Goal: Task Accomplishment & Management: Manage account settings

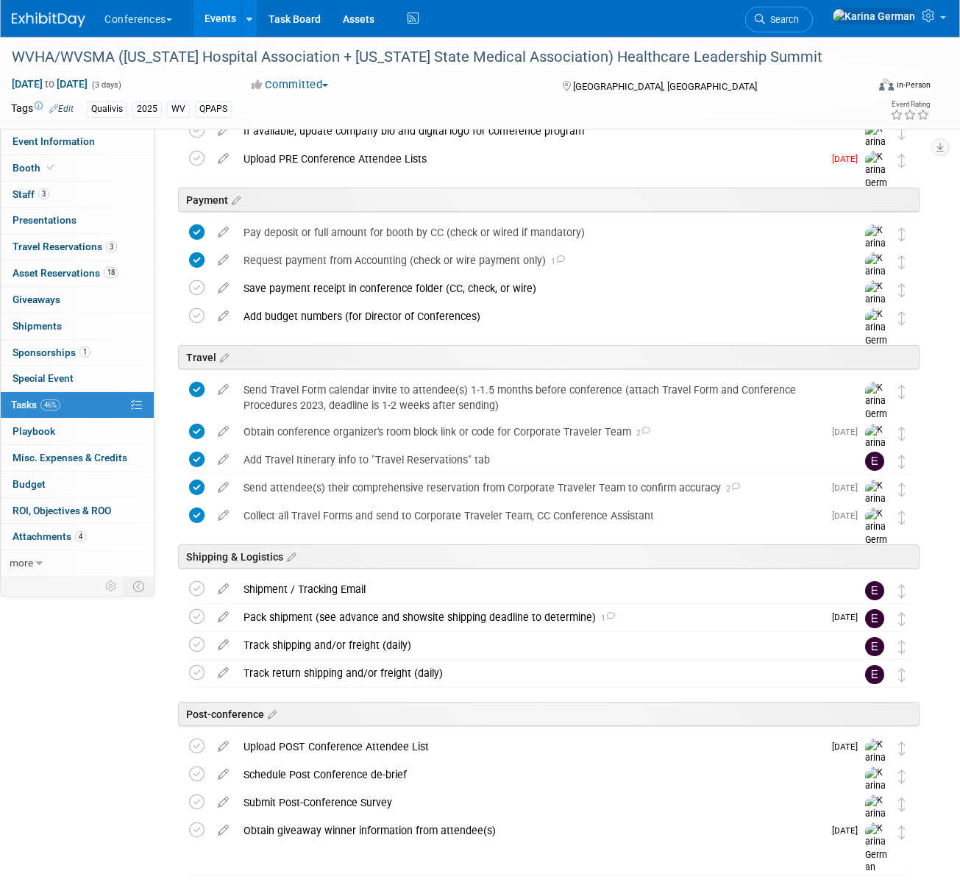
click at [714, 207] on div "Payment" at bounding box center [548, 199] width 741 height 24
click at [812, 12] on link "Search" at bounding box center [779, 20] width 68 height 26
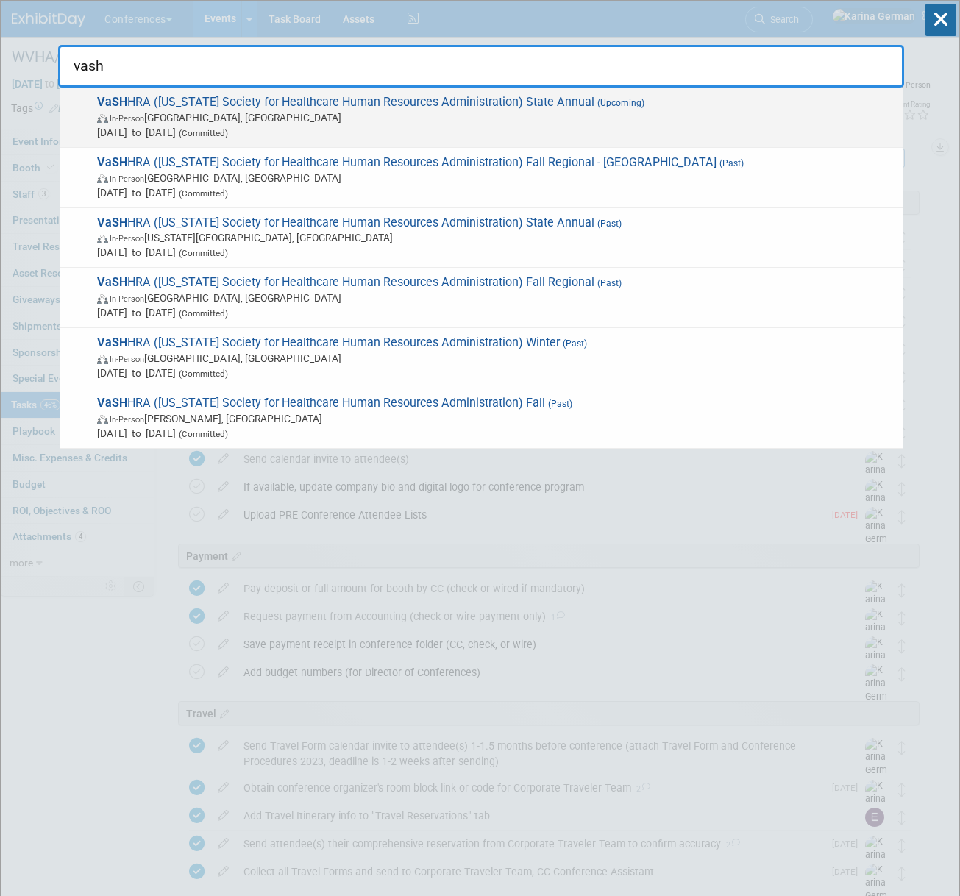
type input "vash"
click at [458, 130] on span "Oct 10, 2025 to Oct 10, 2025 (Committed)" at bounding box center [496, 132] width 798 height 15
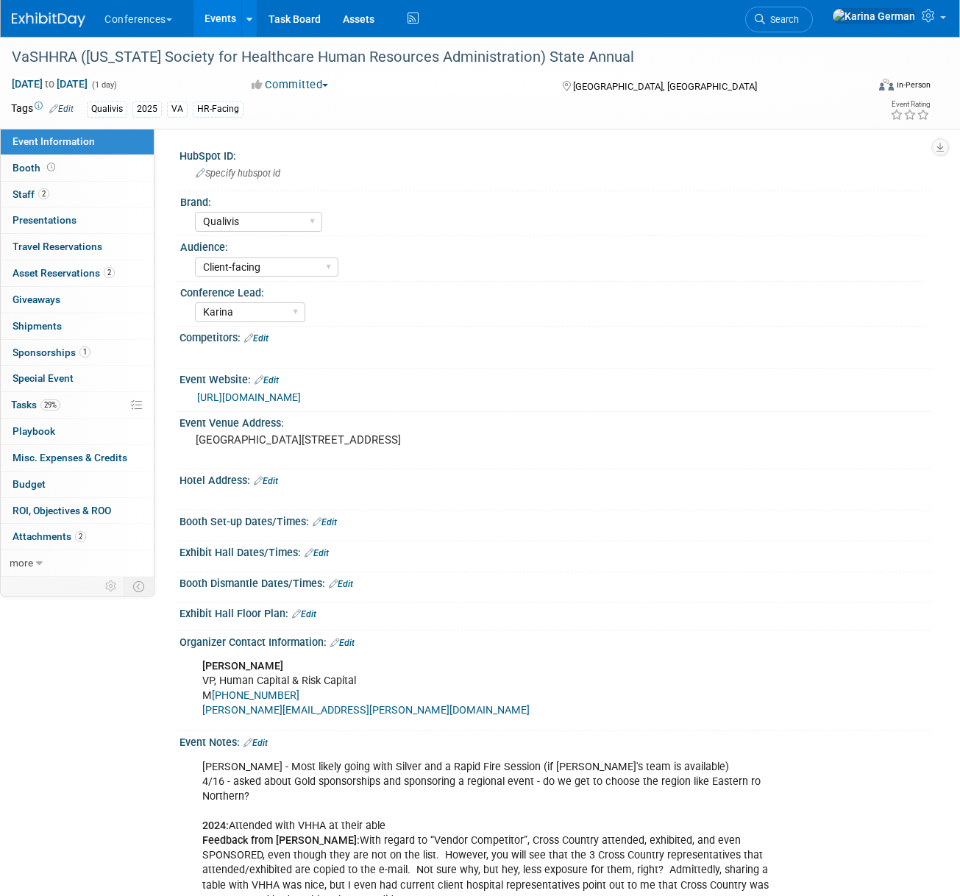
select select "Qualivis"
select select "Client-facing"
select select "Karina"
click at [71, 401] on link "29% Tasks 29%" at bounding box center [77, 405] width 153 height 26
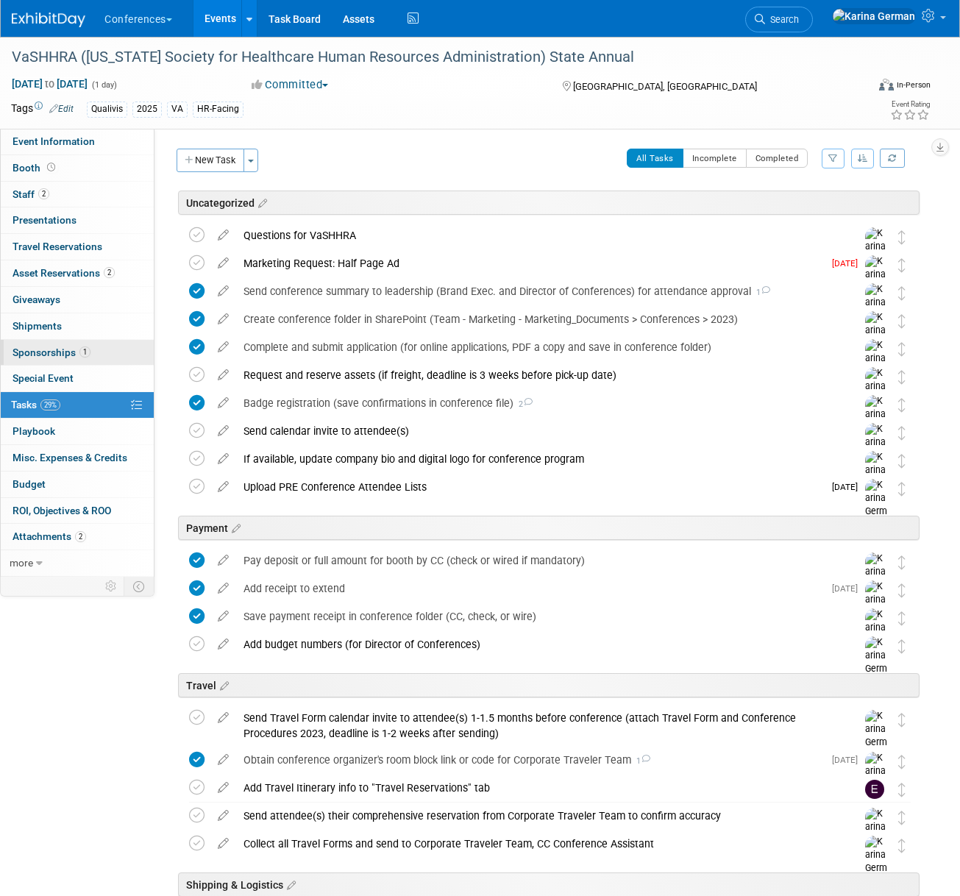
click at [84, 348] on span "1" at bounding box center [84, 351] width 11 height 11
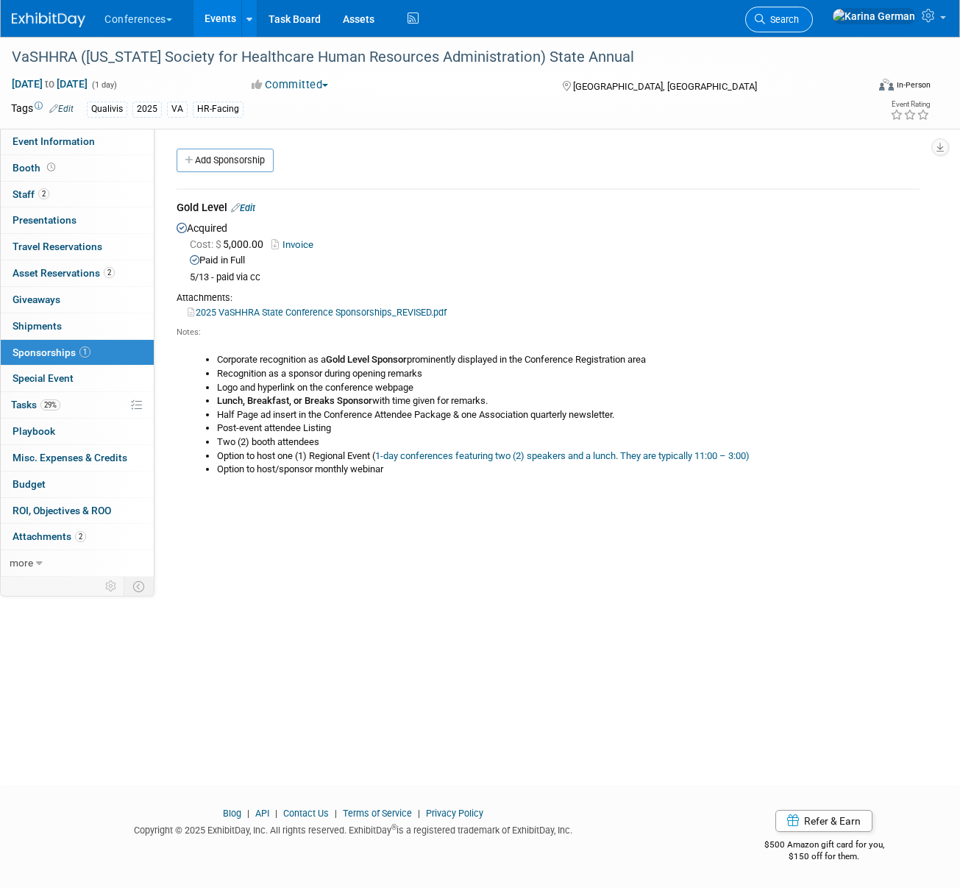
click at [812, 25] on link "Search" at bounding box center [779, 20] width 68 height 26
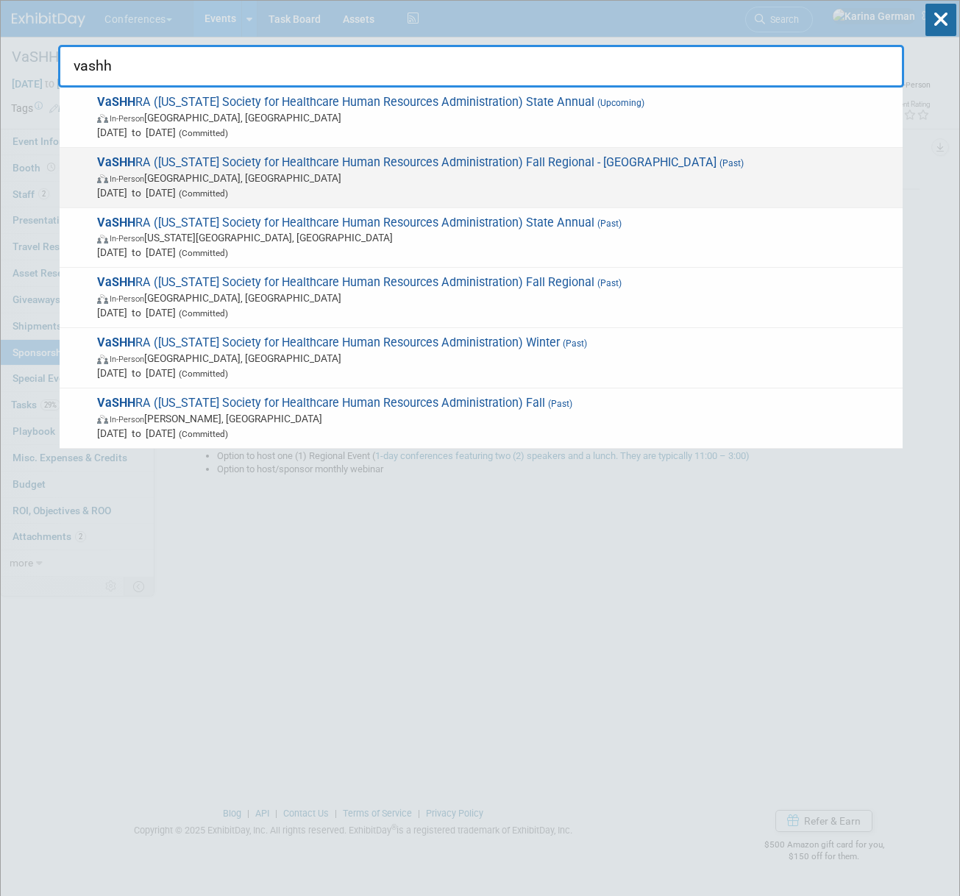
type input "vashh"
click at [524, 193] on span "Aug 27, 2025 to Aug 27, 2025 (Committed)" at bounding box center [496, 192] width 798 height 15
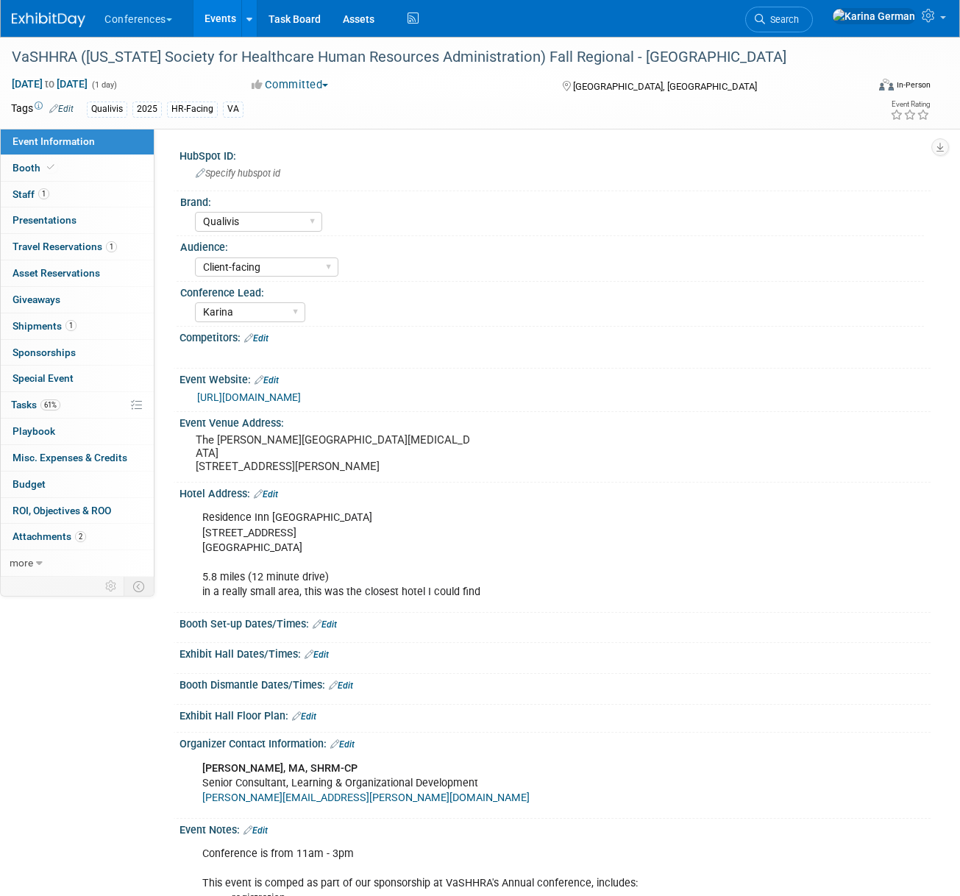
select select "Qualivis"
select select "Client-facing"
select select "Karina"
click at [367, 60] on div "VaSHHRA ([US_STATE] Society for Healthcare Human Resources Administration) Fall…" at bounding box center [429, 57] width 845 height 26
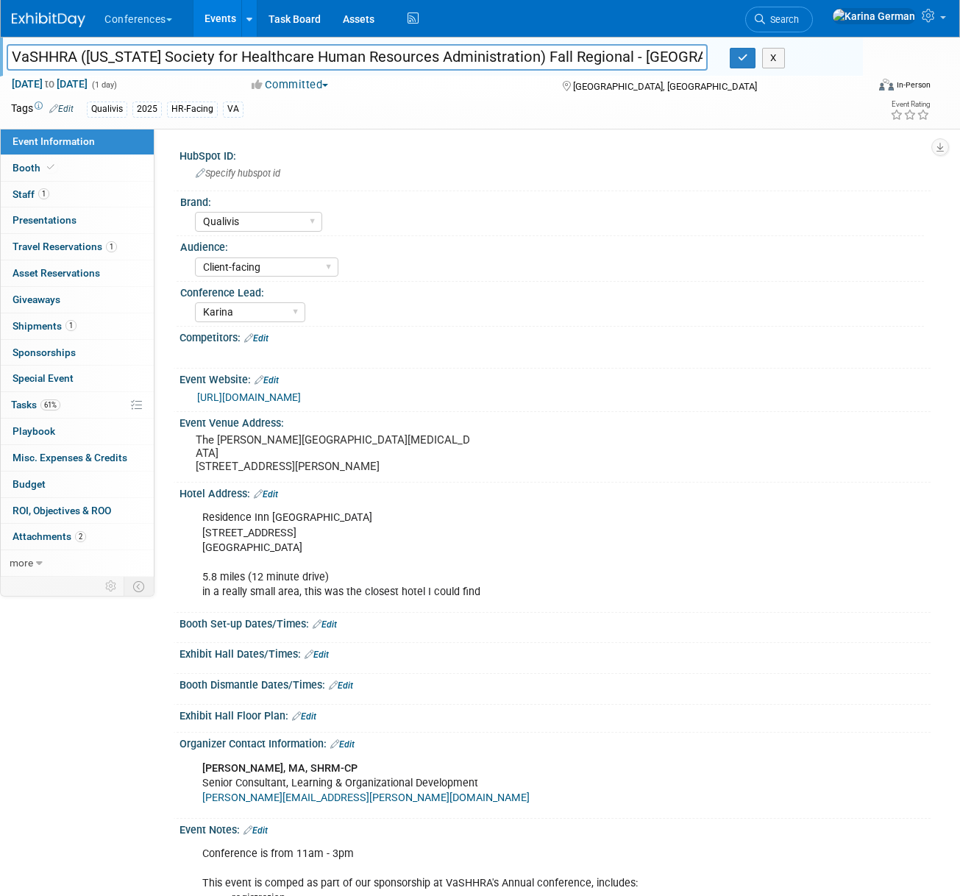
click at [367, 60] on input "VaSHHRA (Virginia Society for Healthcare Human Resources Administration) Fall R…" at bounding box center [357, 57] width 701 height 26
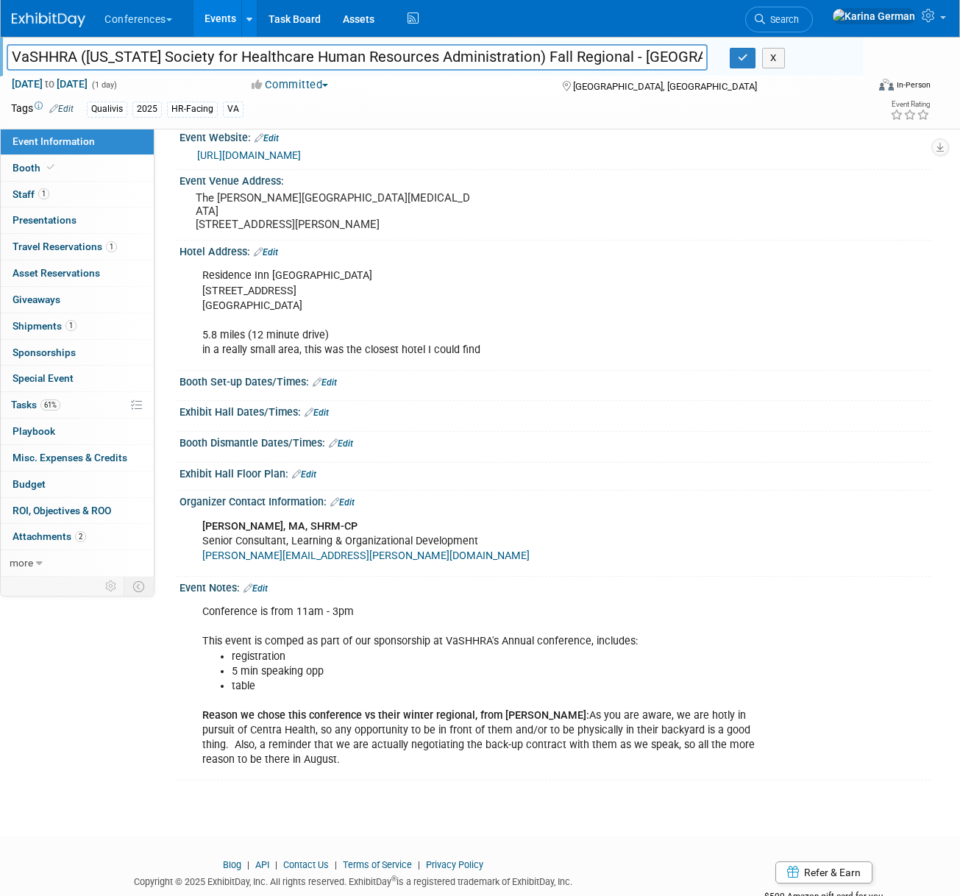
scroll to position [240, 0]
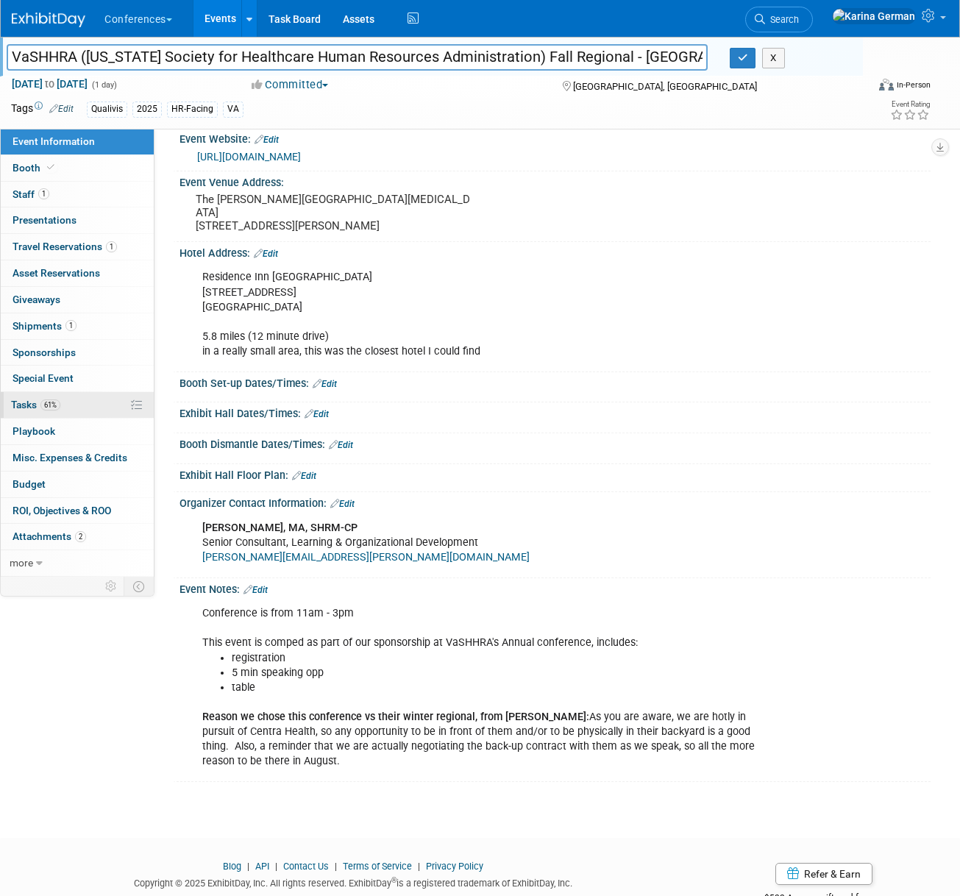
click at [70, 410] on link "61% Tasks 61%" at bounding box center [77, 405] width 153 height 26
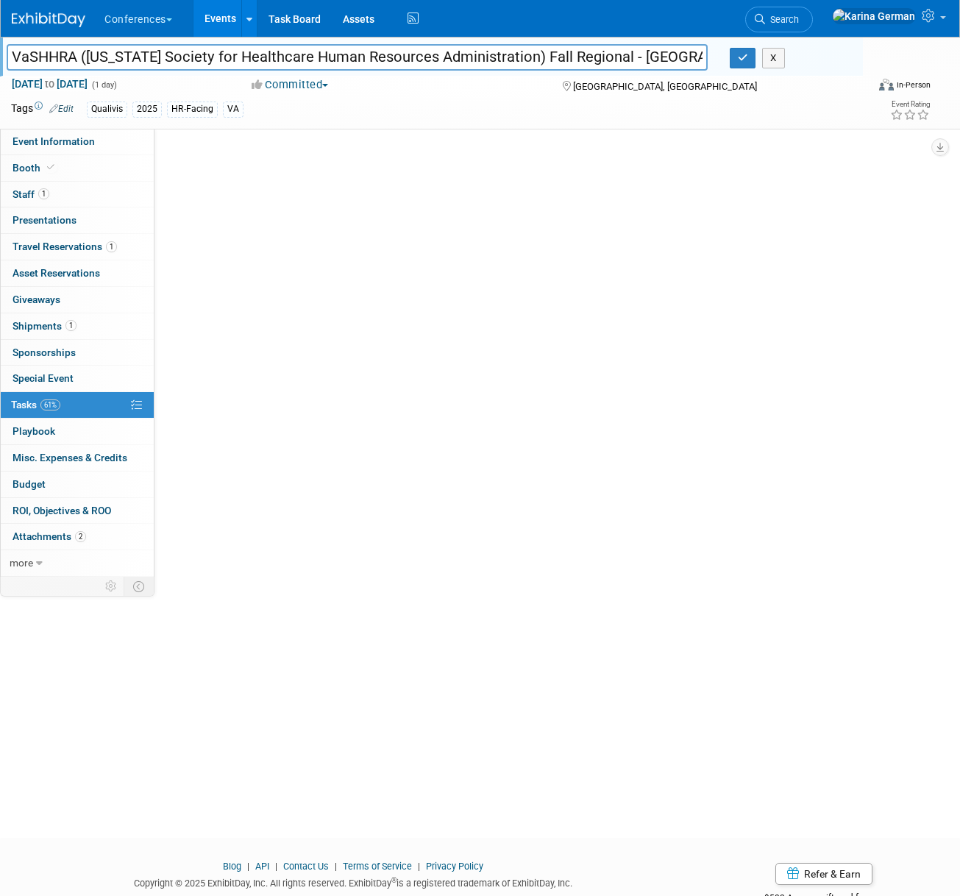
scroll to position [0, 0]
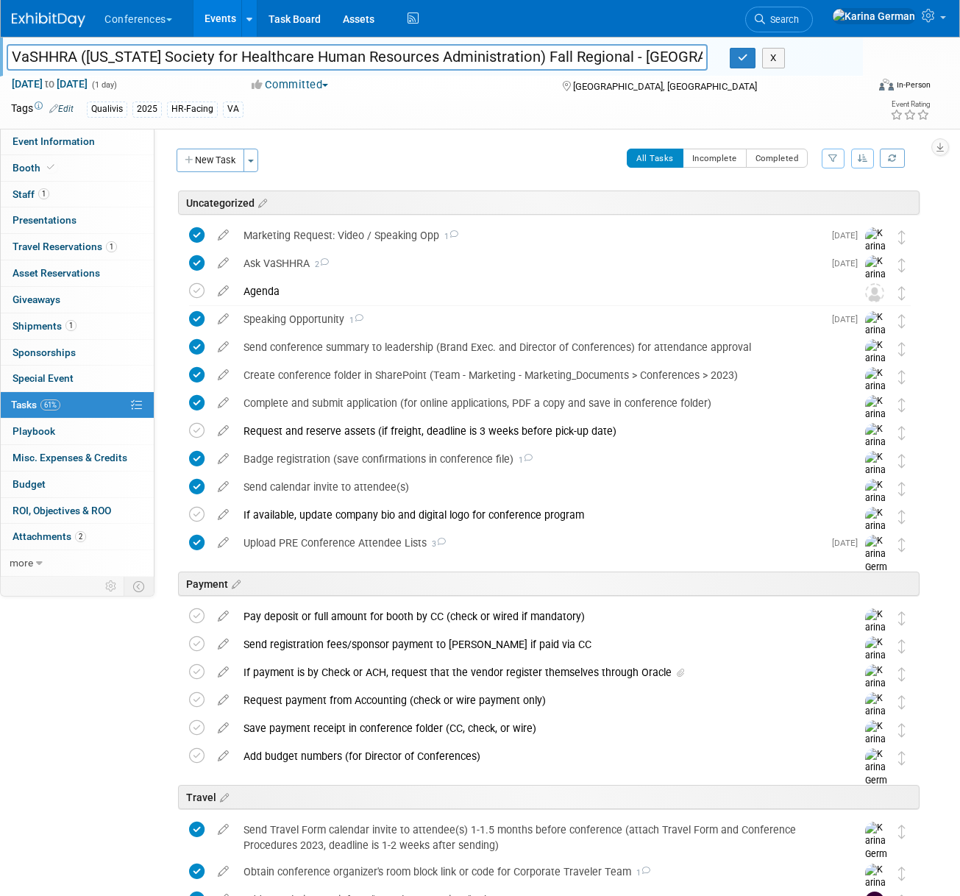
click at [579, 421] on div "HubSpot ID: Specify hubspot id Brand: Aya Bespoke Corporate Dawson DocCafe Educ…" at bounding box center [542, 353] width 776 height 448
click at [396, 330] on div "Speaking Opportunity 1" at bounding box center [529, 319] width 587 height 25
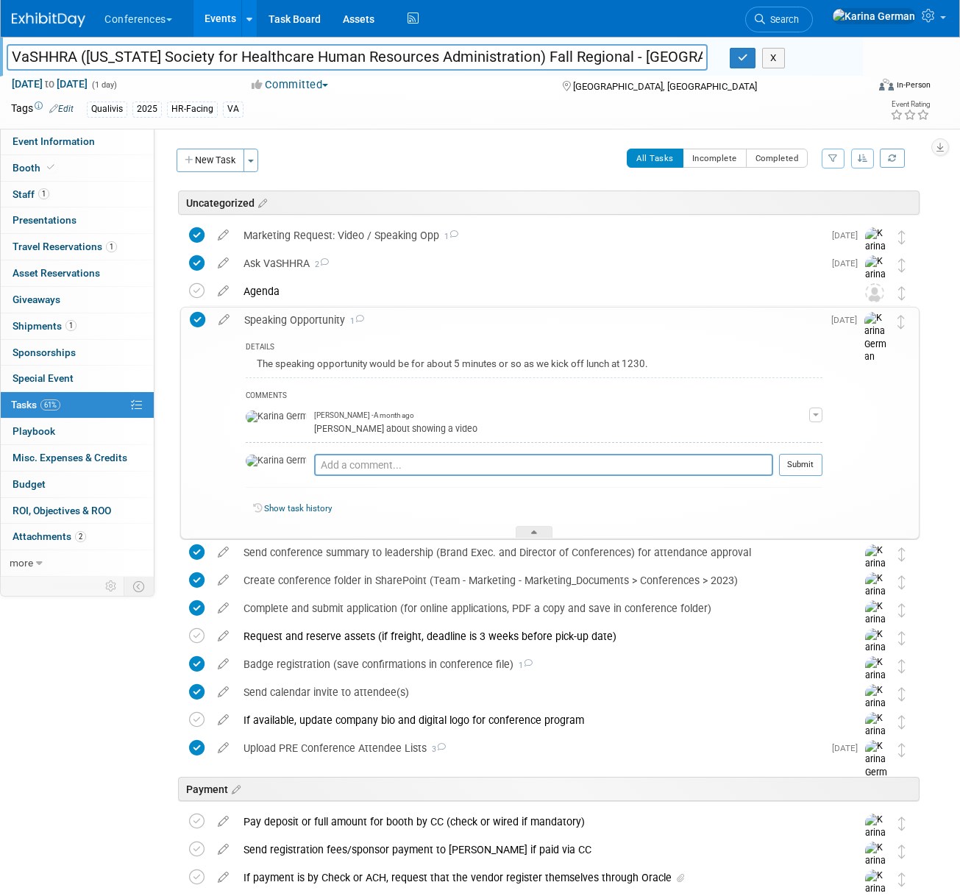
click at [396, 329] on div "Speaking Opportunity 1" at bounding box center [529, 319] width 585 height 25
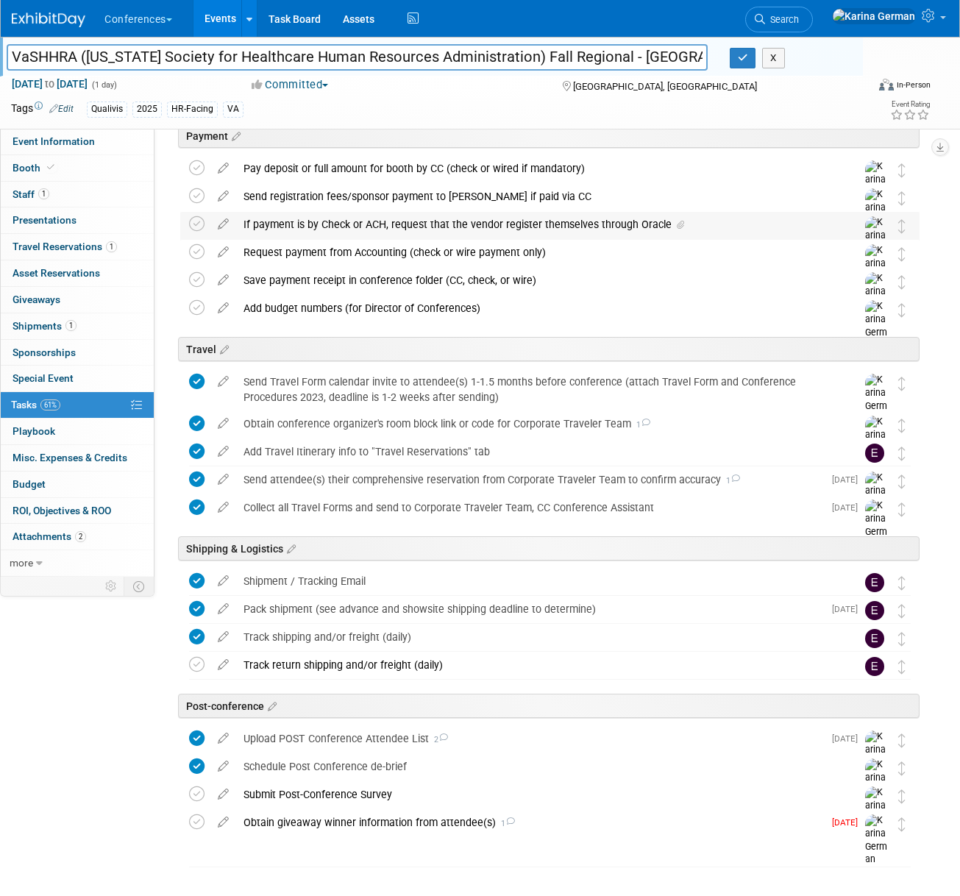
scroll to position [479, 0]
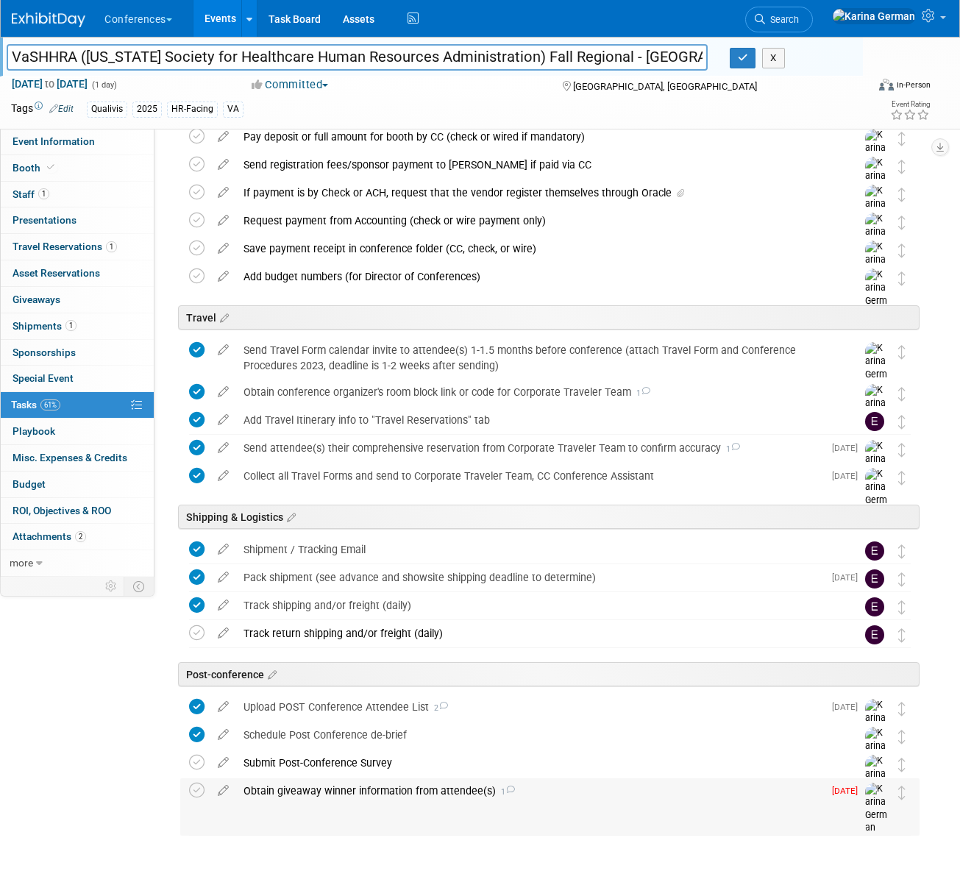
click at [400, 800] on div "Obtain giveaway winner information from attendee(s) 1" at bounding box center [529, 790] width 587 height 25
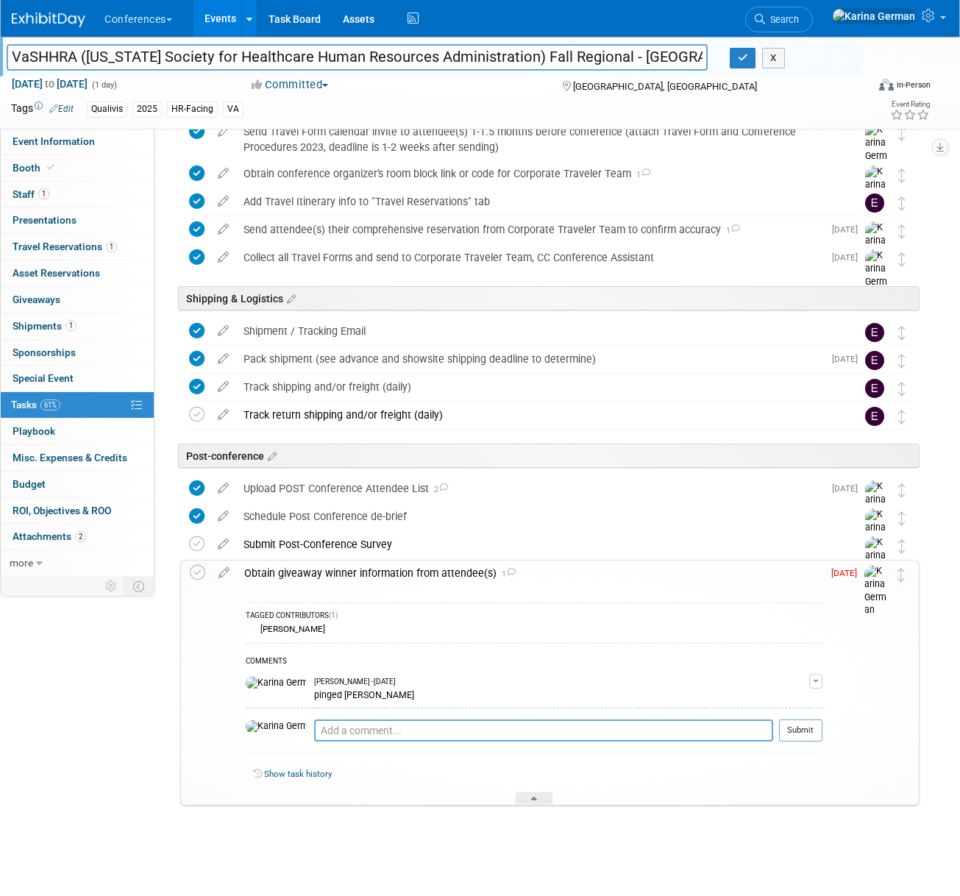
click at [383, 568] on div "Obtain giveaway winner information from attendee(s) 1" at bounding box center [529, 572] width 585 height 25
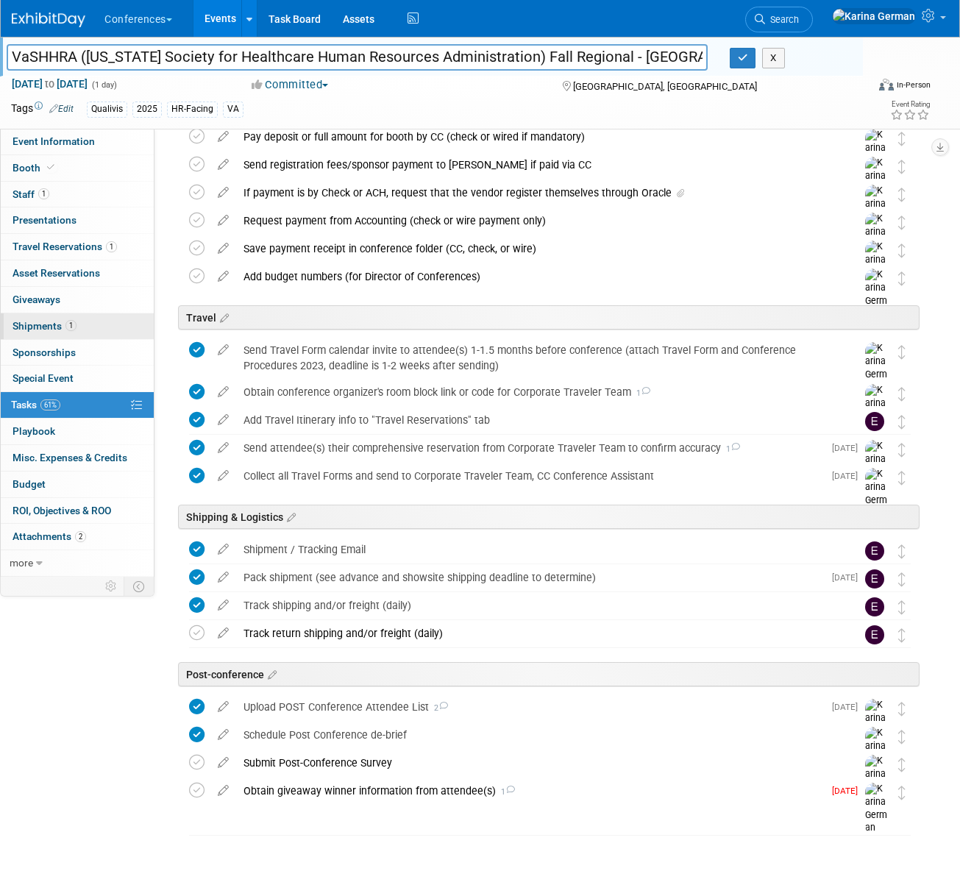
click at [112, 333] on link "1 Shipments 1" at bounding box center [77, 326] width 153 height 26
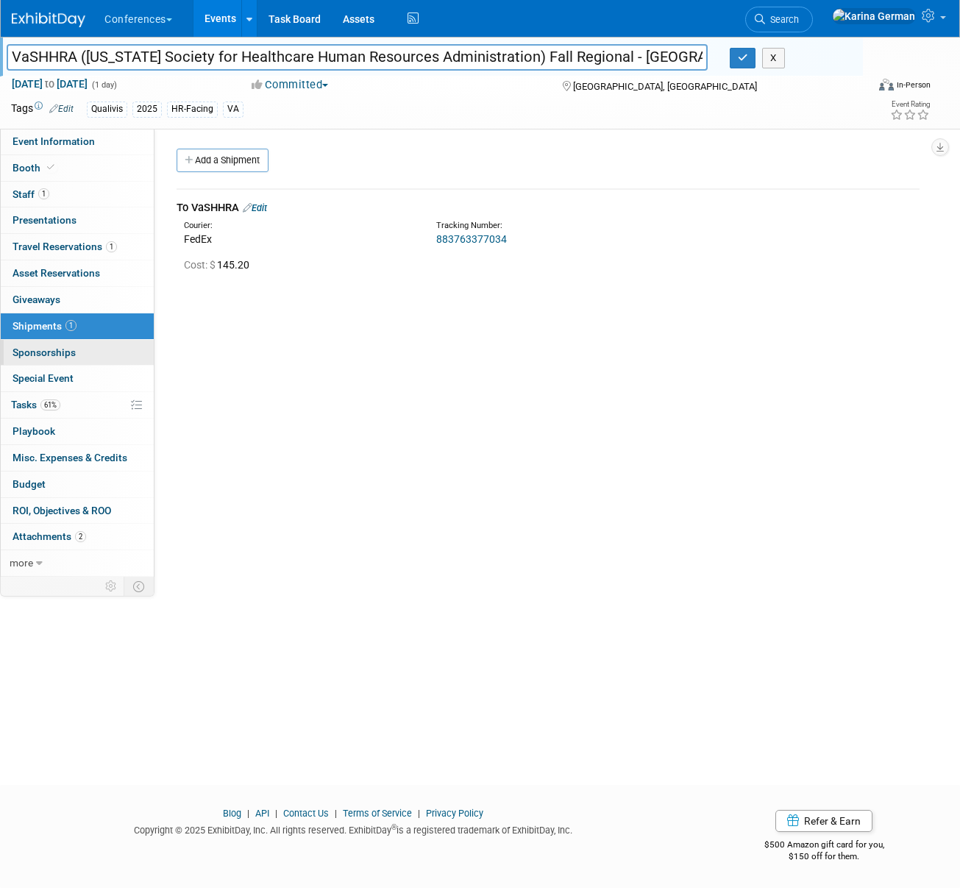
click at [110, 344] on link "0 Sponsorships 0" at bounding box center [77, 353] width 153 height 26
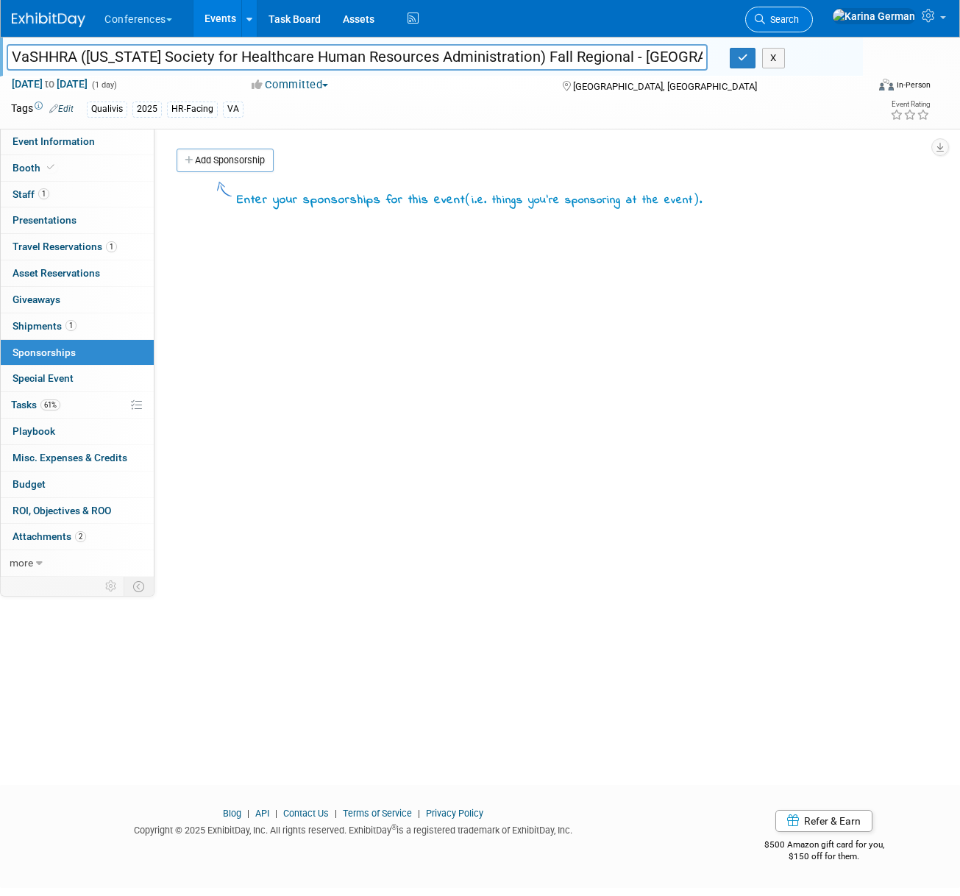
click at [798, 19] on span "Search" at bounding box center [782, 19] width 34 height 11
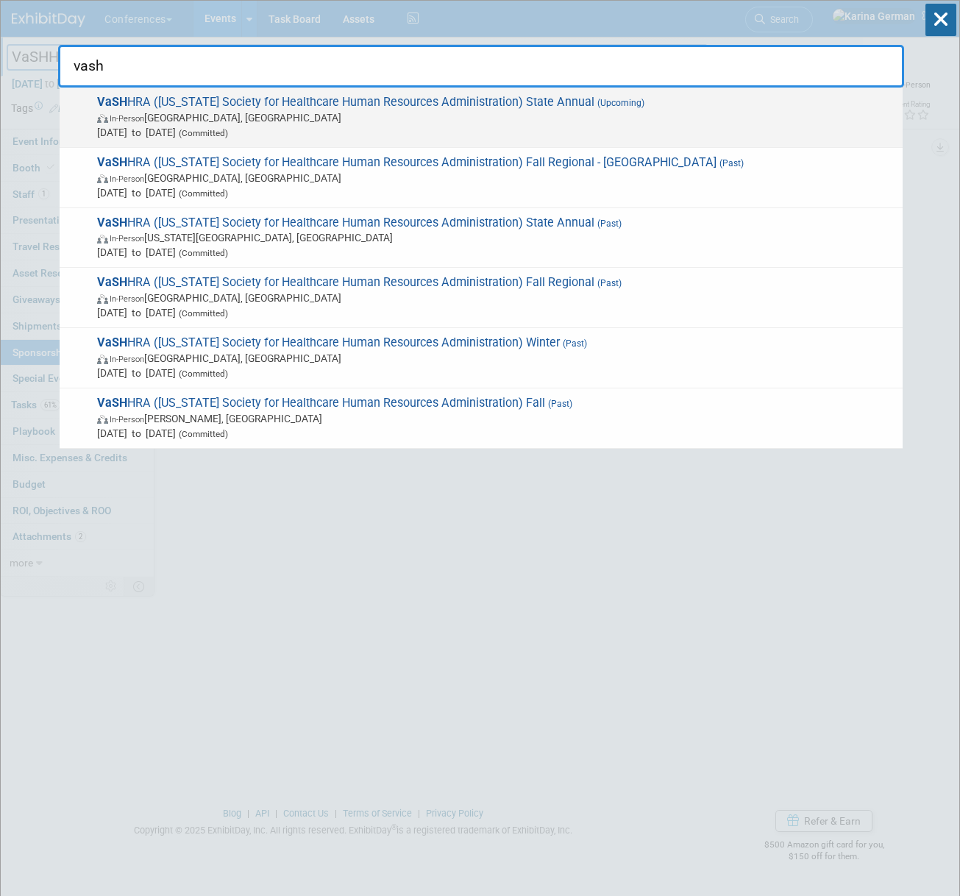
type input "vash"
click at [521, 115] on span "In-Person Williamsburg, VA" at bounding box center [496, 117] width 798 height 15
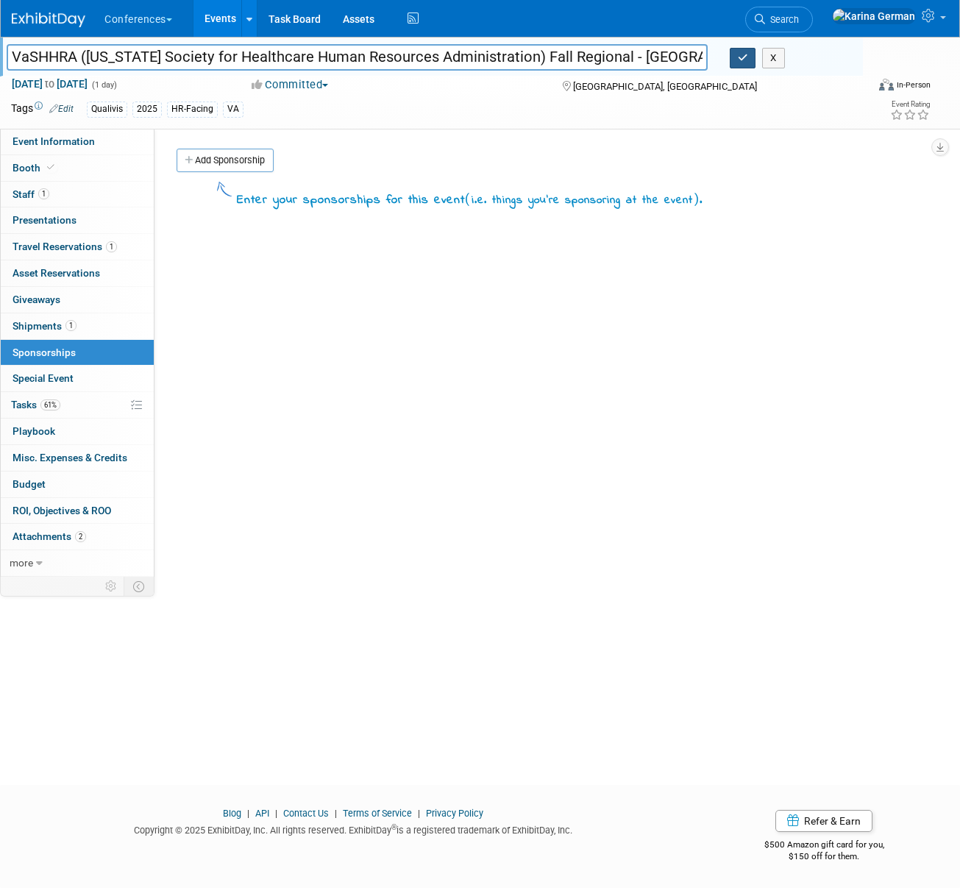
click at [747, 63] on button "button" at bounding box center [742, 58] width 26 height 21
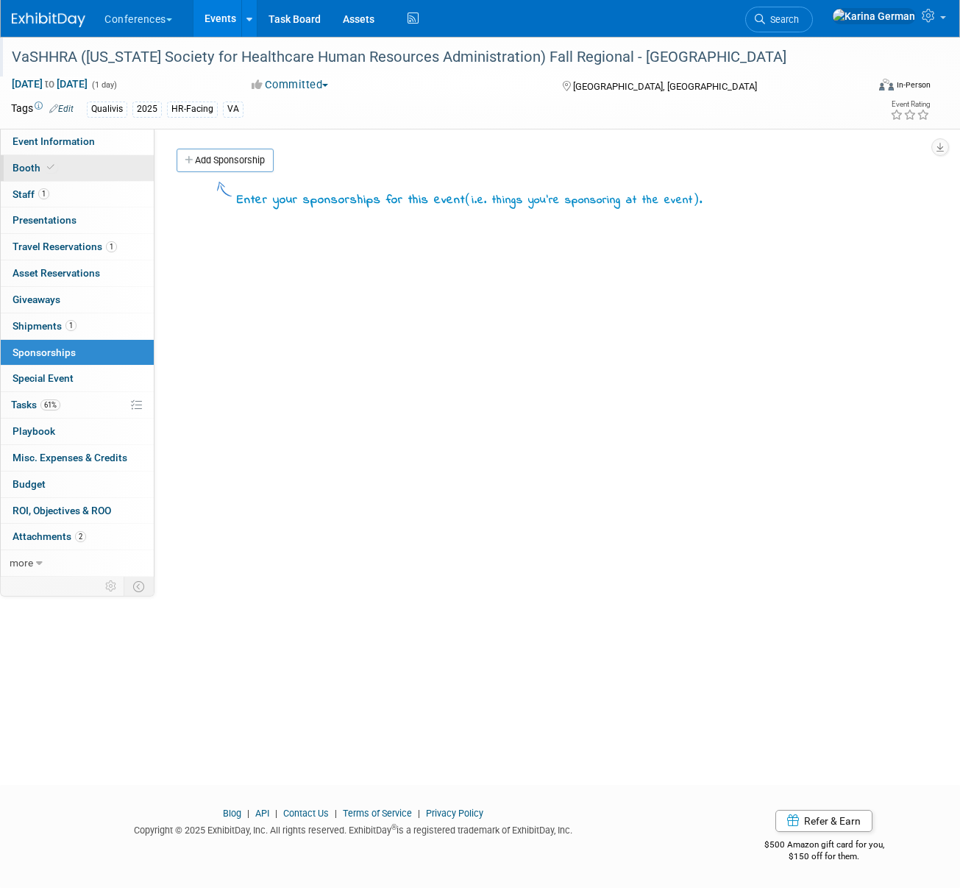
click at [88, 159] on link "Booth" at bounding box center [77, 168] width 153 height 26
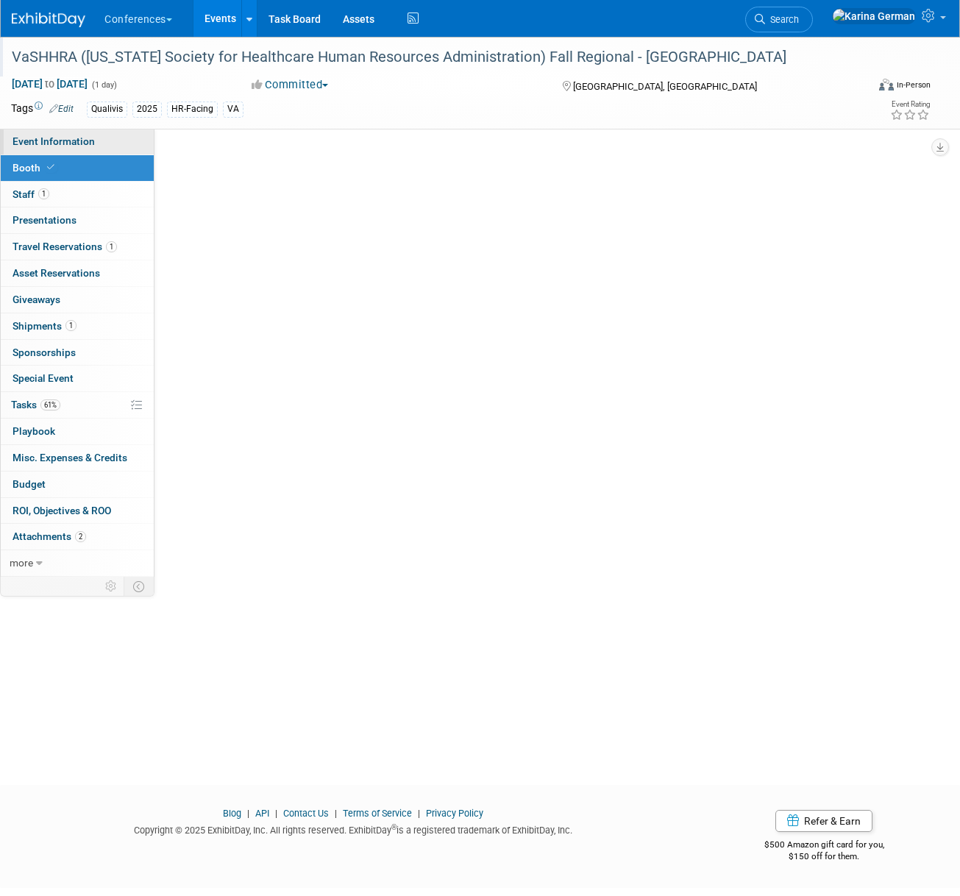
select select "6' tabletop"
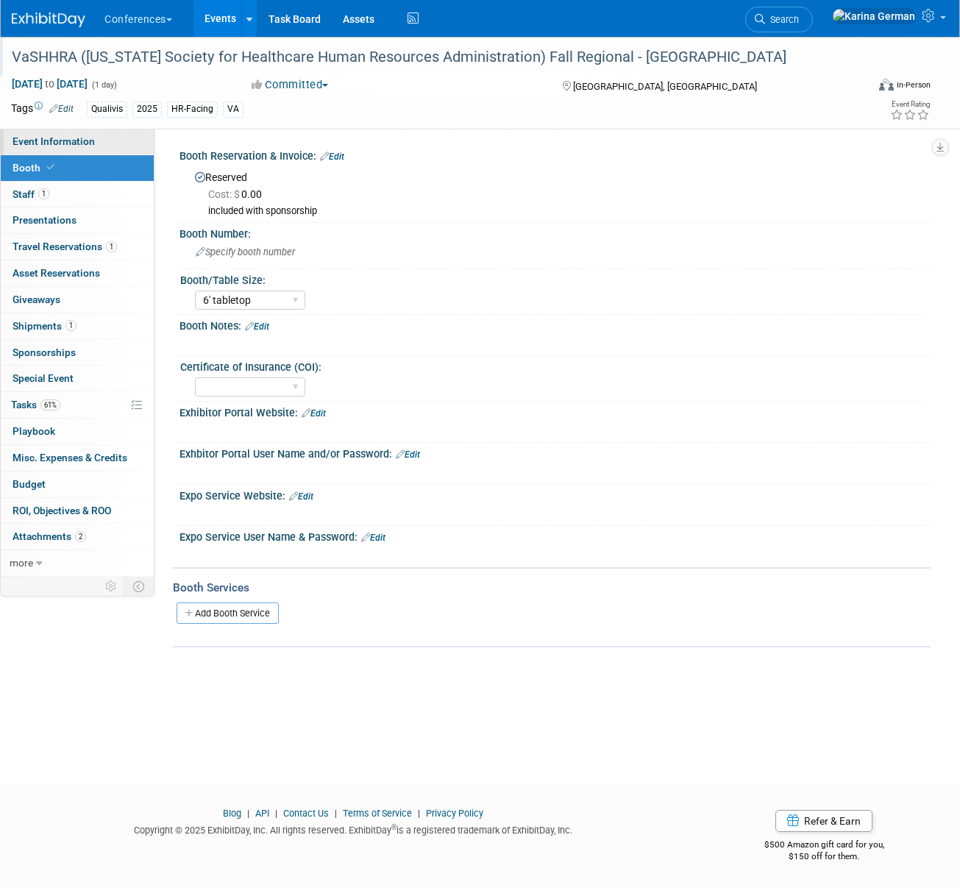
click at [92, 144] on span "Event Information" at bounding box center [53, 141] width 82 height 12
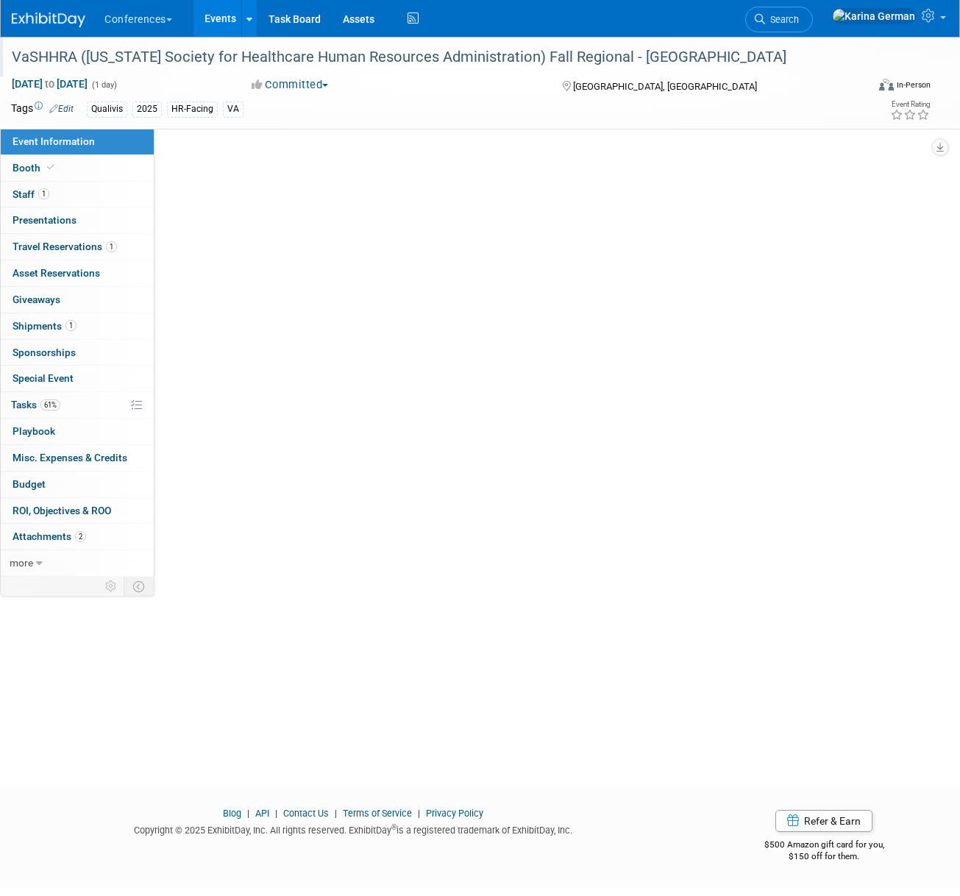
select select "Qualivis"
select select "Client-facing"
select select "Karina"
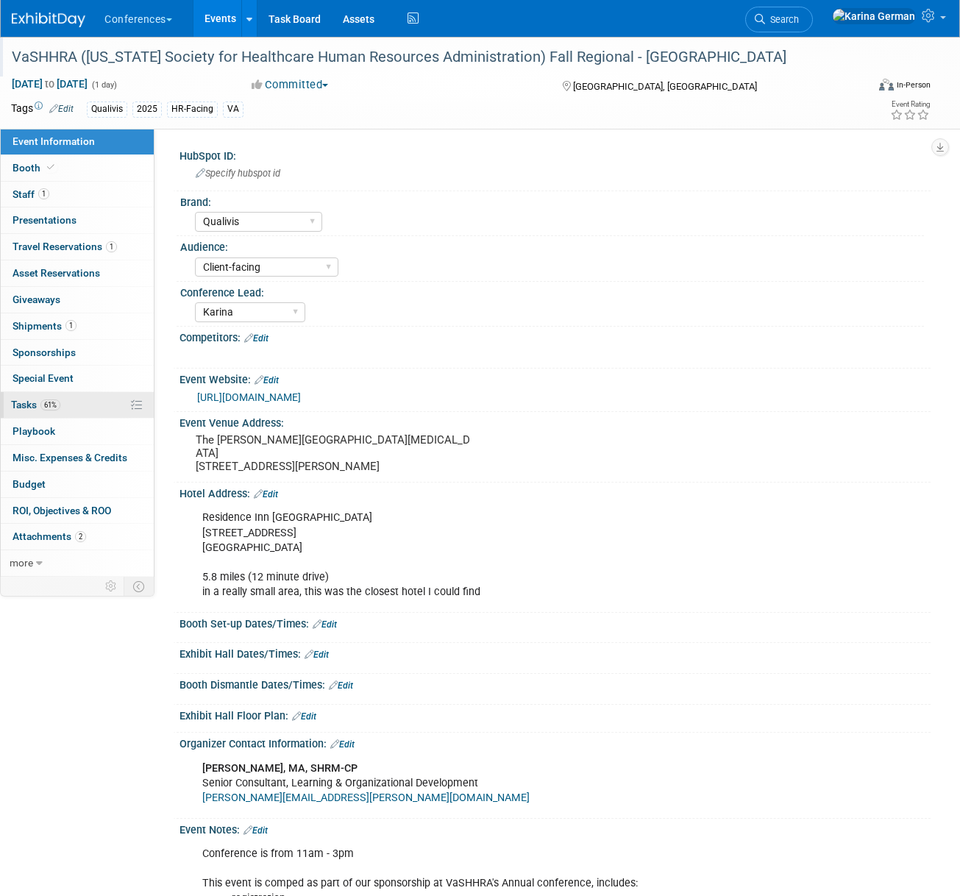
click at [70, 393] on link "61% Tasks 61%" at bounding box center [77, 405] width 153 height 26
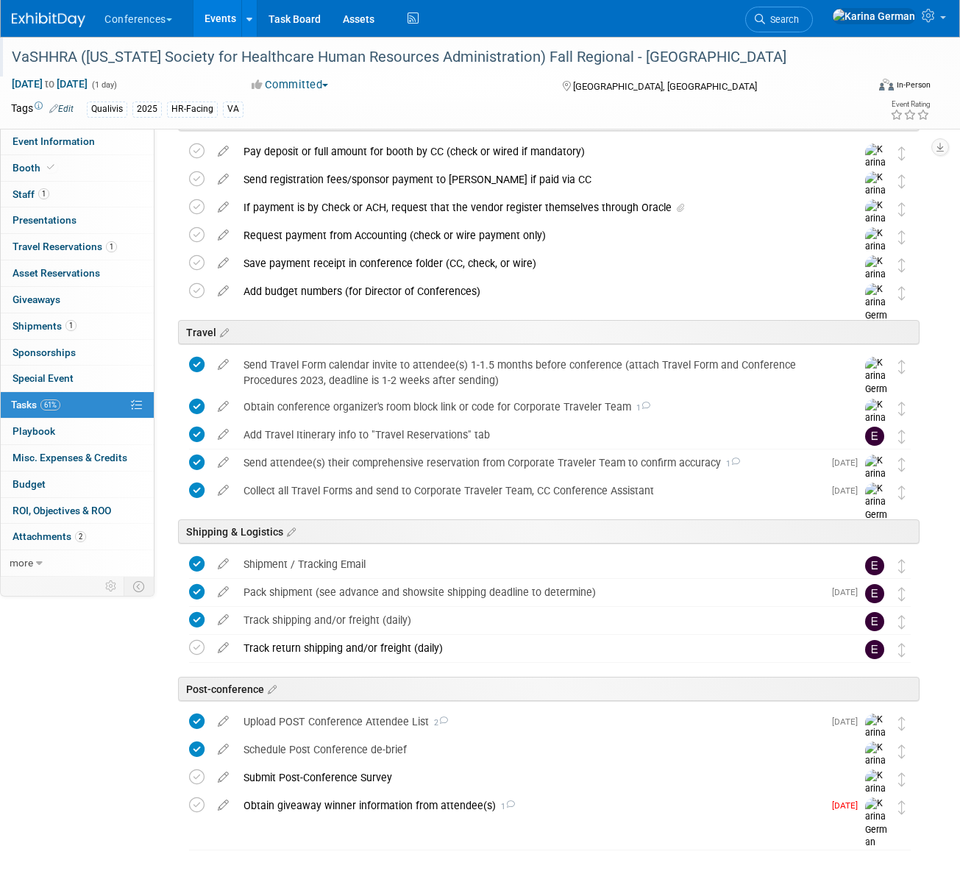
scroll to position [479, 0]
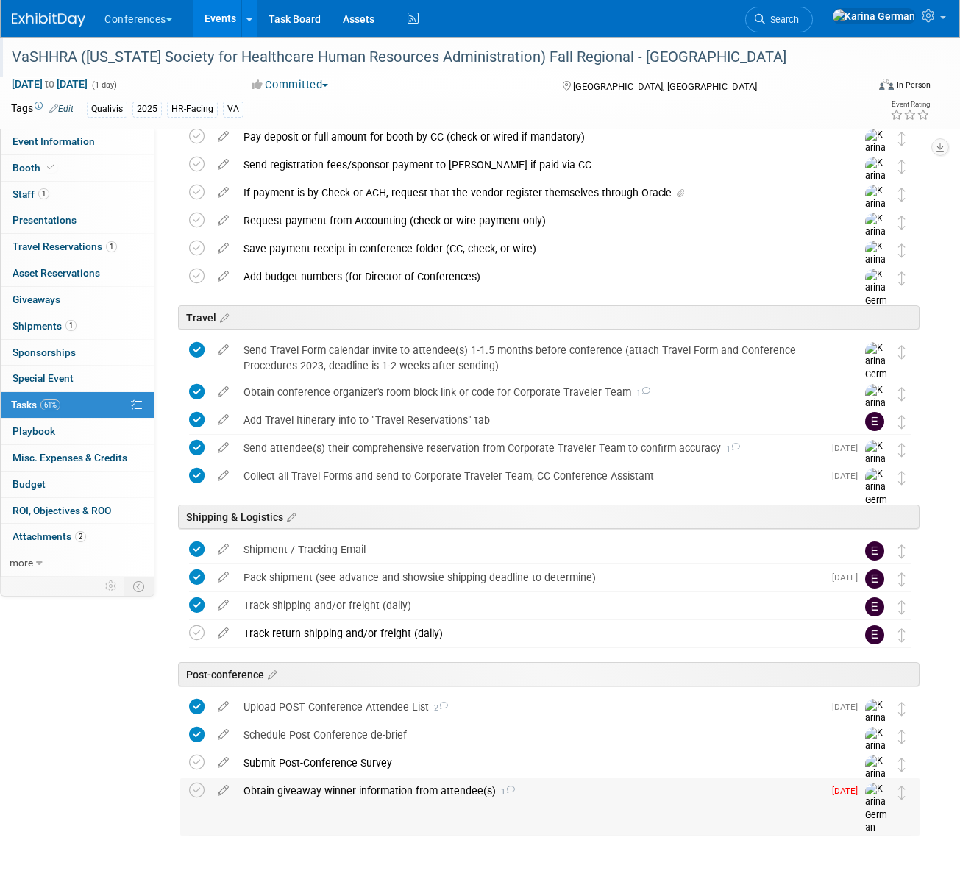
click at [379, 793] on div "Obtain giveaway winner information from attendee(s) 1" at bounding box center [529, 790] width 587 height 25
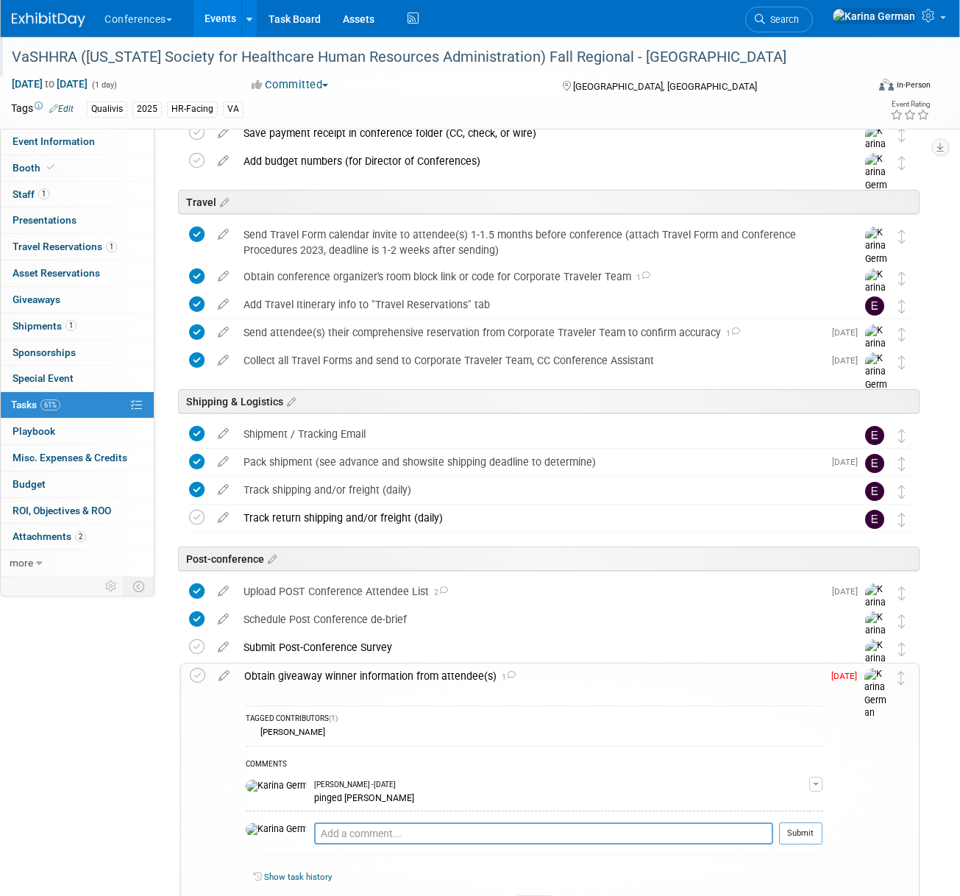
scroll to position [698, 0]
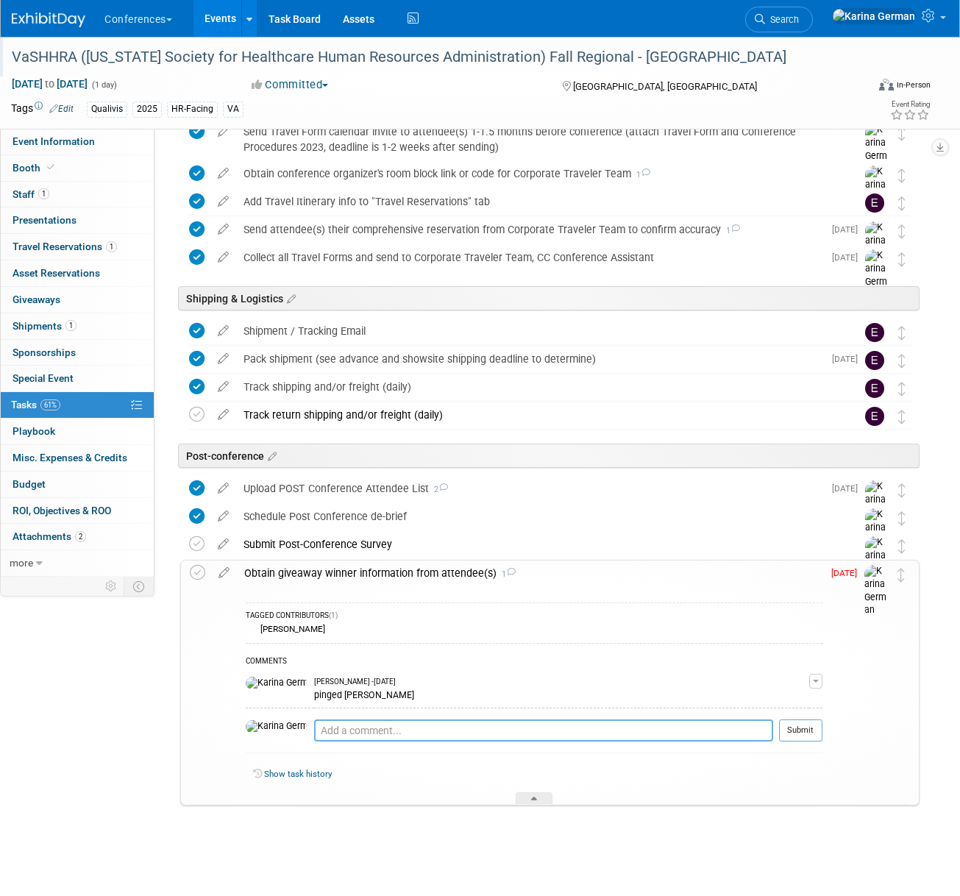
click at [343, 727] on textarea at bounding box center [543, 730] width 459 height 22
type textarea "n/a"
click at [808, 726] on button "Submit" at bounding box center [800, 730] width 43 height 22
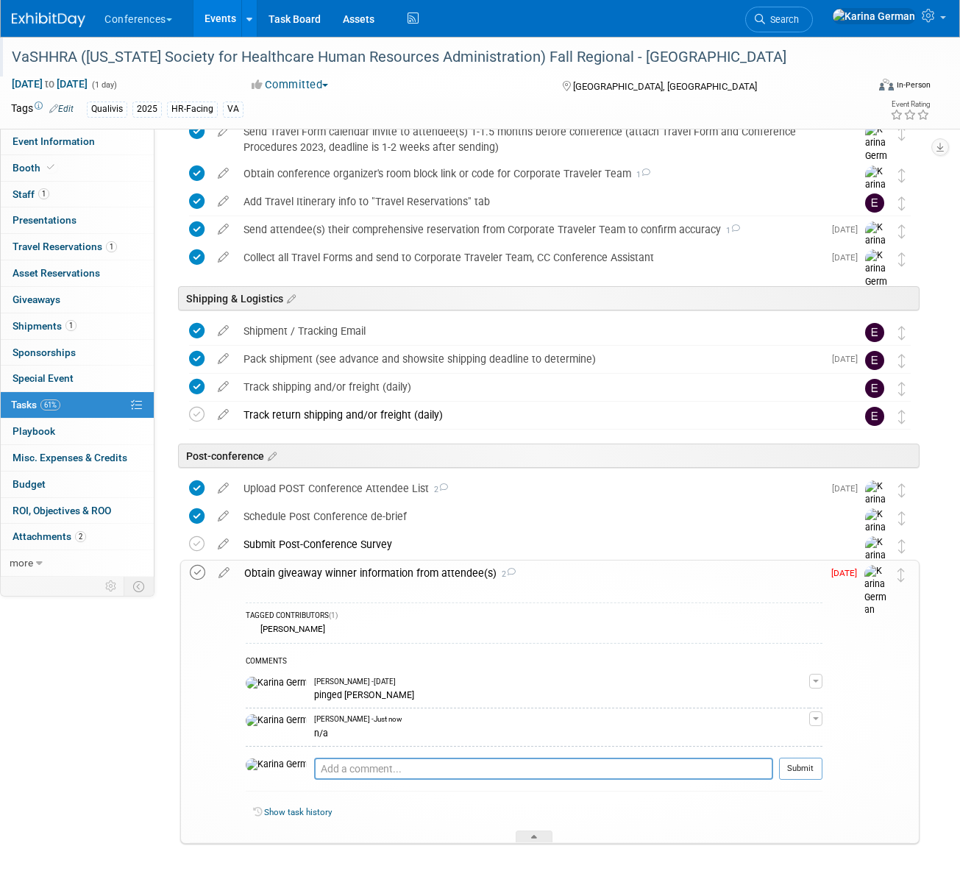
click at [191, 577] on icon at bounding box center [197, 572] width 15 height 15
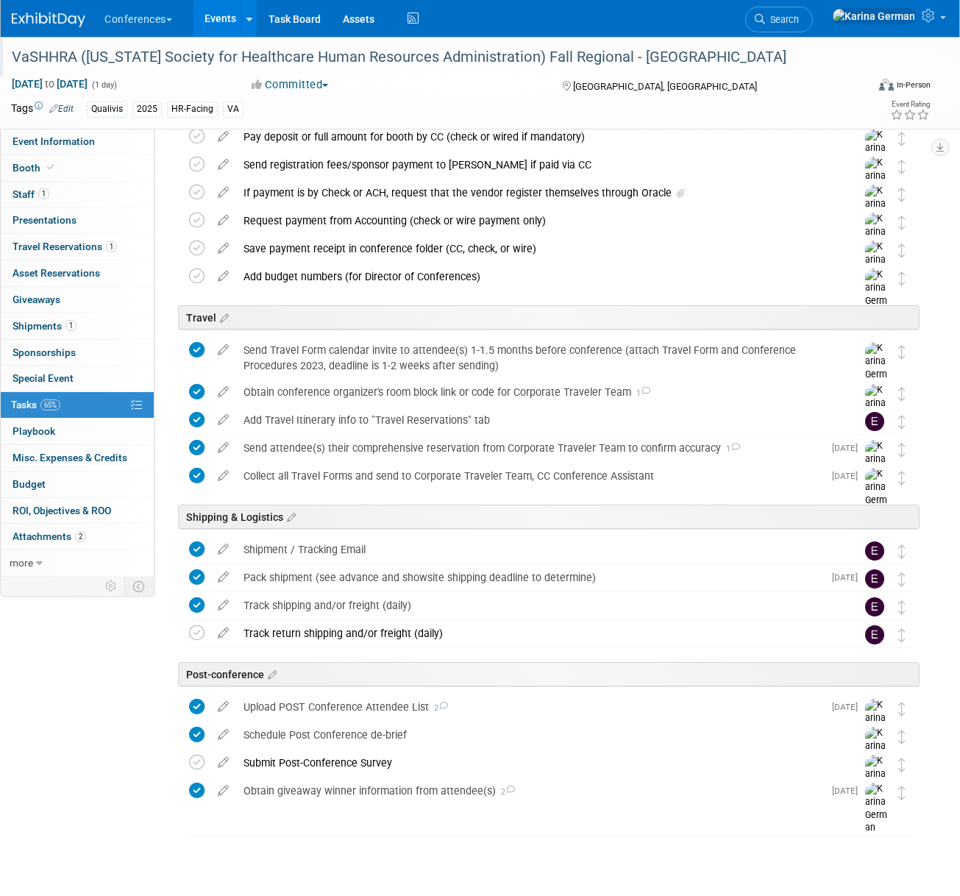
click at [607, 849] on div "Uncategorized VaSHHRA (Virginia Society for Healthcare Human Resources Administ…" at bounding box center [546, 288] width 746 height 1154
click at [71, 132] on link "Event Information" at bounding box center [77, 142] width 153 height 26
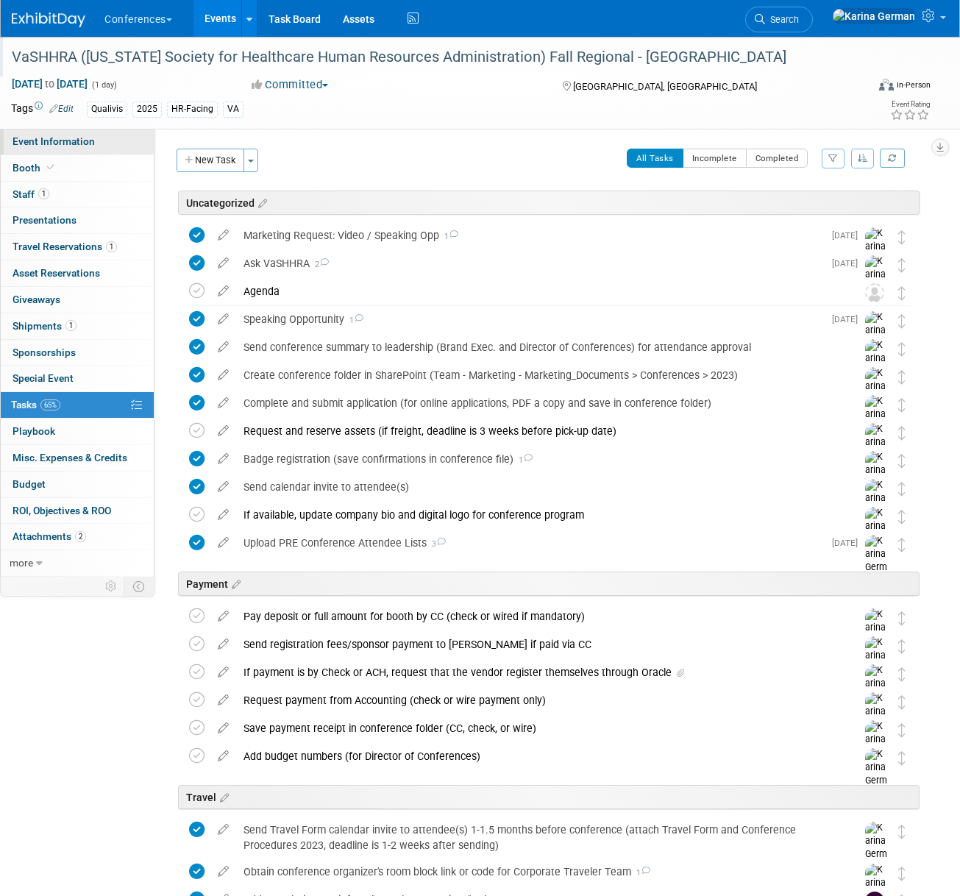
select select "Qualivis"
select select "Client-facing"
select select "Karina"
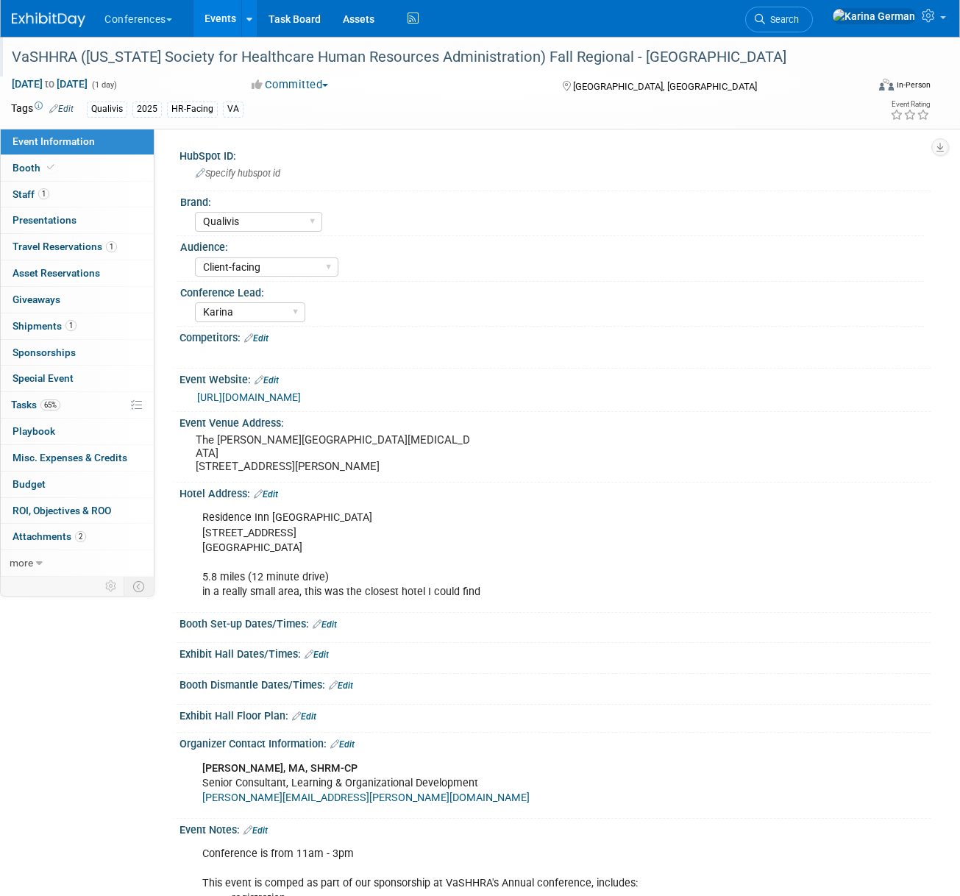
click at [301, 393] on link "https://vashhra.org/meetinginfo.php?id=67&ts=1751487762" at bounding box center [249, 397] width 104 height 12
click at [812, 27] on link "Search" at bounding box center [779, 20] width 68 height 26
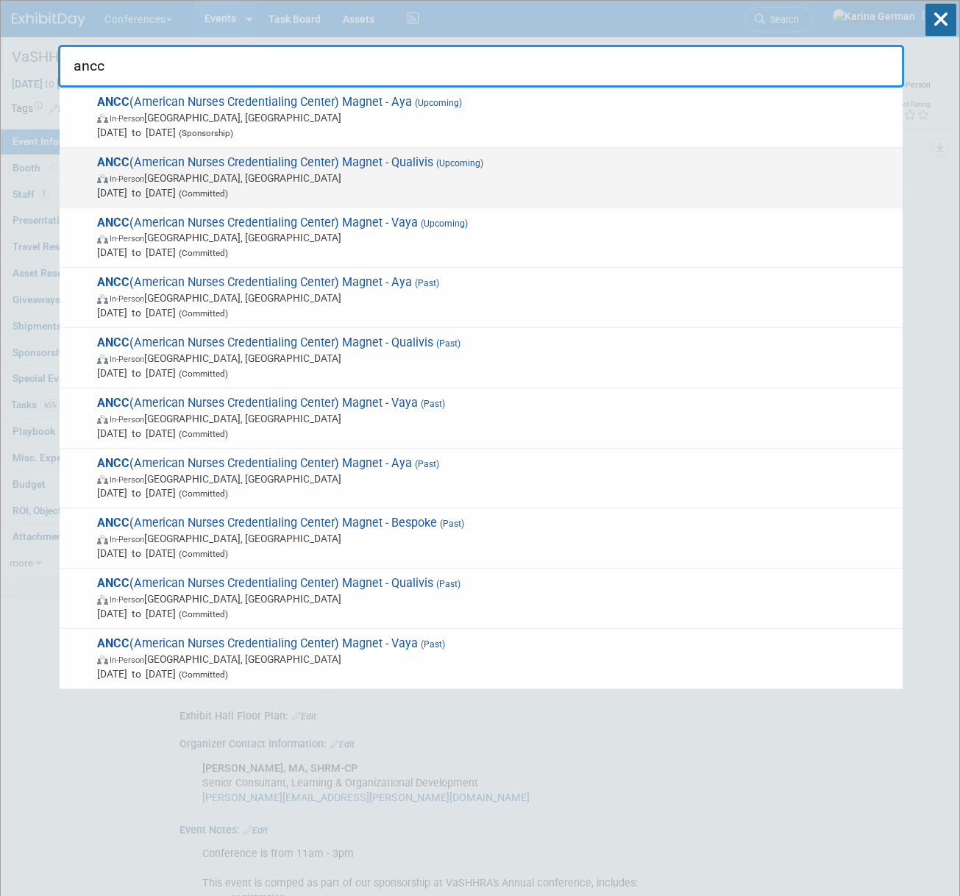
type input "ancc"
click at [358, 176] on span "In-Person Atlanta, GA" at bounding box center [496, 178] width 798 height 15
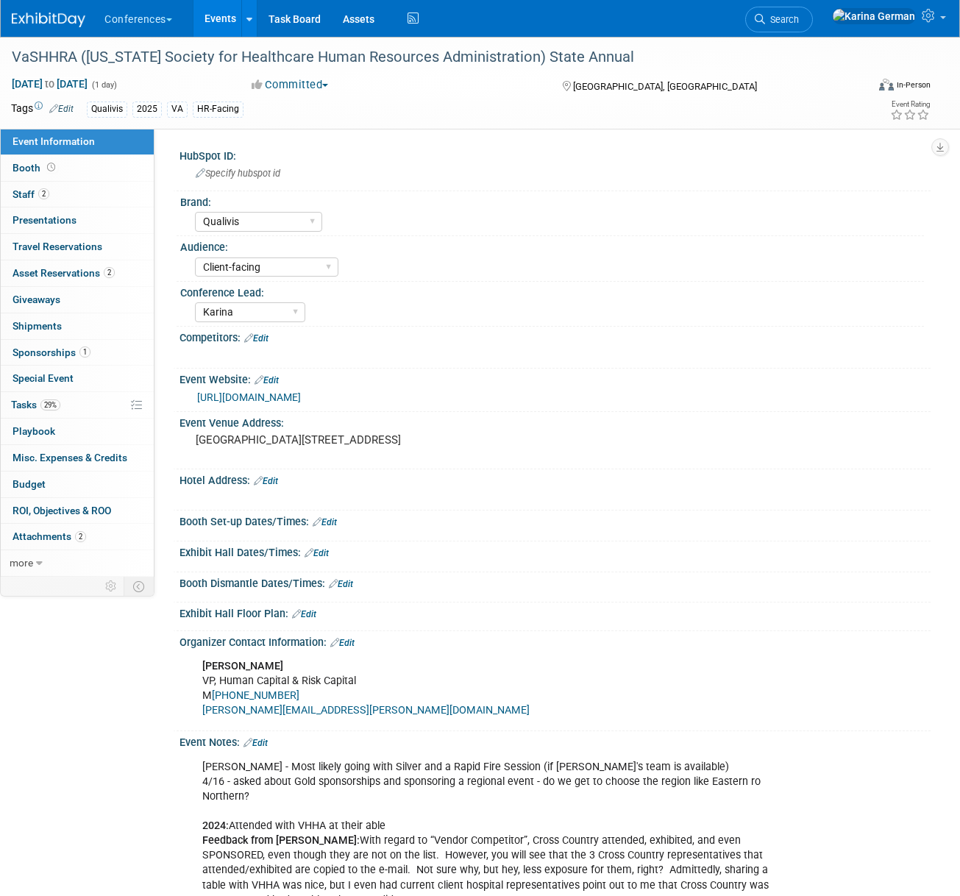
select select "Qualivis"
select select "Client-facing"
select select "Karina"
click at [61, 354] on span "Sponsorships 1" at bounding box center [51, 352] width 78 height 12
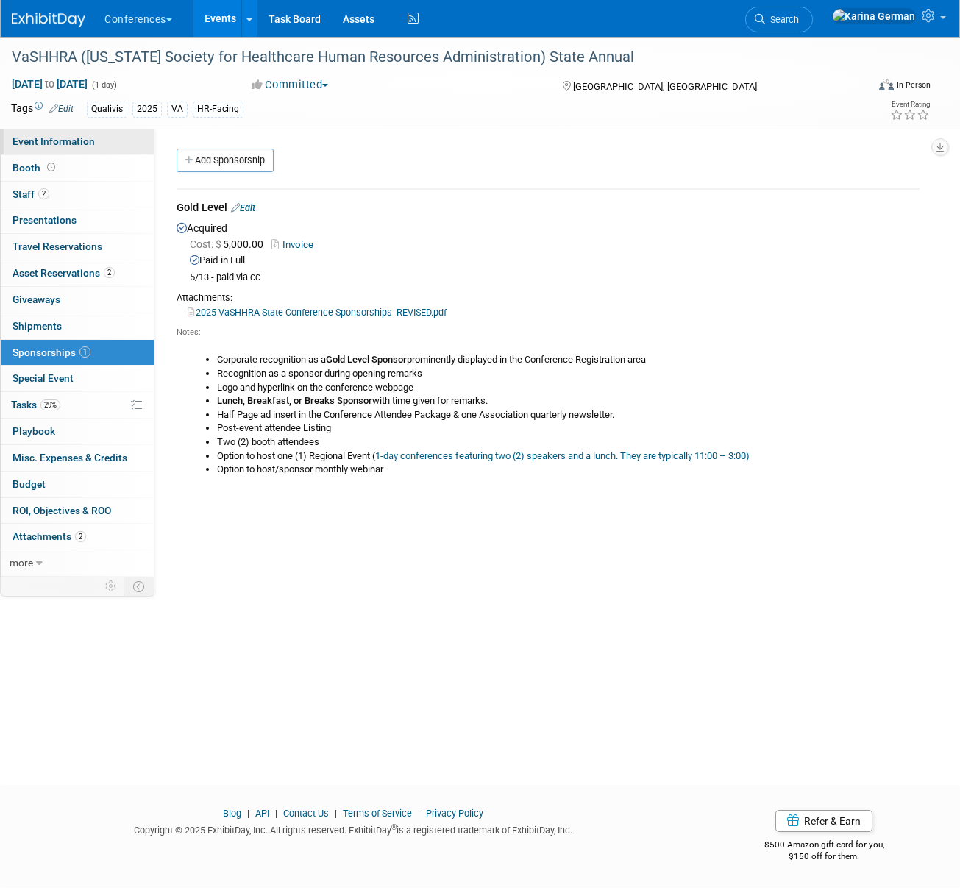
click at [85, 143] on span "Event Information" at bounding box center [53, 141] width 82 height 12
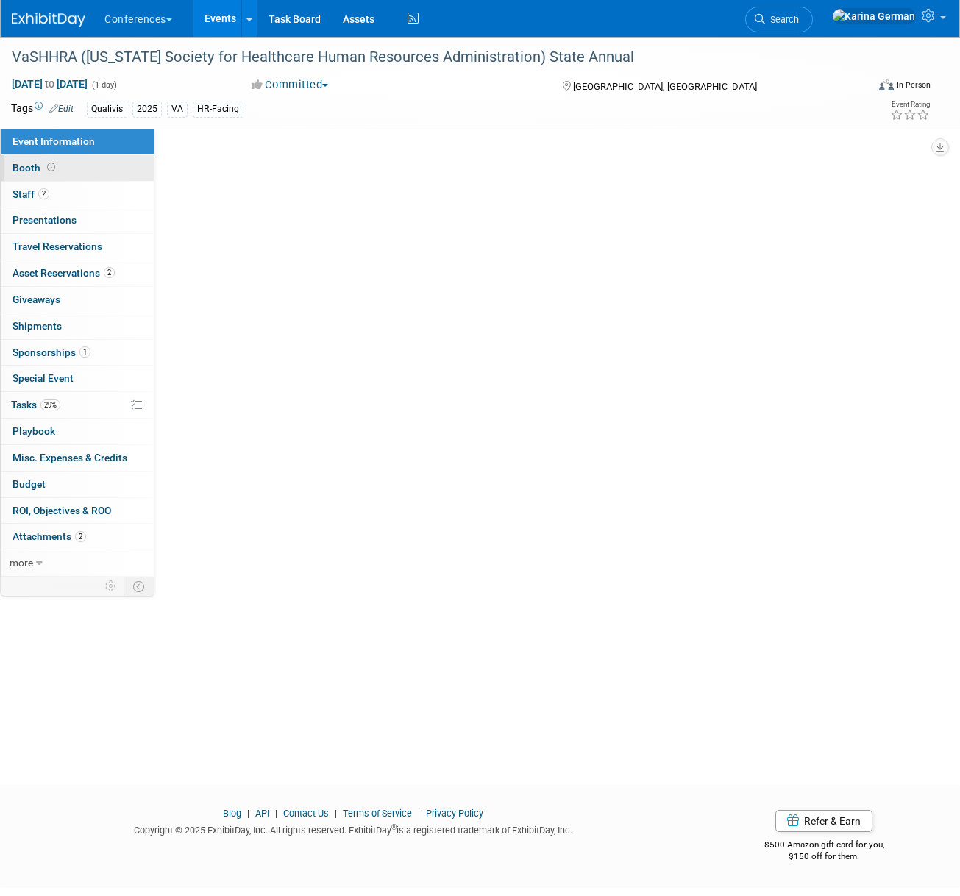
select select "Qualivis"
select select "Client-facing"
select select "Karina"
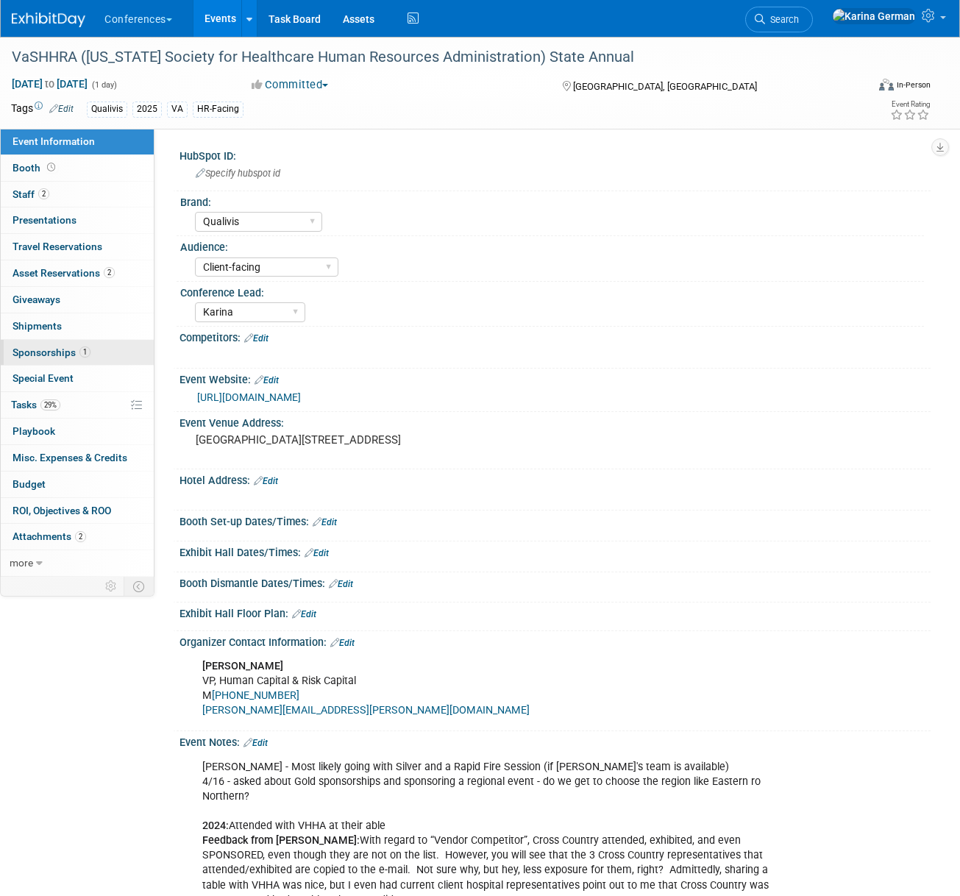
click at [106, 357] on link "1 Sponsorships 1" at bounding box center [77, 353] width 153 height 26
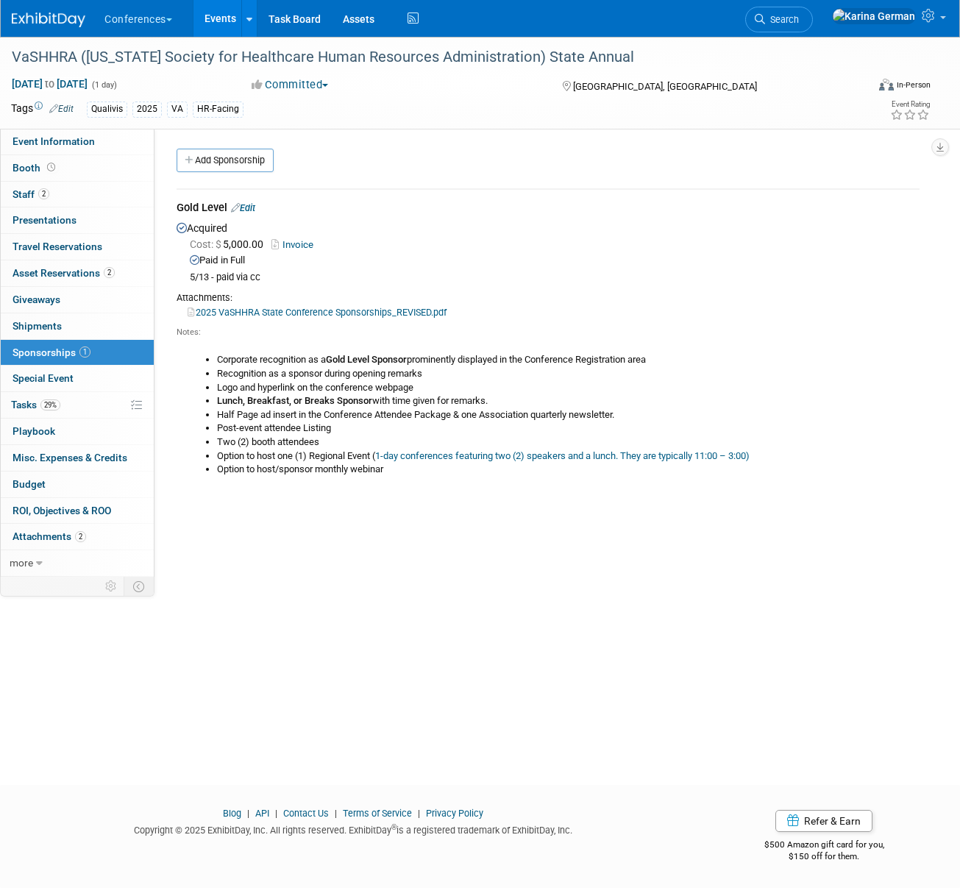
click at [765, 561] on div "HubSpot ID: Specify hubspot id Brand: Aya Bespoke Corporate Dawson DocCafe Educ…" at bounding box center [542, 353] width 776 height 448
click at [76, 409] on link "29% Tasks 29%" at bounding box center [77, 405] width 153 height 26
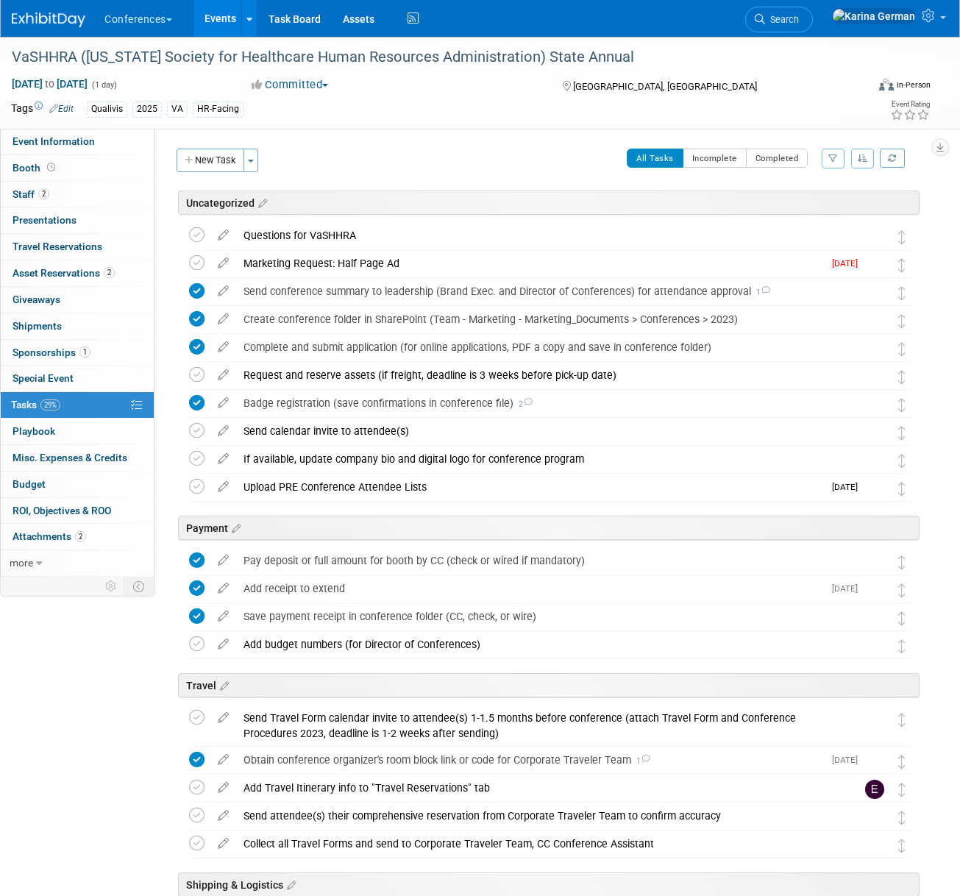
scroll to position [396, 0]
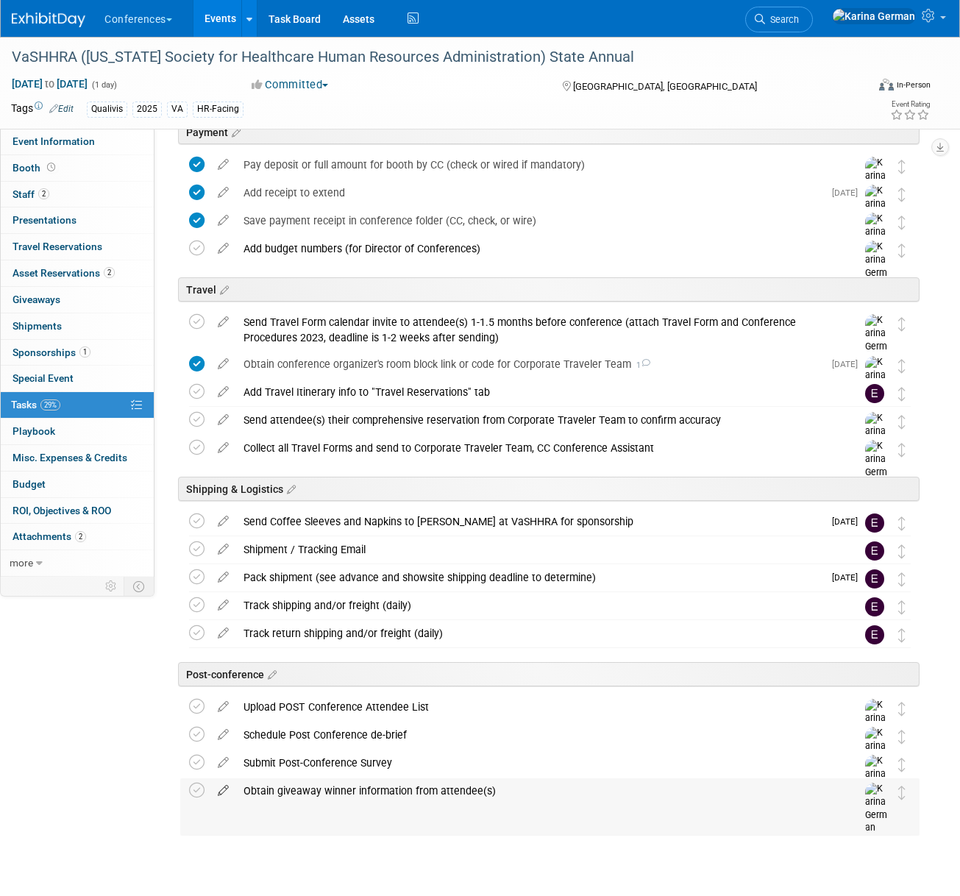
click at [224, 791] on icon at bounding box center [223, 787] width 26 height 18
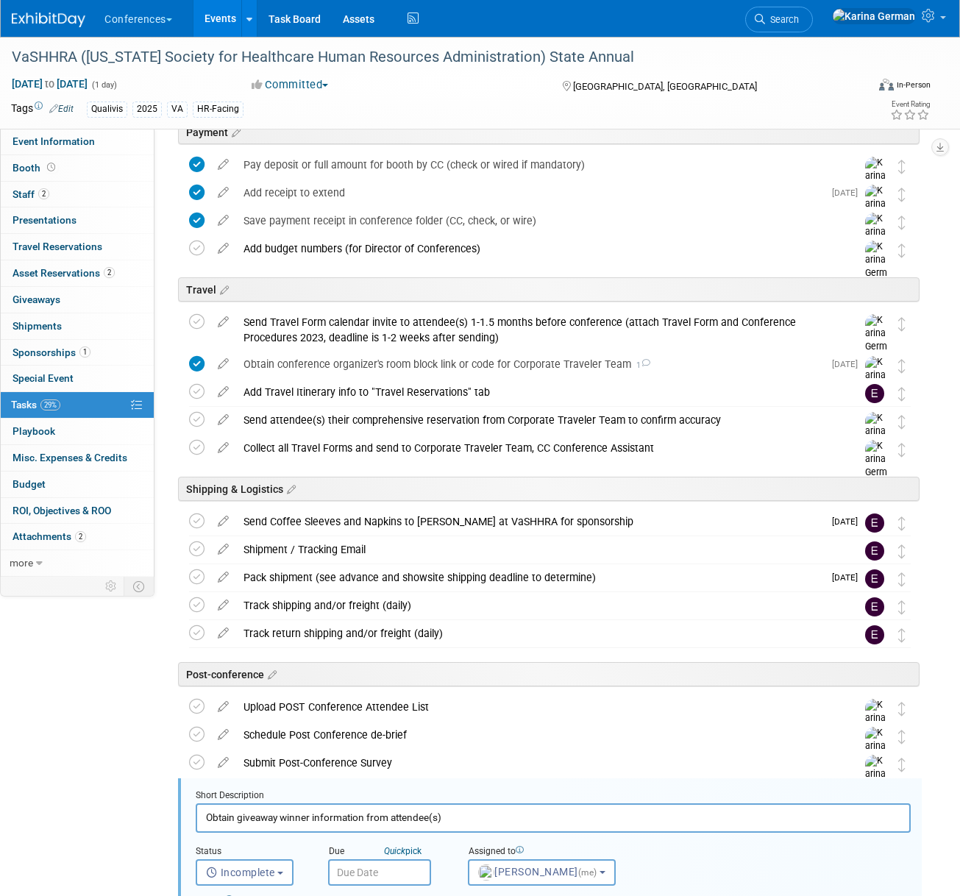
scroll to position [840, 0]
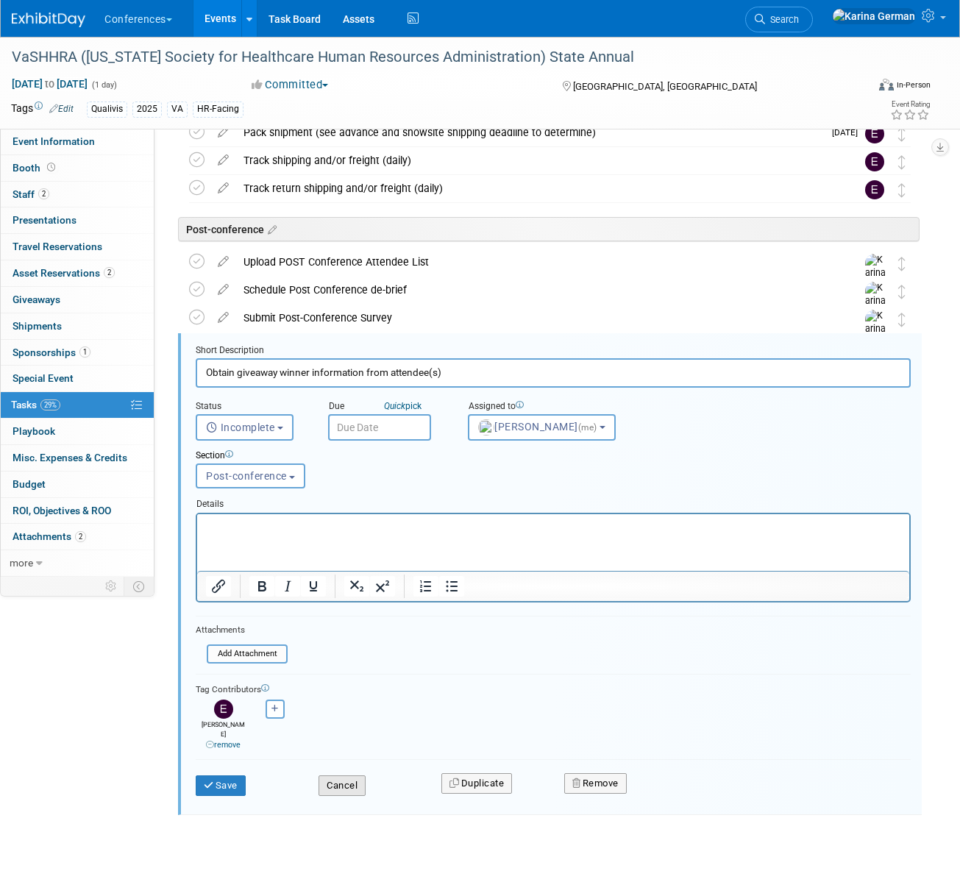
click at [349, 775] on button "Cancel" at bounding box center [341, 785] width 47 height 21
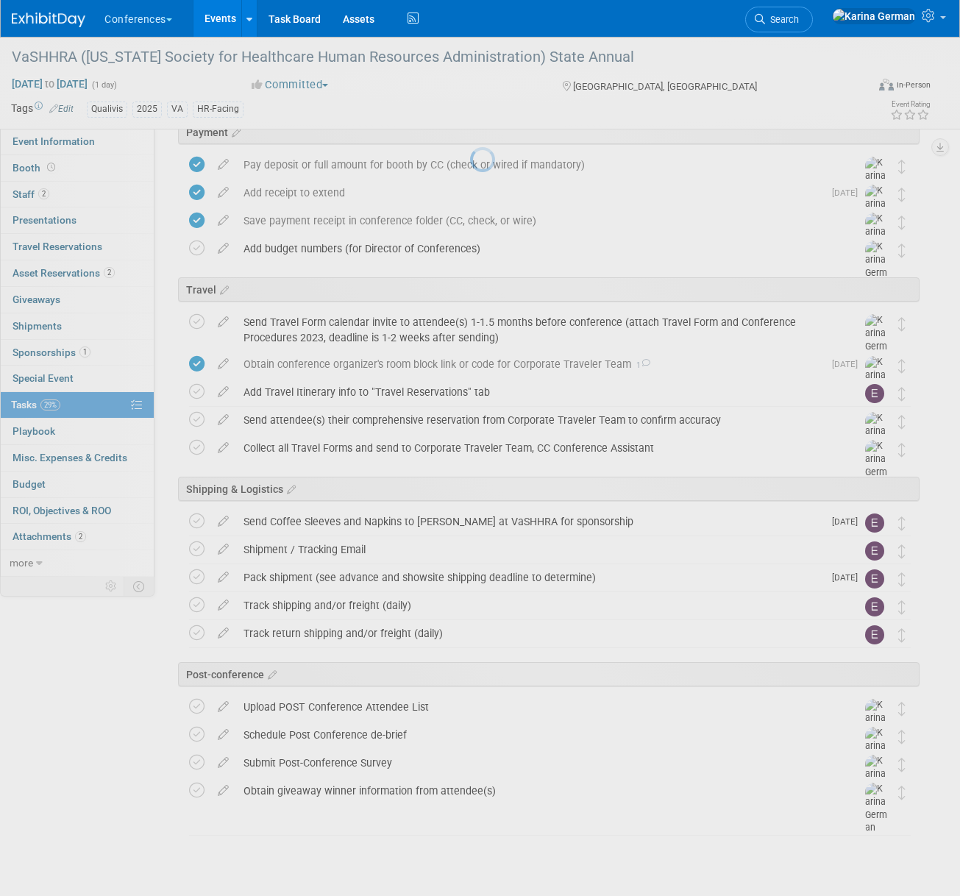
scroll to position [396, 0]
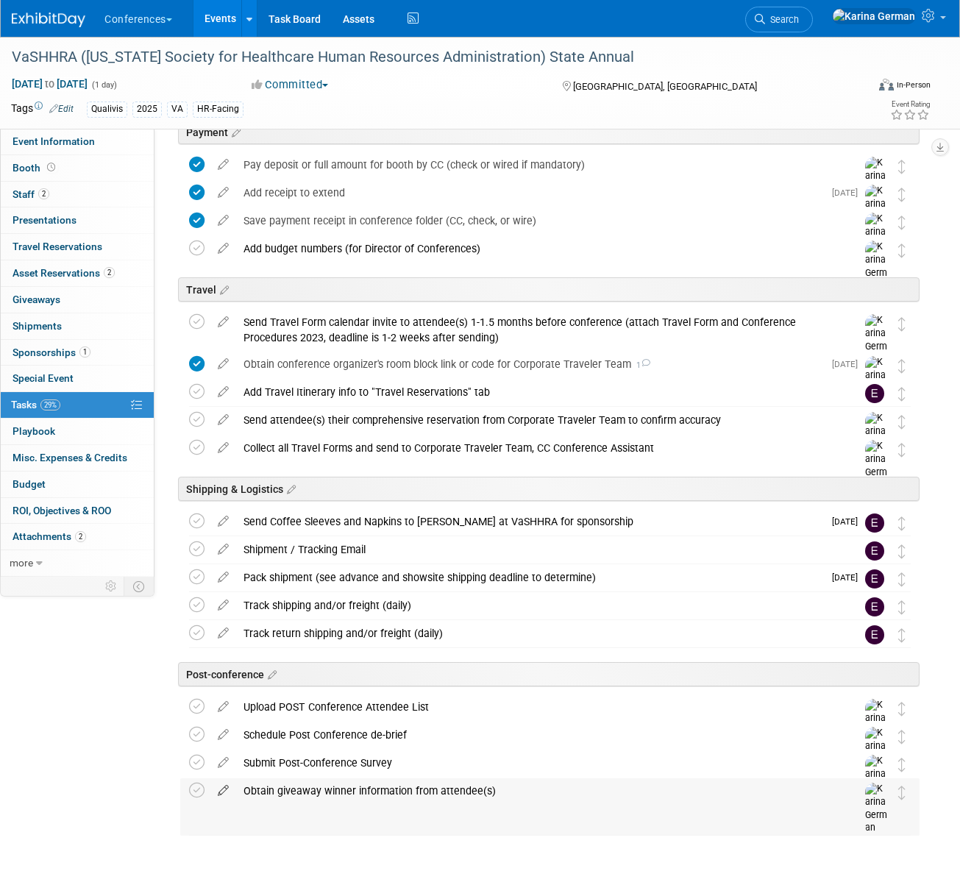
click at [224, 790] on icon at bounding box center [223, 787] width 26 height 18
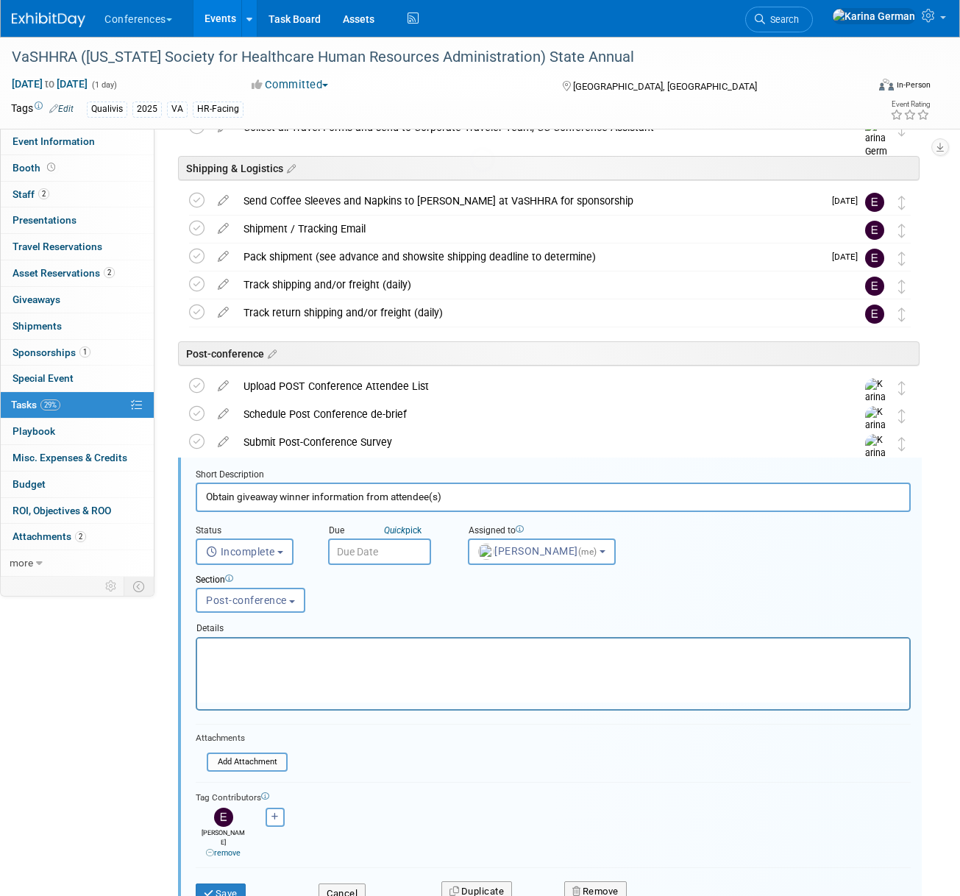
scroll to position [840, 0]
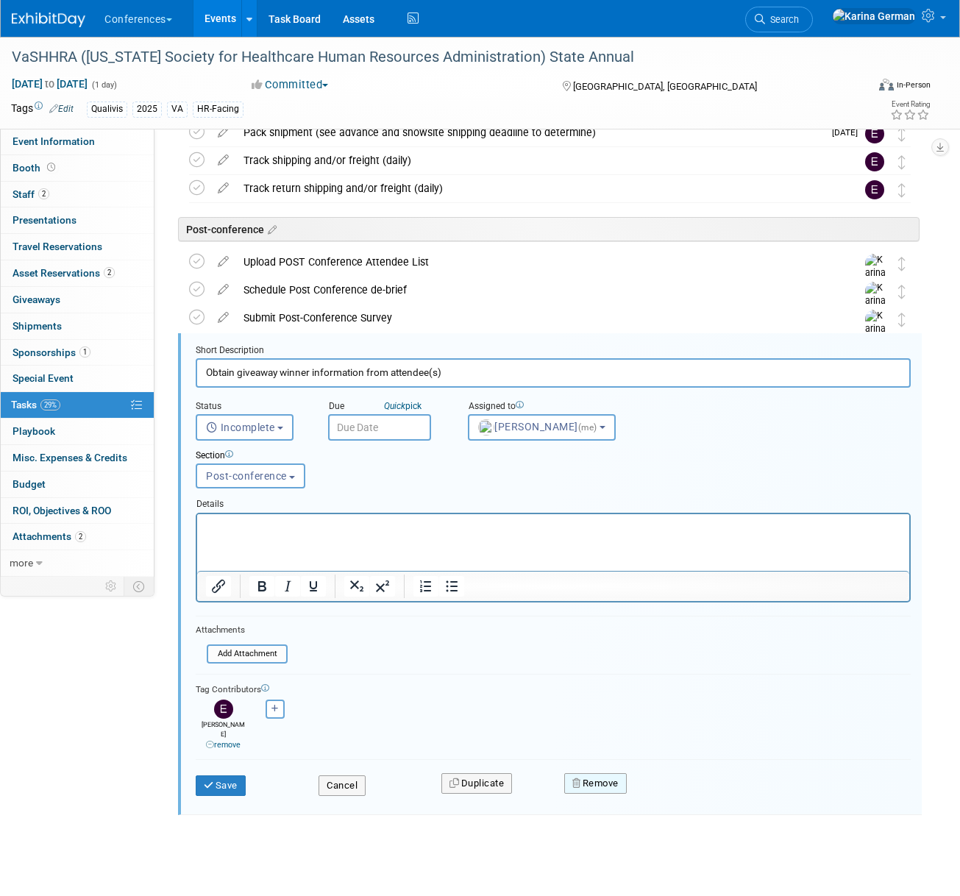
click at [612, 773] on button "Remove" at bounding box center [595, 783] width 62 height 21
click at [678, 783] on link "Yes" at bounding box center [678, 795] width 43 height 24
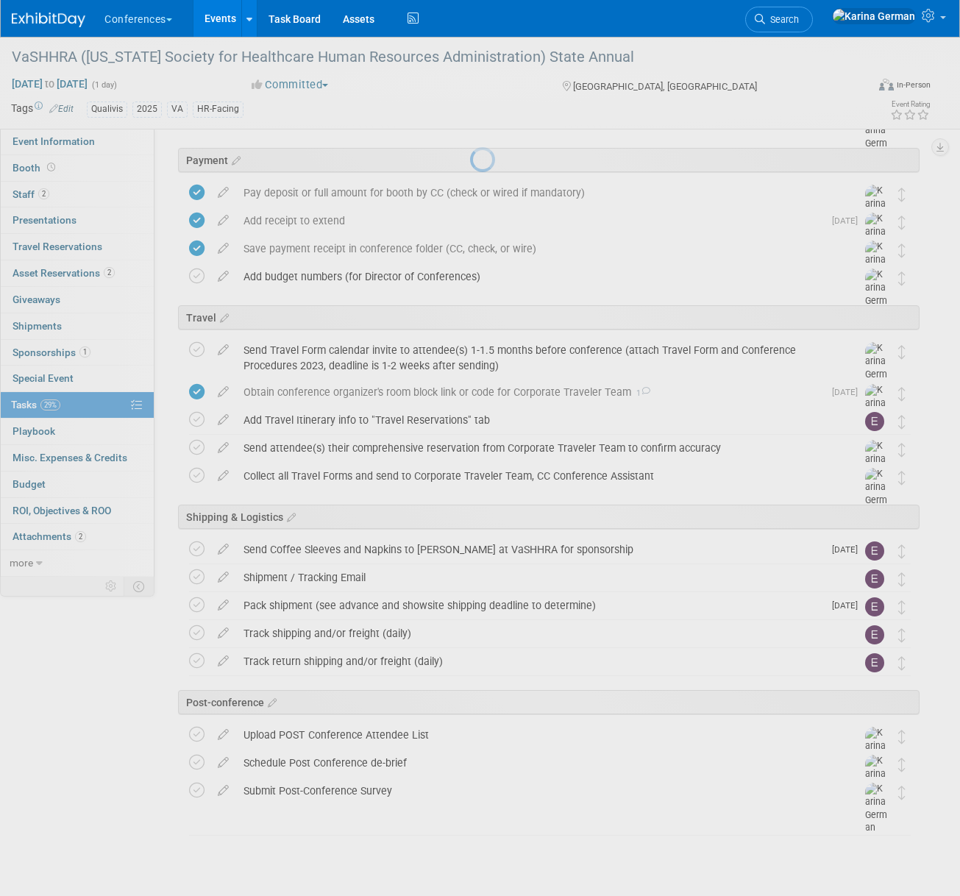
scroll to position [368, 0]
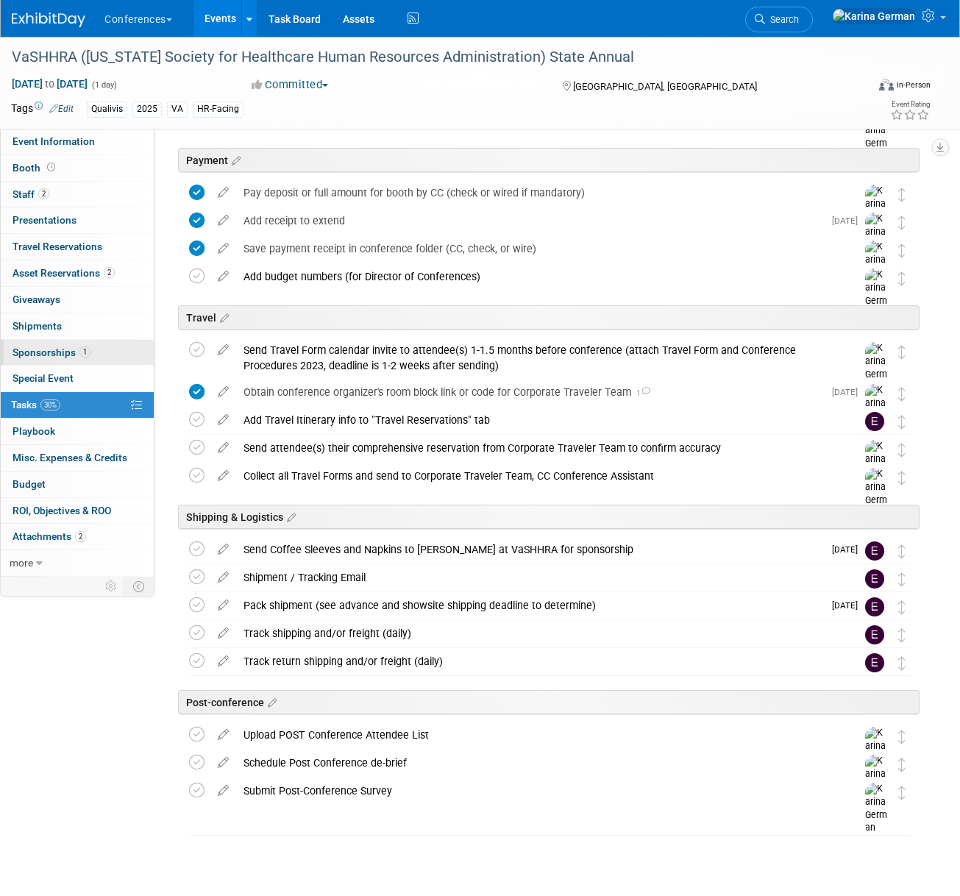
click at [83, 350] on span "1" at bounding box center [84, 351] width 11 height 11
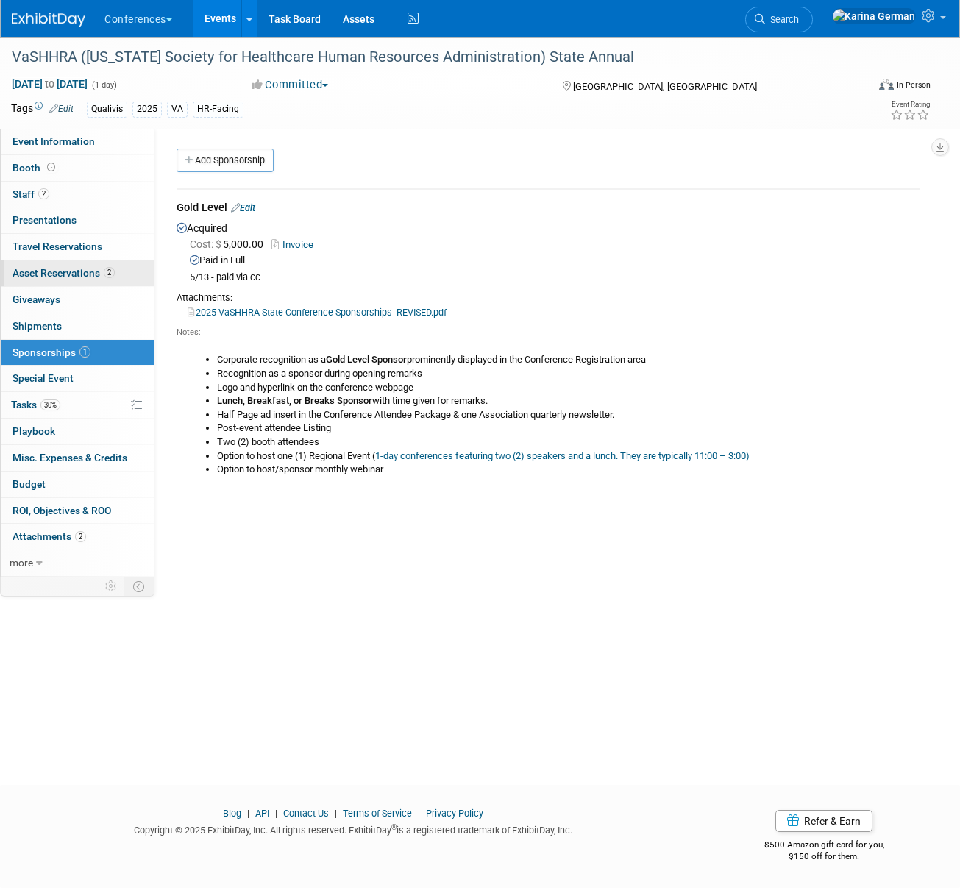
click at [95, 268] on span "Asset Reservations 2" at bounding box center [63, 273] width 102 height 12
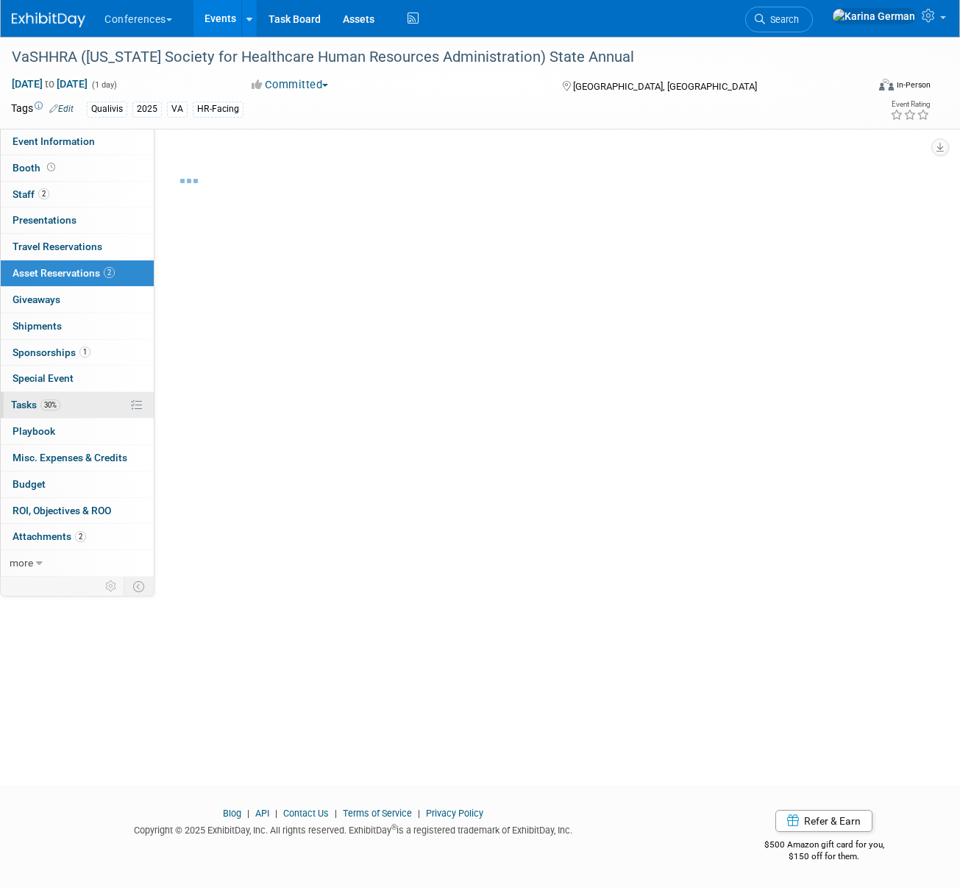
click at [93, 407] on link "30% Tasks 30%" at bounding box center [77, 405] width 153 height 26
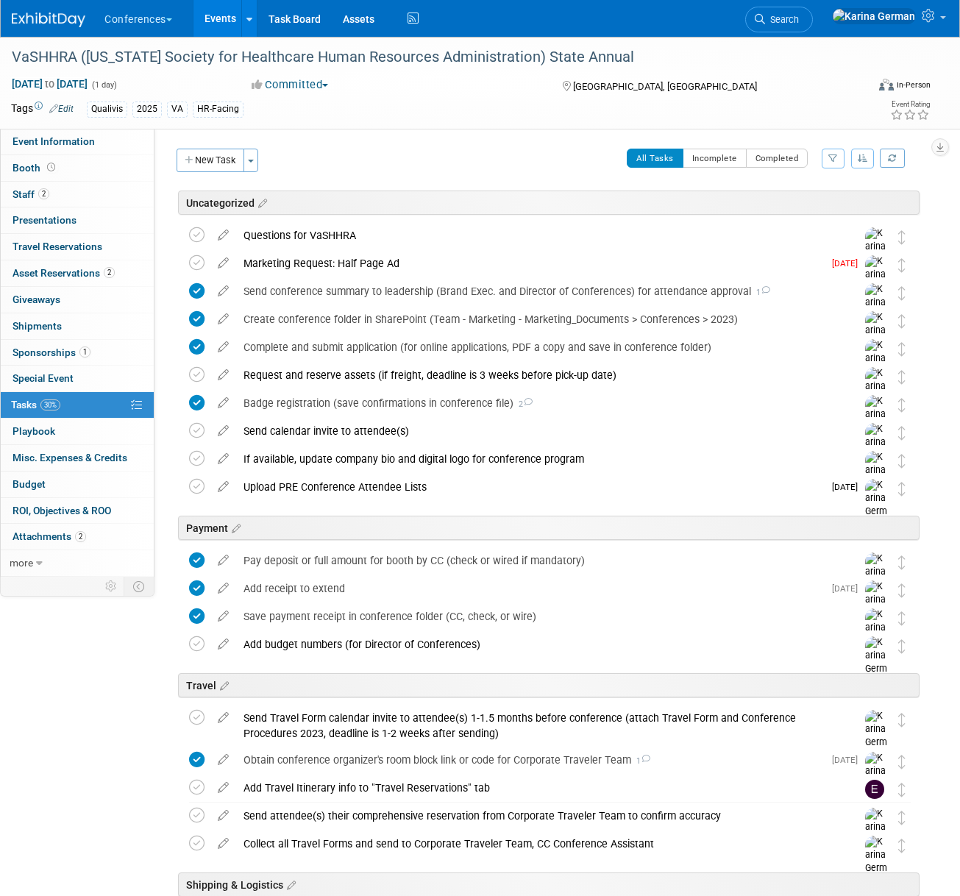
click at [226, 183] on div "New Task Toggle Dropdown Create a new task for this event Copy tasks from anoth…" at bounding box center [542, 691] width 754 height 1085
click at [224, 165] on button "New Task" at bounding box center [210, 161] width 68 height 24
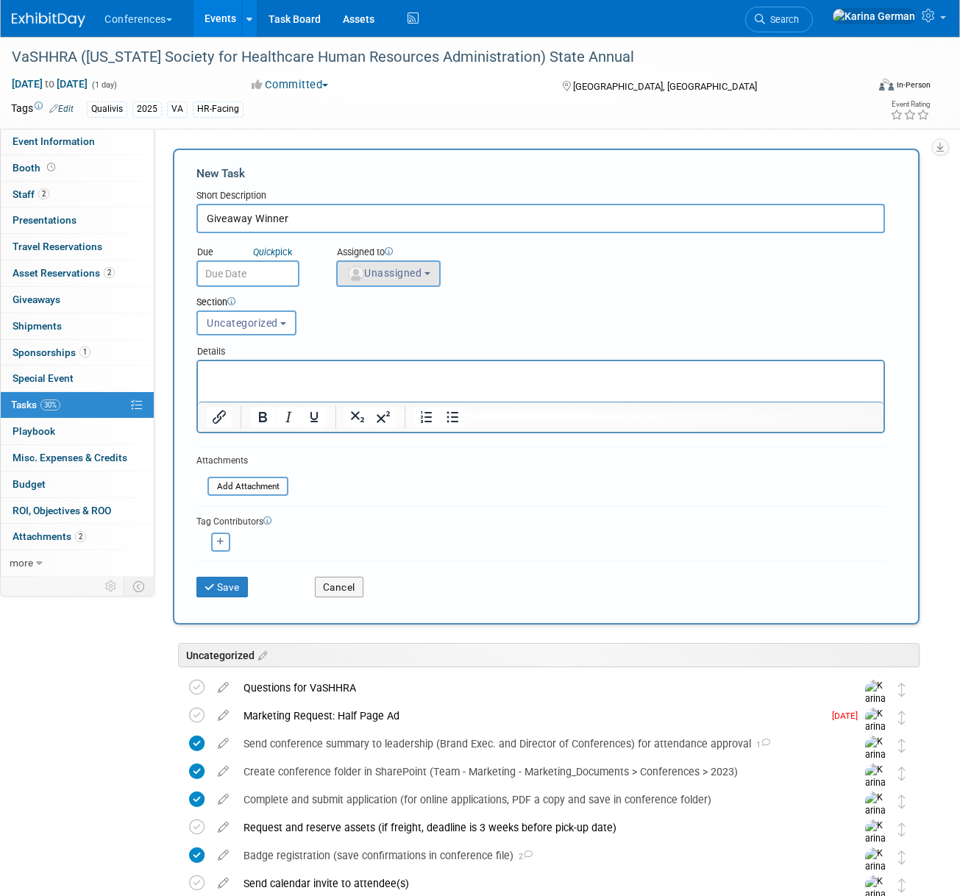
type input "Giveaway Winner"
click at [381, 279] on button "Unassigned" at bounding box center [388, 273] width 104 height 26
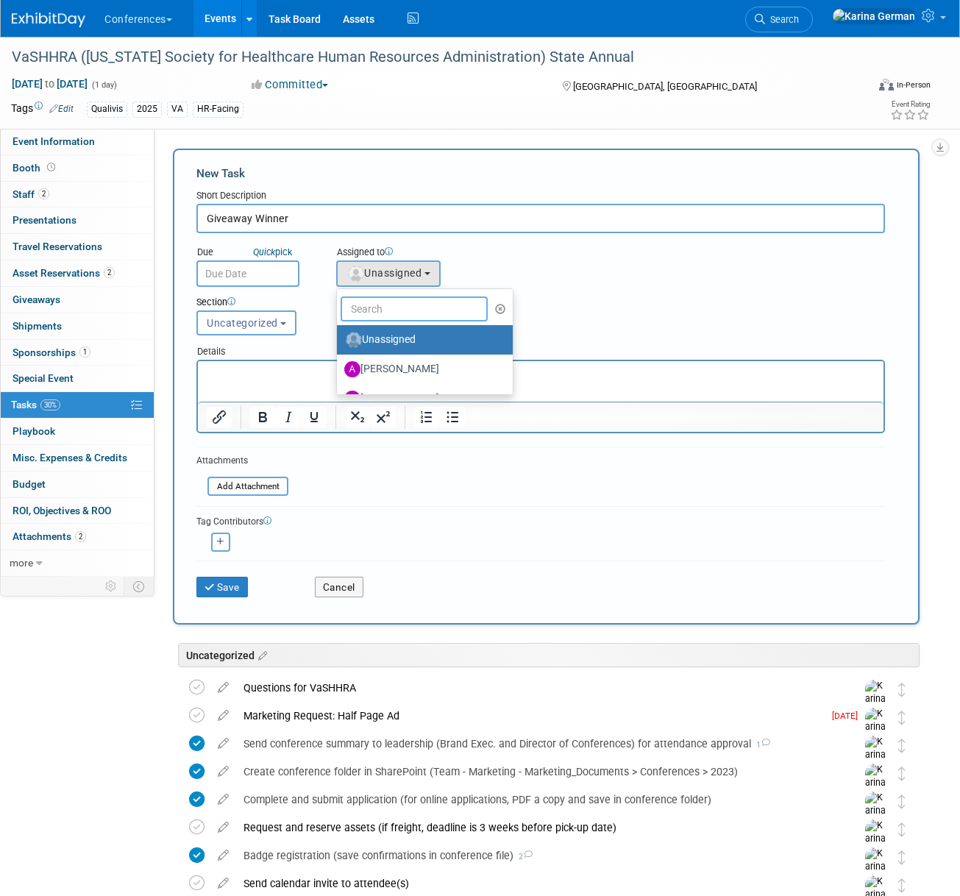
click at [380, 305] on input "text" at bounding box center [413, 308] width 147 height 25
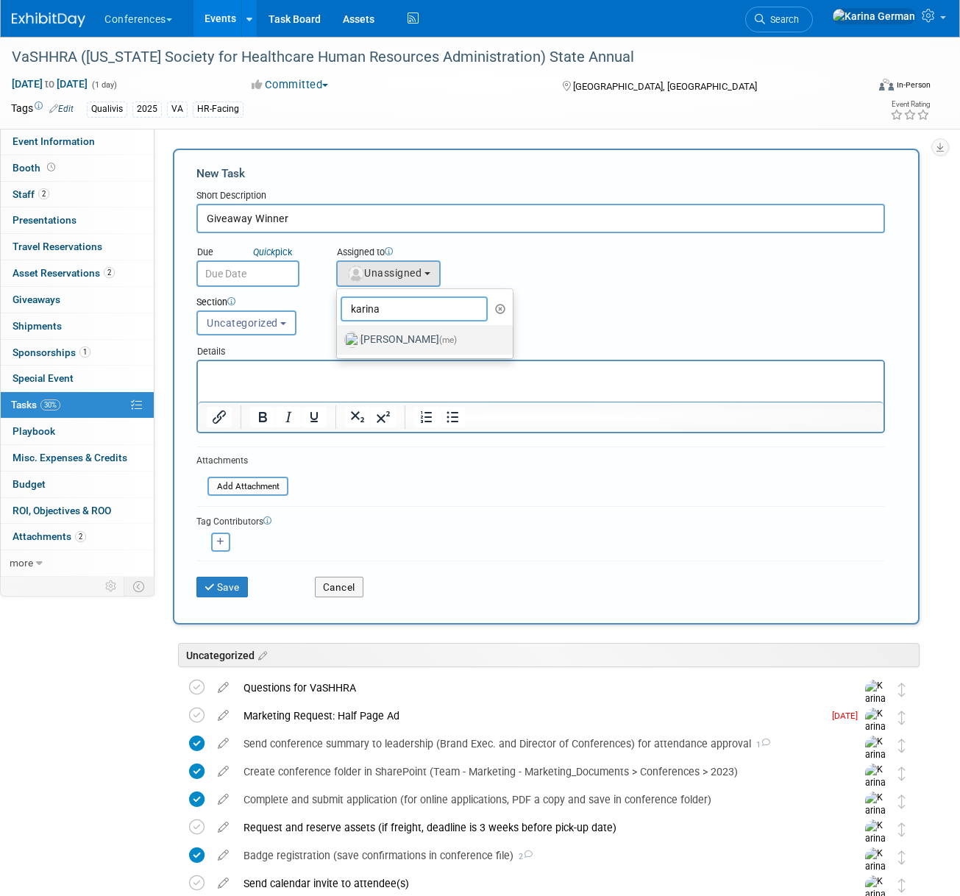
type input "karina"
click at [404, 346] on label "[PERSON_NAME] (me)" at bounding box center [421, 340] width 154 height 24
click at [339, 343] on input "[PERSON_NAME] (me)" at bounding box center [334, 338] width 10 height 10
select select "eb9a80ed-01df-455e-b7c9-ebccef2a47a7"
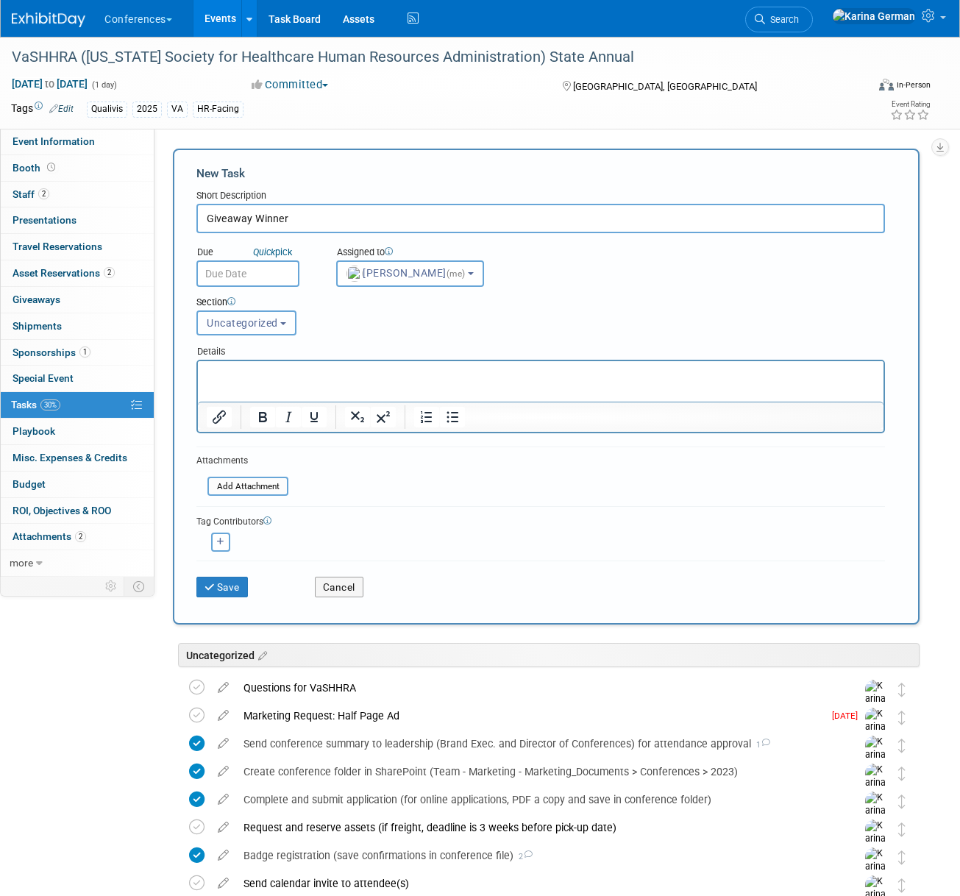
click at [268, 321] on span "Uncategorized" at bounding box center [242, 323] width 71 height 12
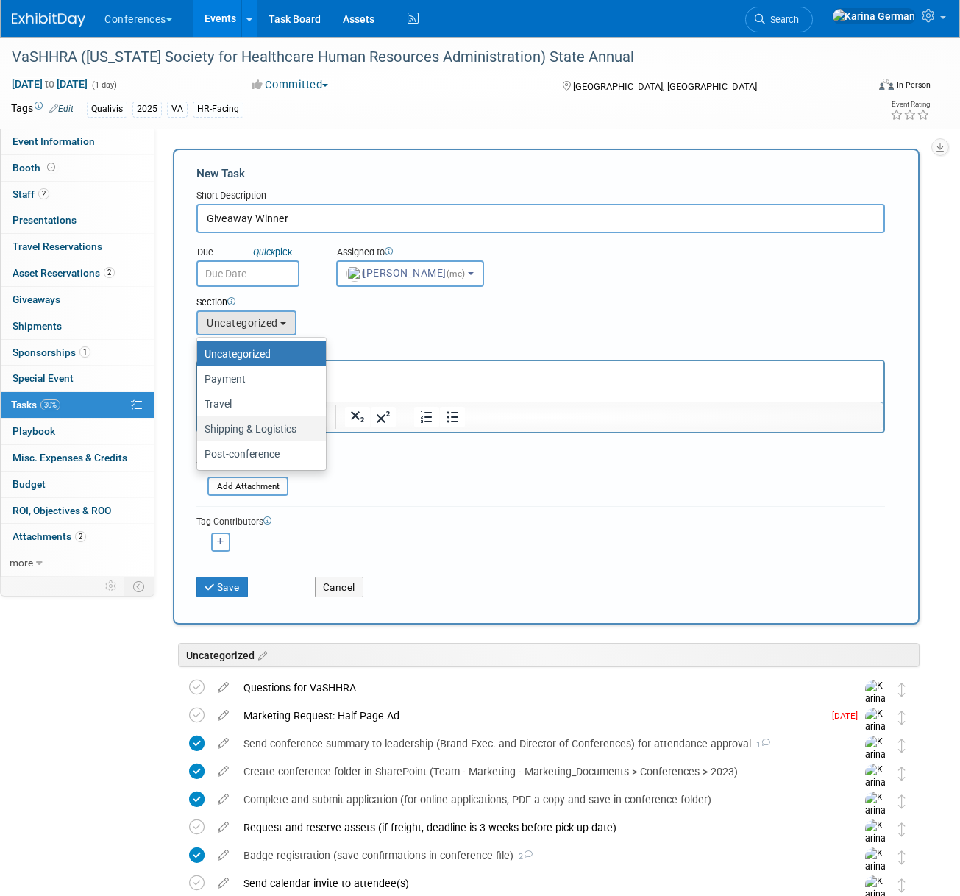
click at [268, 431] on label "Shipping & Logistics" at bounding box center [257, 428] width 107 height 19
click at [199, 431] on input "Shipping & Logistics" at bounding box center [195, 429] width 10 height 10
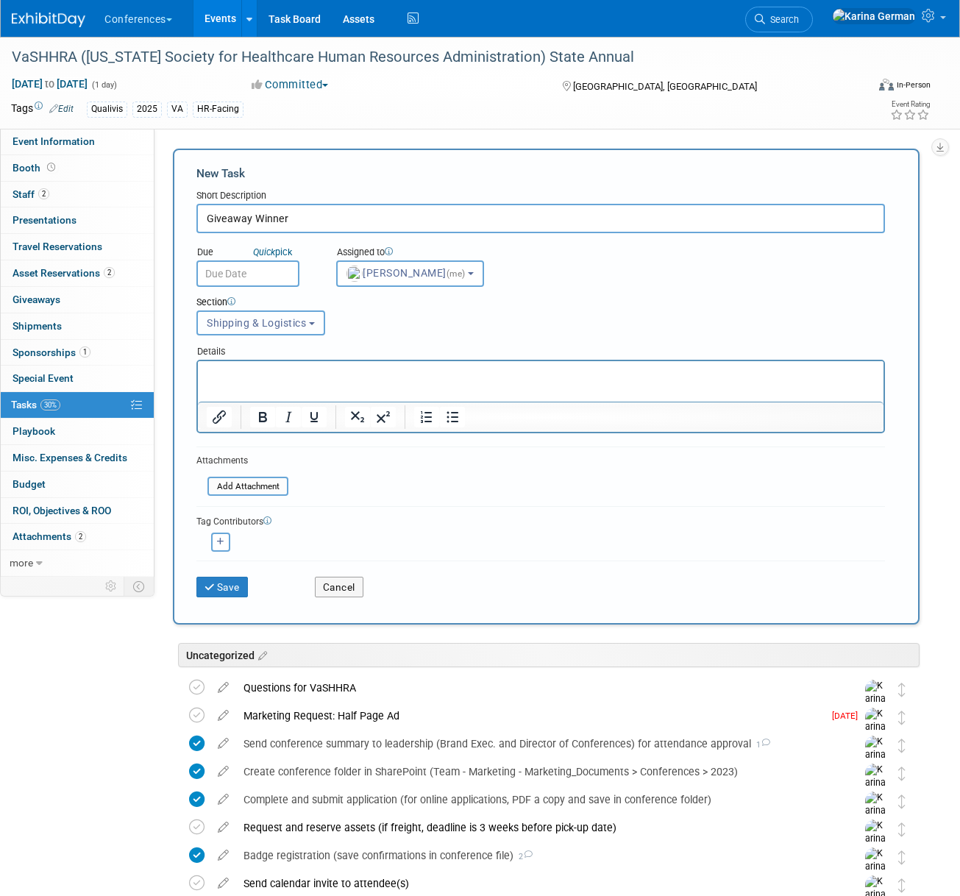
click at [252, 334] on button "Shipping & Logistics" at bounding box center [260, 322] width 129 height 25
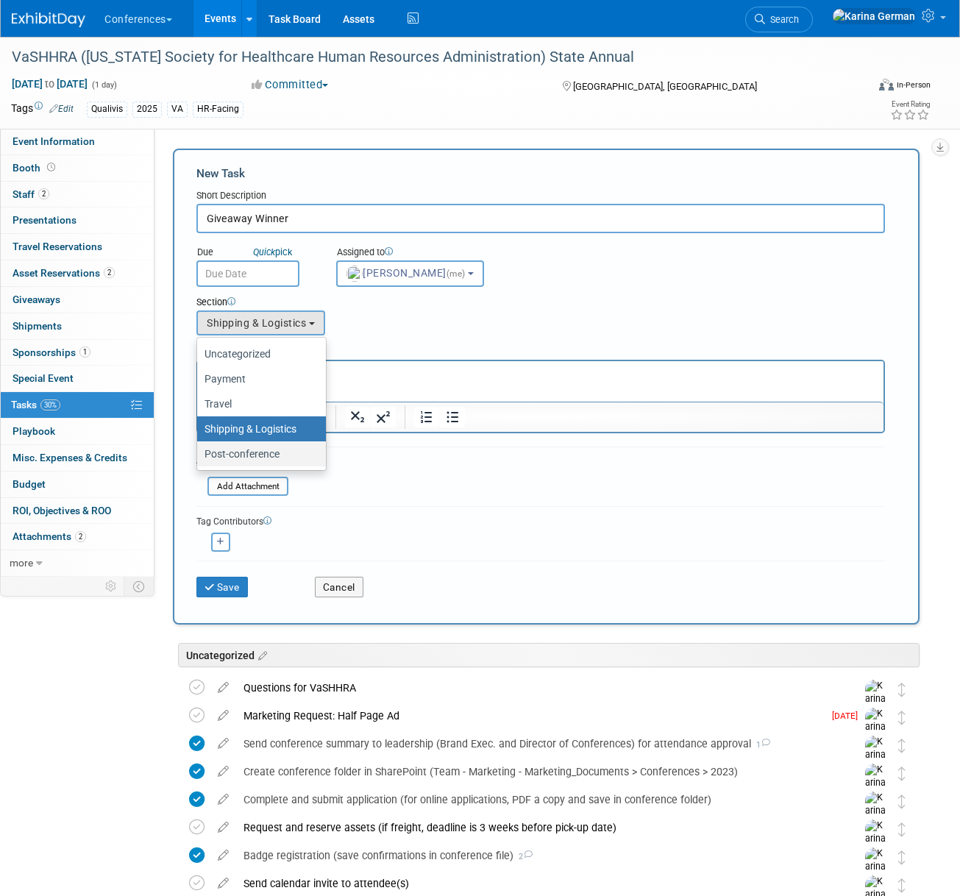
click at [260, 449] on label "Post-conference" at bounding box center [257, 453] width 107 height 19
click at [199, 449] on input "Post-conference" at bounding box center [195, 454] width 10 height 10
select select "11266509"
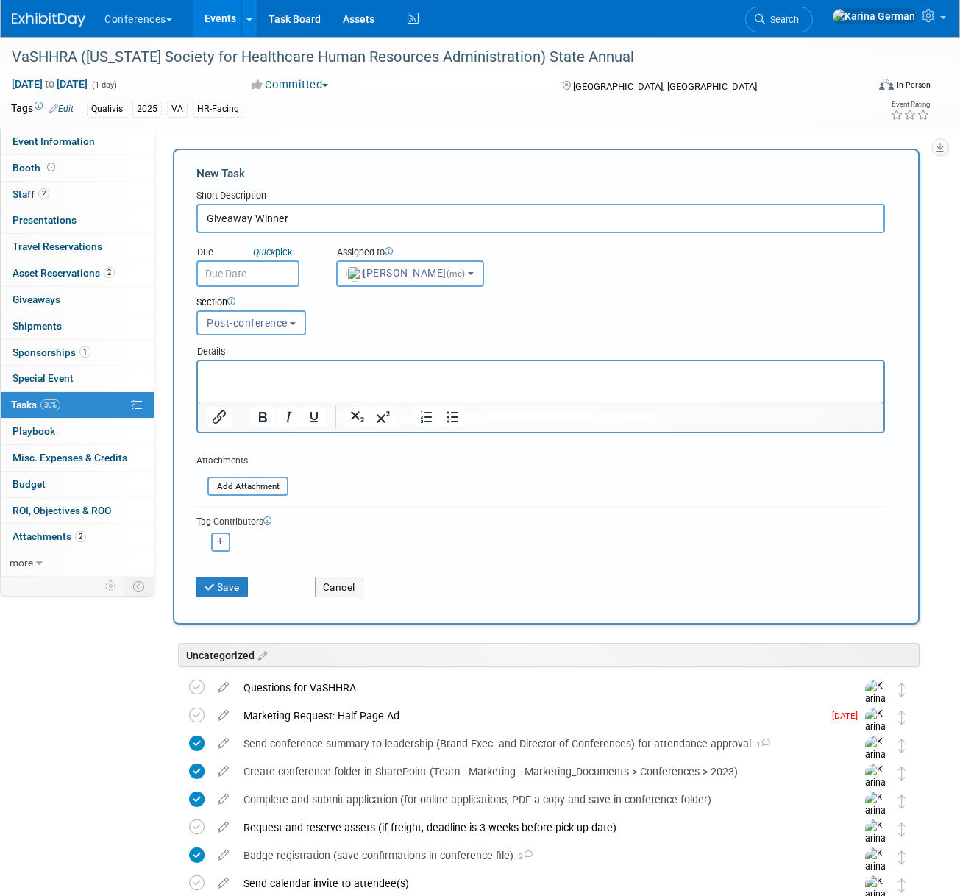
click at [226, 549] on button "button" at bounding box center [220, 541] width 19 height 19
select select
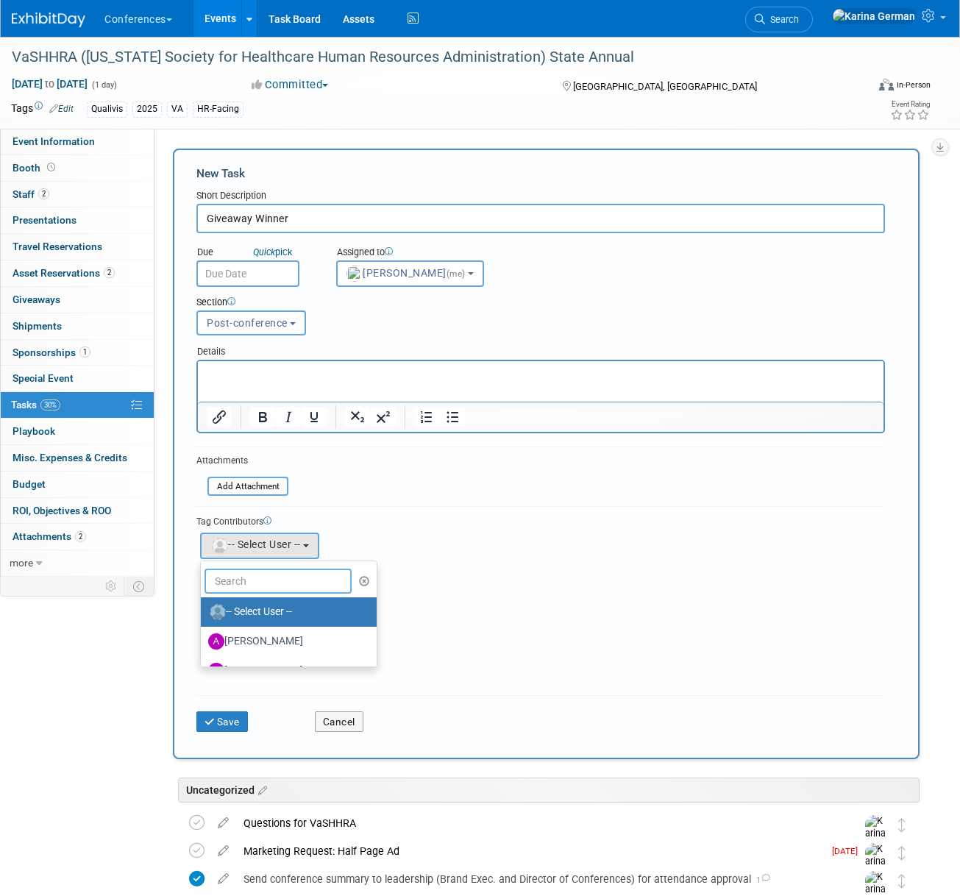
click at [274, 587] on input "text" at bounding box center [277, 580] width 147 height 25
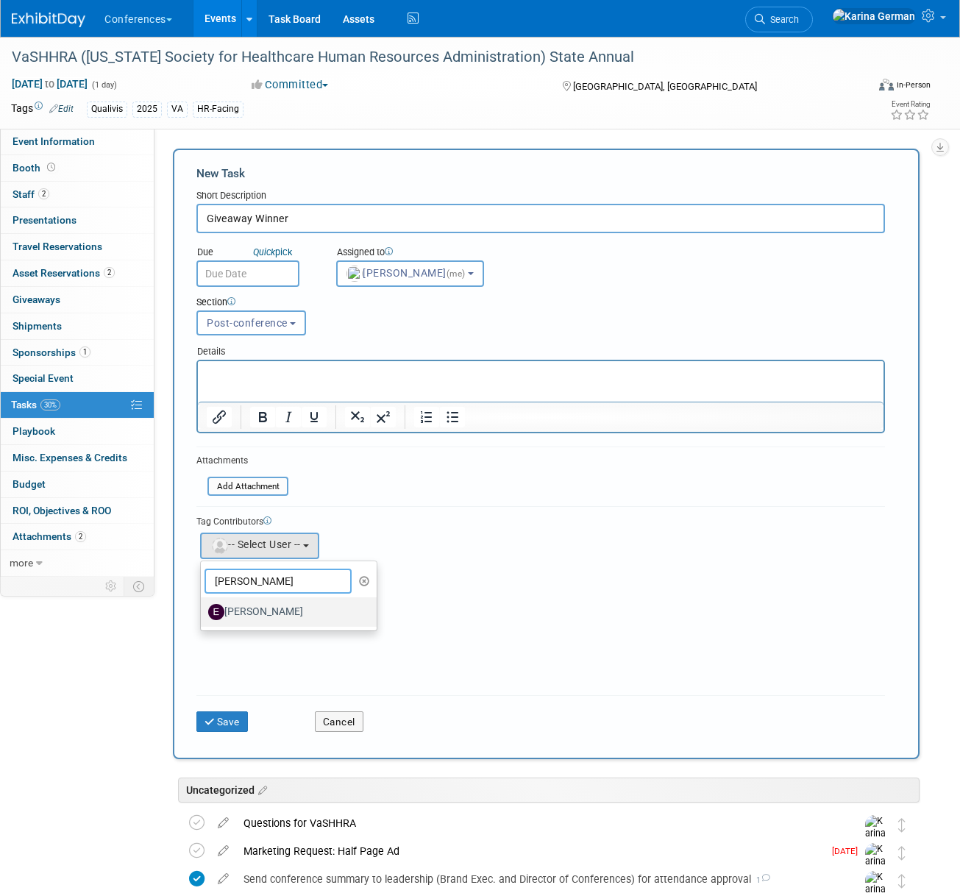
type input "erin"
click at [267, 618] on label "Erin Anderson" at bounding box center [285, 612] width 154 height 24
click at [203, 615] on input "Erin Anderson" at bounding box center [198, 610] width 10 height 10
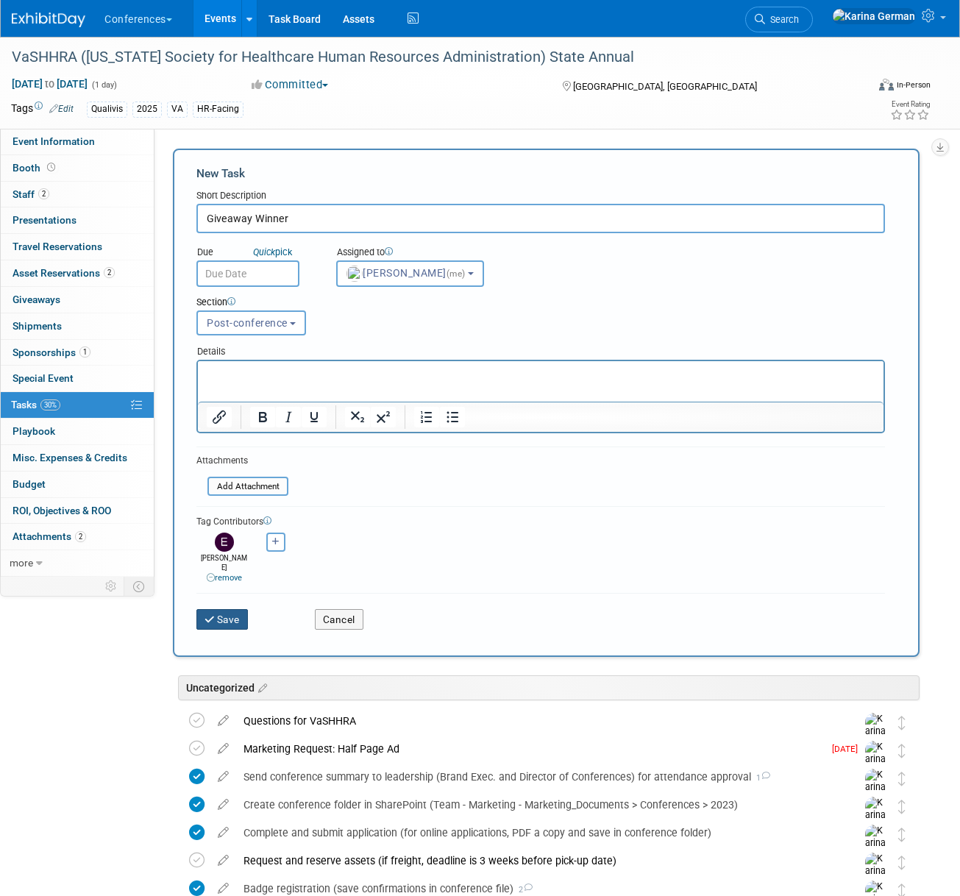
click at [233, 609] on button "Save" at bounding box center [221, 619] width 51 height 21
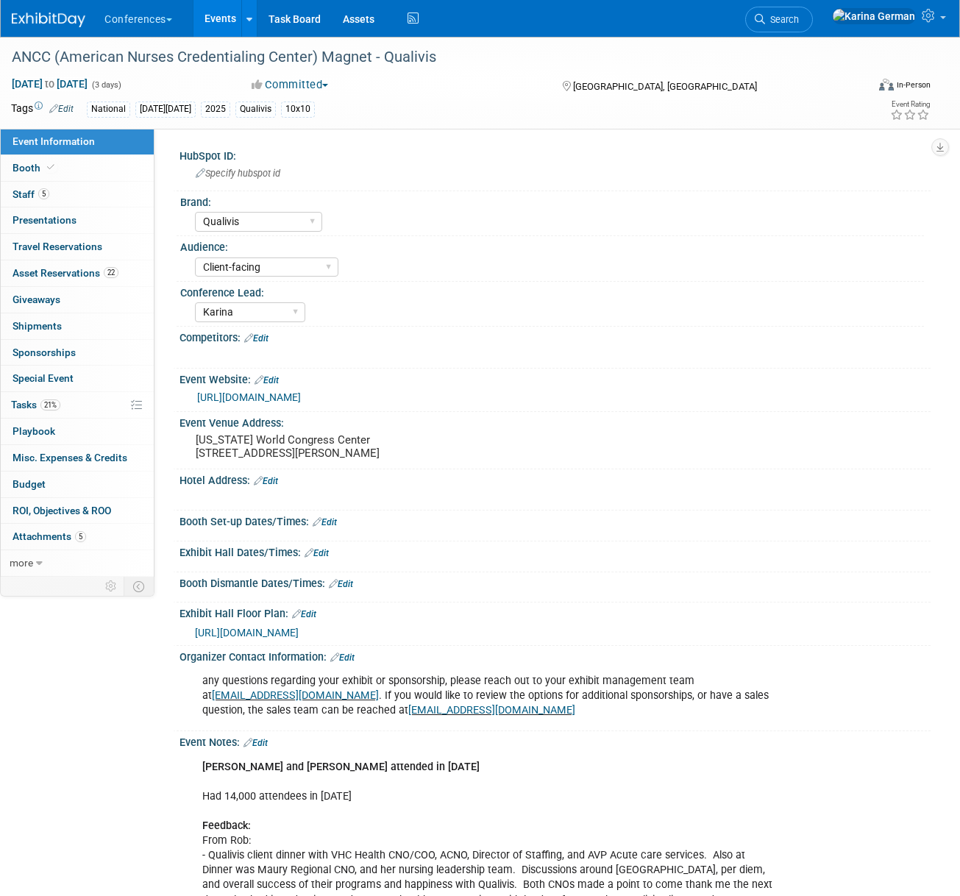
select select "Qualivis"
select select "Client-facing"
select select "Karina"
click at [38, 162] on span "Booth" at bounding box center [34, 168] width 45 height 12
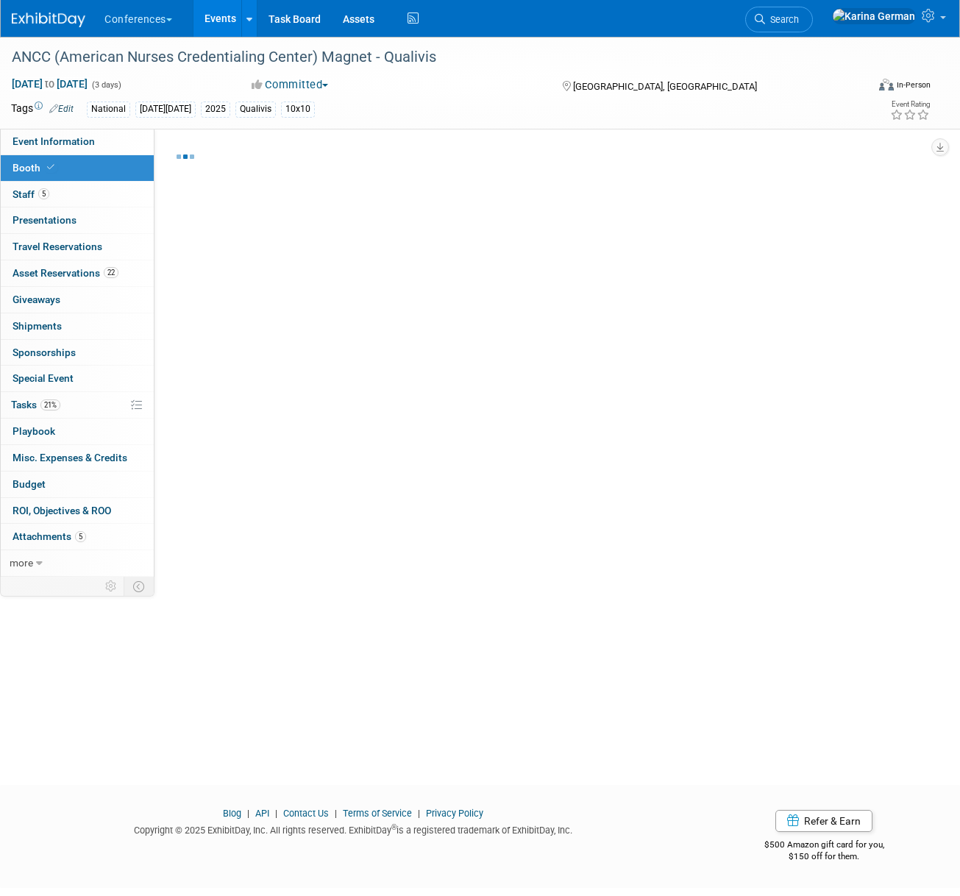
select select "10'x10'"
select select "Yes"
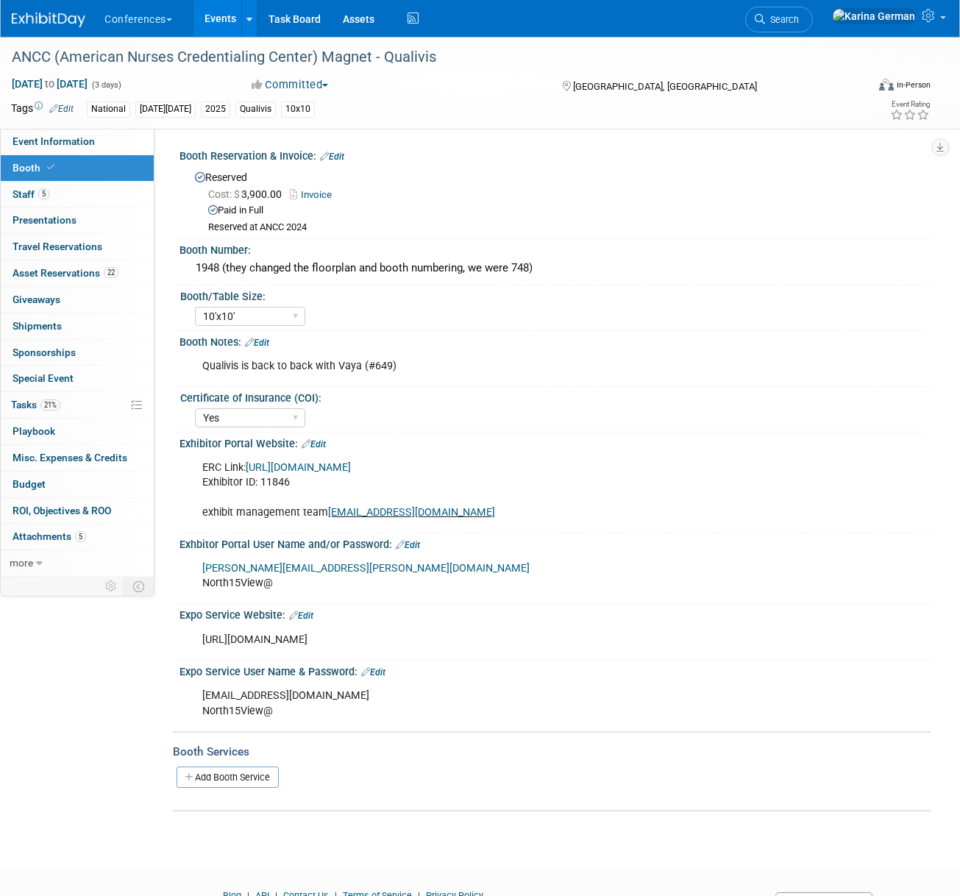
click at [304, 637] on div "https://exhibitorpro.shepardes.com/" at bounding box center [487, 639] width 590 height 29
copy div "https://exhibitorpro.shepardes.com/"
click at [271, 704] on div "karina.german@qualivis.com North15View@" at bounding box center [487, 703] width 590 height 44
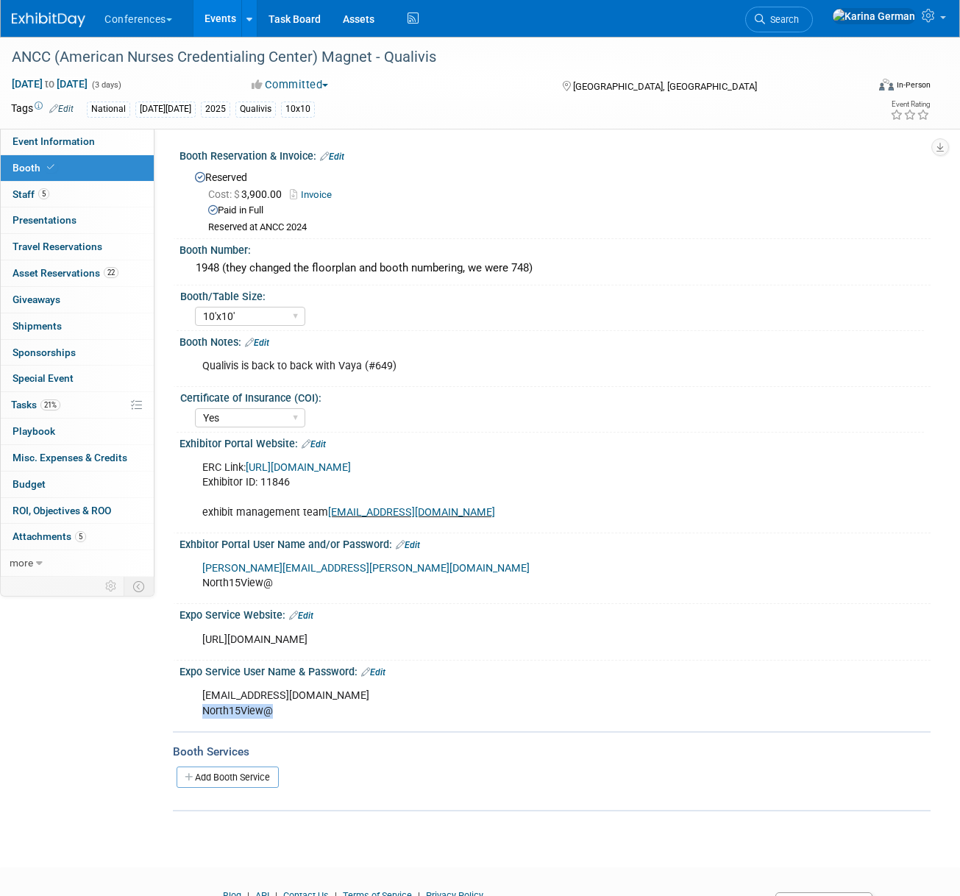
drag, startPoint x: 279, startPoint y: 715, endPoint x: 198, endPoint y: 712, distance: 81.7
click at [198, 712] on div "karina.german@qualivis.com North15View@" at bounding box center [487, 703] width 590 height 44
copy div "North15View@"
click at [124, 276] on link "22 Asset Reservations 22" at bounding box center [77, 273] width 153 height 26
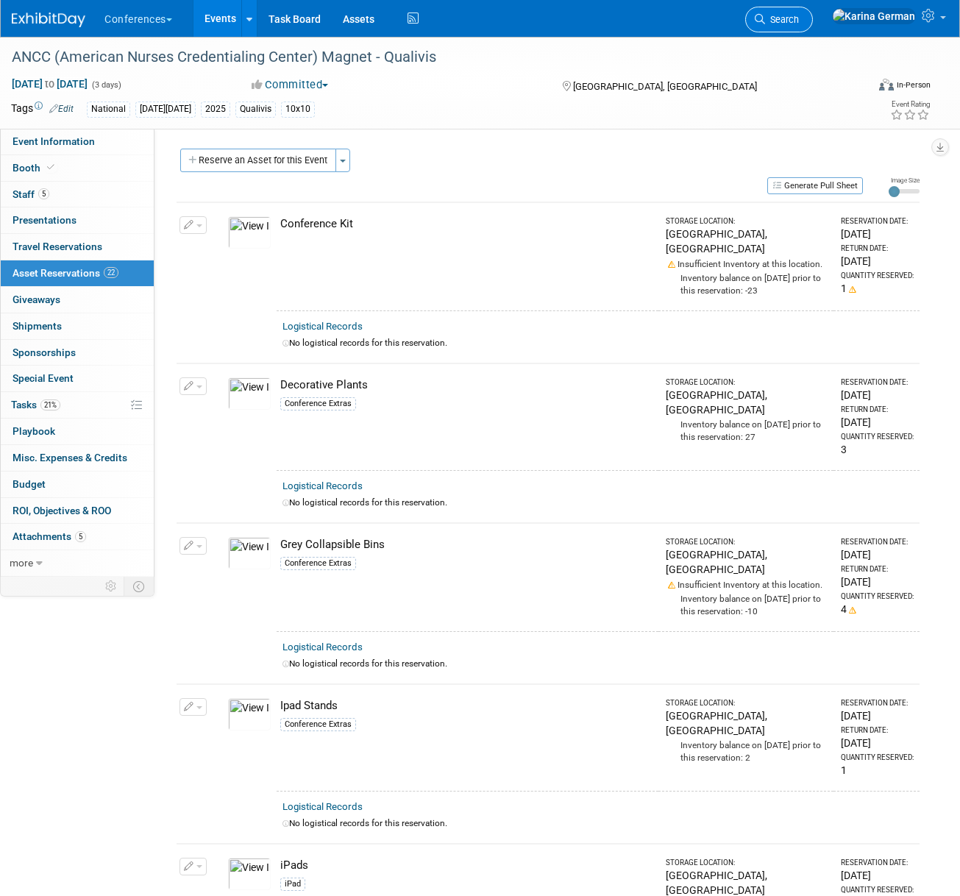
click at [798, 21] on span "Search" at bounding box center [782, 19] width 34 height 11
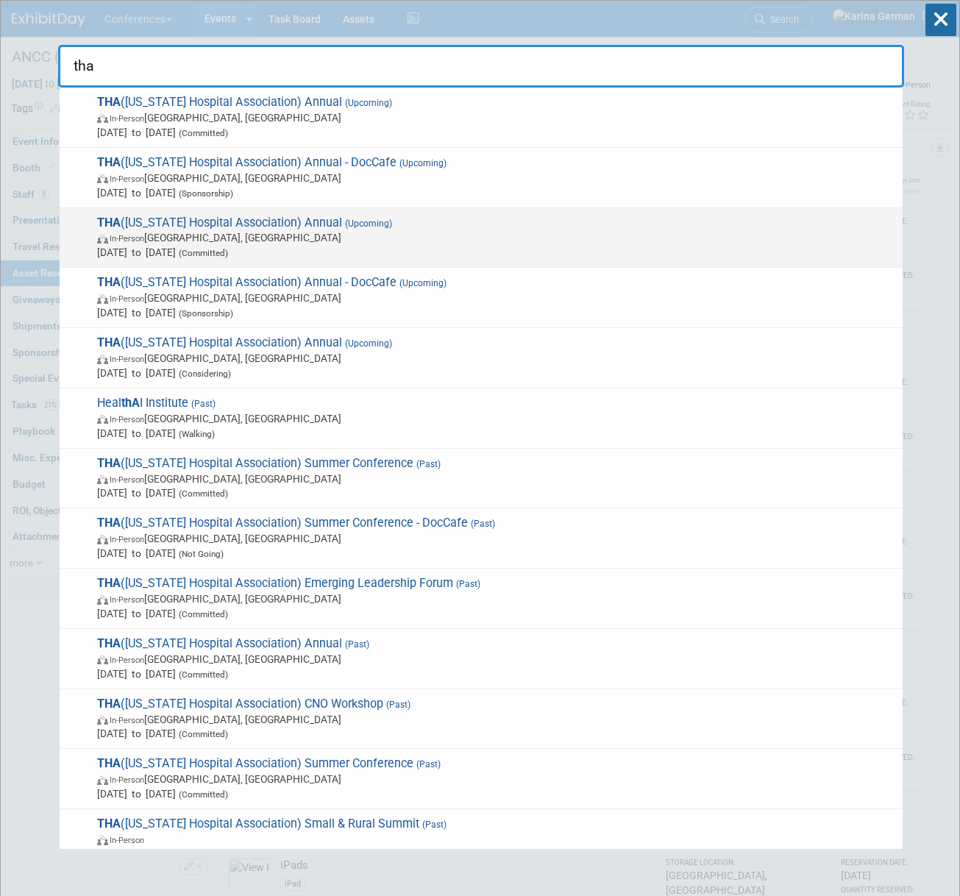
type input "tha"
click at [404, 240] on span "In-Person San Antonio, TX" at bounding box center [496, 237] width 798 height 15
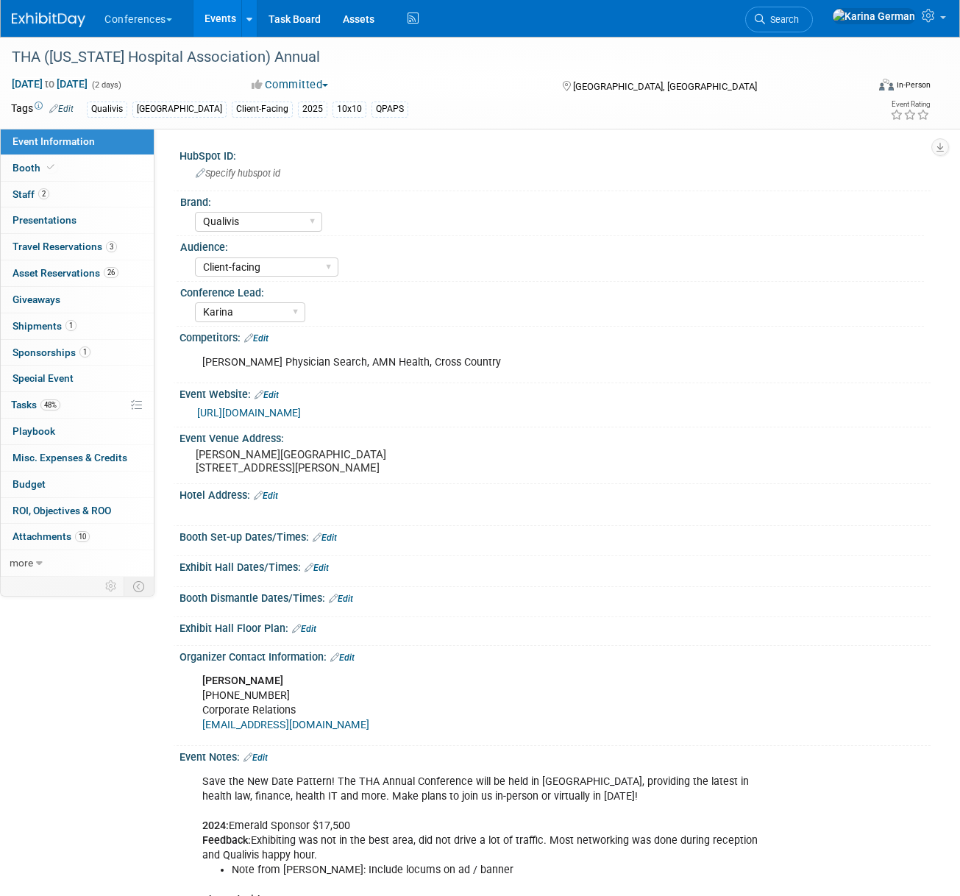
select select "Qualivis"
select select "Client-facing"
select select "Karina"
click at [590, 587] on div "Exhibit Hall Dates/Times: Edit Save Changes Cancel" at bounding box center [551, 571] width 757 height 31
click at [63, 196] on link "2 Staff 2" at bounding box center [77, 195] width 153 height 26
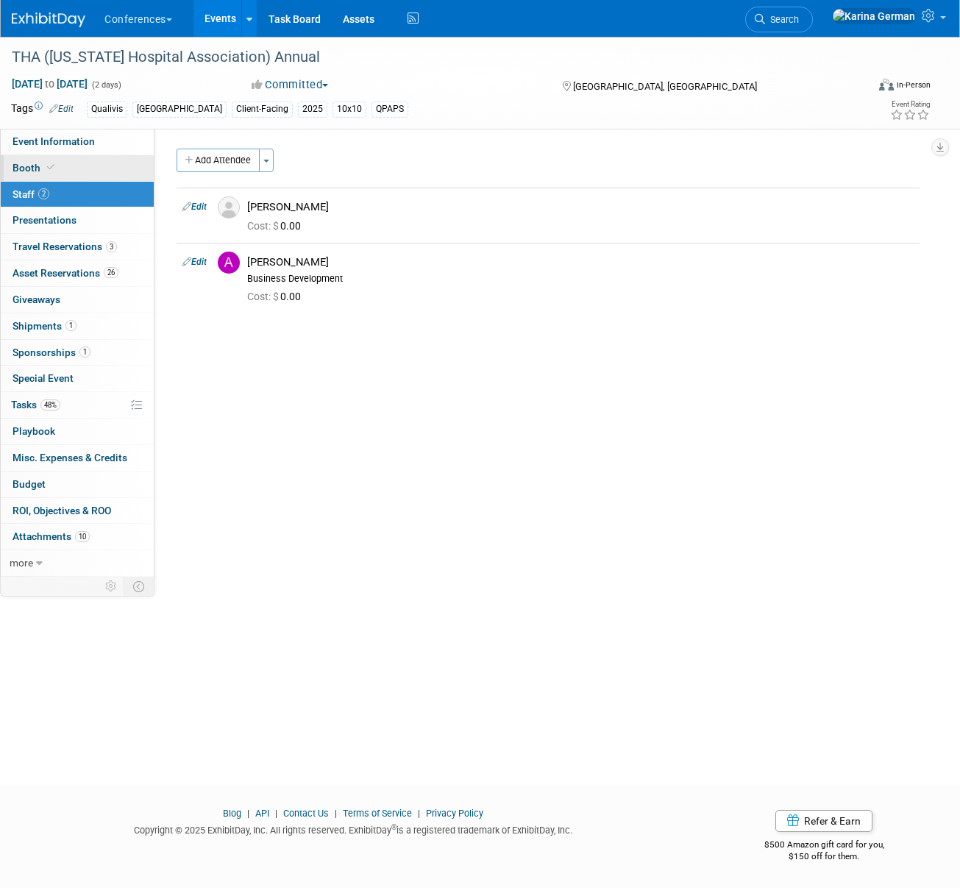
click at [65, 165] on link "Booth" at bounding box center [77, 168] width 153 height 26
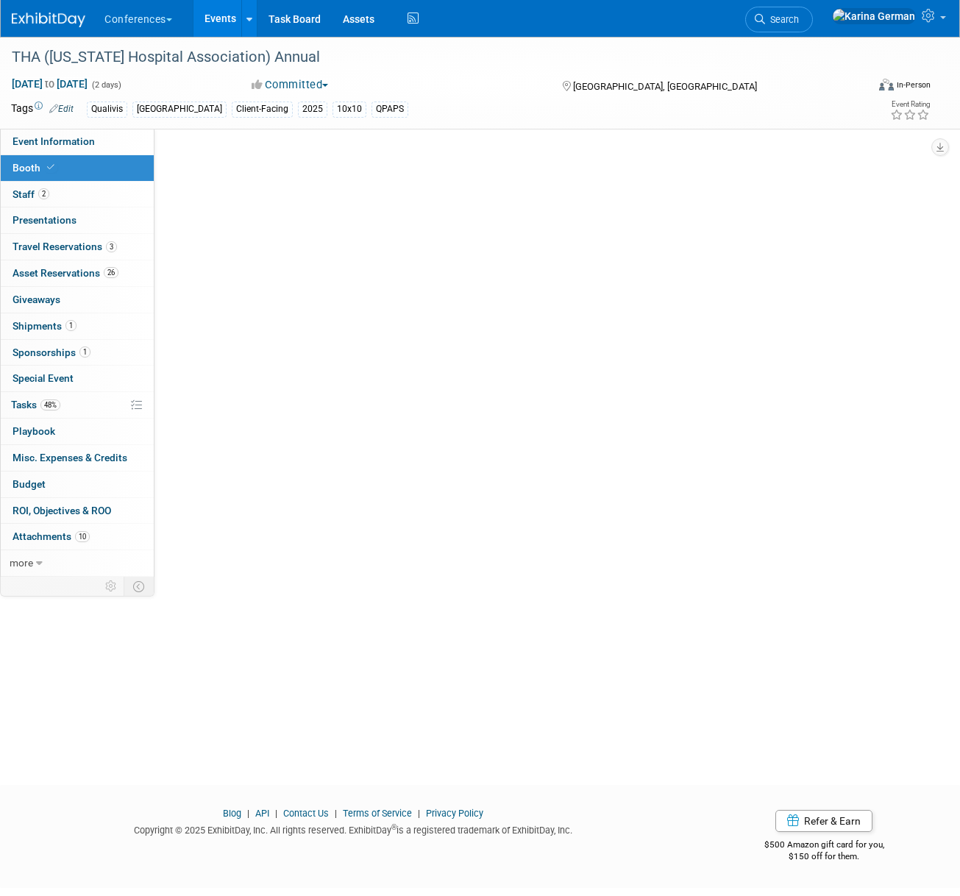
select select "8'x10'"
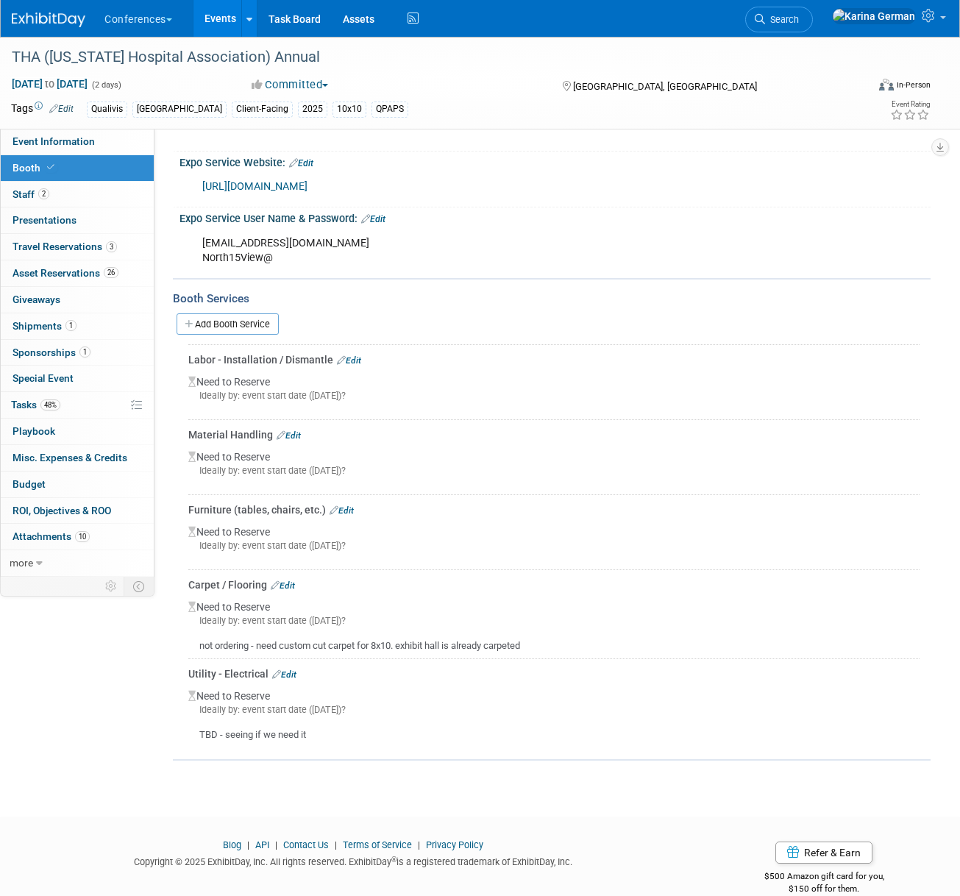
scroll to position [299, 0]
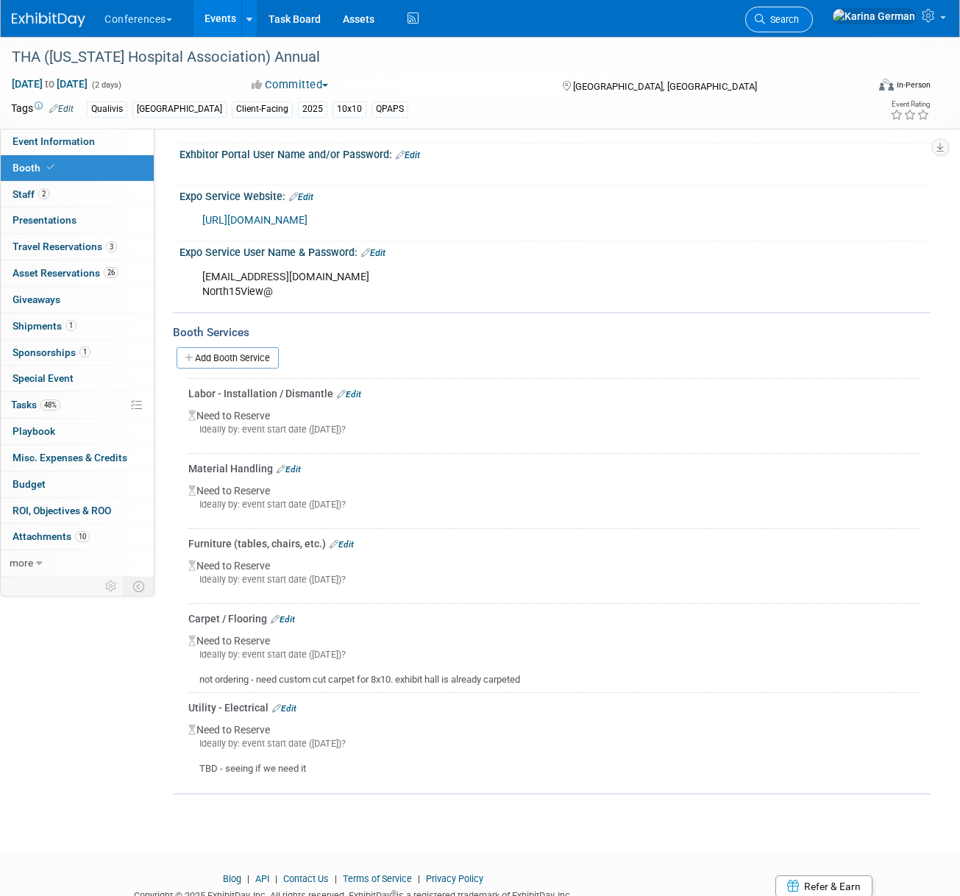
click at [798, 21] on span "Search" at bounding box center [782, 19] width 34 height 11
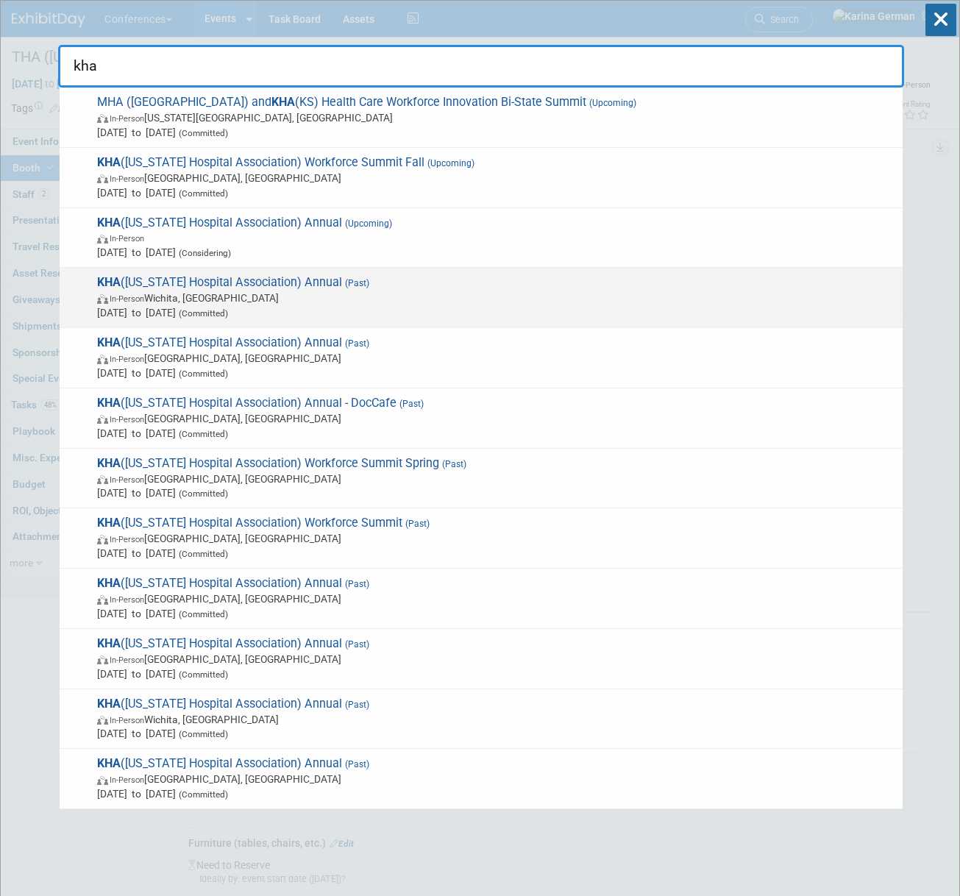
type input "kha"
click at [315, 291] on span "In-Person [GEOGRAPHIC_DATA], [GEOGRAPHIC_DATA]" at bounding box center [496, 297] width 798 height 15
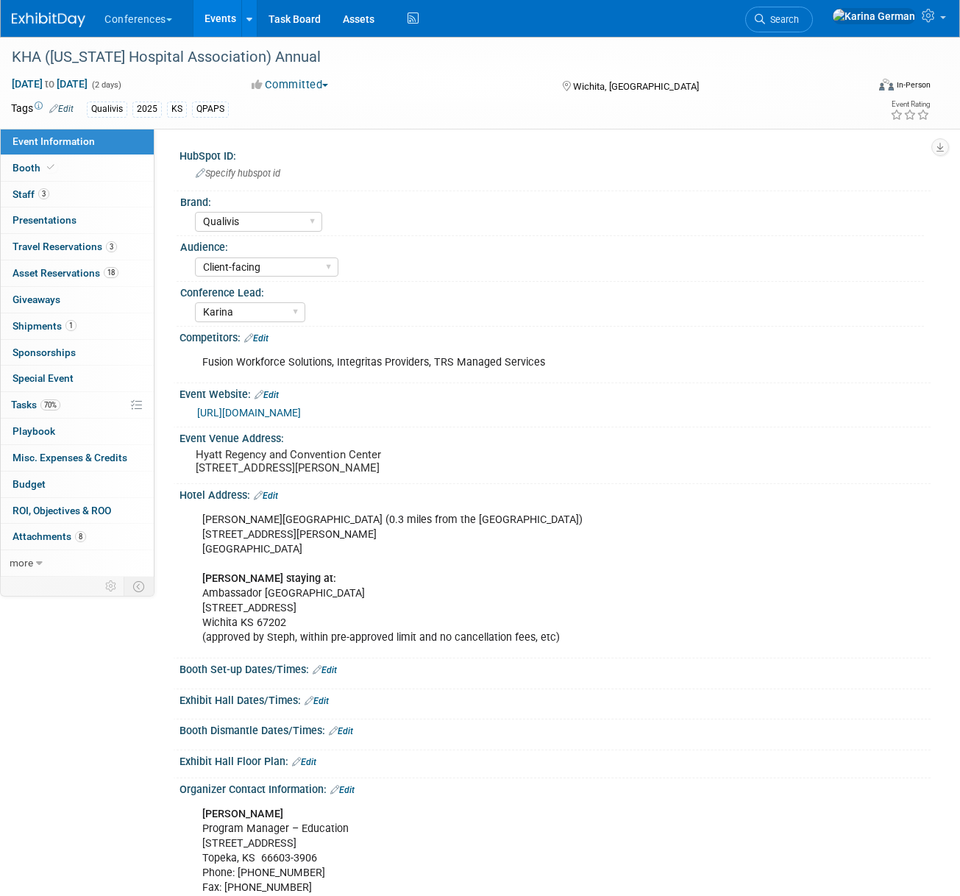
select select "Qualivis"
select select "Client-facing"
select select "Karina"
click at [234, 58] on div "KHA ([US_STATE] Hospital Association) Annual" at bounding box center [429, 57] width 845 height 26
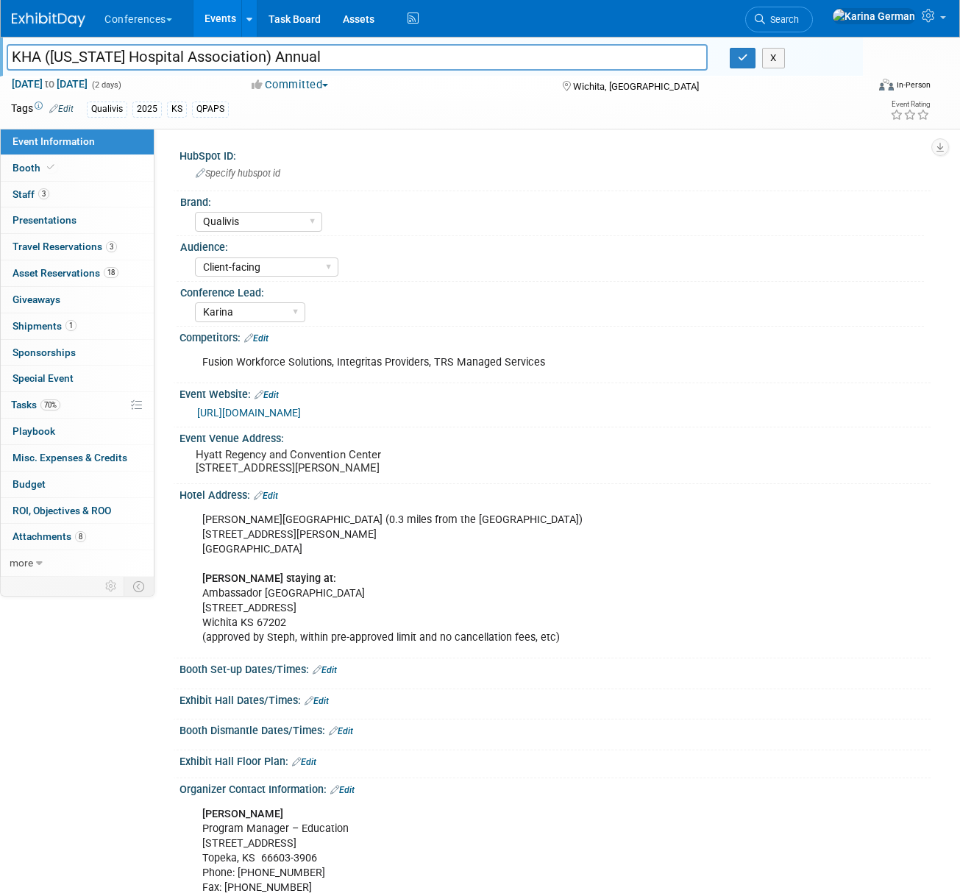
click at [234, 58] on input "KHA ([US_STATE] Hospital Association) Annual" at bounding box center [357, 57] width 701 height 26
click at [85, 415] on link "70% Tasks 70%" at bounding box center [77, 405] width 153 height 26
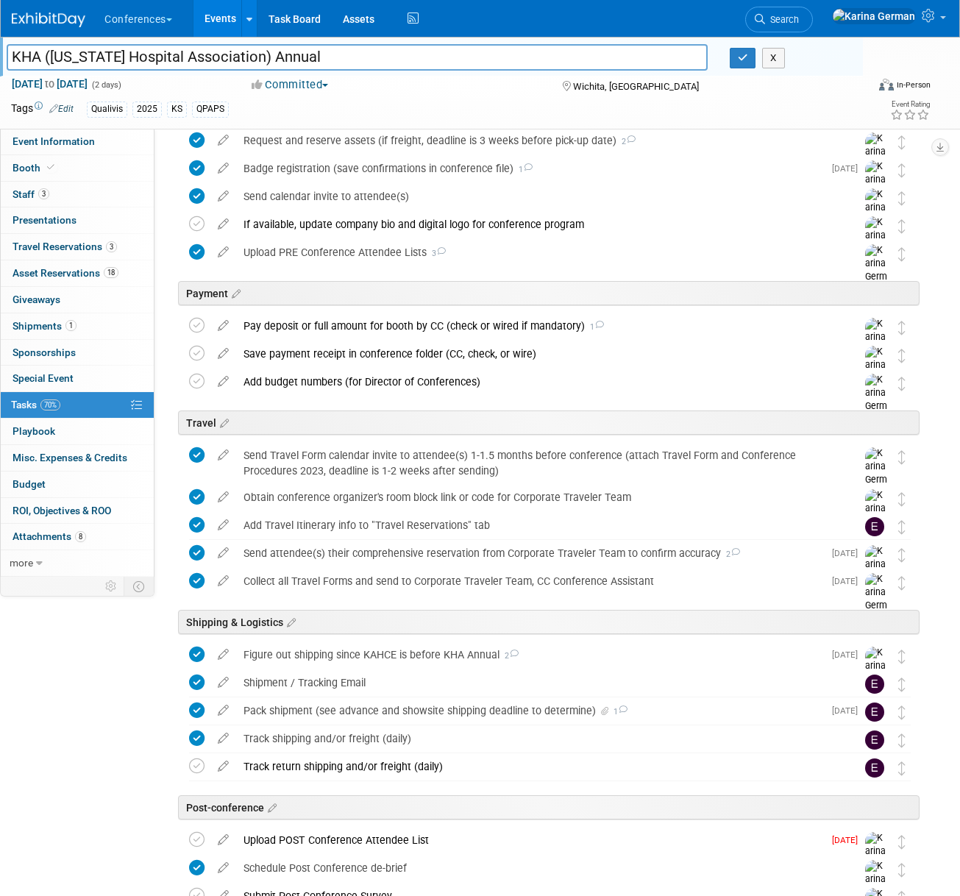
scroll to position [368, 0]
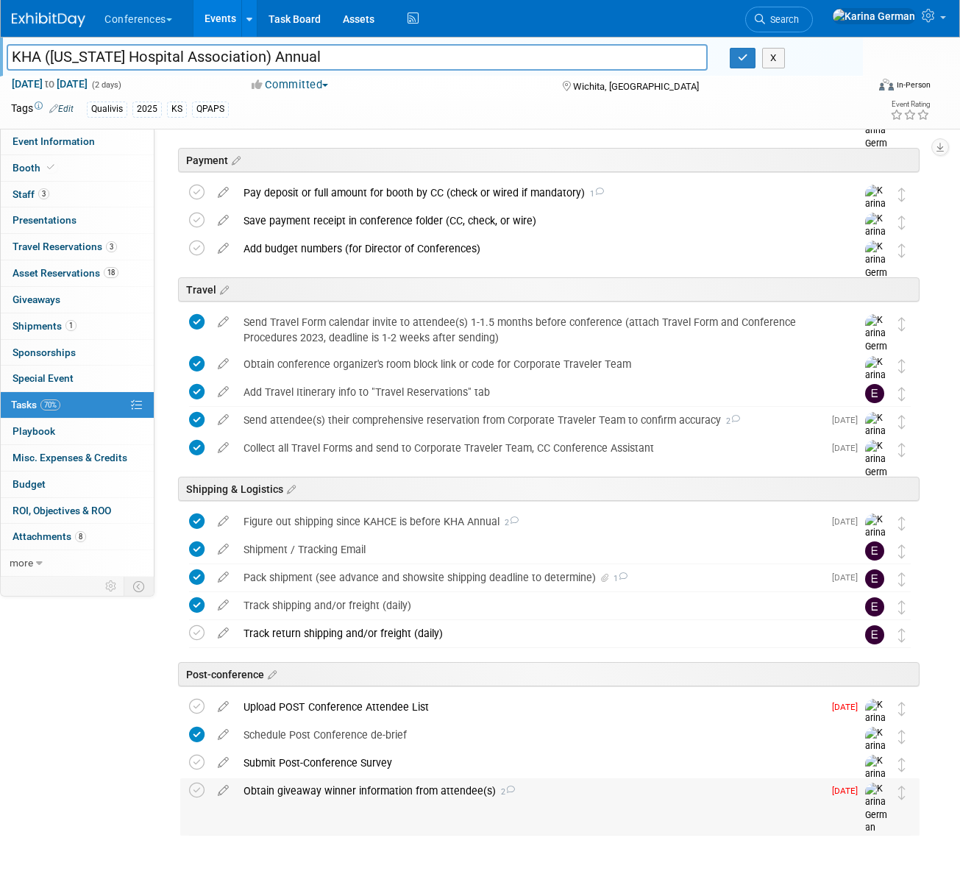
click at [358, 790] on div "Obtain giveaway winner information from attendee(s) 2" at bounding box center [529, 790] width 587 height 25
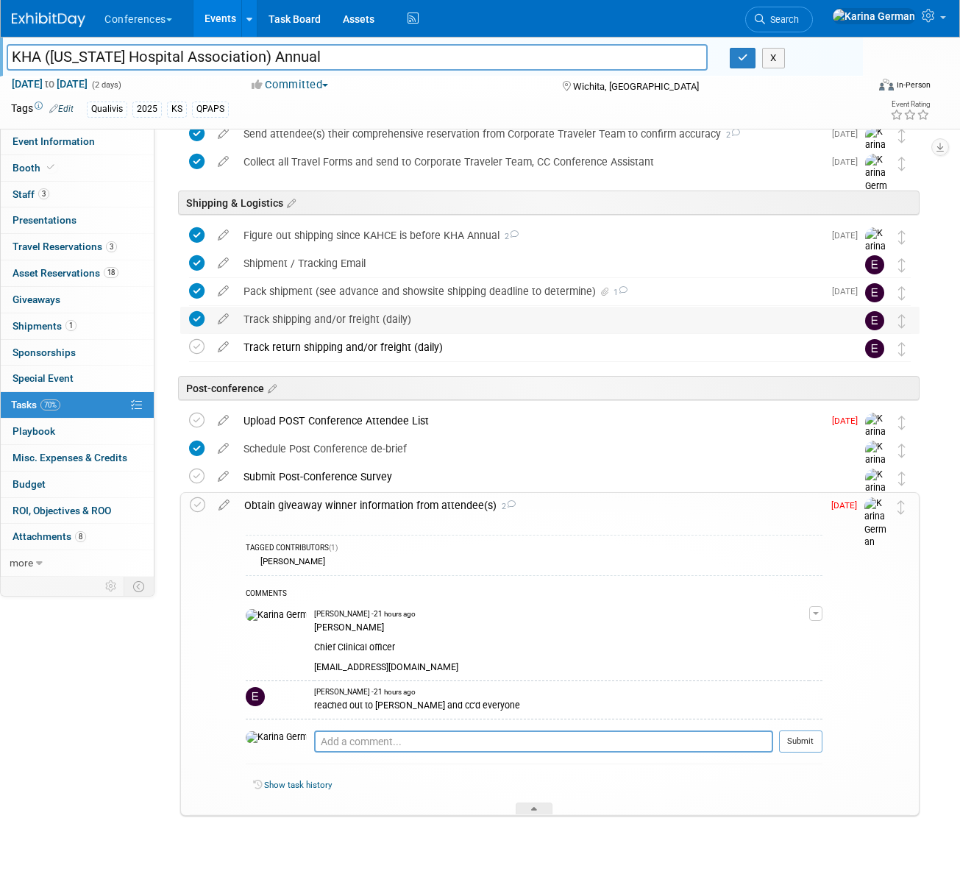
scroll to position [664, 0]
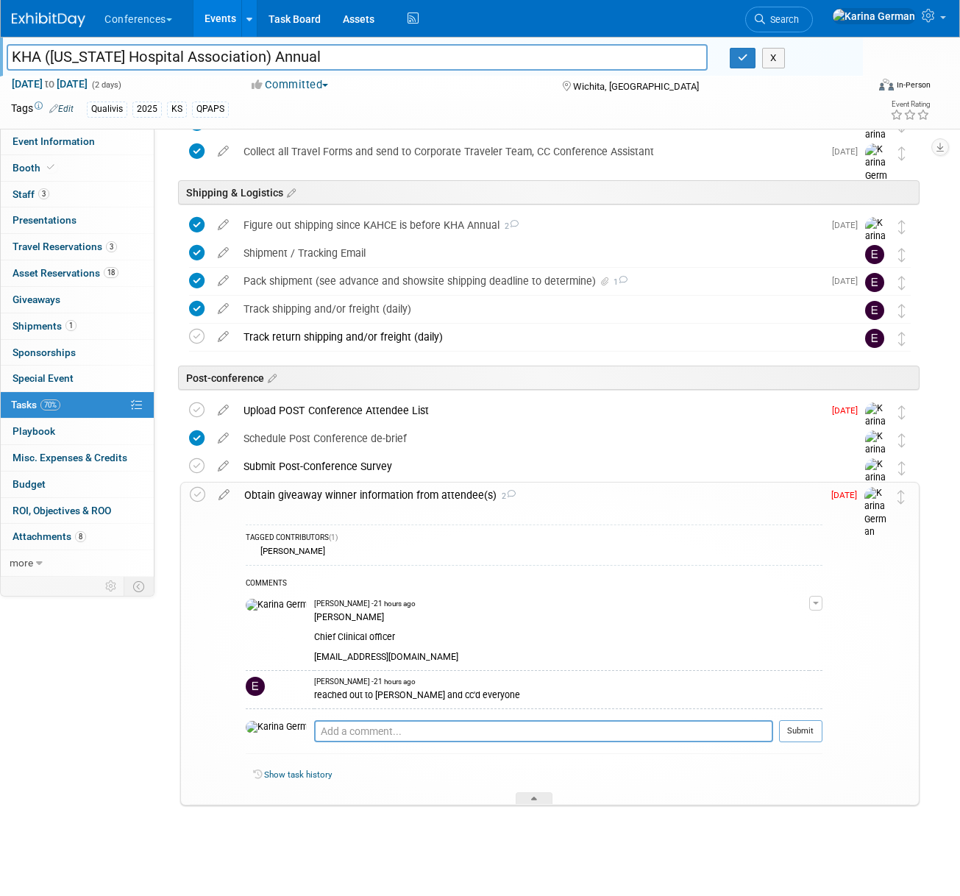
click at [367, 497] on div "Obtain giveaway winner information from attendee(s) 2" at bounding box center [529, 494] width 585 height 25
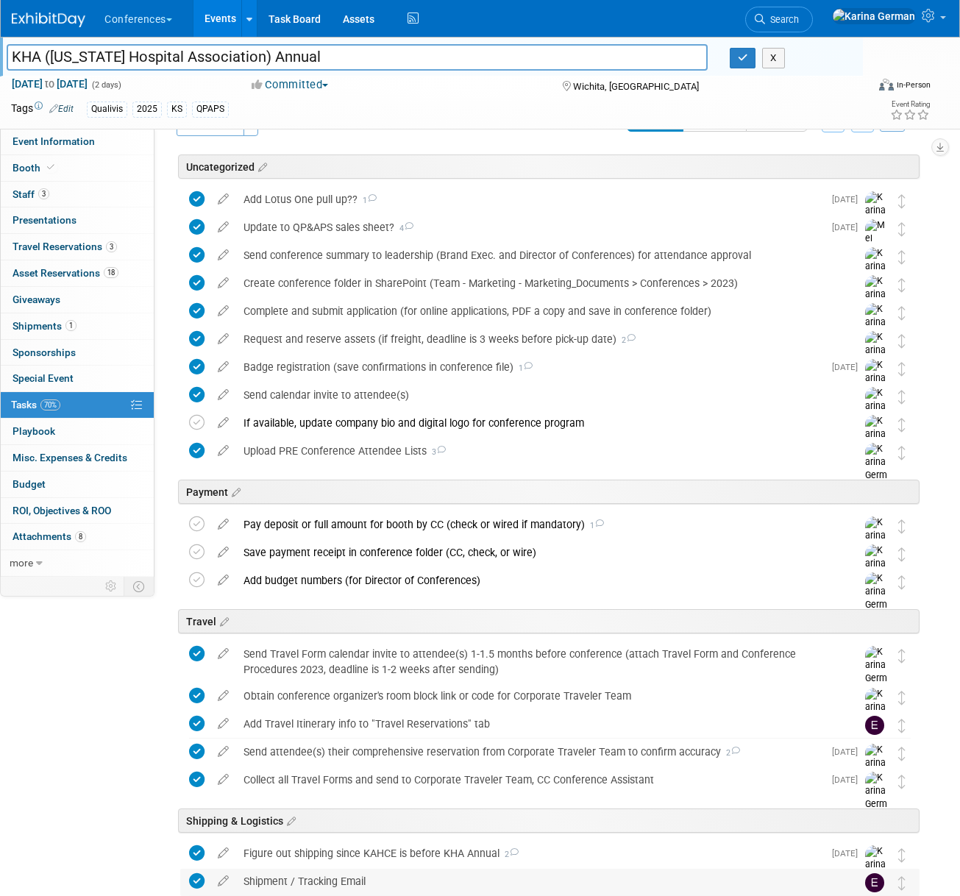
scroll to position [0, 0]
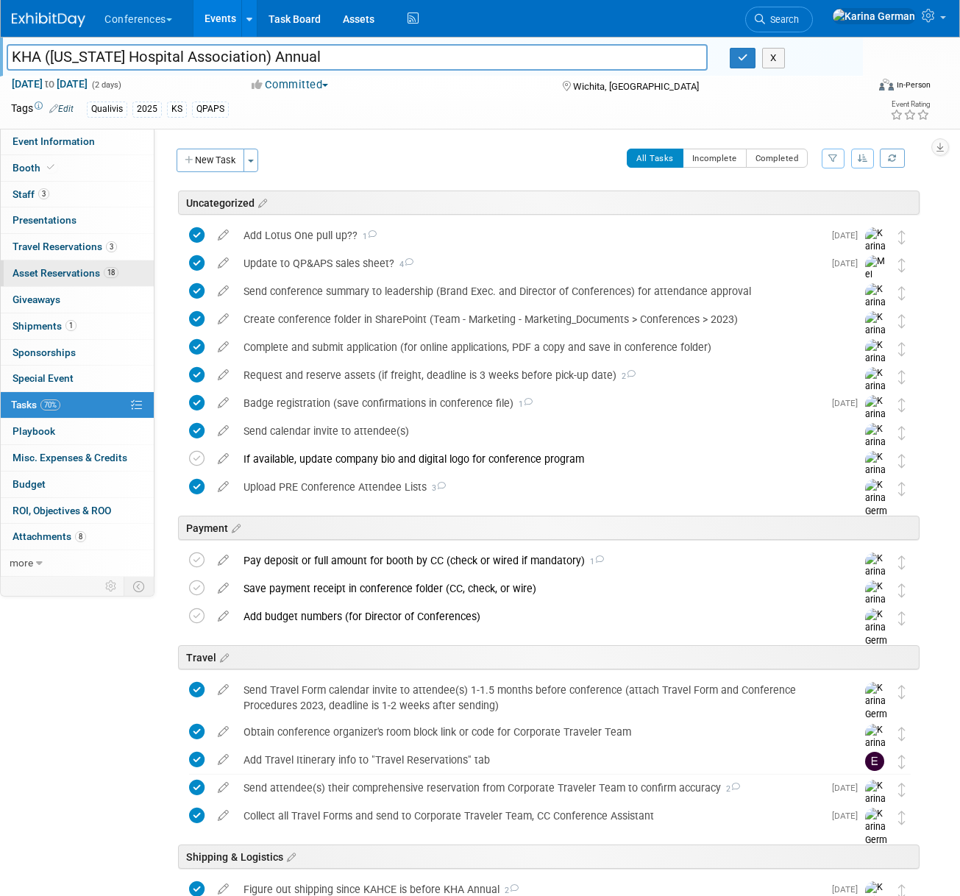
click at [124, 276] on link "18 Asset Reservations 18" at bounding box center [77, 273] width 153 height 26
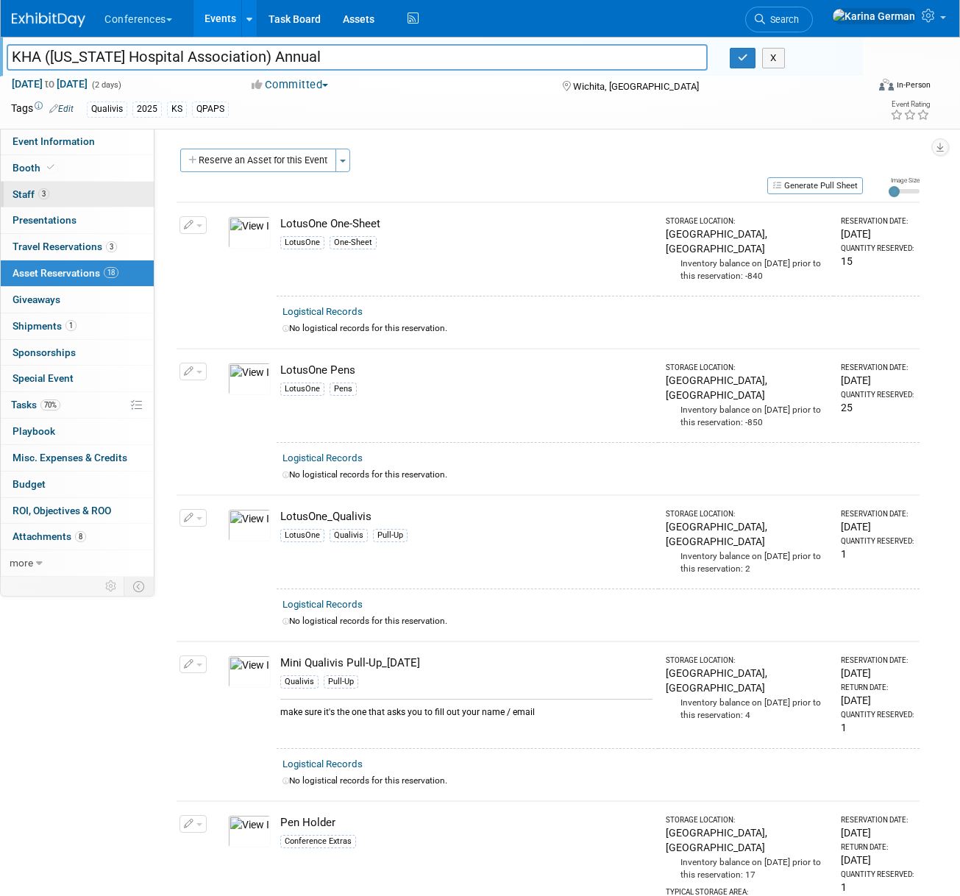
click at [93, 195] on link "3 Staff 3" at bounding box center [77, 195] width 153 height 26
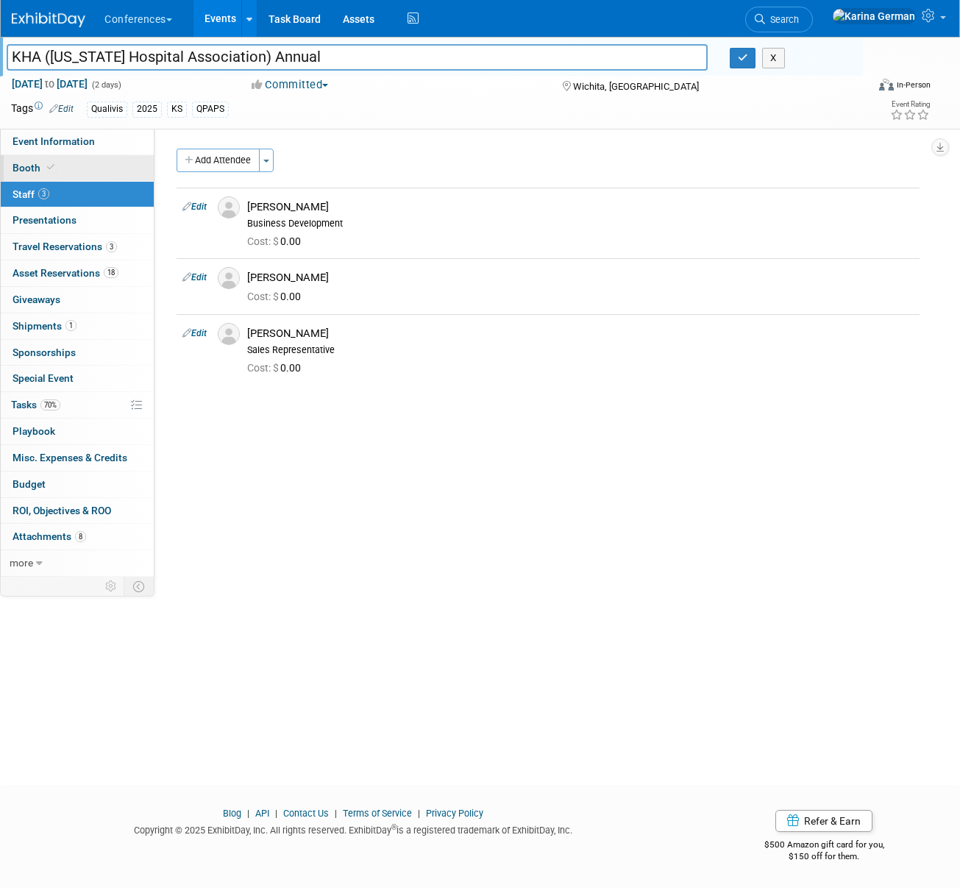
click at [92, 162] on link "Booth" at bounding box center [77, 168] width 153 height 26
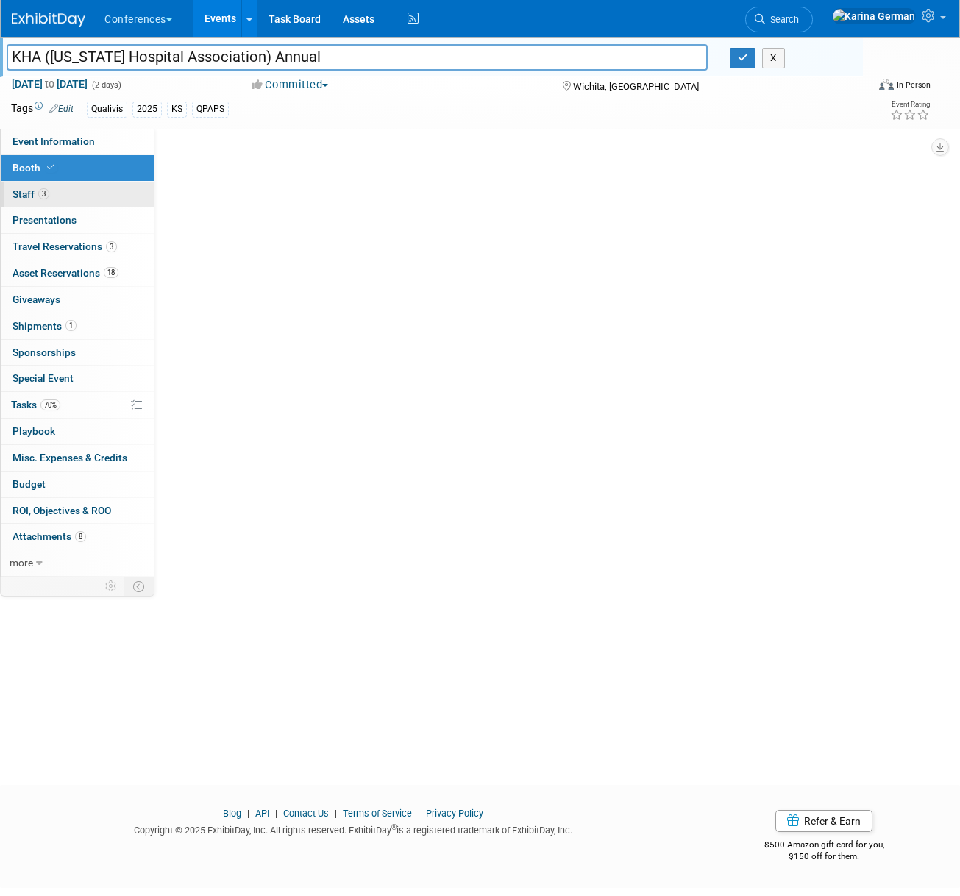
select select "6' tabletop"
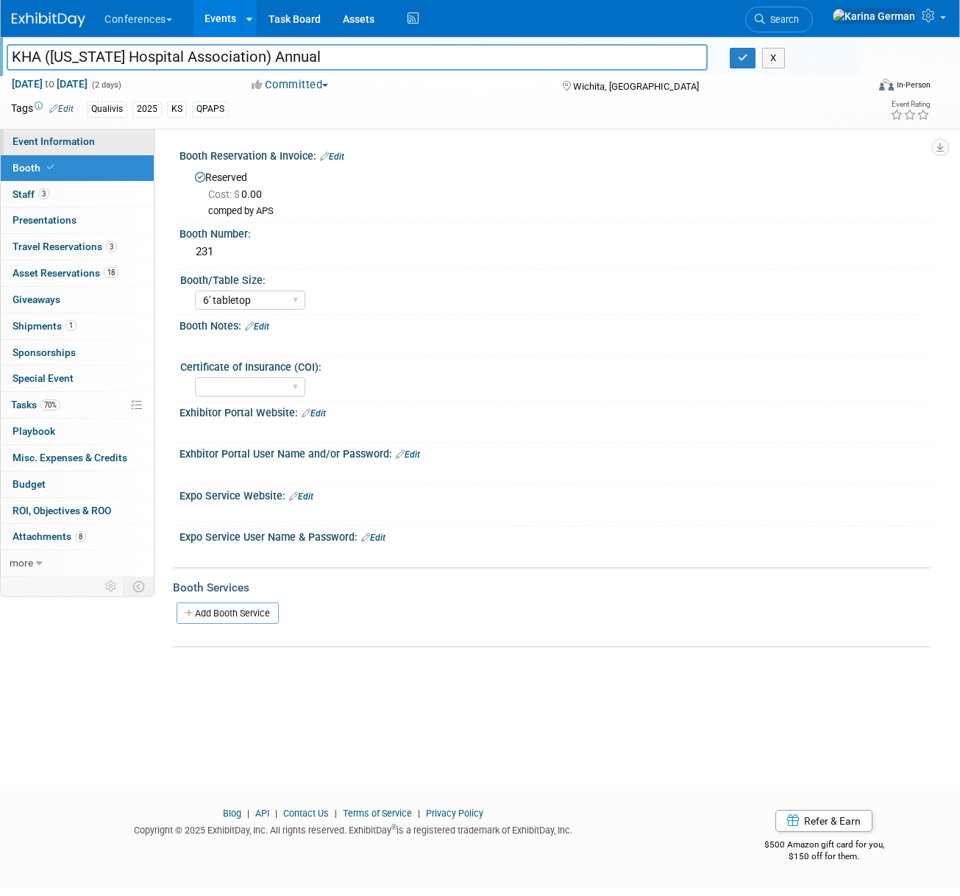
click at [99, 129] on link "Event Information" at bounding box center [77, 142] width 153 height 26
select select "Qualivis"
select select "Client-facing"
select select "Karina"
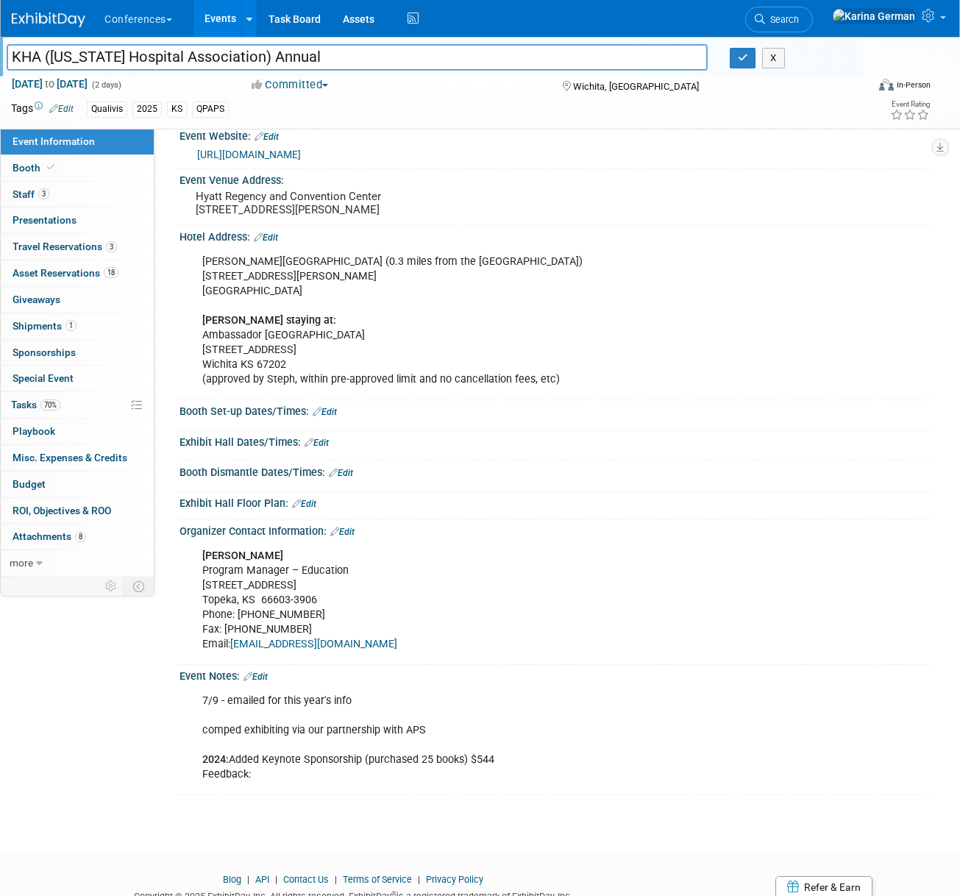
scroll to position [261, 0]
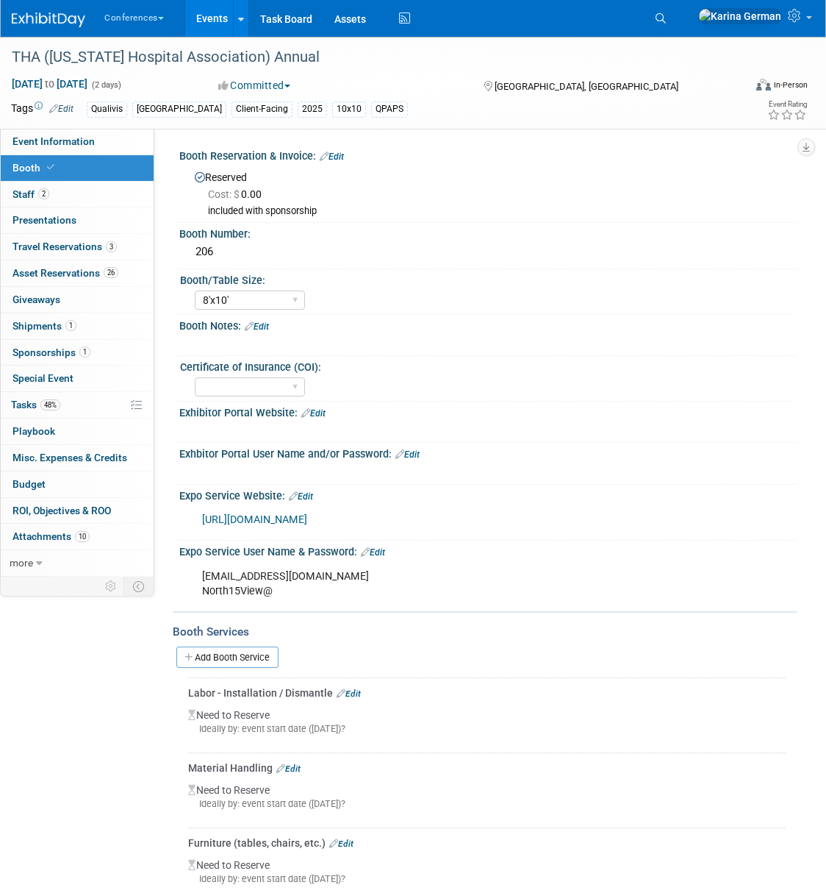
select select "8'x10'"
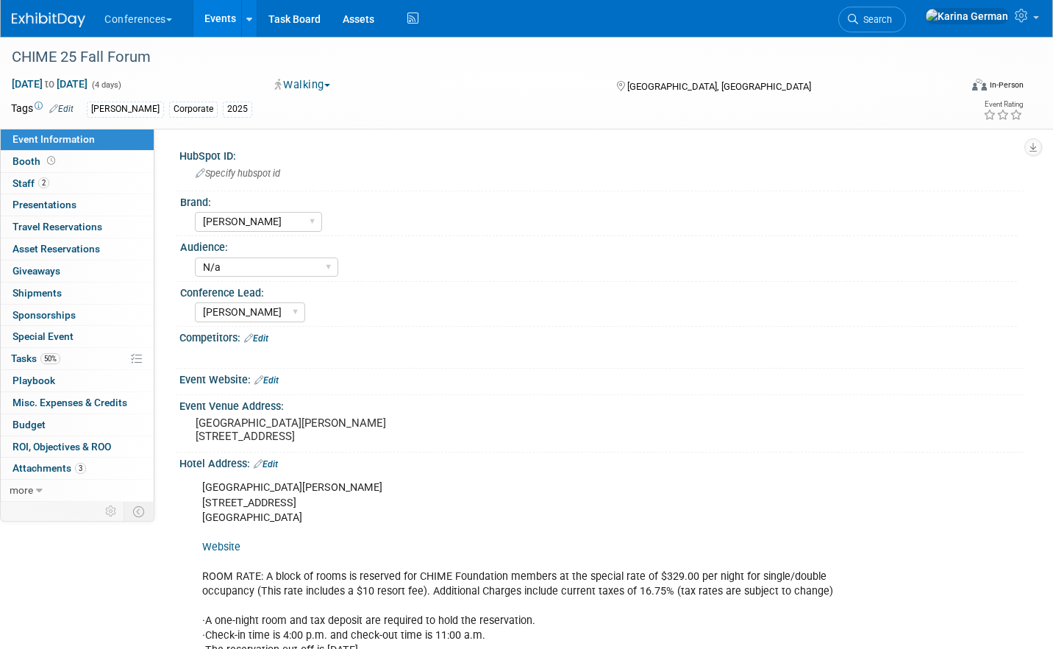
select select "[PERSON_NAME]"
select select "N/a"
select select "[PERSON_NAME]"
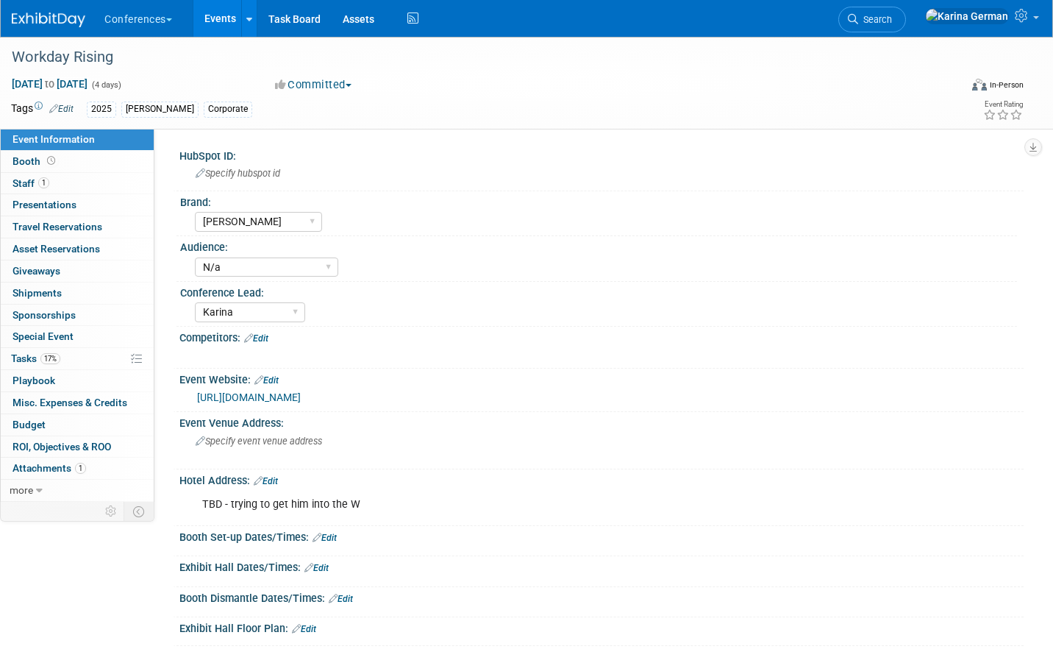
select select "[PERSON_NAME]"
select select "N/a"
select select "Karina"
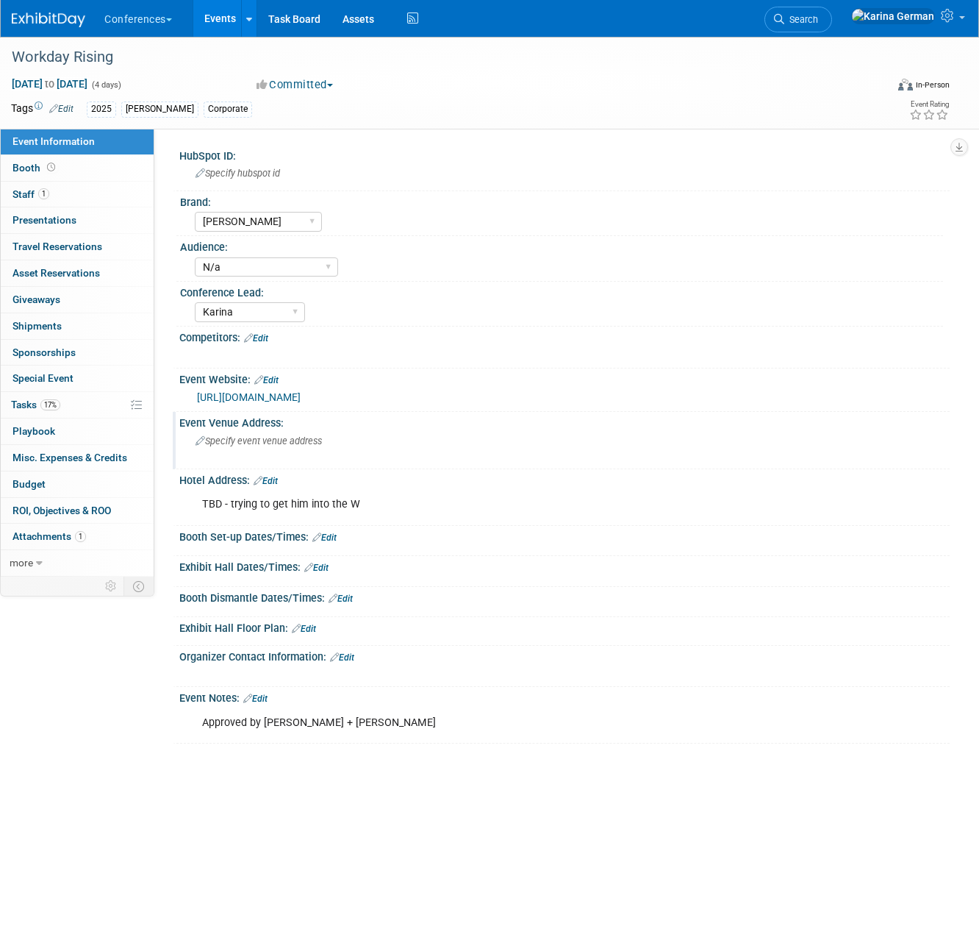
click at [255, 457] on div "Specify event venue address" at bounding box center [339, 446] width 299 height 34
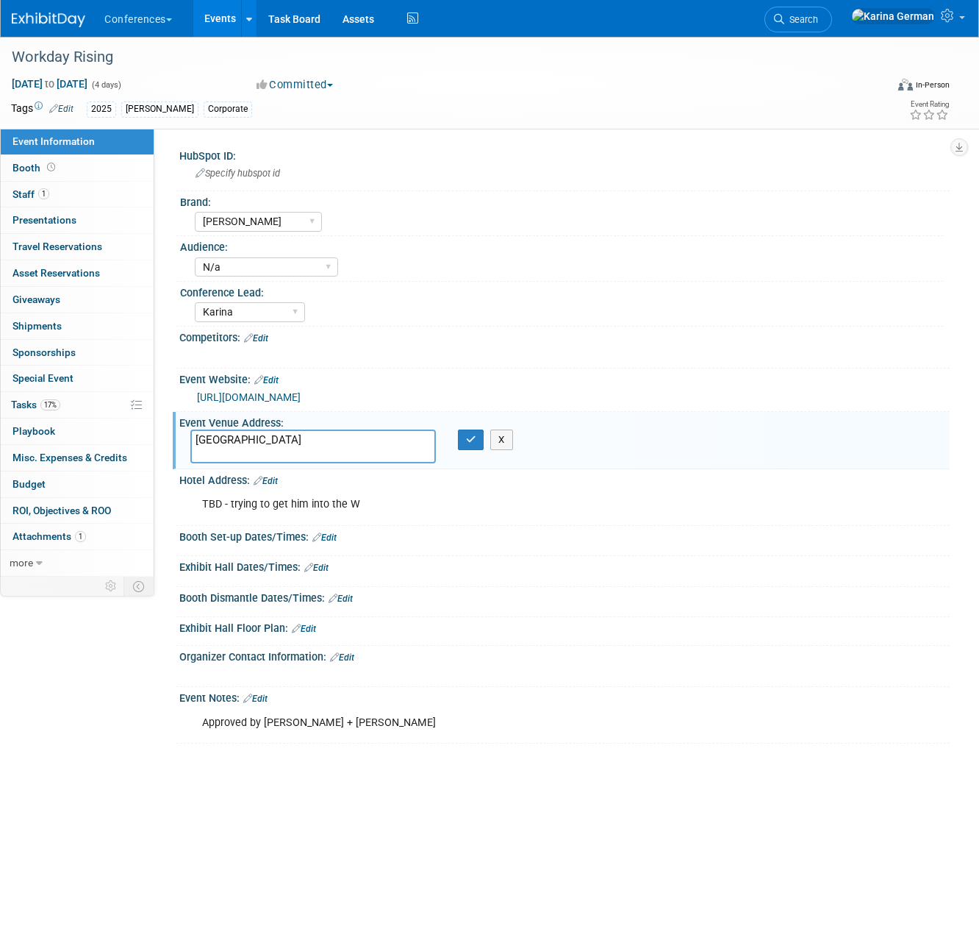
paste textarea "[STREET_ADDRESS][PERSON_NAME]"
click at [275, 454] on textarea "[GEOGRAPHIC_DATA] [STREET_ADDRESS][PERSON_NAME]" at bounding box center [313, 446] width 246 height 34
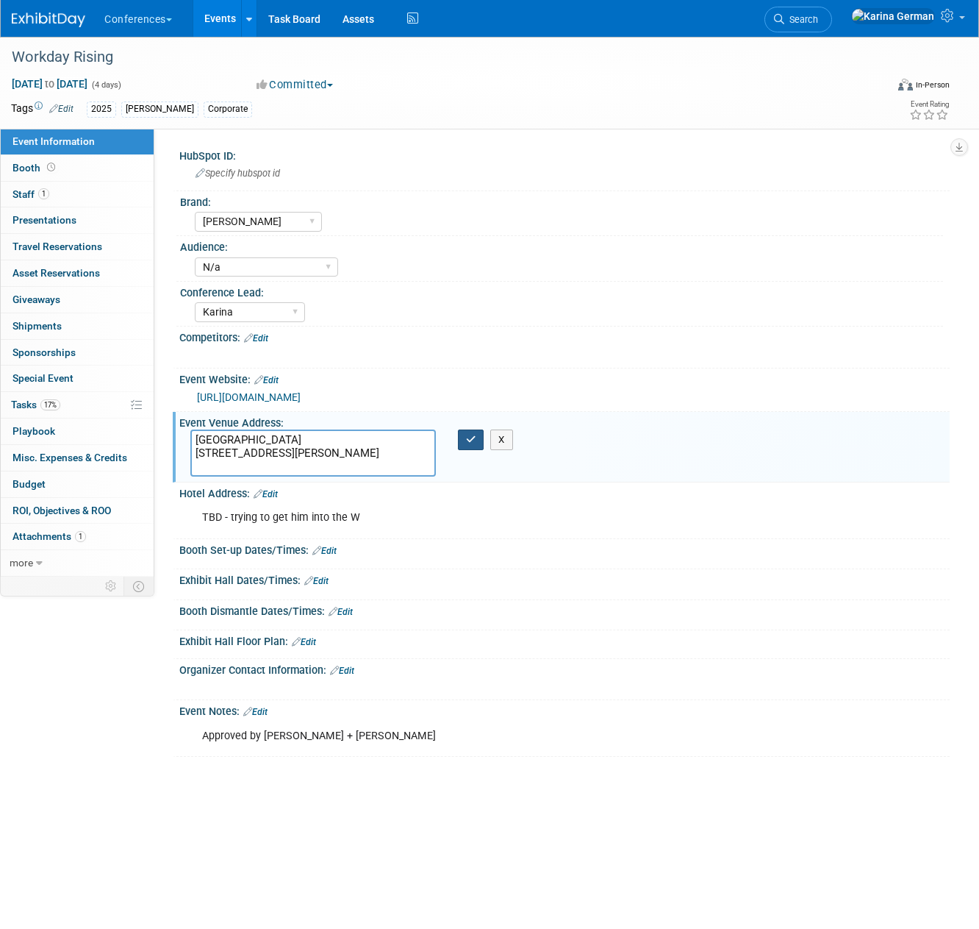
type textarea "[GEOGRAPHIC_DATA] [STREET_ADDRESS][PERSON_NAME]"
click at [476, 440] on button "button" at bounding box center [471, 439] width 26 height 21
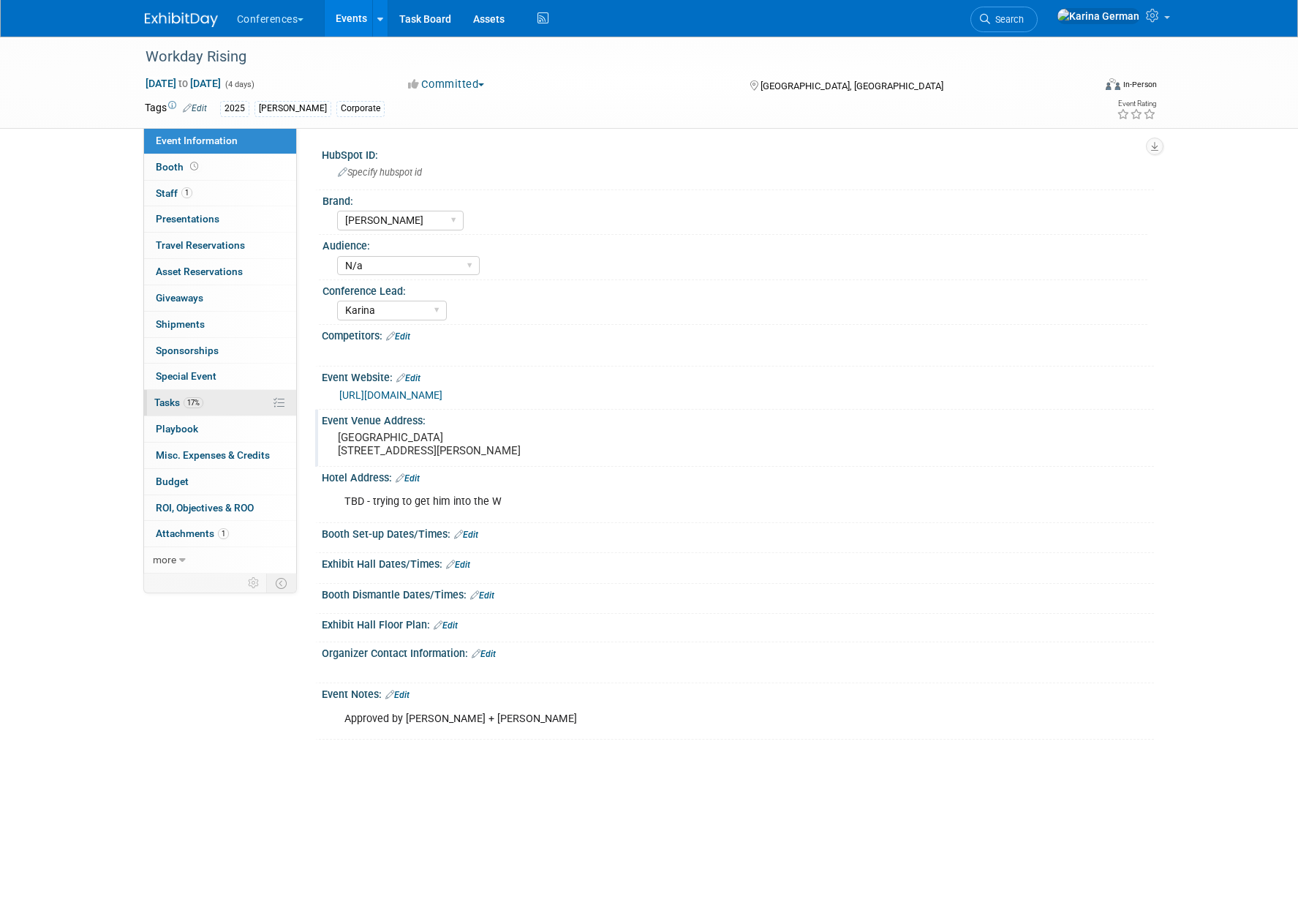
click at [232, 410] on link "17% Tasks 17%" at bounding box center [220, 403] width 152 height 26
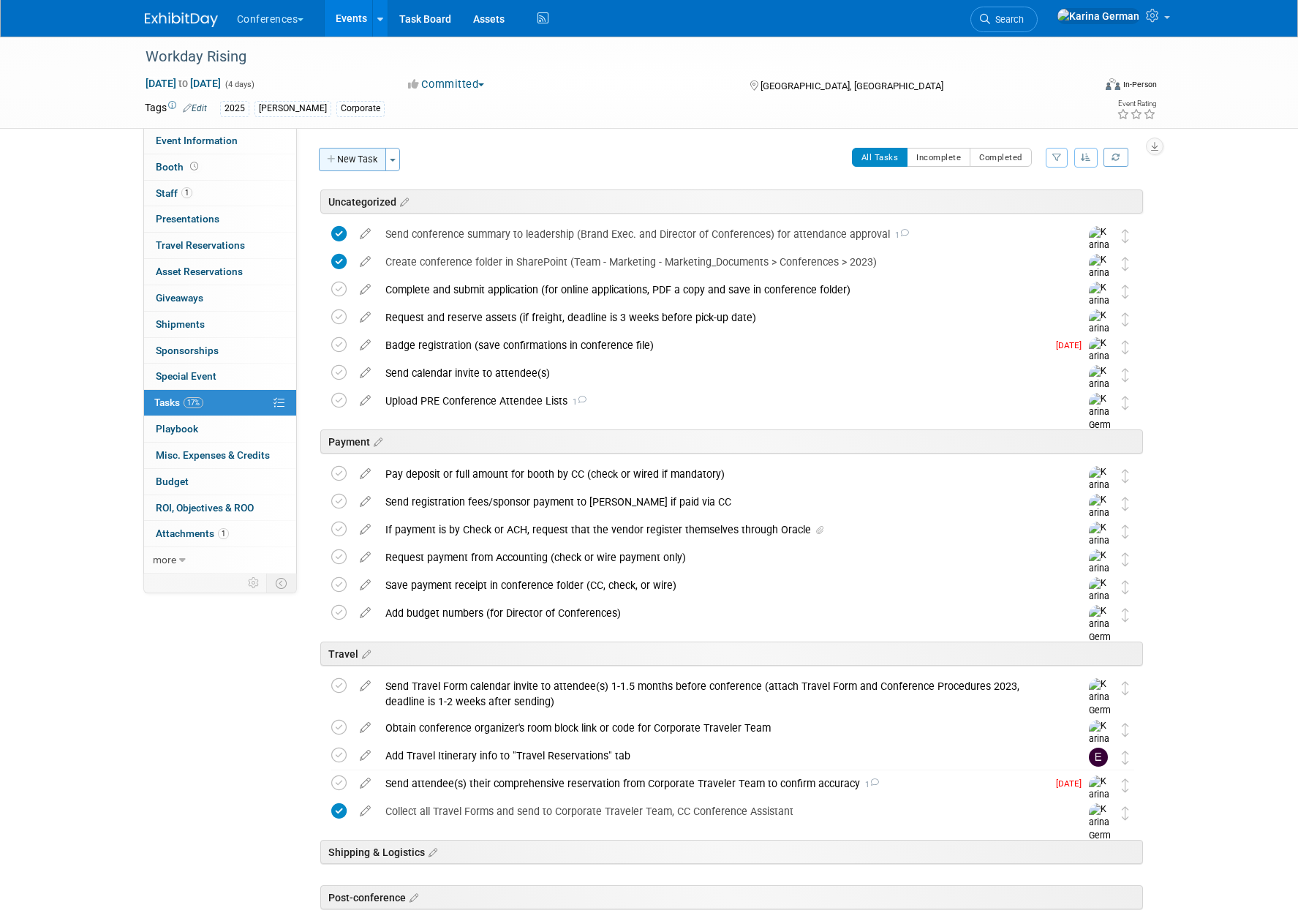
click at [370, 160] on button "New Task" at bounding box center [353, 160] width 68 height 24
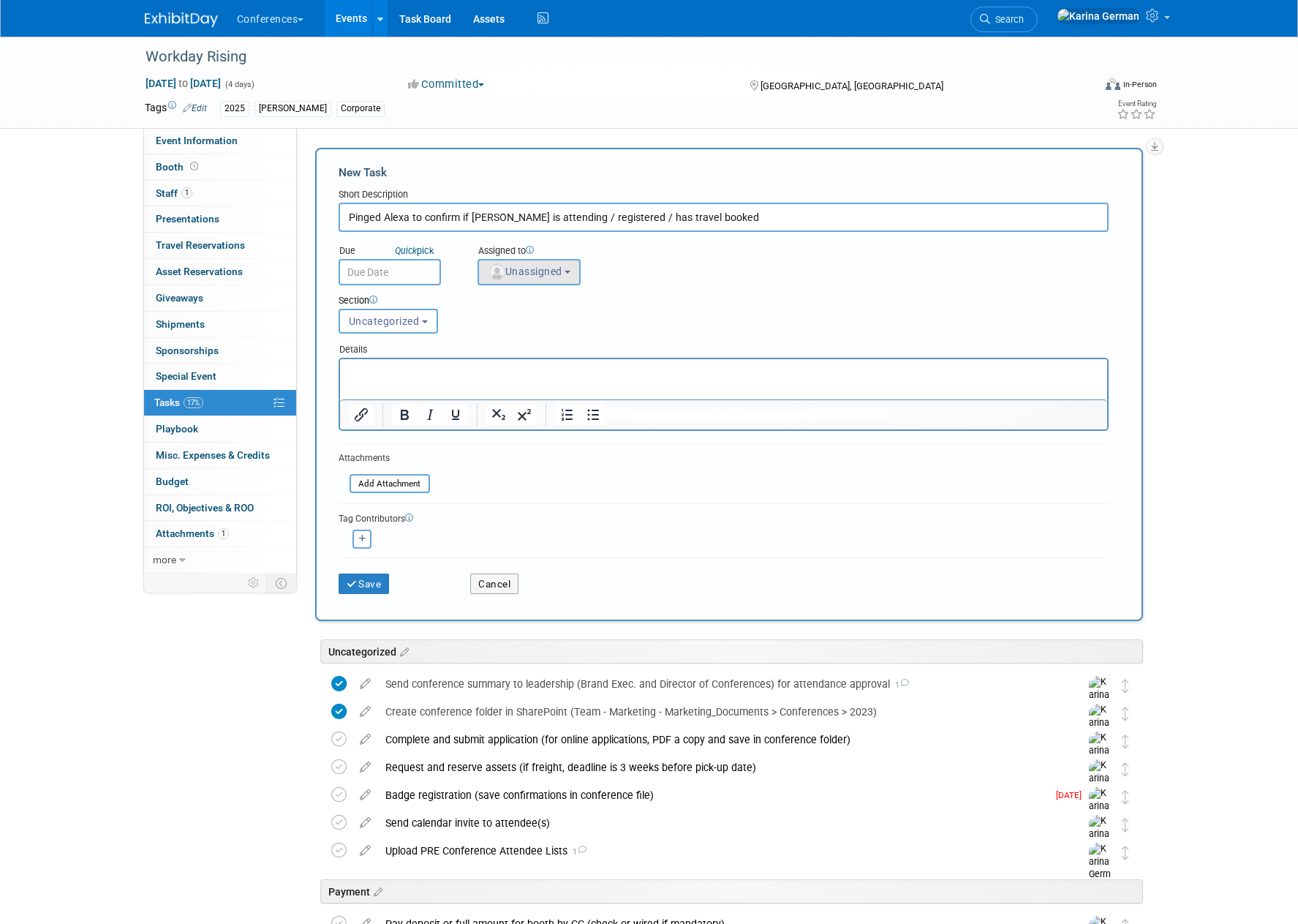
type input "Pinged Alexa to confirm if Dorothy Smith is attending / registered / has travel…"
click at [515, 281] on button "Unassigned" at bounding box center [529, 272] width 103 height 26
click at [530, 306] on input "text" at bounding box center [555, 306] width 146 height 25
type input "karin"
click at [600, 333] on label "Karina German (me)" at bounding box center [562, 338] width 153 height 24
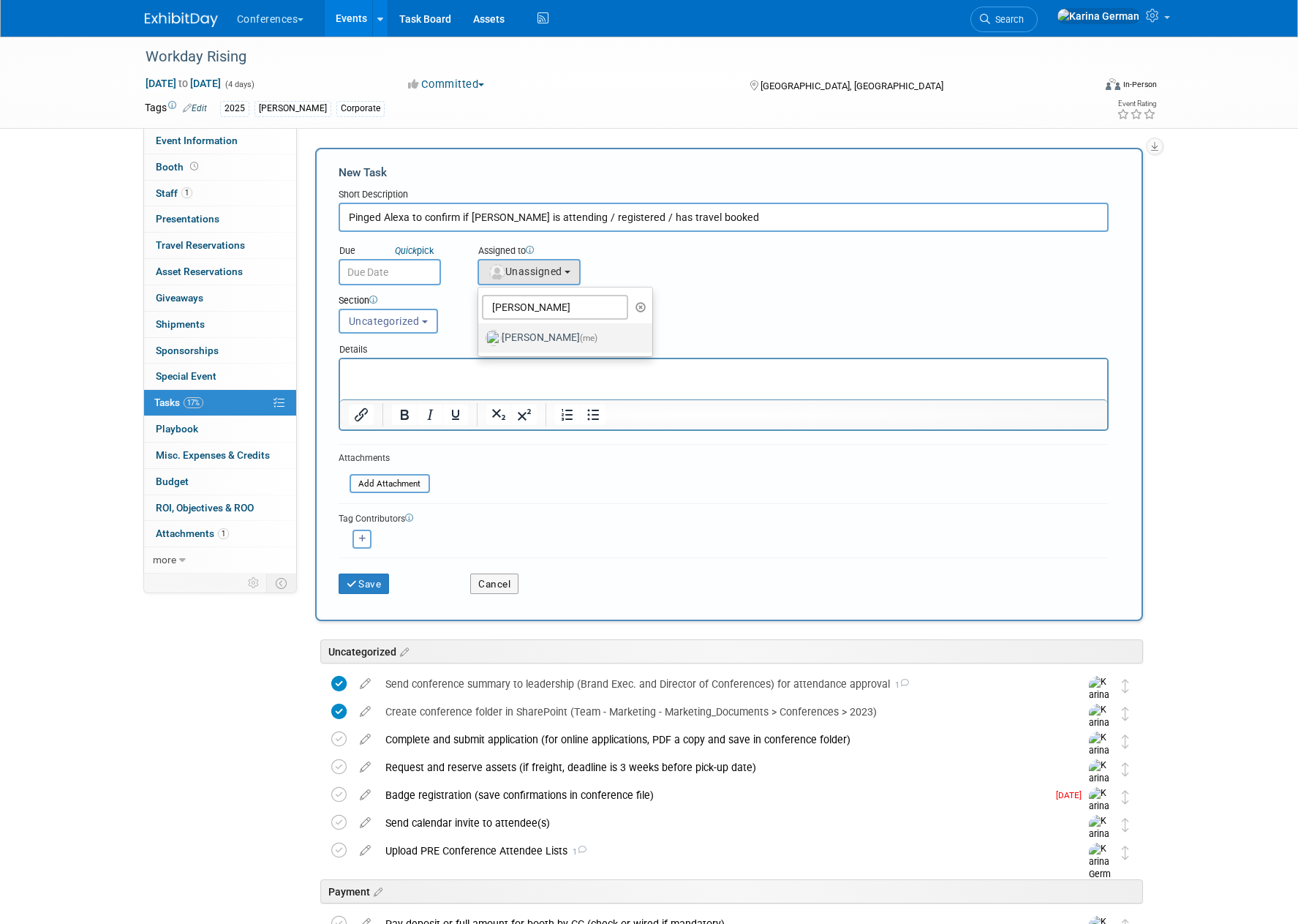
click at [480, 333] on input "Karina German (me)" at bounding box center [476, 336] width 10 height 10
select select "eb9a80ed-01df-455e-b7c9-ebccef2a47a7"
click at [794, 213] on input "Pinged Alexa to confirm if Dorothy Smith is attending / registered / has travel…" at bounding box center [723, 217] width 770 height 29
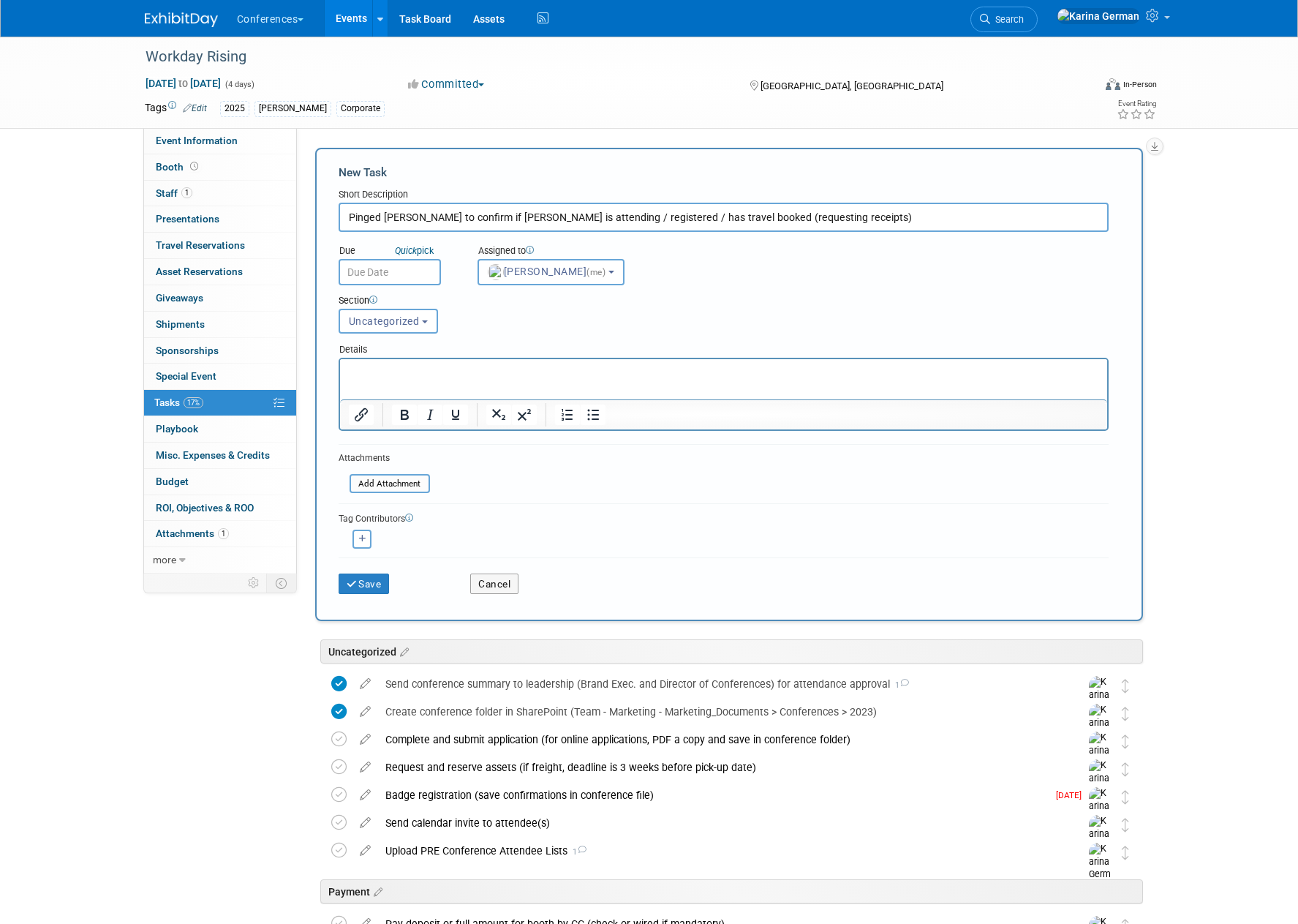
type input "Pinged Alexa to confirm if Dorothy Smith is attending / registered / has travel…"
click at [381, 270] on input "text" at bounding box center [389, 272] width 102 height 26
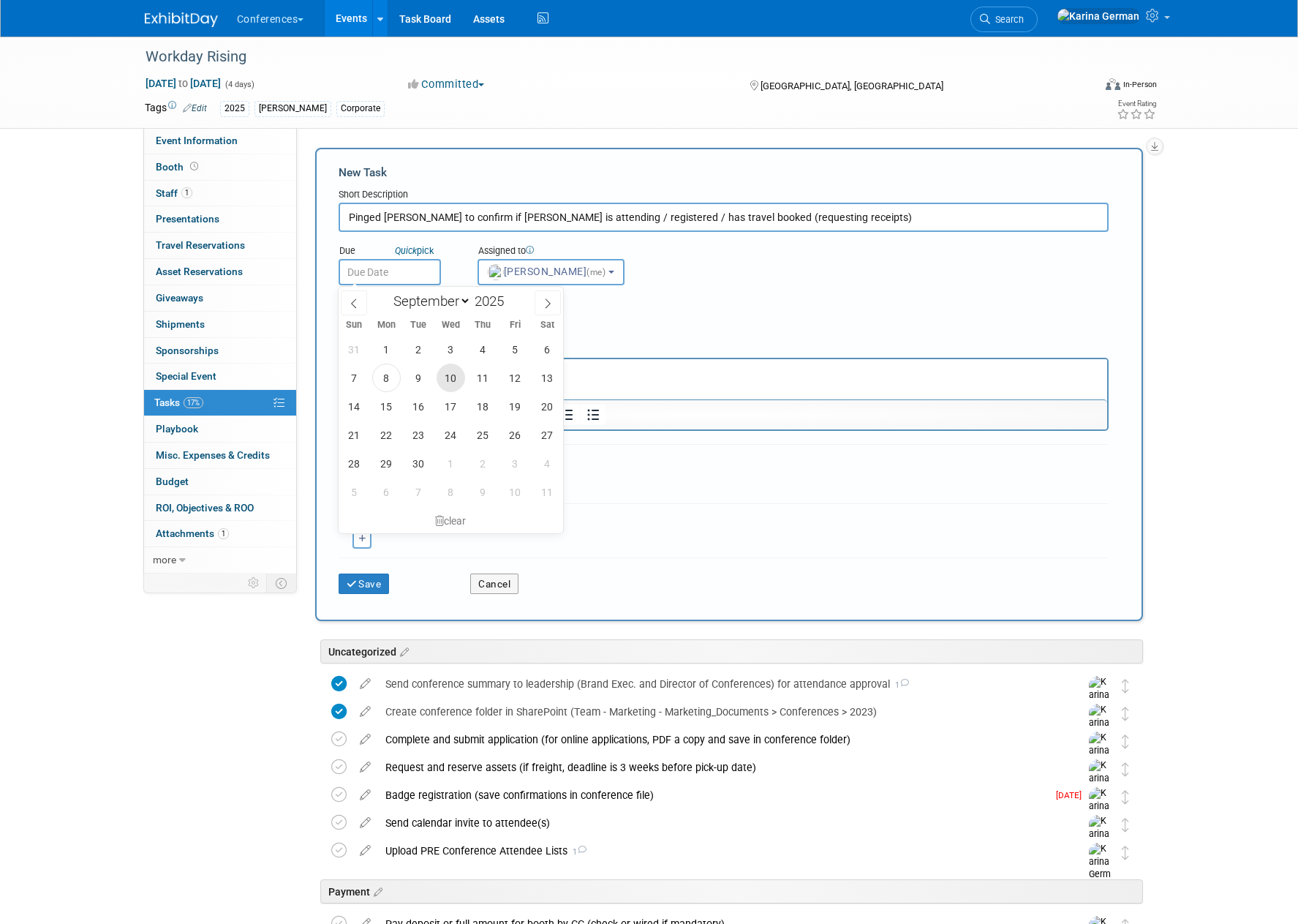
click at [454, 374] on span "10" at bounding box center [451, 377] width 29 height 29
type input "Sep 10, 2025"
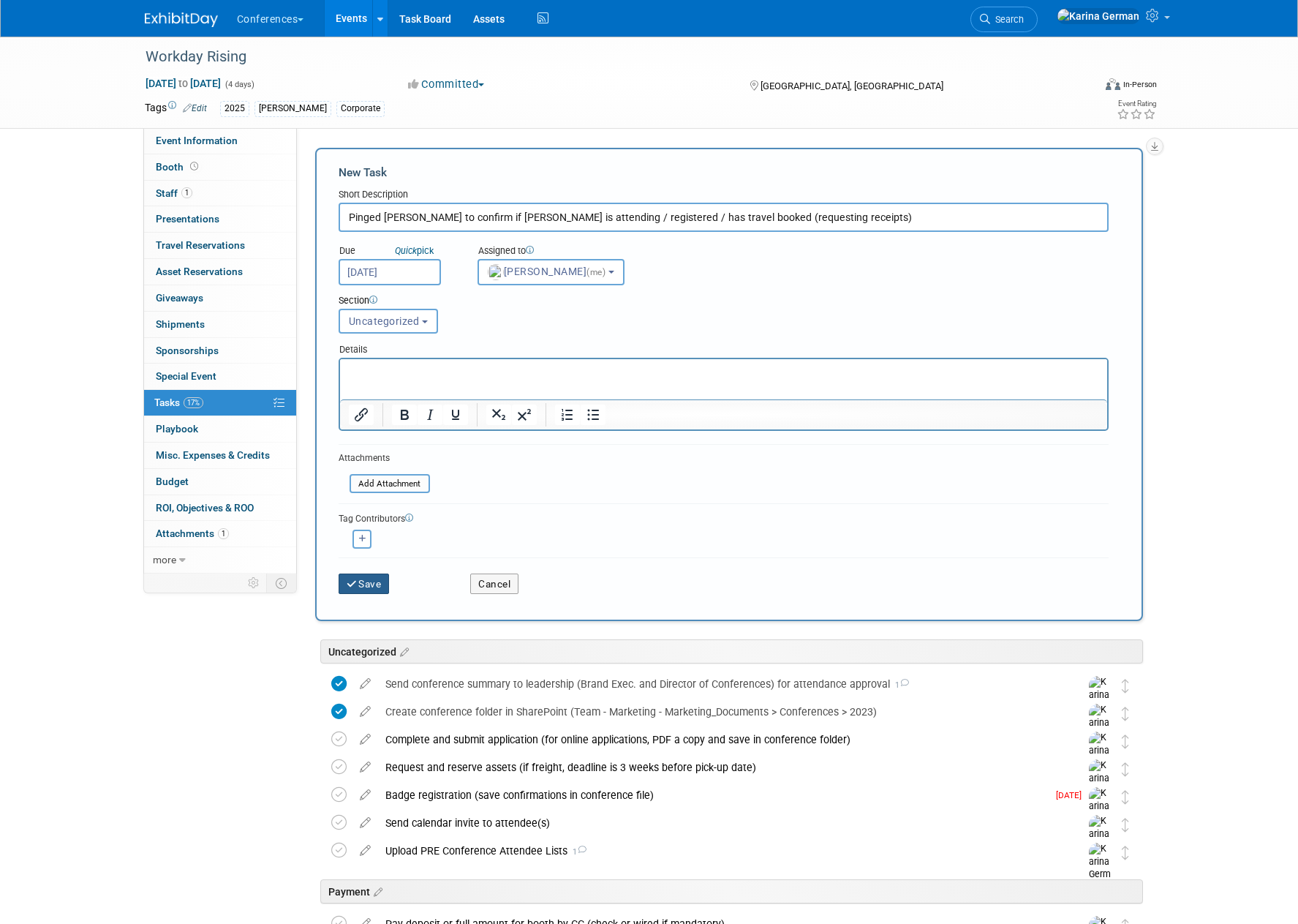
click at [377, 582] on button "Save" at bounding box center [363, 583] width 51 height 21
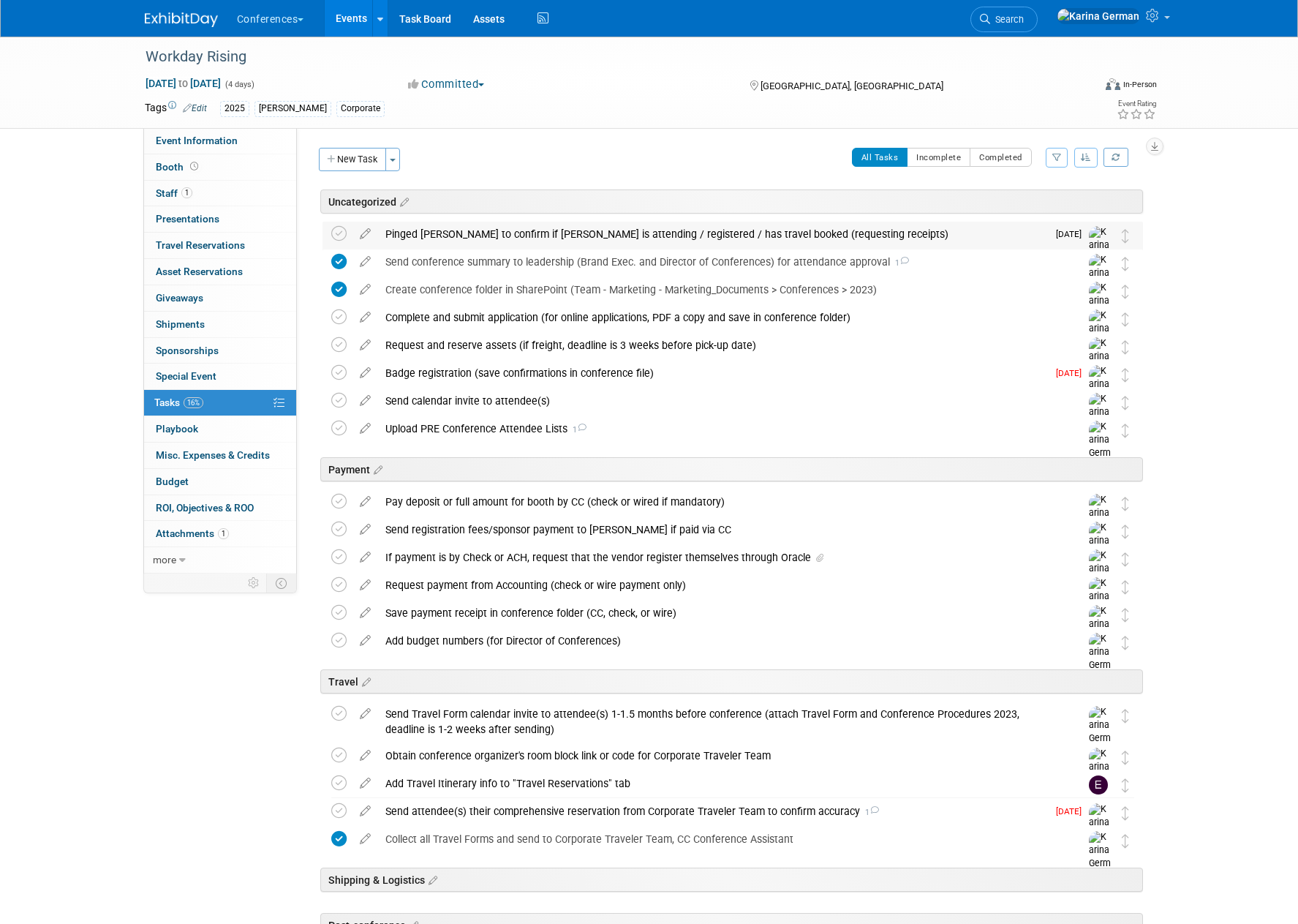
click at [489, 242] on div "Pinged Alexa to confirm if Dorothy Smith is attending / registered / has travel…" at bounding box center [712, 234] width 669 height 25
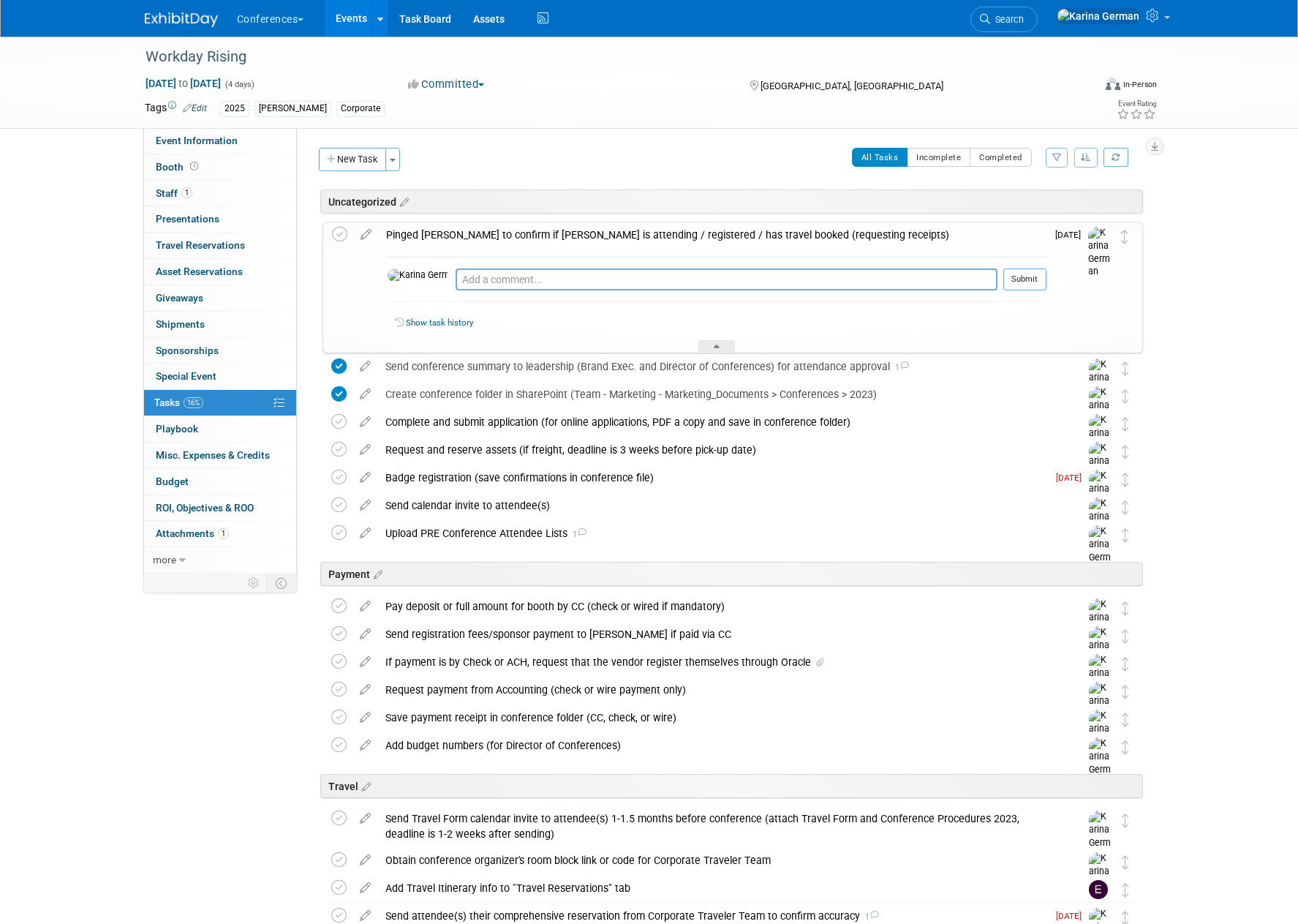
click at [493, 281] on textarea at bounding box center [726, 279] width 542 height 22
type textarea "teams'd her"
click at [1016, 281] on button "Submit" at bounding box center [1024, 279] width 43 height 22
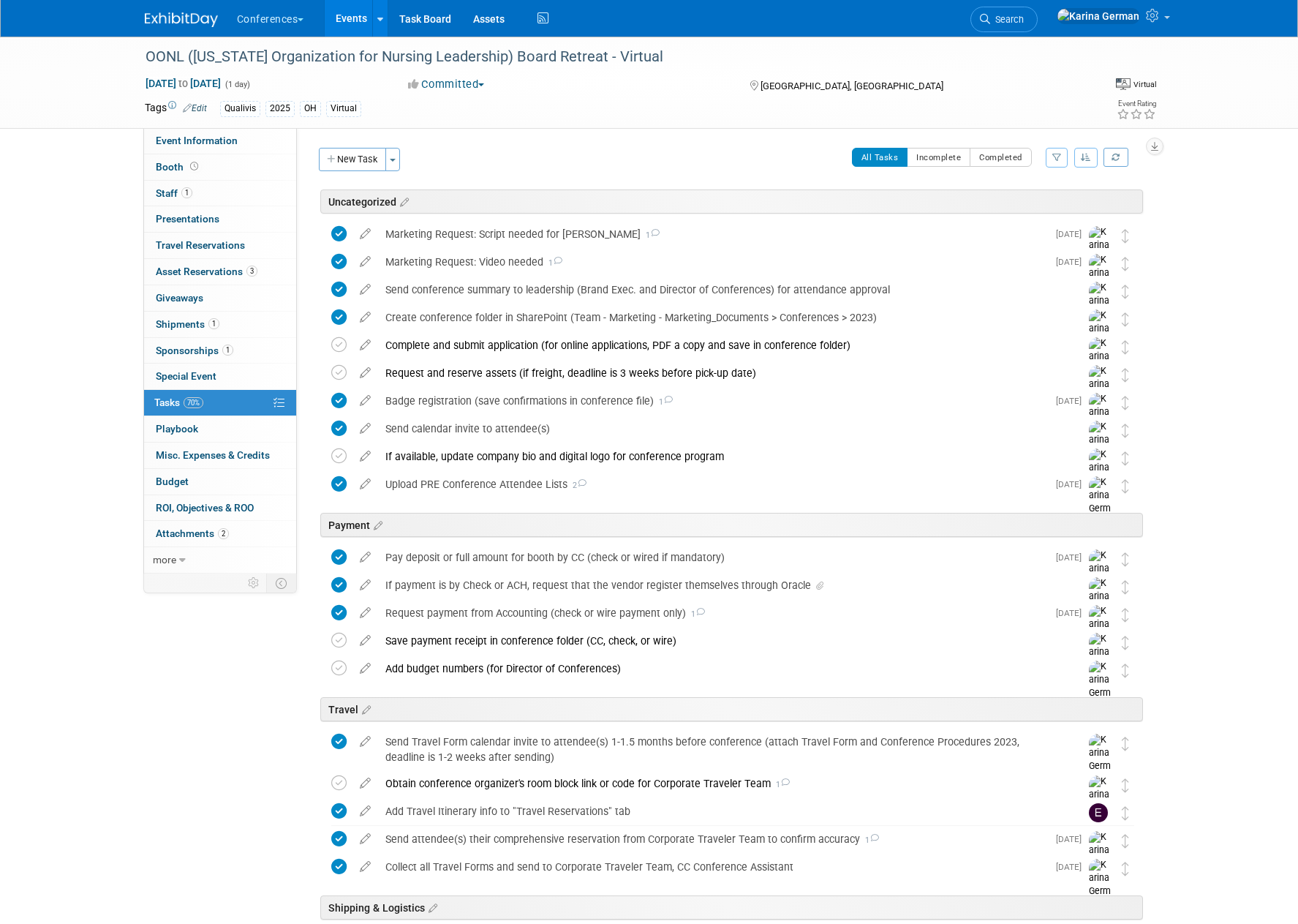
click at [355, 18] on link "Events" at bounding box center [351, 18] width 54 height 37
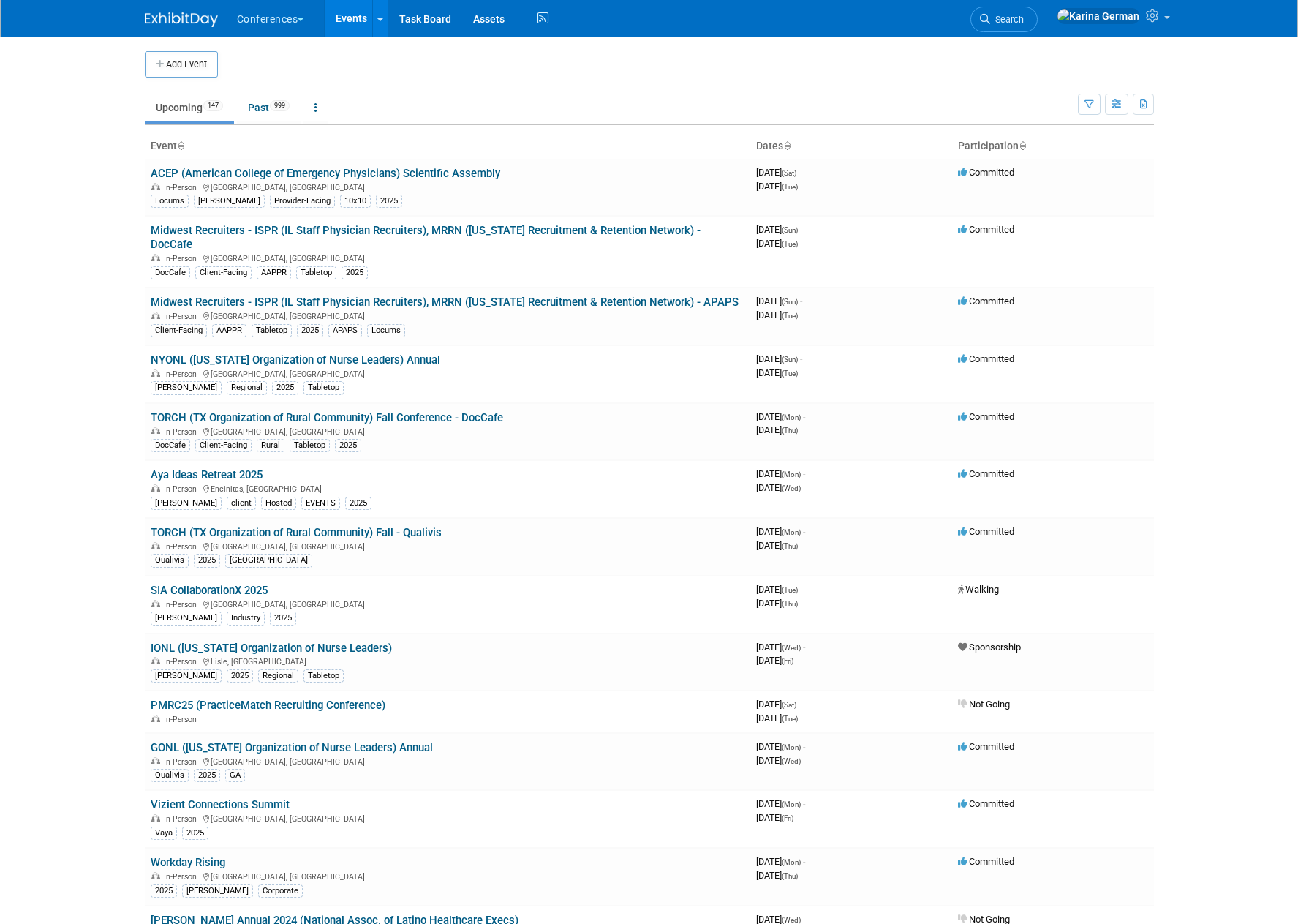
click at [1037, 4] on li "Search" at bounding box center [1005, 18] width 68 height 36
click at [1023, 24] on span "Search" at bounding box center [1008, 19] width 34 height 11
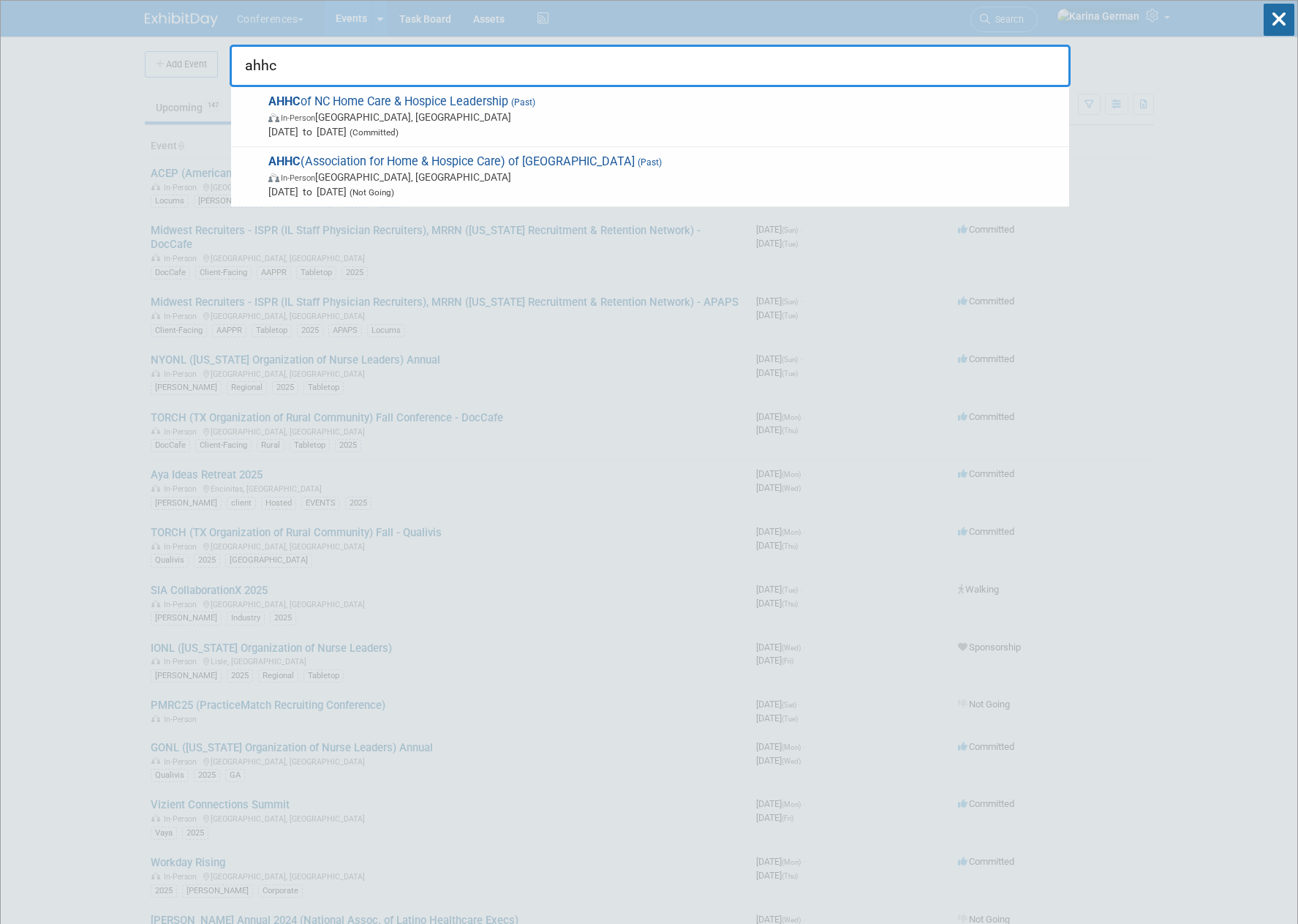
type input "ahhc"
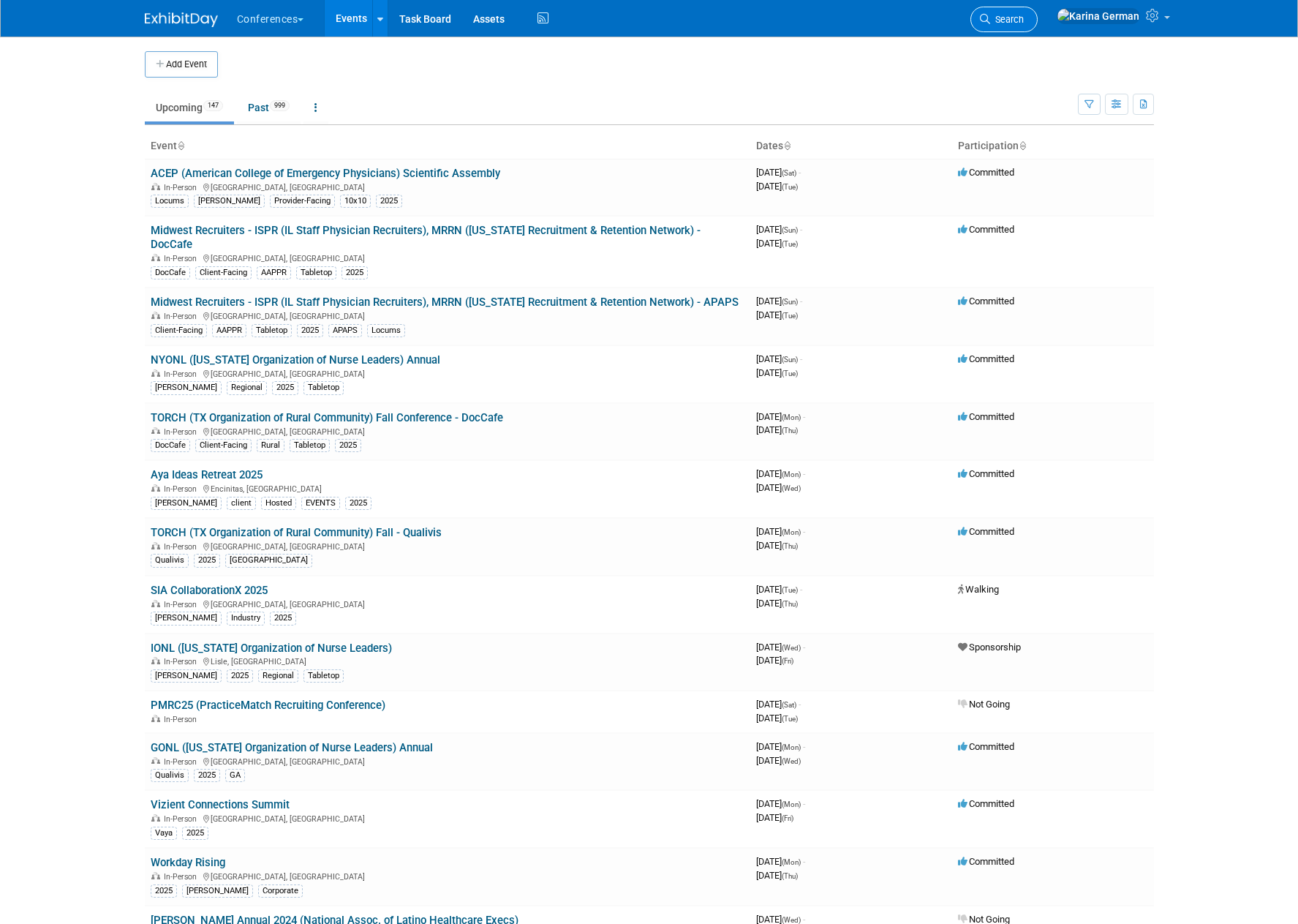
click at [1023, 18] on span "Search" at bounding box center [1008, 19] width 34 height 11
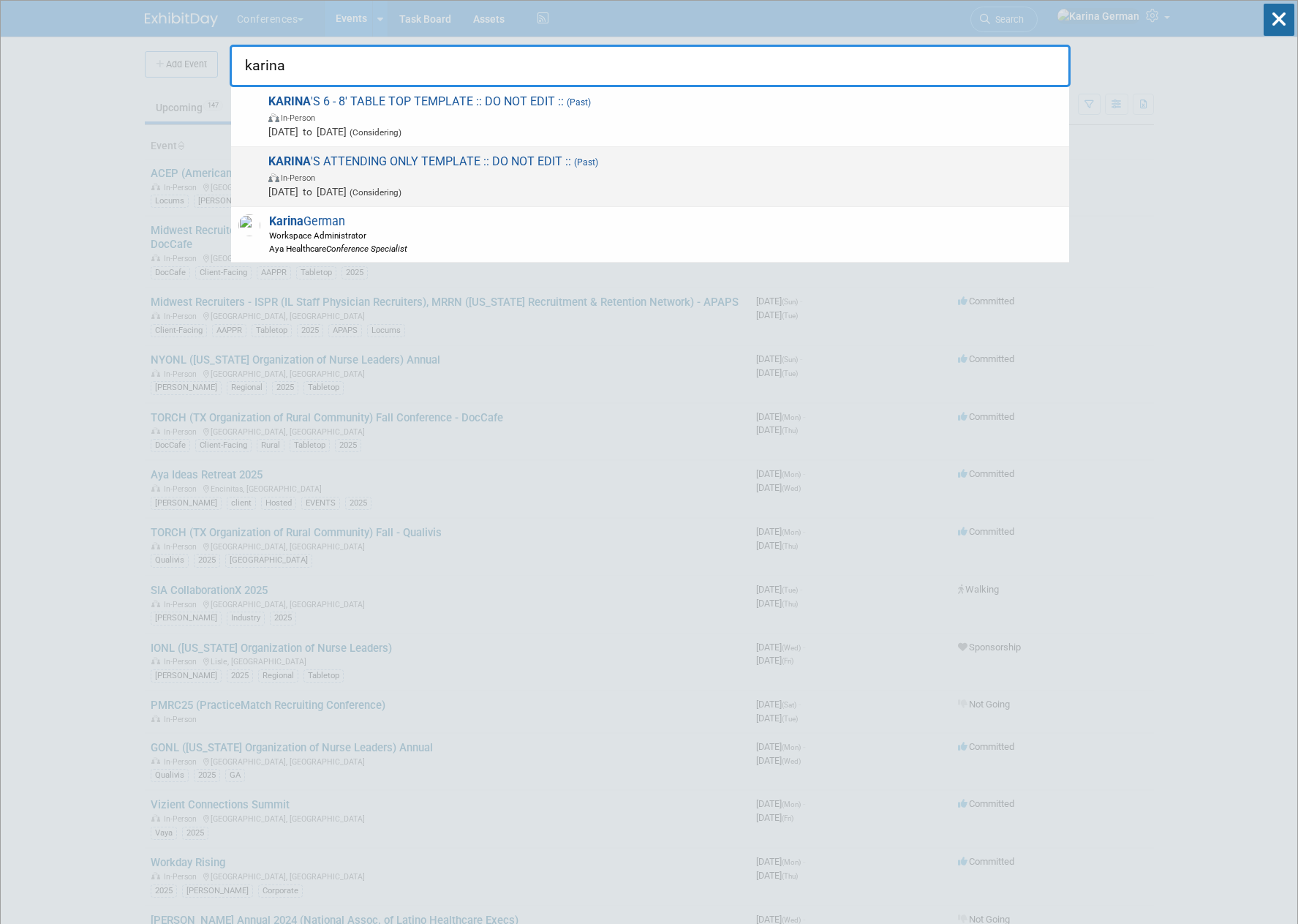
type input "karina"
click at [411, 170] on span "In-Person" at bounding box center [665, 177] width 794 height 15
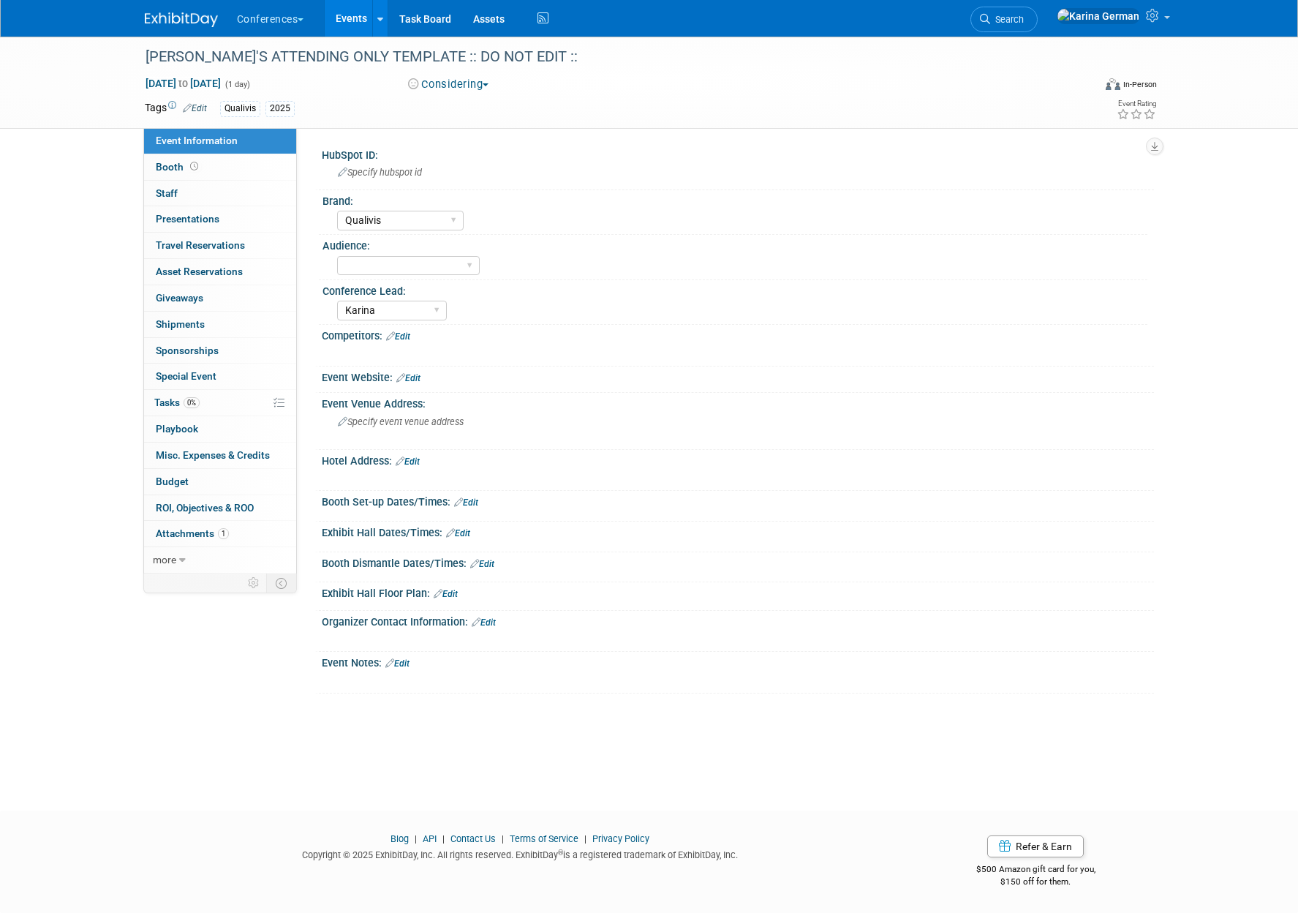
select select "Qualivis"
select select "Karina"
click at [196, 559] on link "more" at bounding box center [220, 560] width 152 height 26
click at [227, 612] on span "Copy/Duplicate Event" at bounding box center [205, 613] width 98 height 12
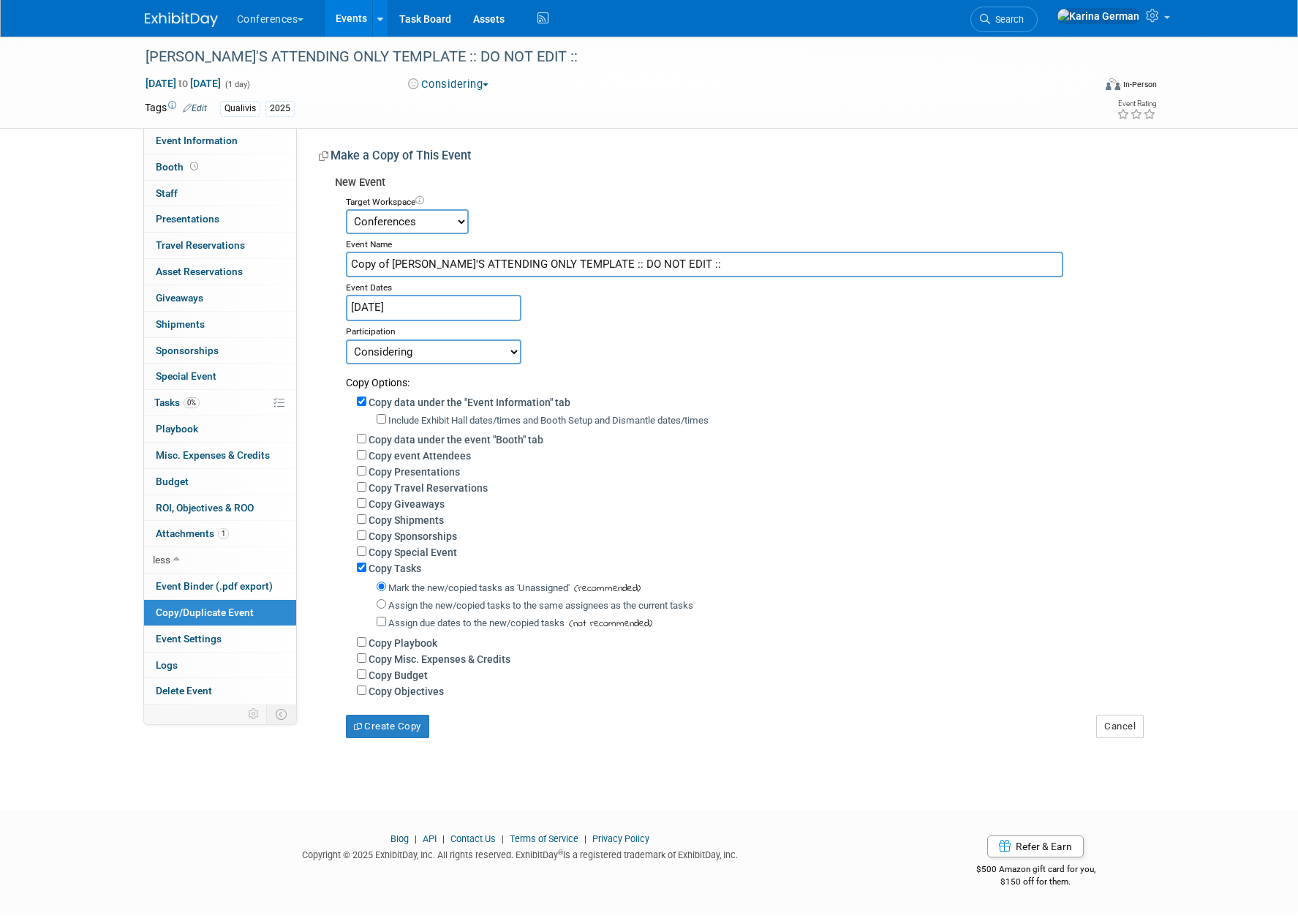
click at [650, 259] on input "Copy of KARINA'S ATTENDING ONLY TEMPLATE :: DO NOT EDIT ::" at bounding box center [704, 265] width 717 height 26
paste input "AHHC of NC Home Care & Hospice Leadership"
type input "AHHC of NC Home Care & Hospice Leadership"
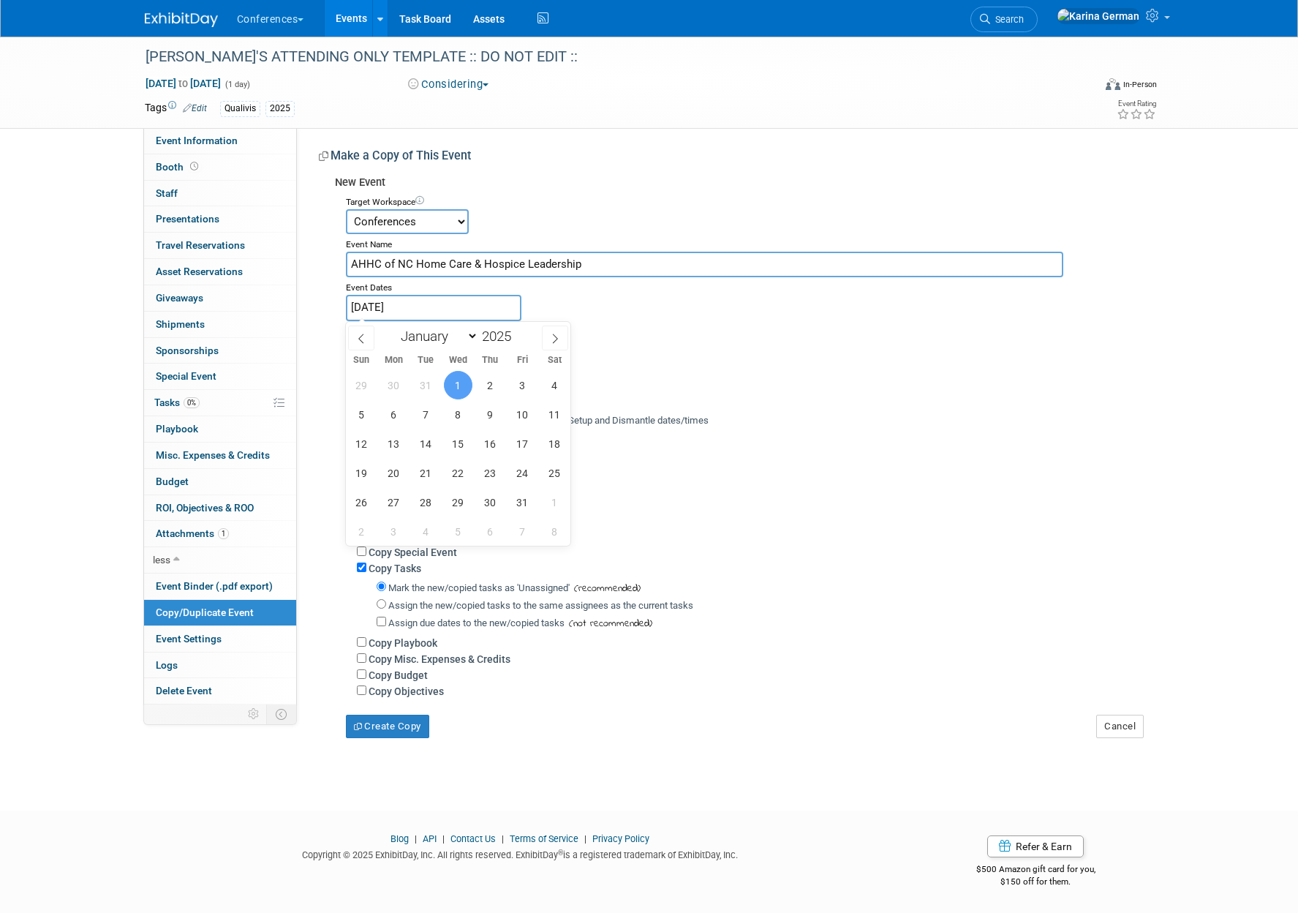
click at [447, 310] on input "Jan 1, 2025" at bounding box center [434, 307] width 175 height 26
click at [450, 335] on select "January February March April May June July August September October November De…" at bounding box center [436, 336] width 85 height 18
select select "9"
click at [398, 419] on span "6" at bounding box center [394, 414] width 29 height 29
click at [427, 419] on span "7" at bounding box center [426, 414] width 29 height 29
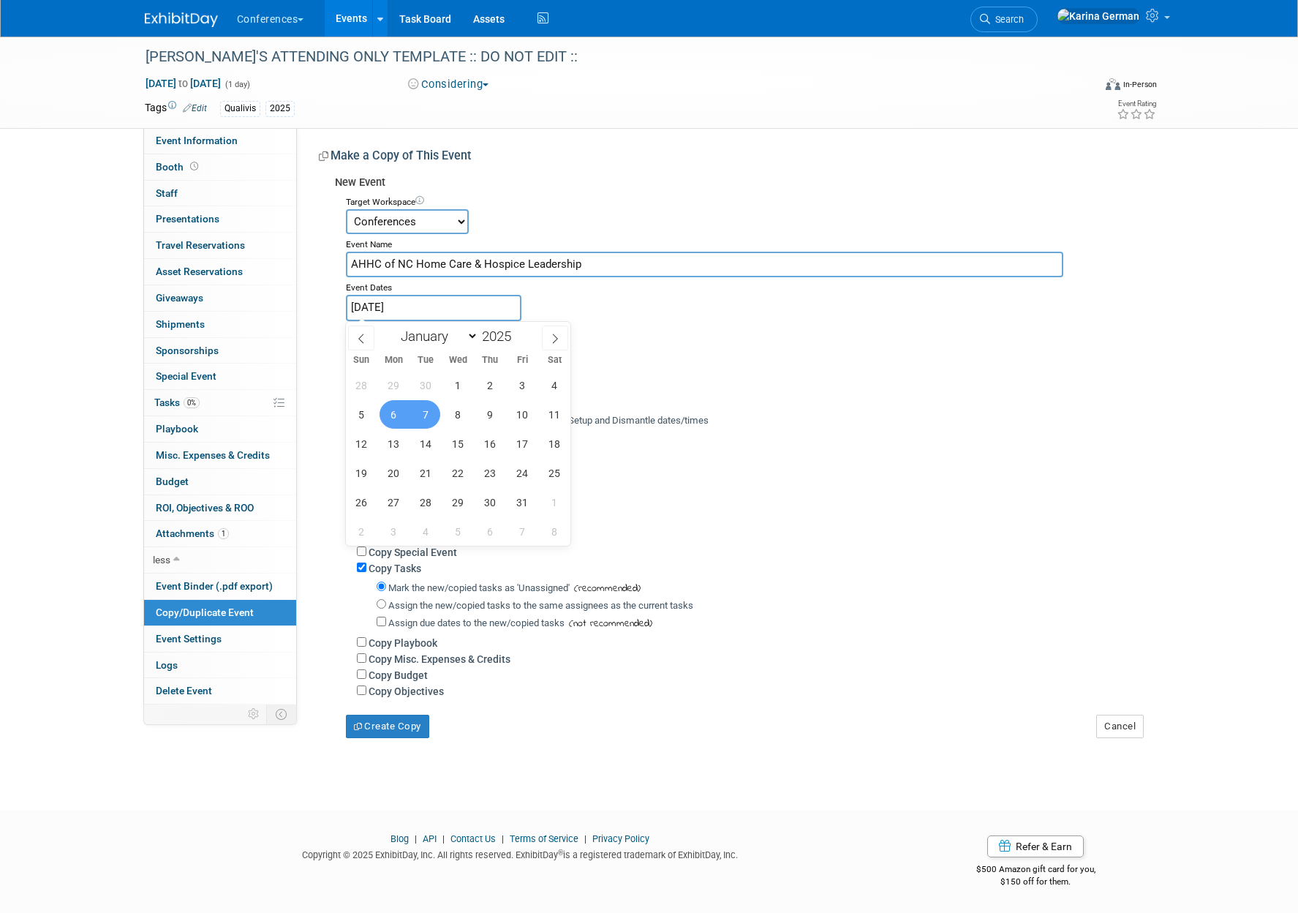
type input "Oct 6, 2025 to Oct 7, 2025"
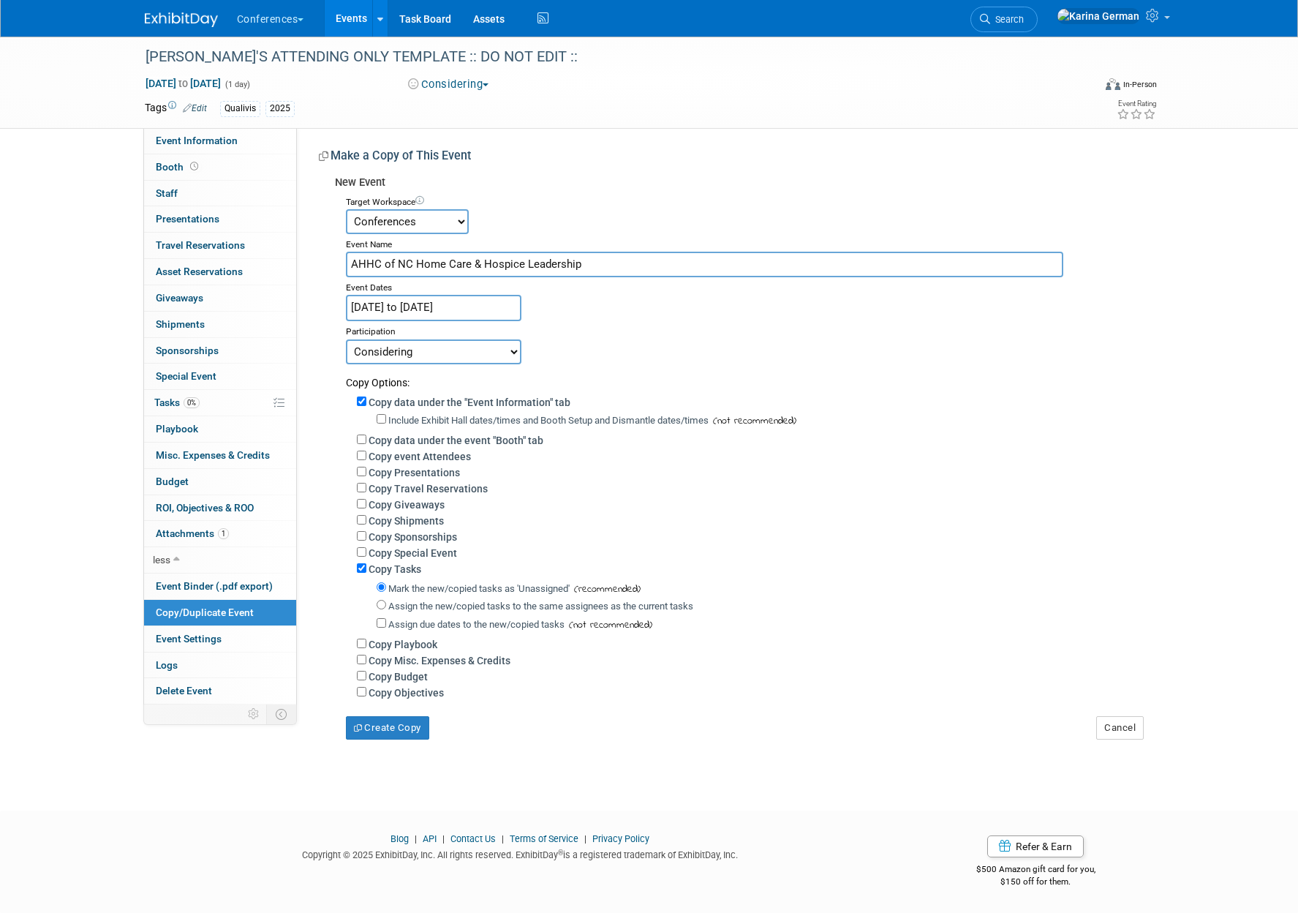
click at [475, 350] on select "Committed Considering Not Going Walking Sponsorship Canceled Waitlisted In Prog…" at bounding box center [434, 351] width 175 height 25
select select "1"
click at [417, 607] on label "Assign the new/copied tasks to the same assignees as the current tasks" at bounding box center [540, 606] width 305 height 11
click at [386, 607] on input "Assign the new/copied tasks to the same assignees as the current tasks" at bounding box center [382, 605] width 10 height 10
radio input "true"
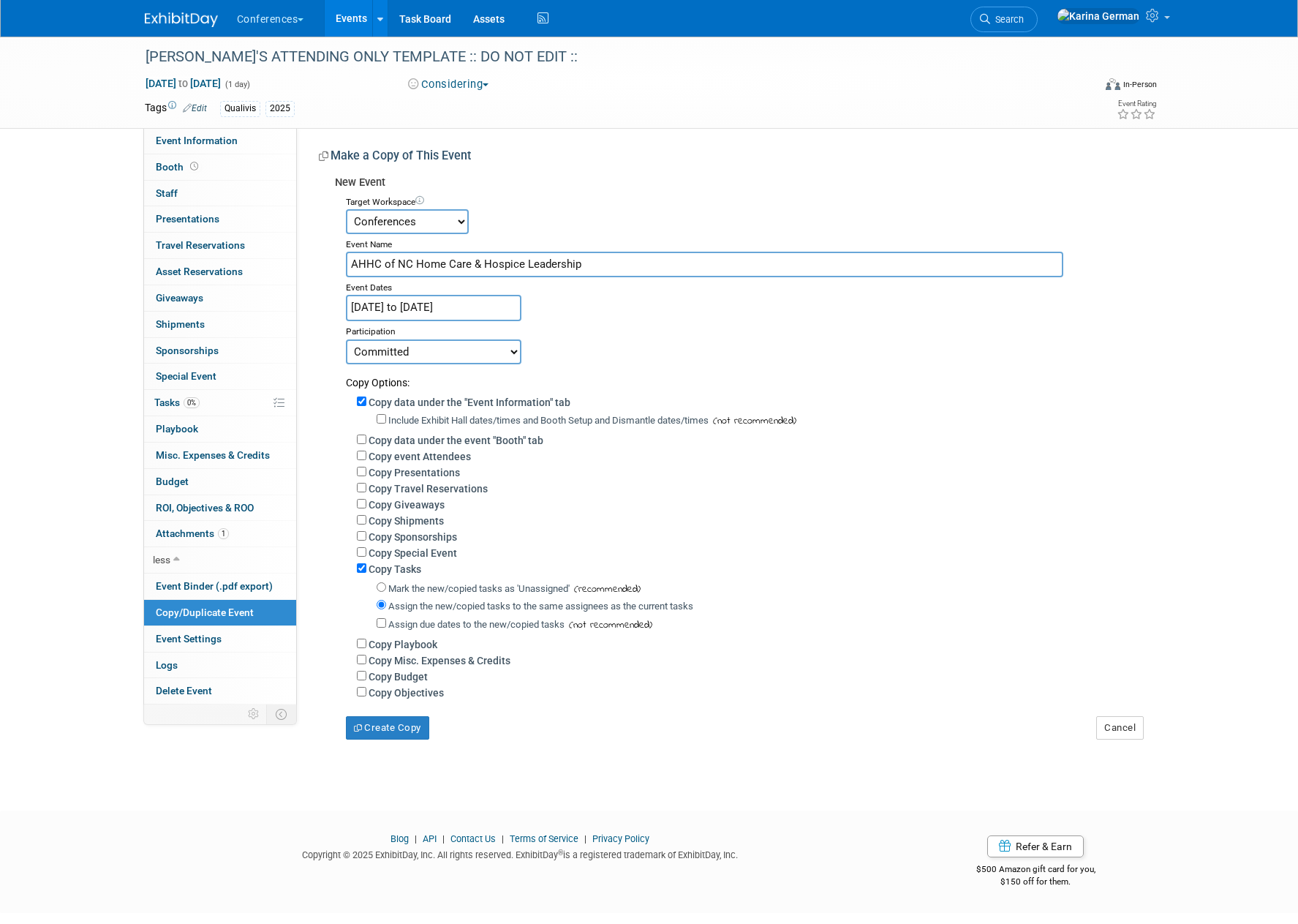
click at [397, 673] on label "Copy Budget" at bounding box center [399, 676] width 60 height 12
click at [366, 673] on input "Copy Budget" at bounding box center [362, 675] width 10 height 10
checkbox input "true"
click at [401, 733] on button "Create Copy" at bounding box center [388, 728] width 84 height 24
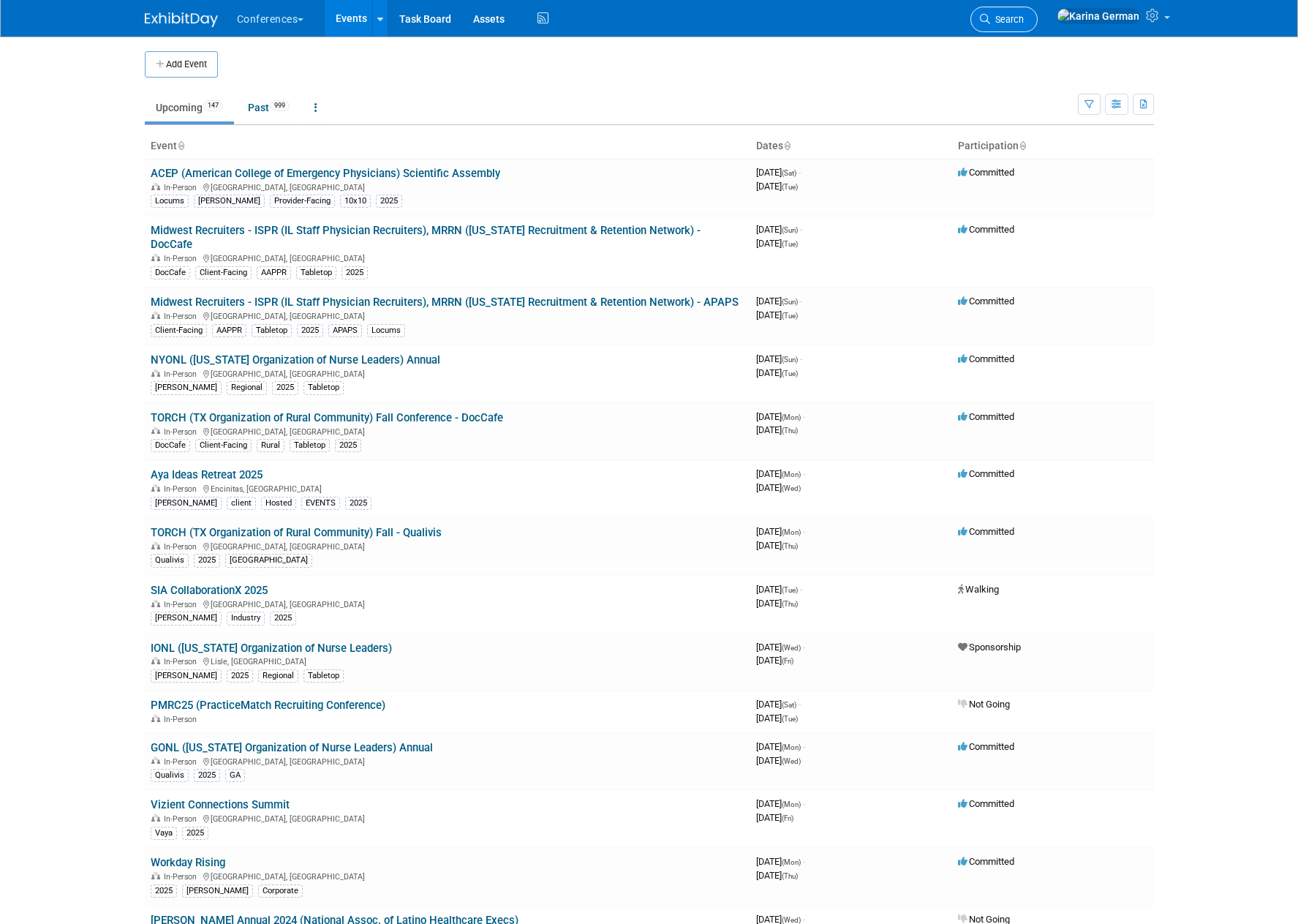
click at [1023, 19] on span "Search" at bounding box center [1008, 19] width 34 height 11
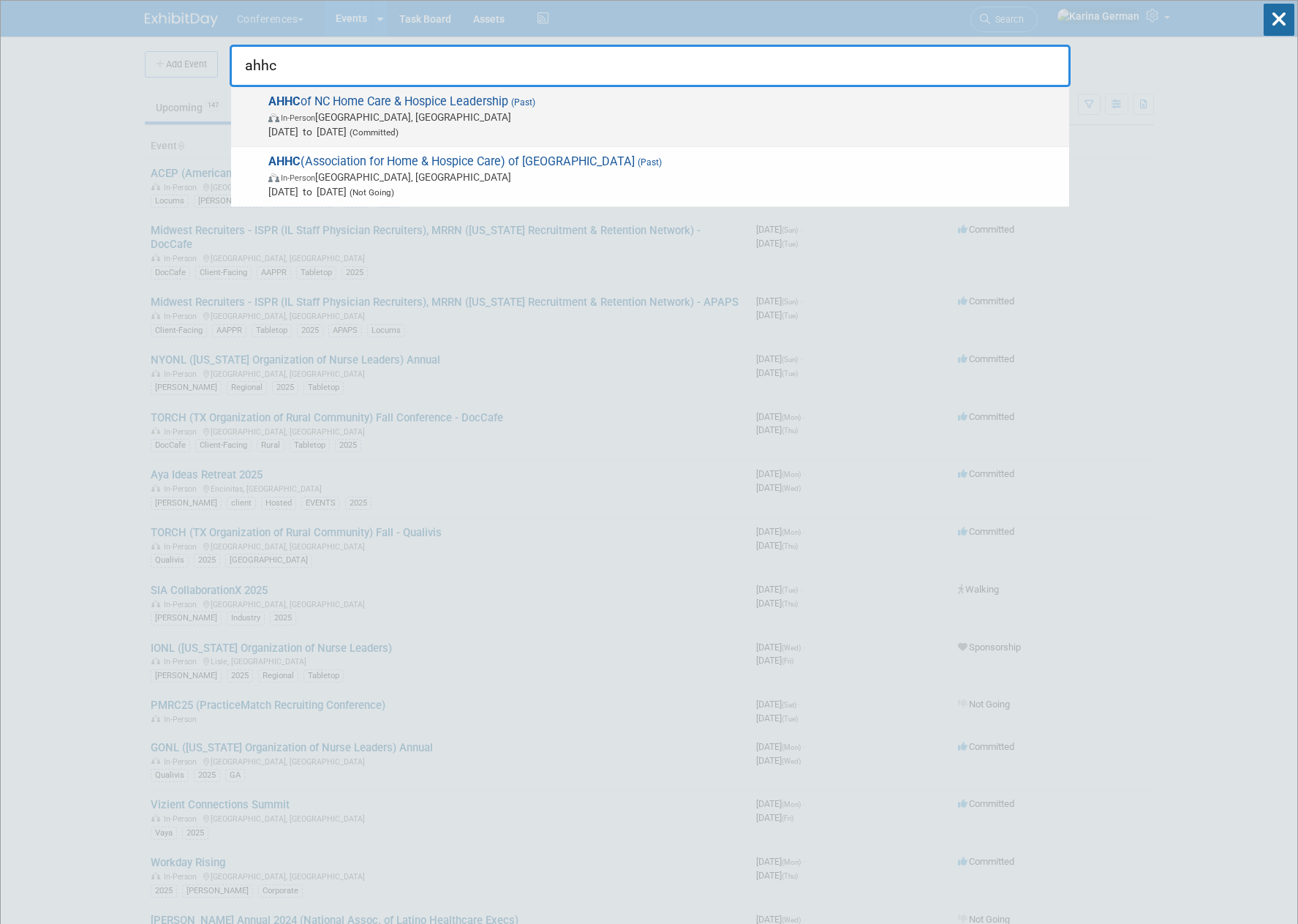
type input "ahhc"
click at [402, 118] on span "In-Person Wilmington, NC" at bounding box center [665, 116] width 794 height 15
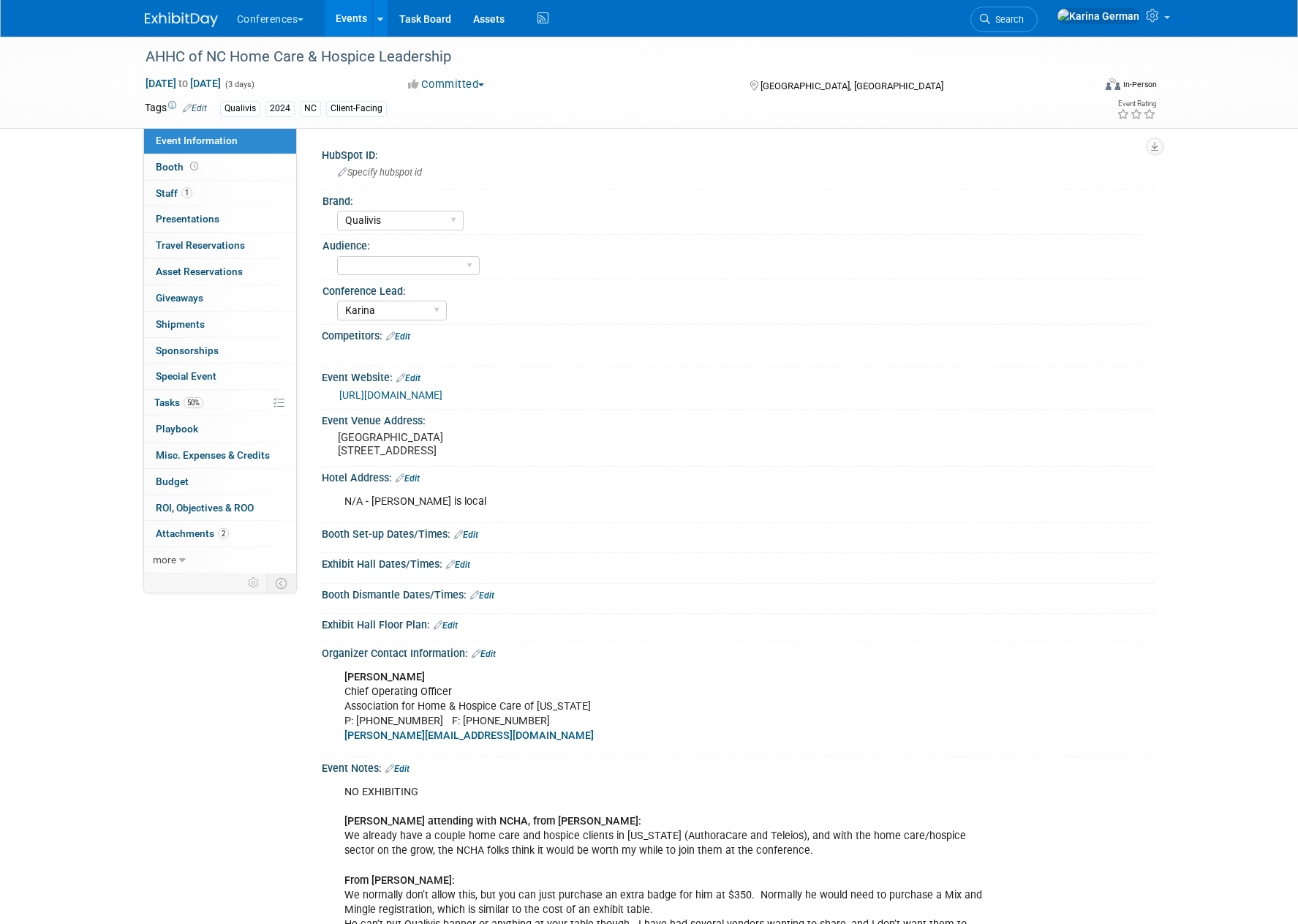
select select "Qualivis"
select select "Karina"
click at [388, 53] on div "AHHC of NC Home Care & Hospice Leadership" at bounding box center [606, 57] width 931 height 26
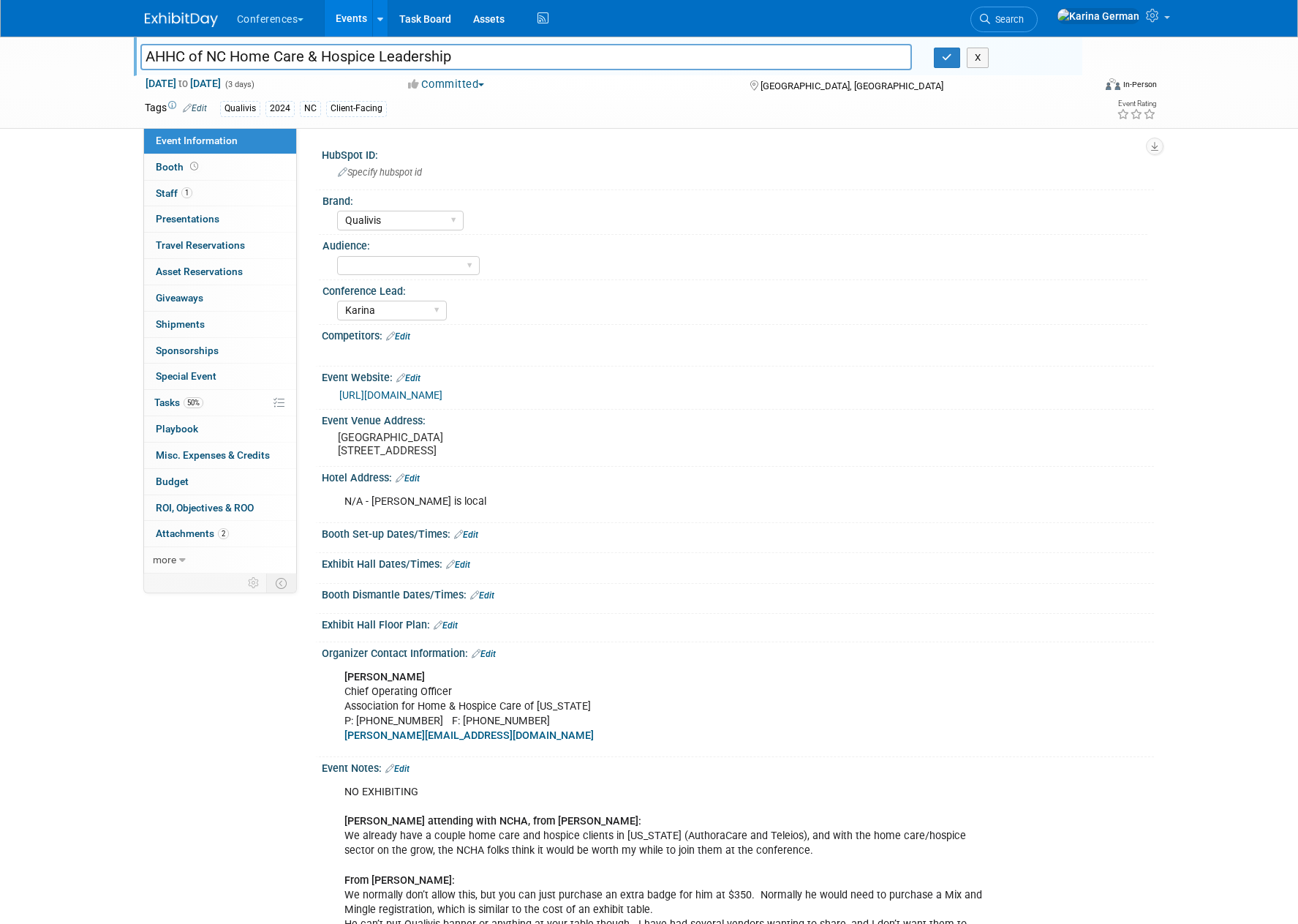
click at [388, 53] on input "AHHC of NC Home Care & Hospice Leadership" at bounding box center [526, 57] width 772 height 26
click at [1023, 21] on span "Search" at bounding box center [1008, 19] width 34 height 11
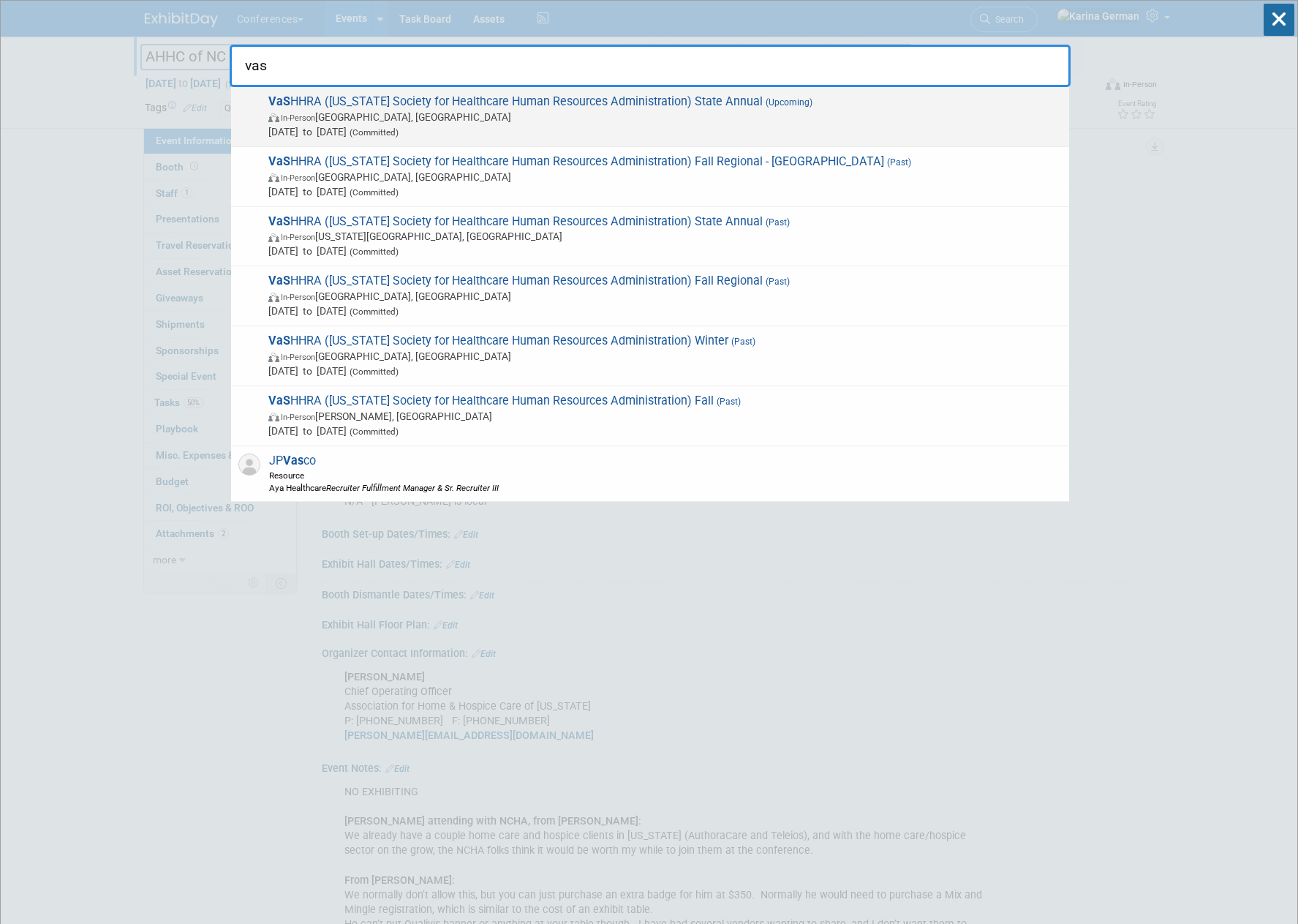
type input "vas"
click at [413, 125] on span "[DATE] to [DATE] (Committed)" at bounding box center [665, 131] width 794 height 15
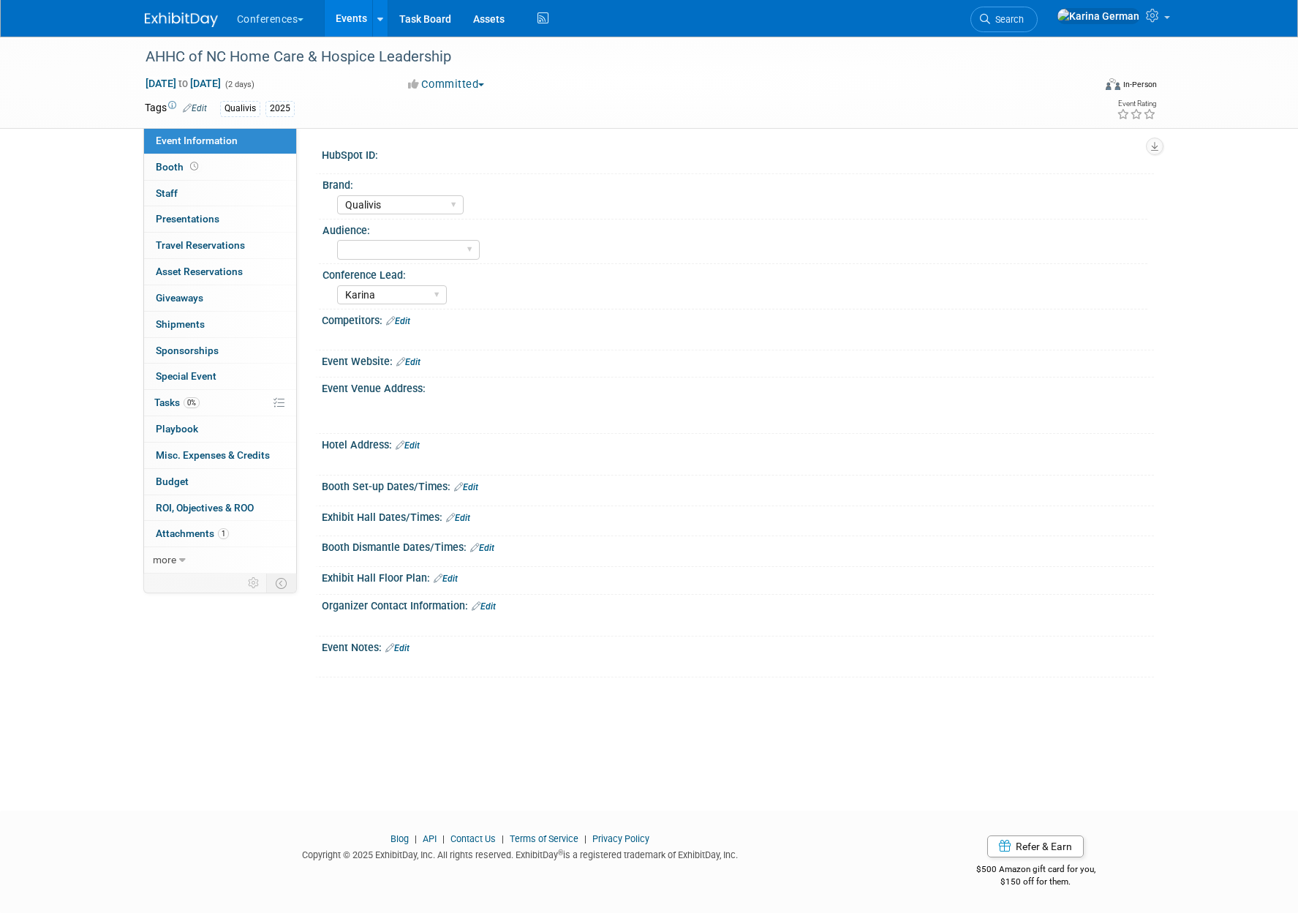
select select "Qualivis"
select select "Karina"
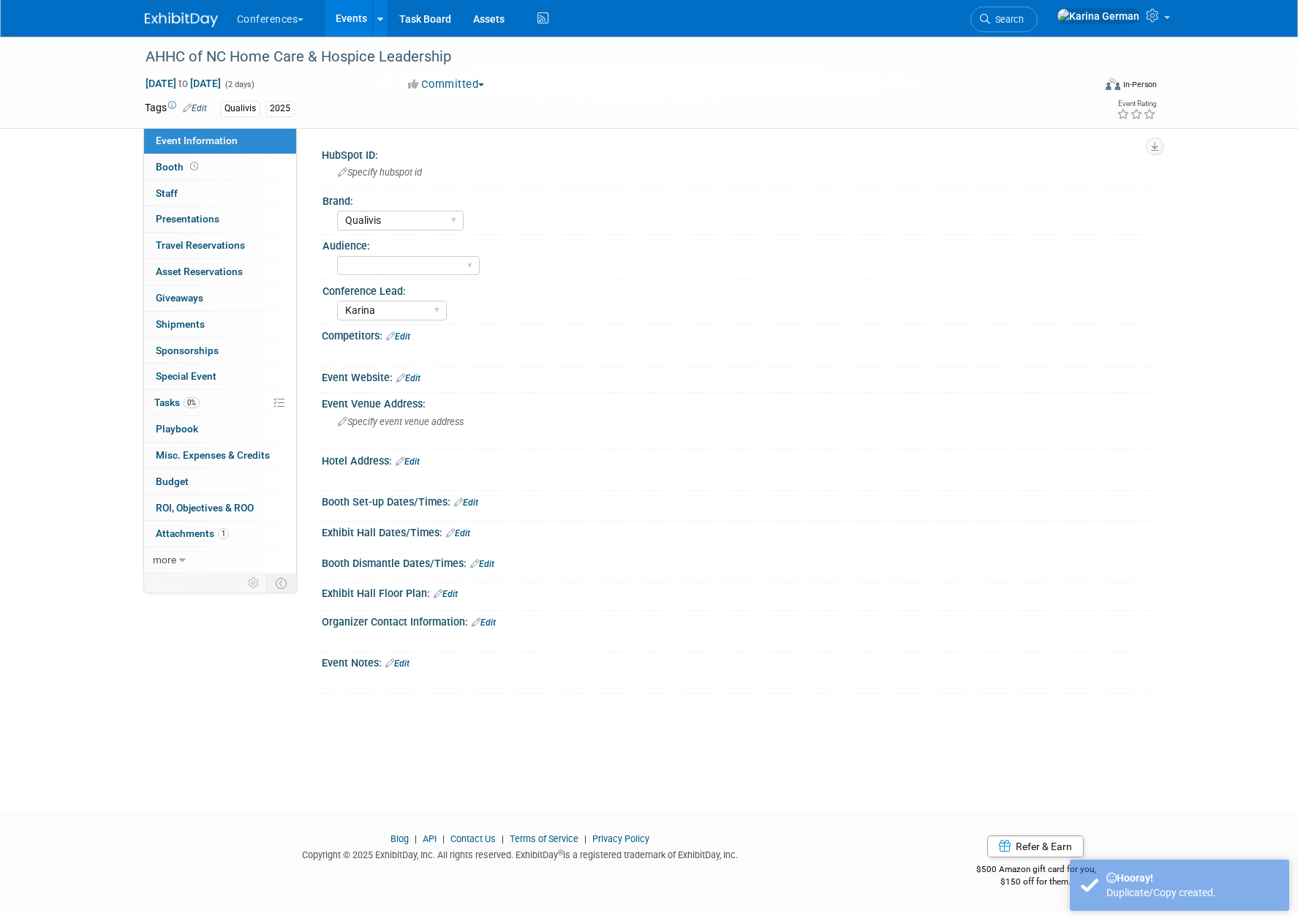
click at [206, 111] on link "Edit" at bounding box center [195, 108] width 24 height 10
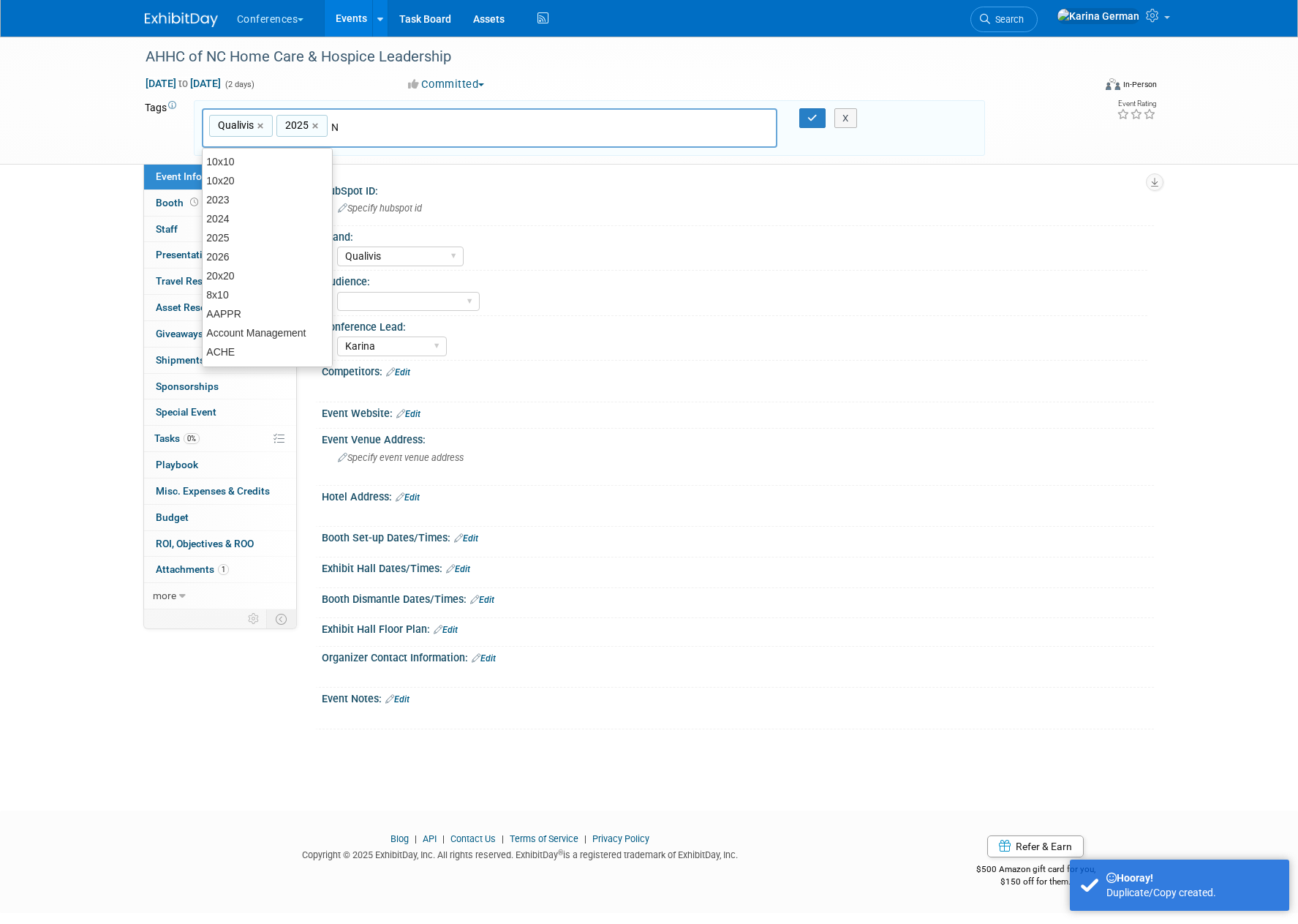
type input "NC"
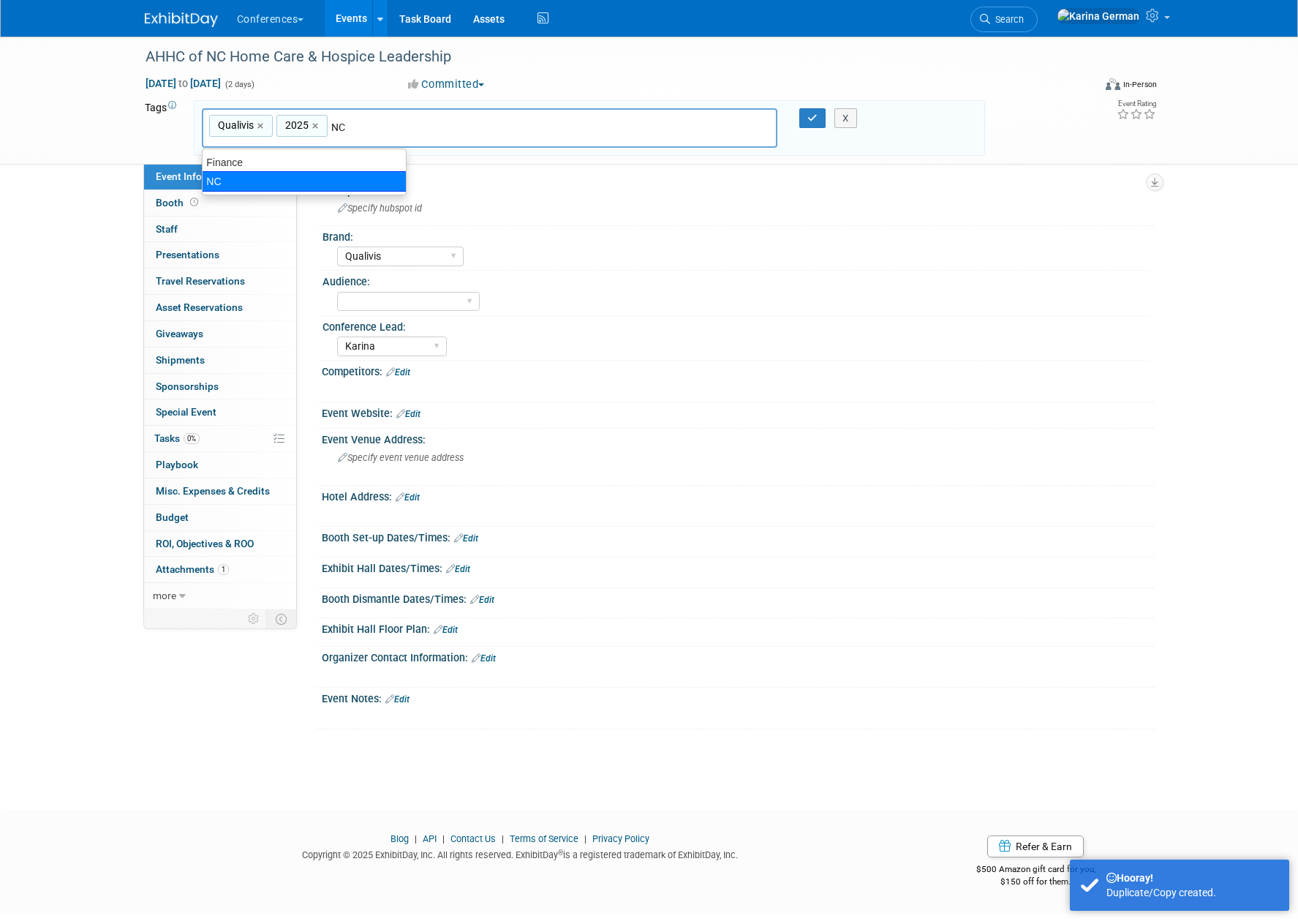
click at [317, 175] on div "NC" at bounding box center [304, 181] width 205 height 21
type input "Qualivis, 2025, [GEOGRAPHIC_DATA]"
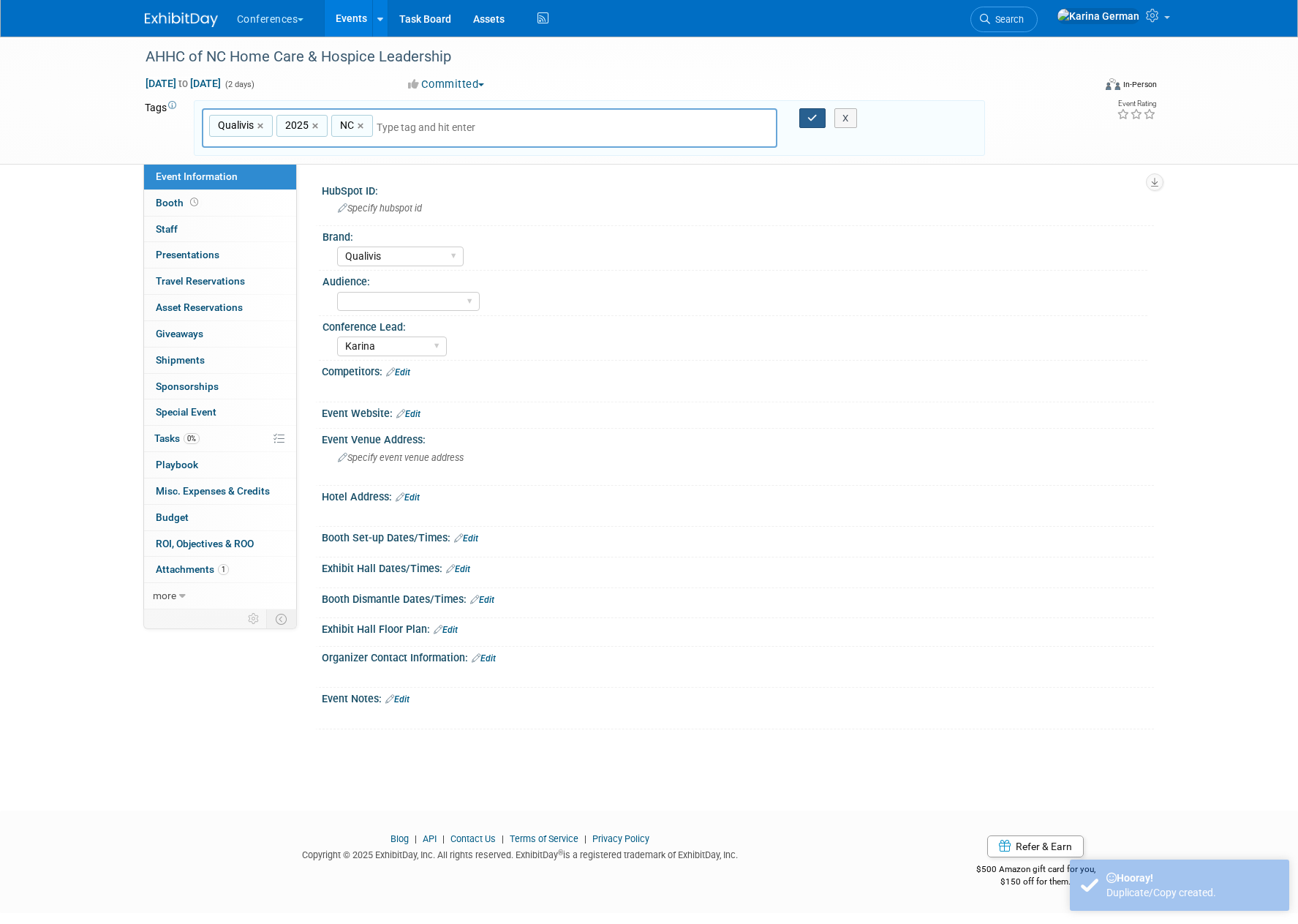
click at [815, 117] on icon "button" at bounding box center [813, 118] width 10 height 10
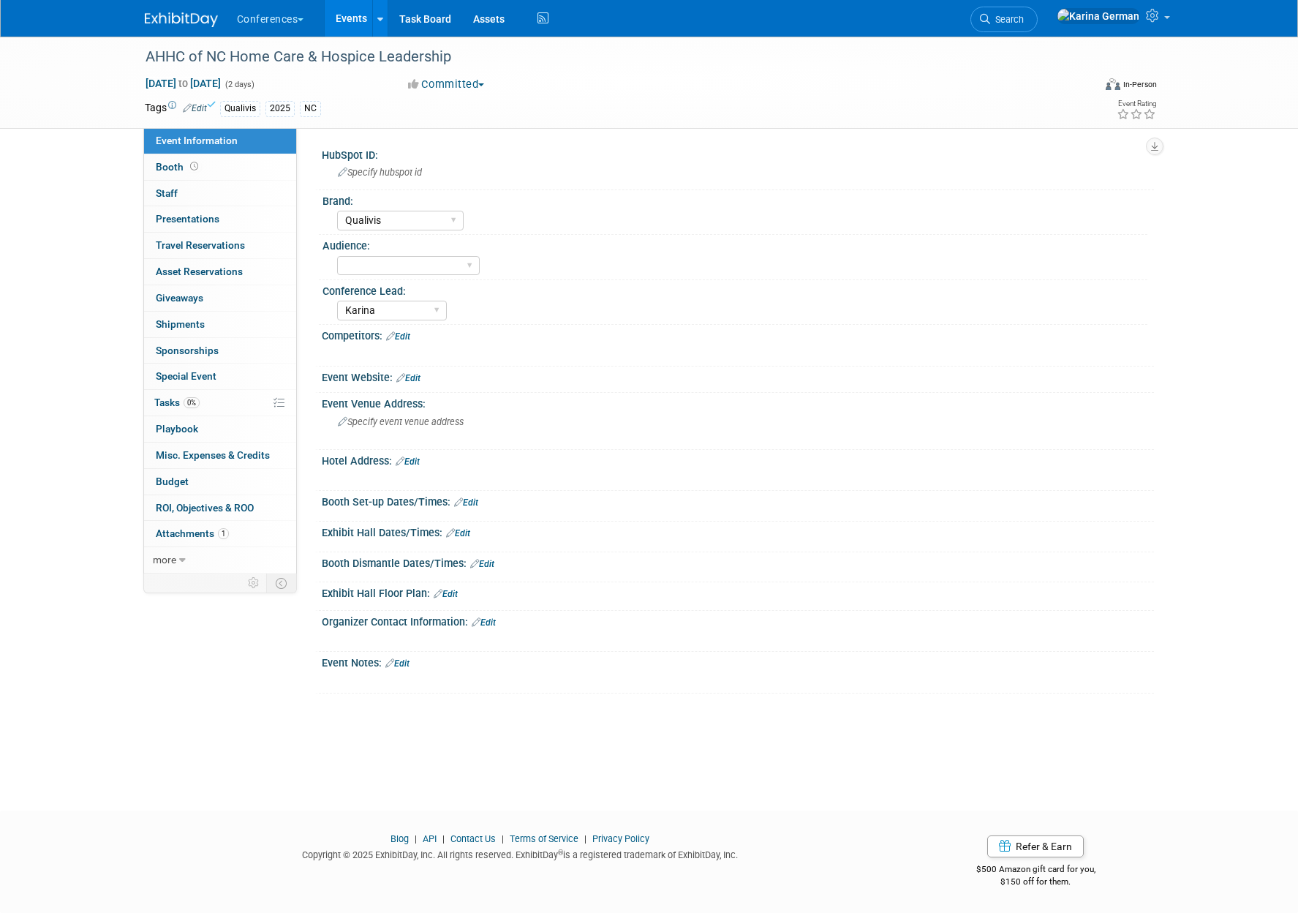
click at [411, 652] on div "Event Notes: Edit" at bounding box center [738, 660] width 833 height 19
click at [409, 660] on link "Edit" at bounding box center [397, 663] width 24 height 10
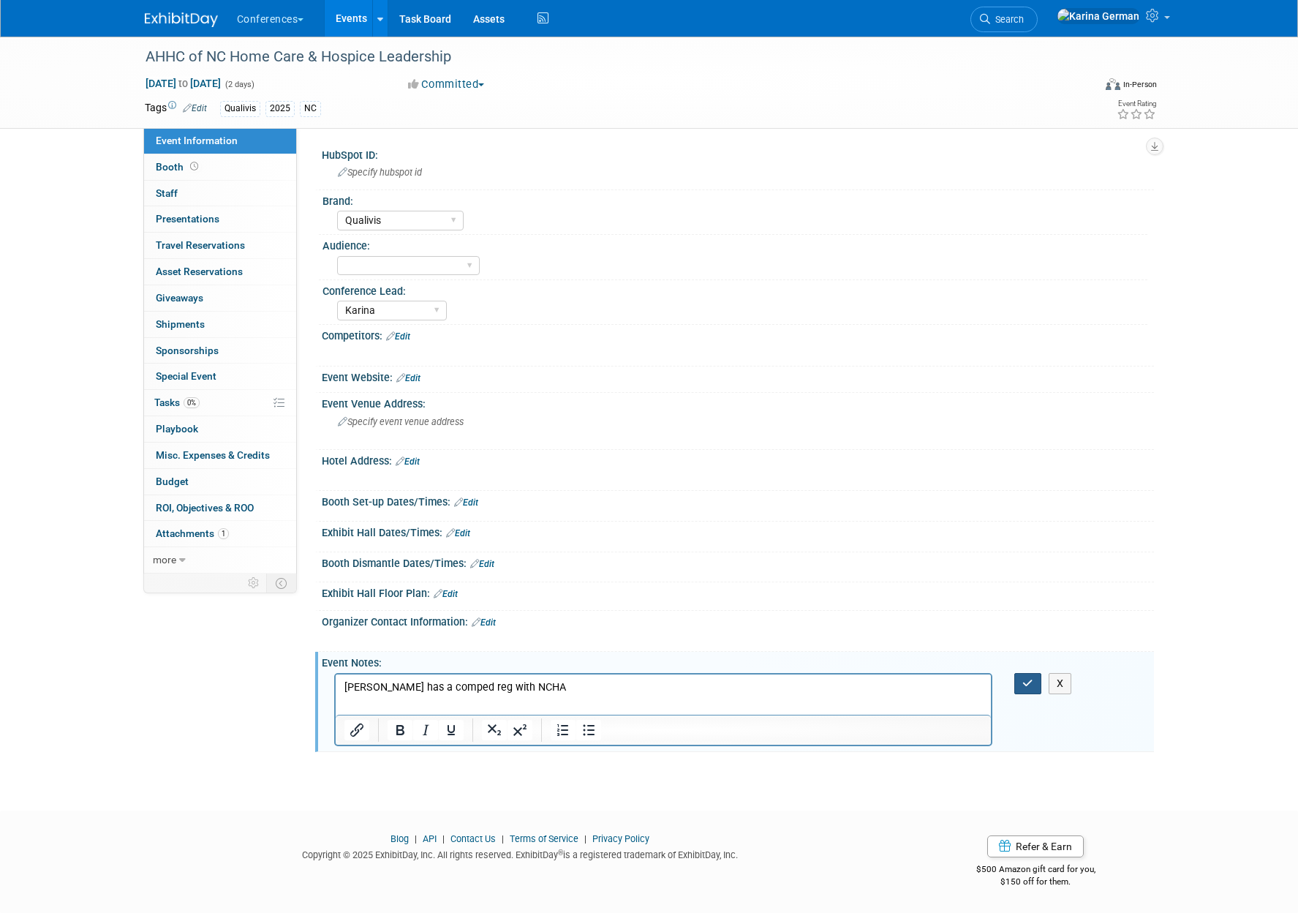
click at [1040, 692] on button "button" at bounding box center [1027, 682] width 27 height 21
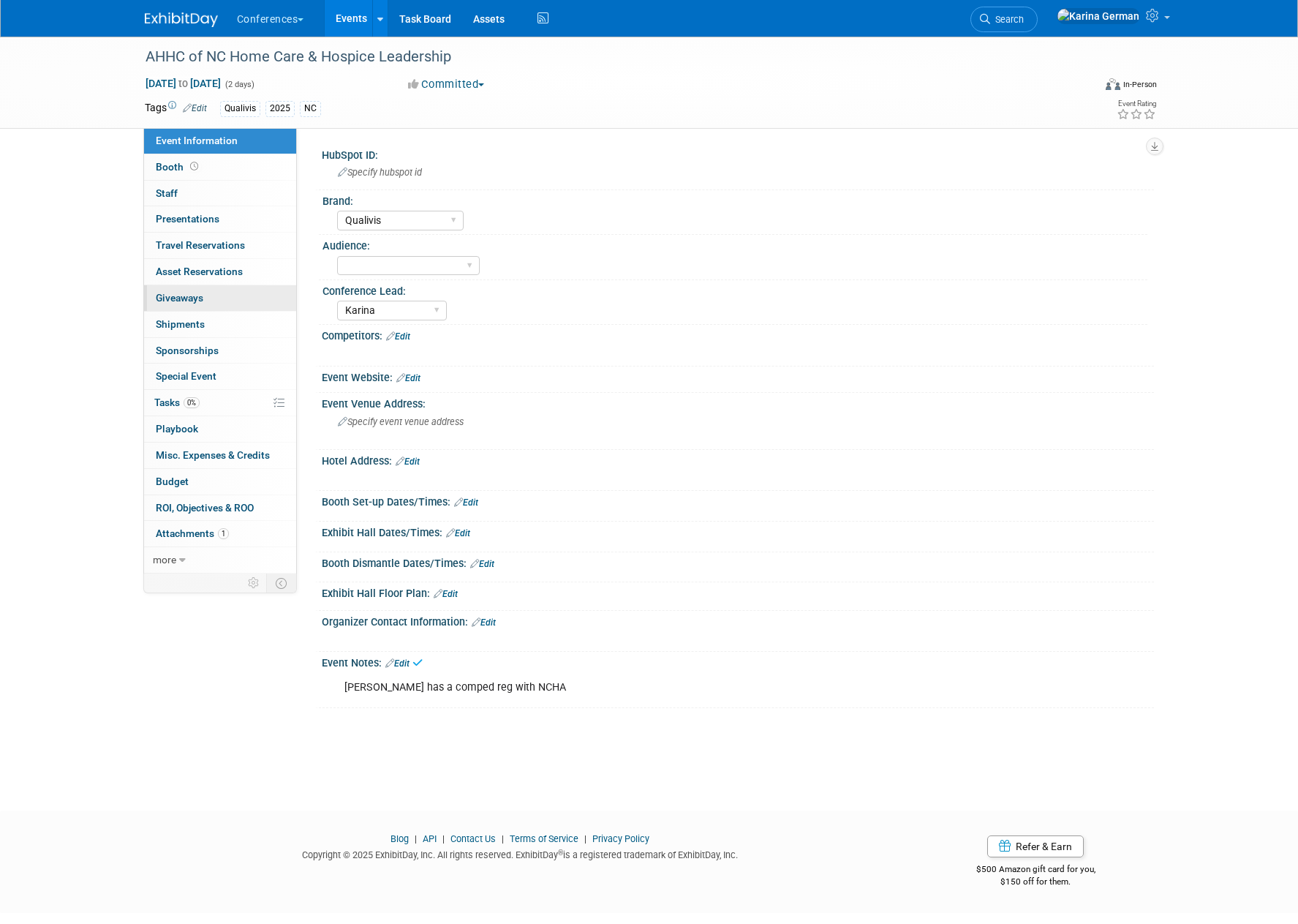
click at [239, 285] on link "0 Giveaways 0" at bounding box center [220, 298] width 152 height 26
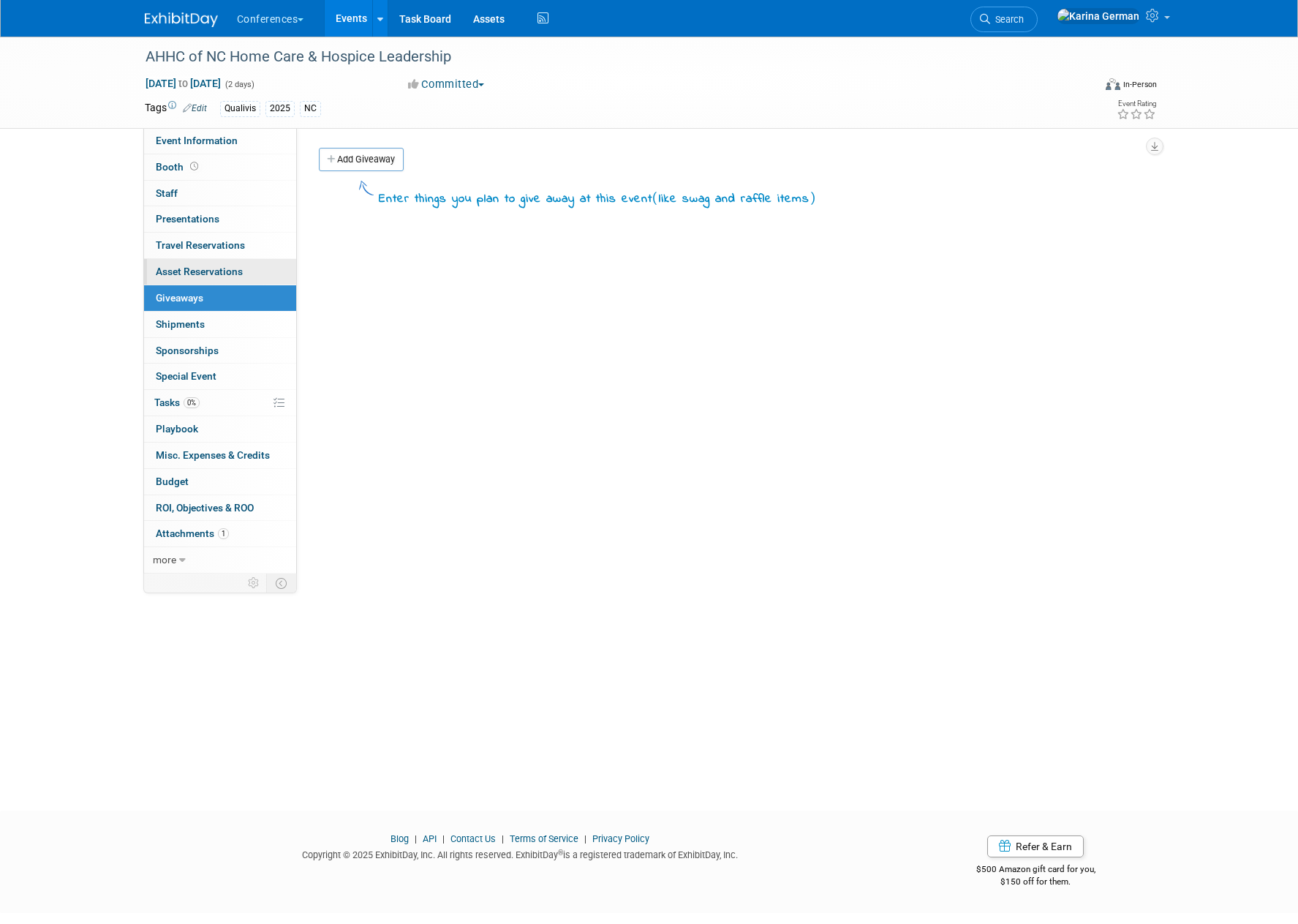
click at [240, 266] on span "Asset Reservations 0" at bounding box center [199, 272] width 87 height 12
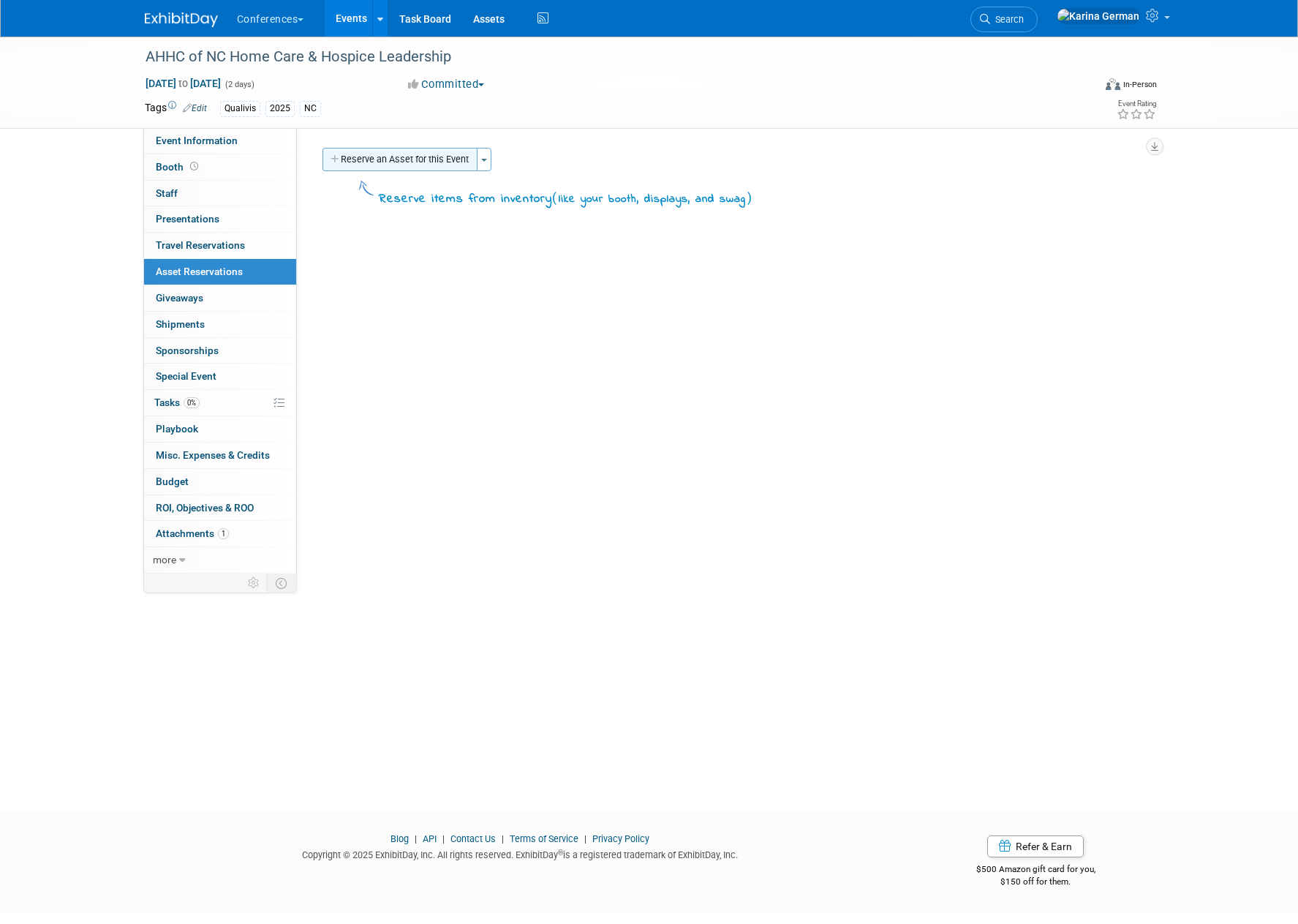
click at [417, 161] on button "Reserve an Asset for this Event" at bounding box center [400, 160] width 155 height 24
select select "9"
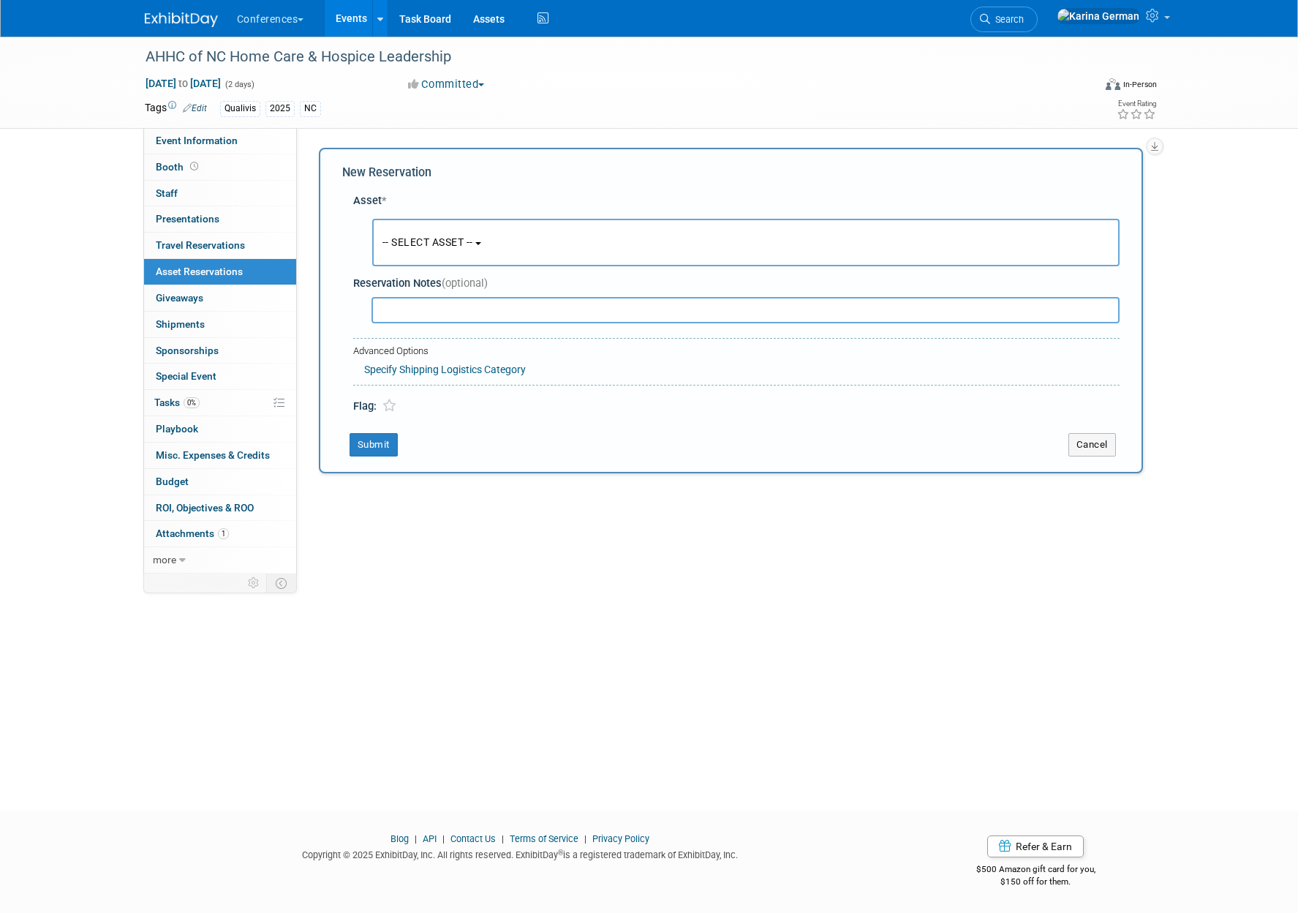
click at [468, 232] on button "-- SELECT ASSET --" at bounding box center [745, 243] width 747 height 48
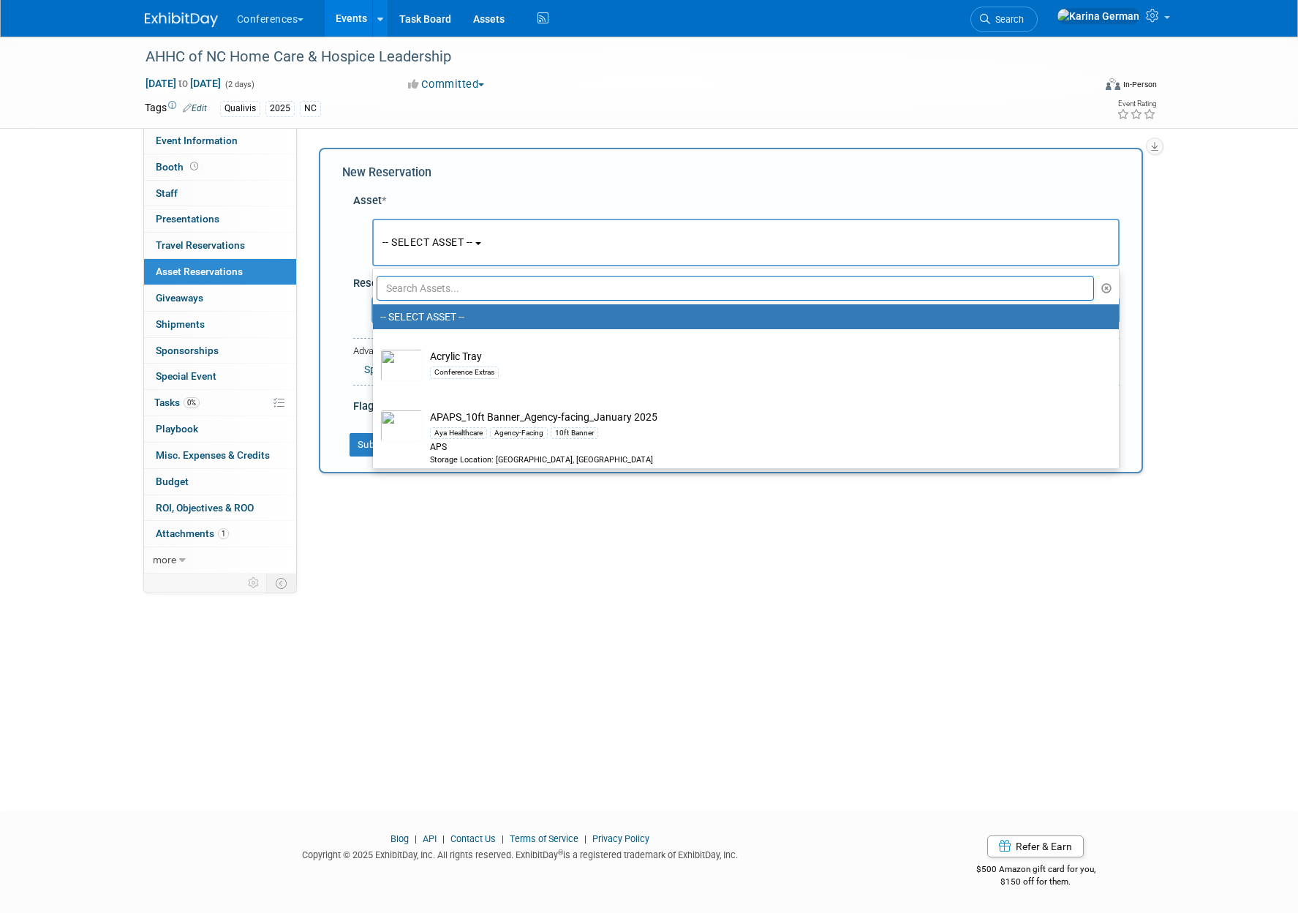
click at [457, 288] on input "text" at bounding box center [736, 287] width 718 height 25
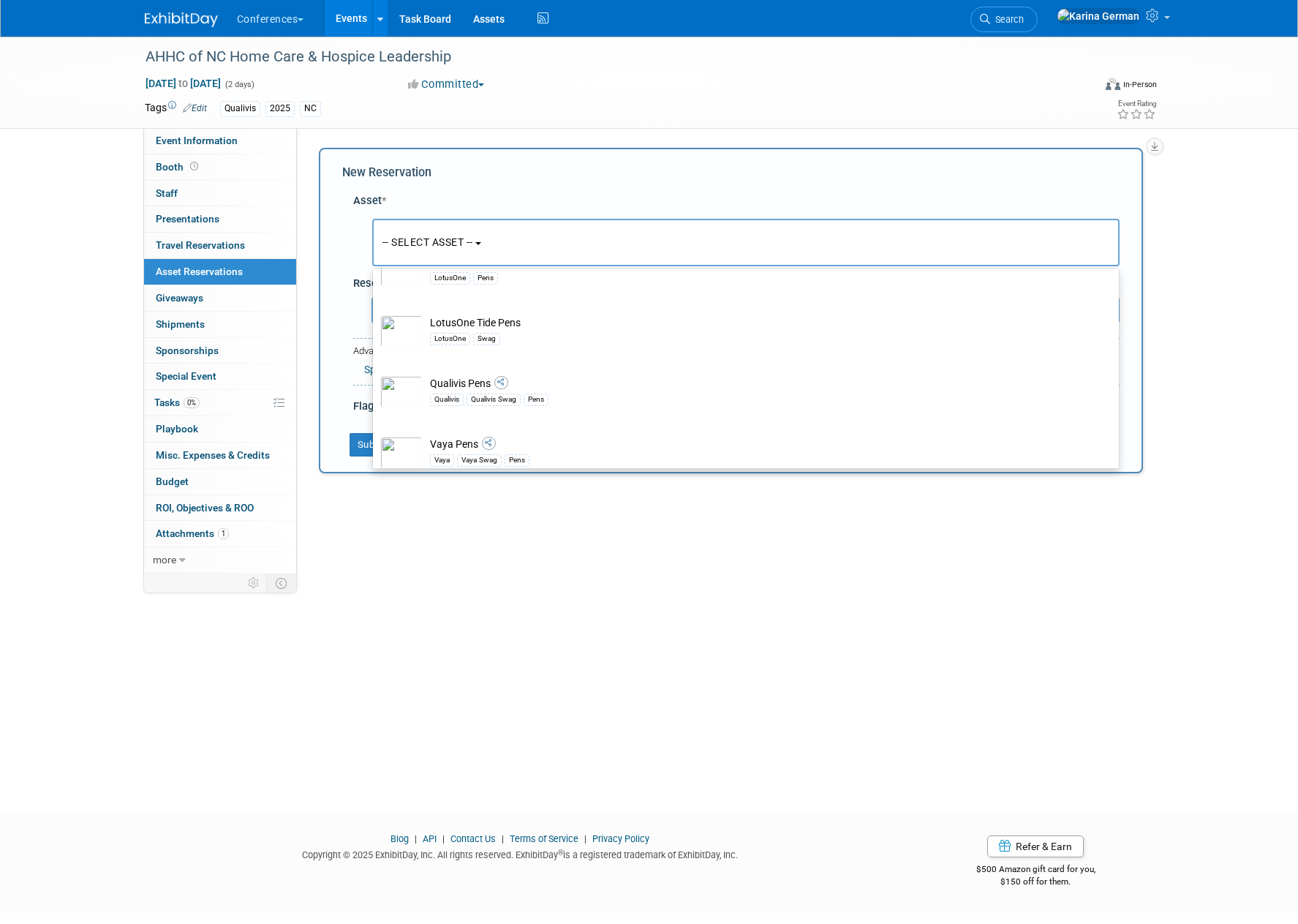
scroll to position [265, 0]
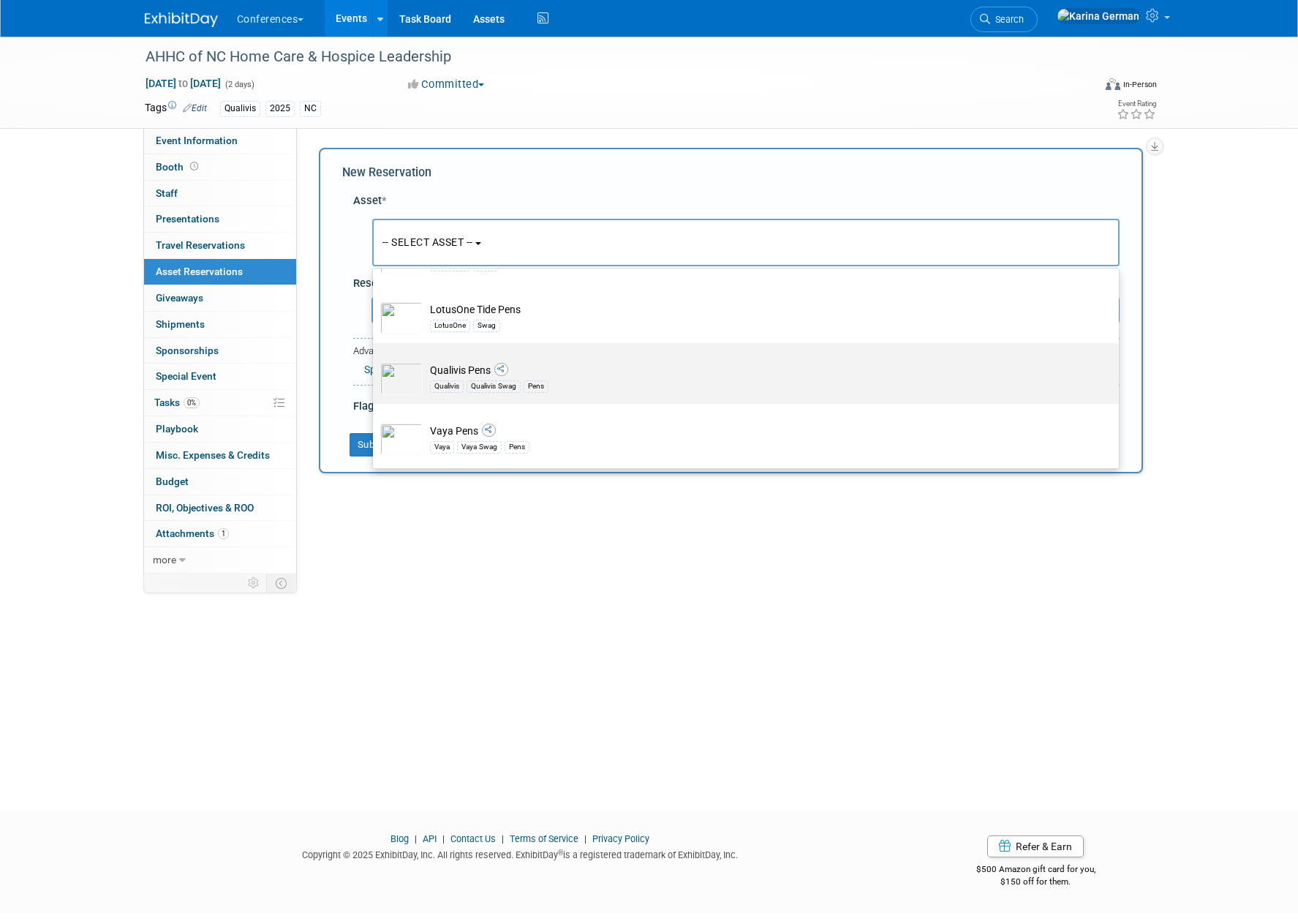
type input "PENS"
click at [471, 371] on td "Qualivis Pens Qualivis Qualivis Swag Pens" at bounding box center [756, 379] width 667 height 32
click at [375, 360] on input "Qualivis Pens Qualivis Qualivis Swag Pens" at bounding box center [371, 356] width 10 height 10
select select "10713525"
select select "9"
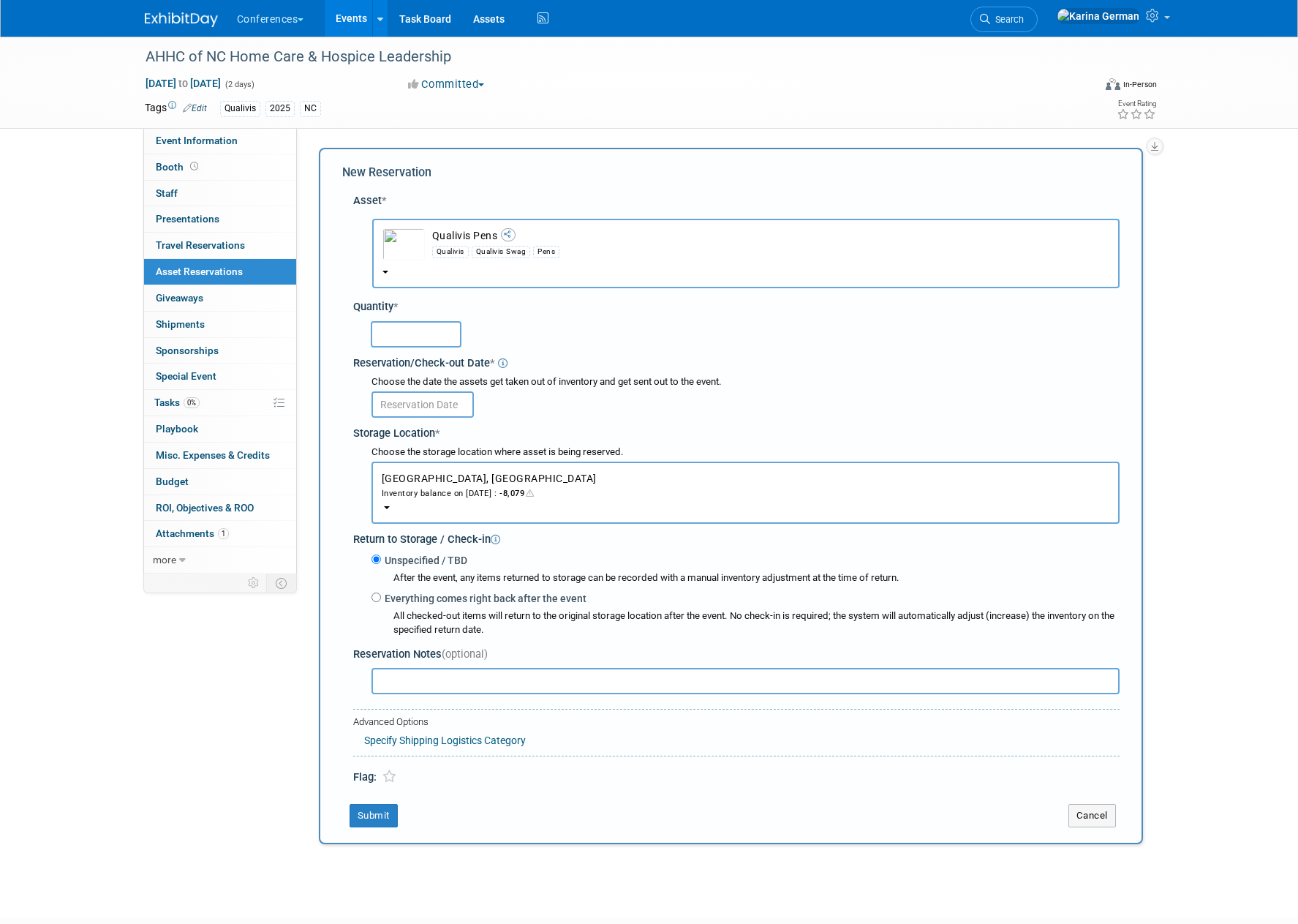
click at [402, 336] on input "text" at bounding box center [416, 334] width 91 height 26
type input "50"
click at [463, 404] on body "Conferences Explore: My Workspaces 2 Go to Workspace: Conferences Marketing Req…" at bounding box center [649, 462] width 1298 height 924
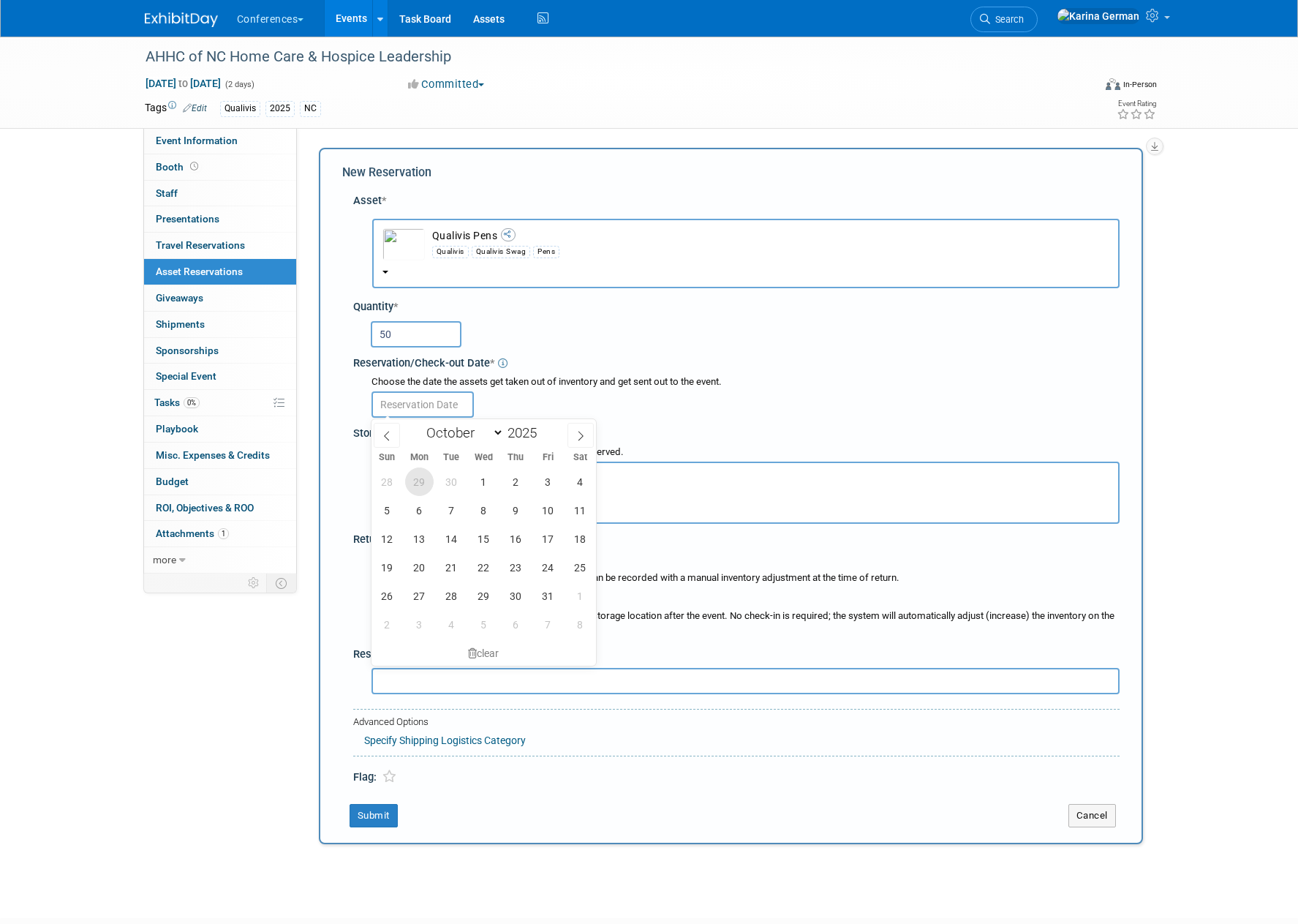
click at [421, 475] on span "29" at bounding box center [419, 481] width 29 height 29
type input "[DATE]"
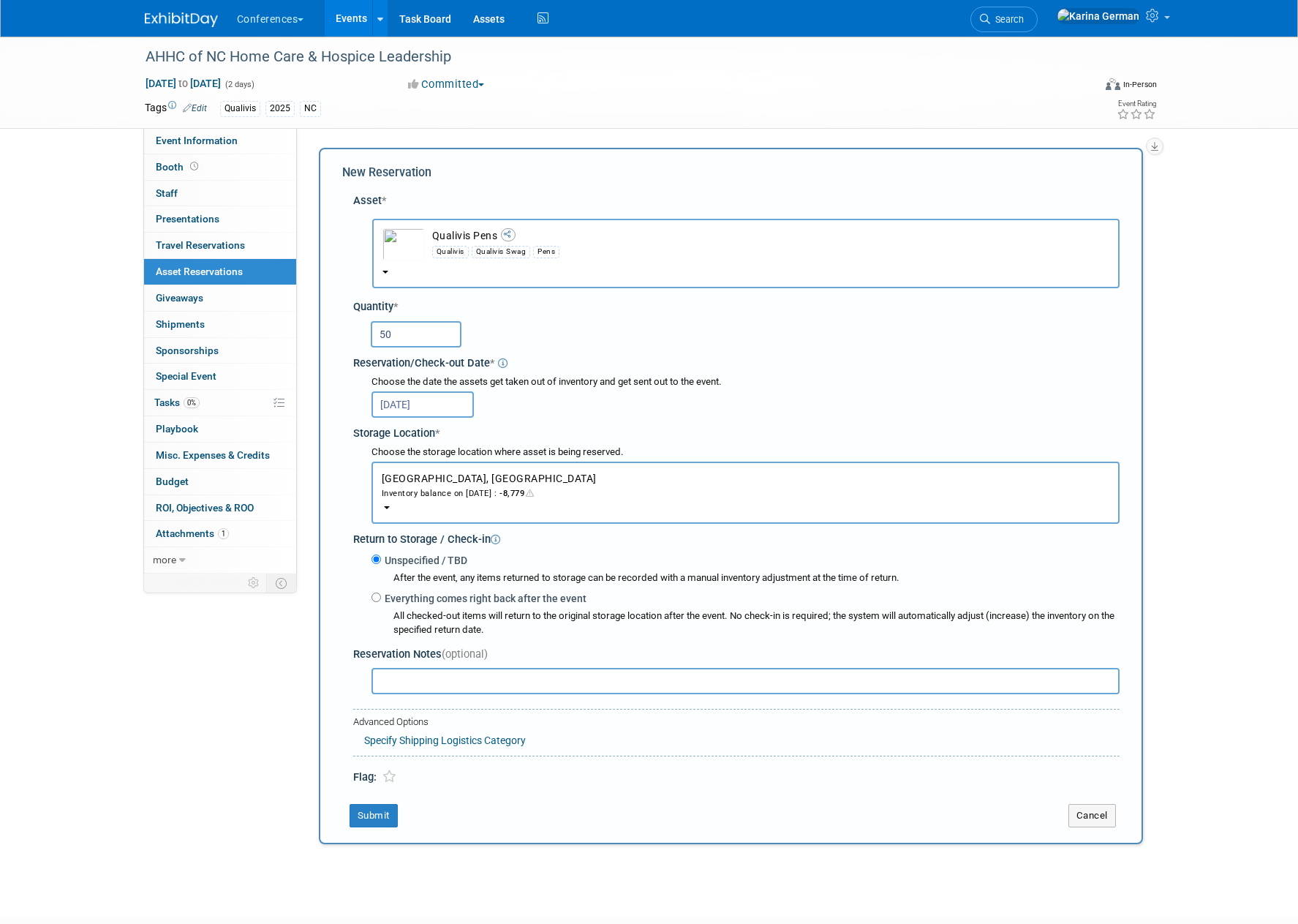
scroll to position [63, 0]
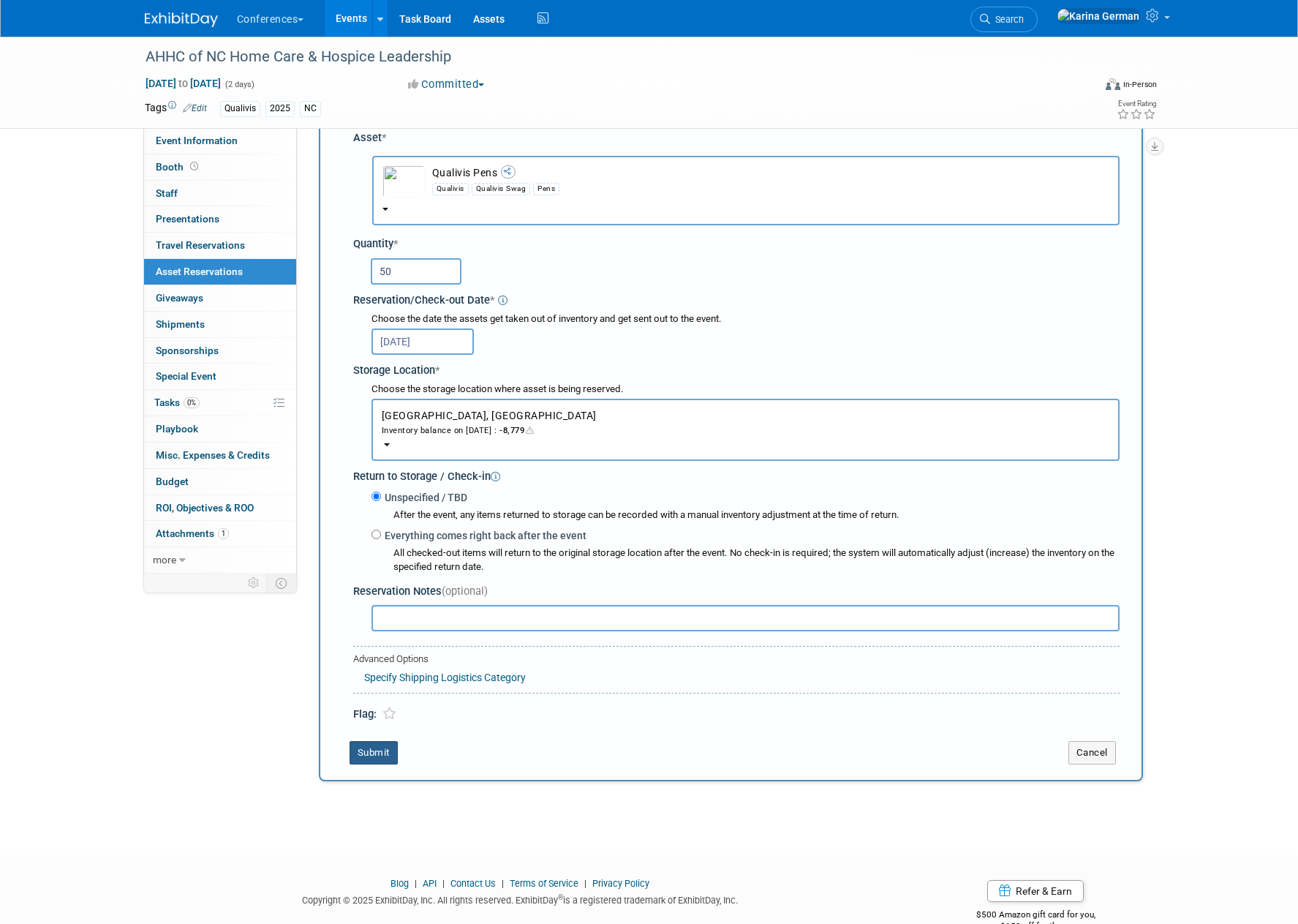
click at [392, 744] on button "Submit" at bounding box center [373, 753] width 49 height 24
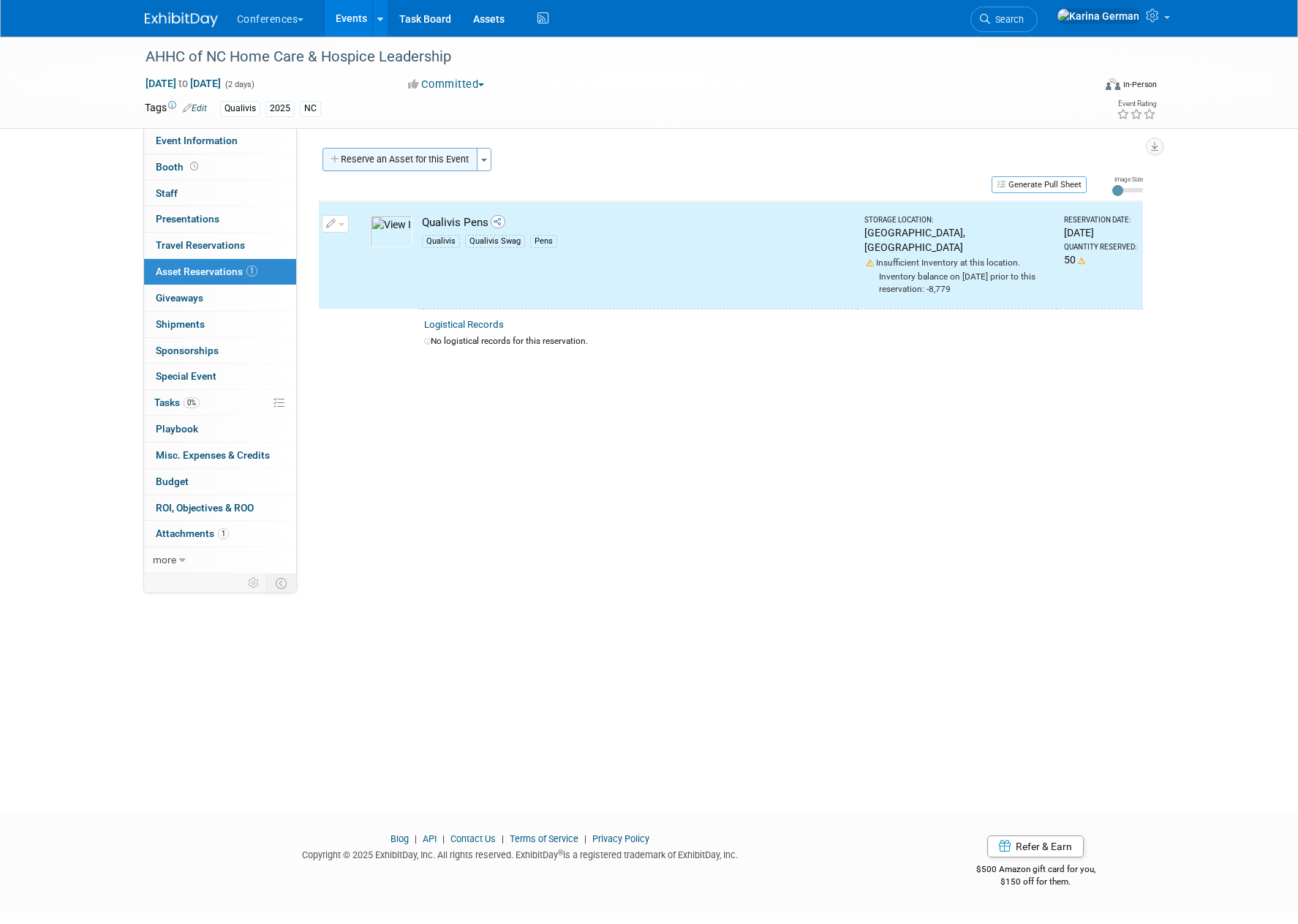
click at [422, 159] on button "Reserve an Asset for this Event" at bounding box center [400, 160] width 155 height 24
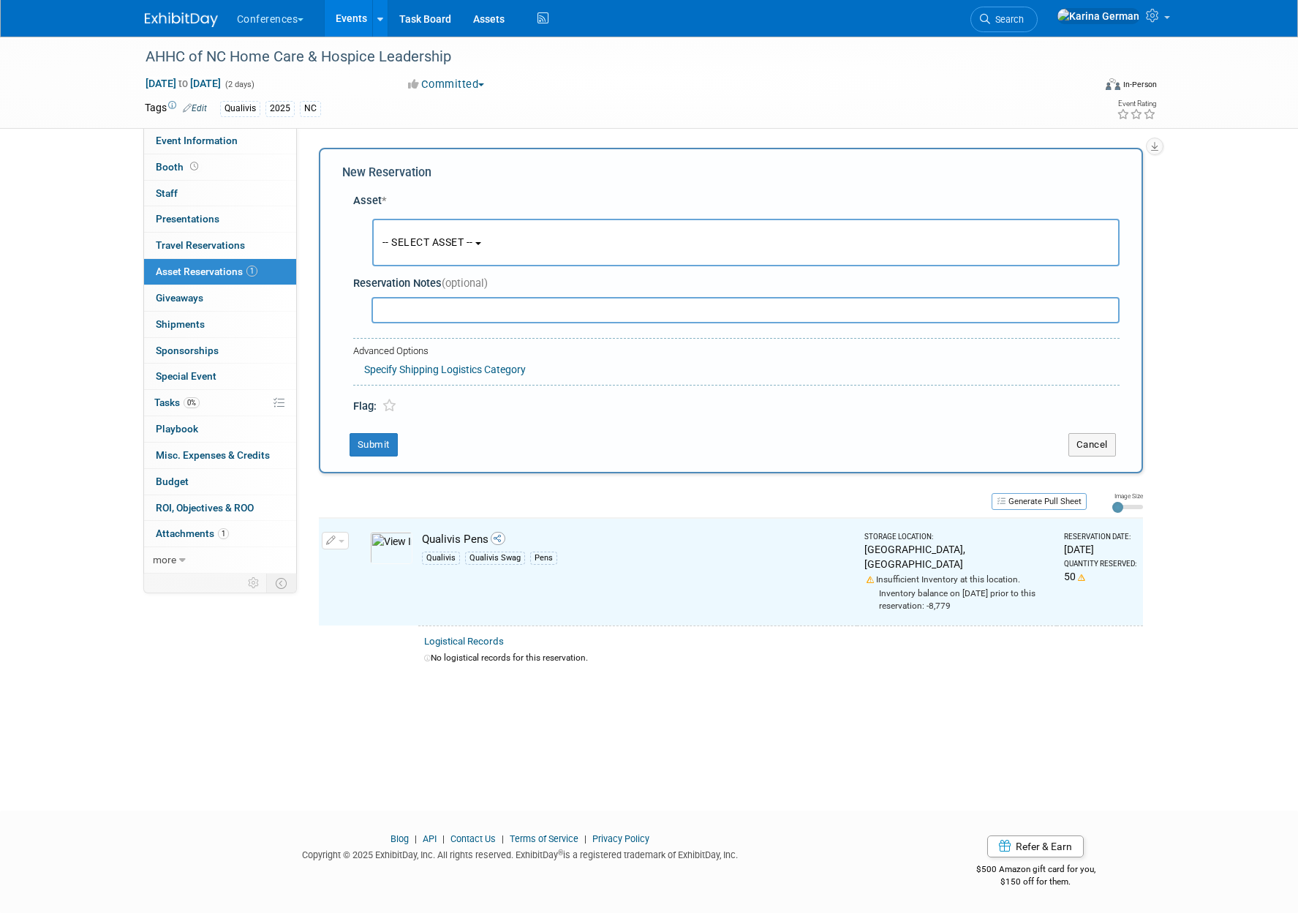
click at [438, 242] on span "-- SELECT ASSET --" at bounding box center [428, 242] width 91 height 12
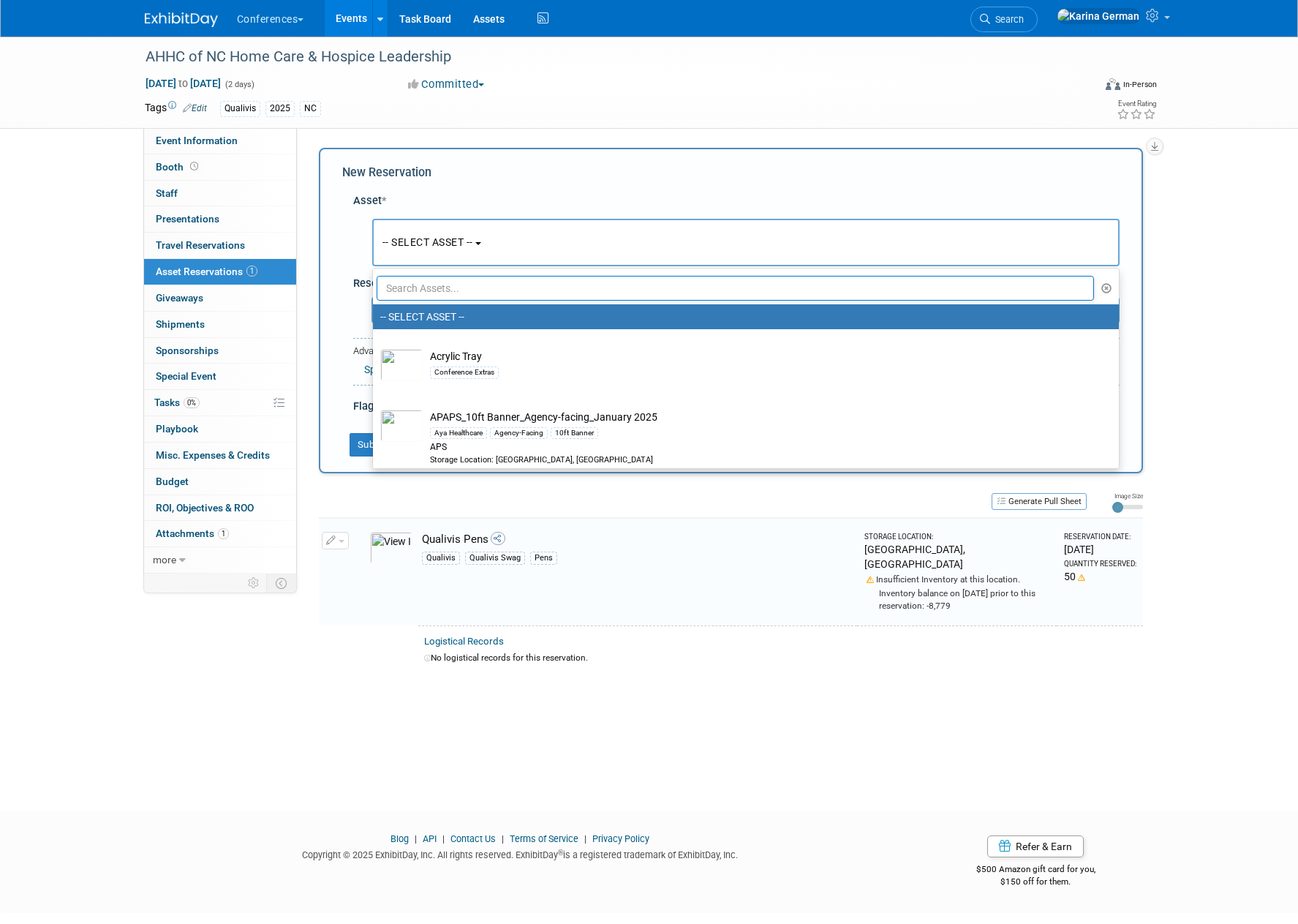
click at [435, 289] on input "text" at bounding box center [736, 287] width 718 height 25
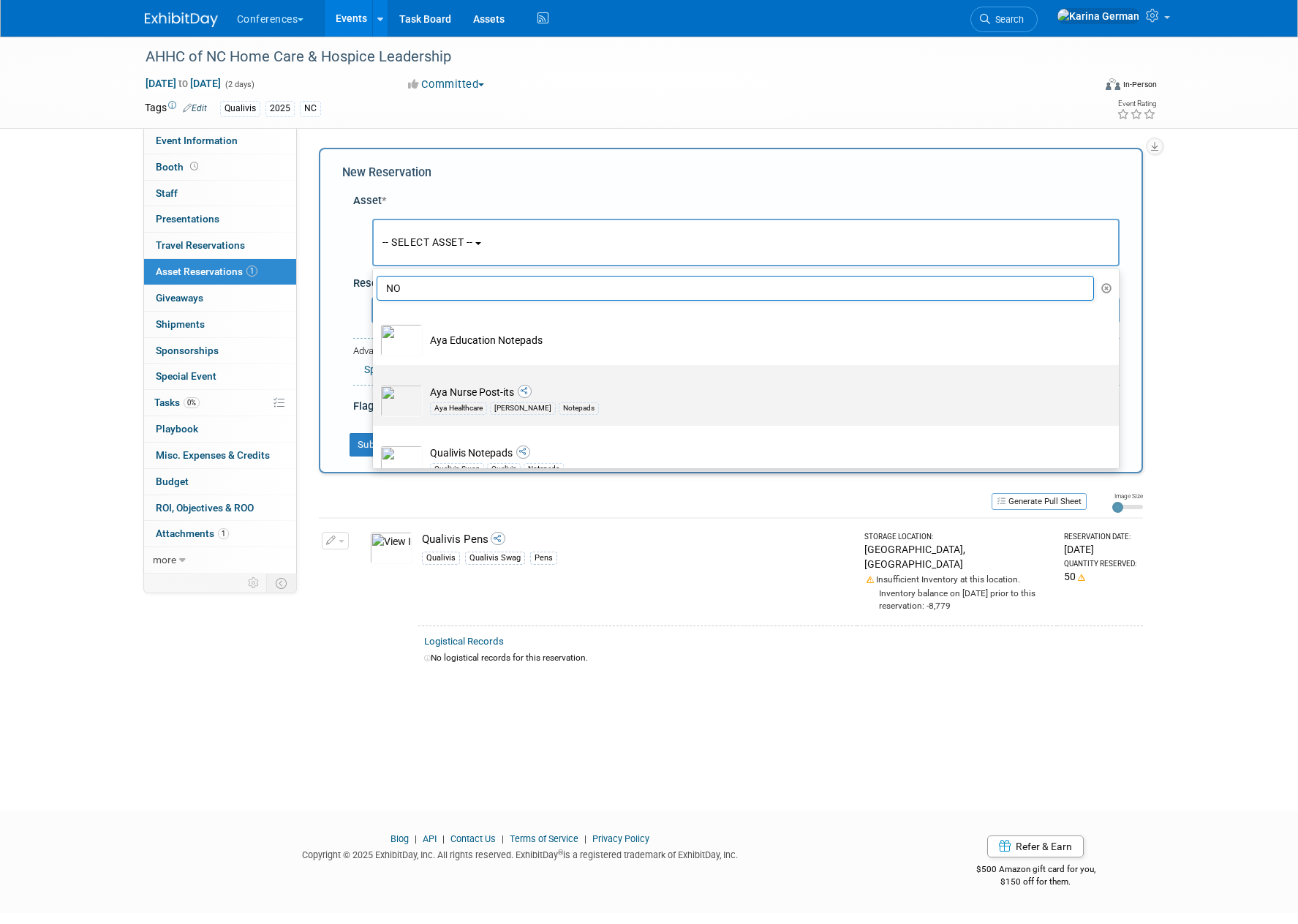
type input "N"
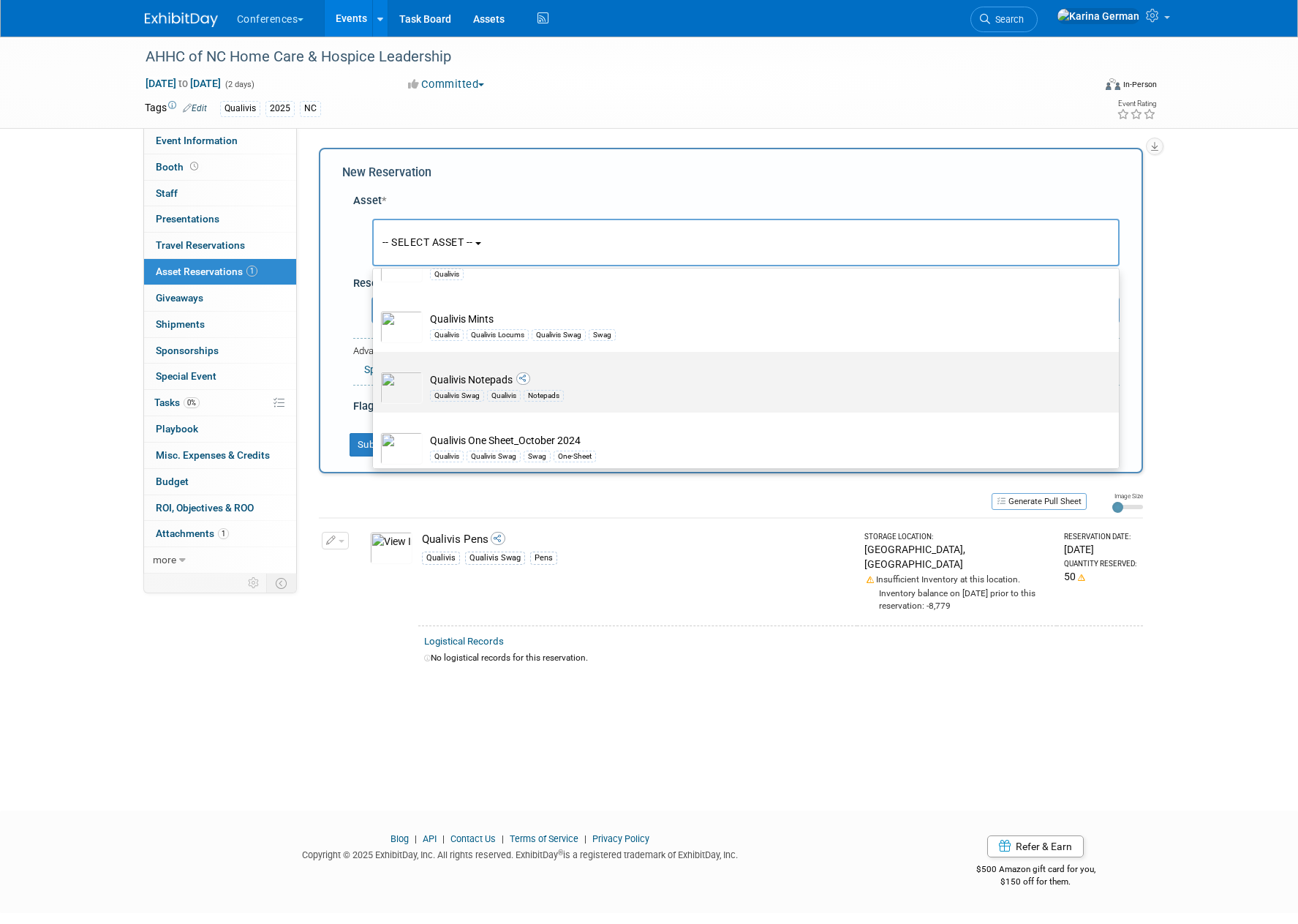
scroll to position [1666, 0]
type input "QUALIVIS"
click at [551, 395] on div "Notepads" at bounding box center [543, 394] width 40 height 12
click at [375, 367] on input "Qualivis Notepads Qualivis Swag Qualivis Notepads" at bounding box center [371, 363] width 10 height 10
select select "10710869"
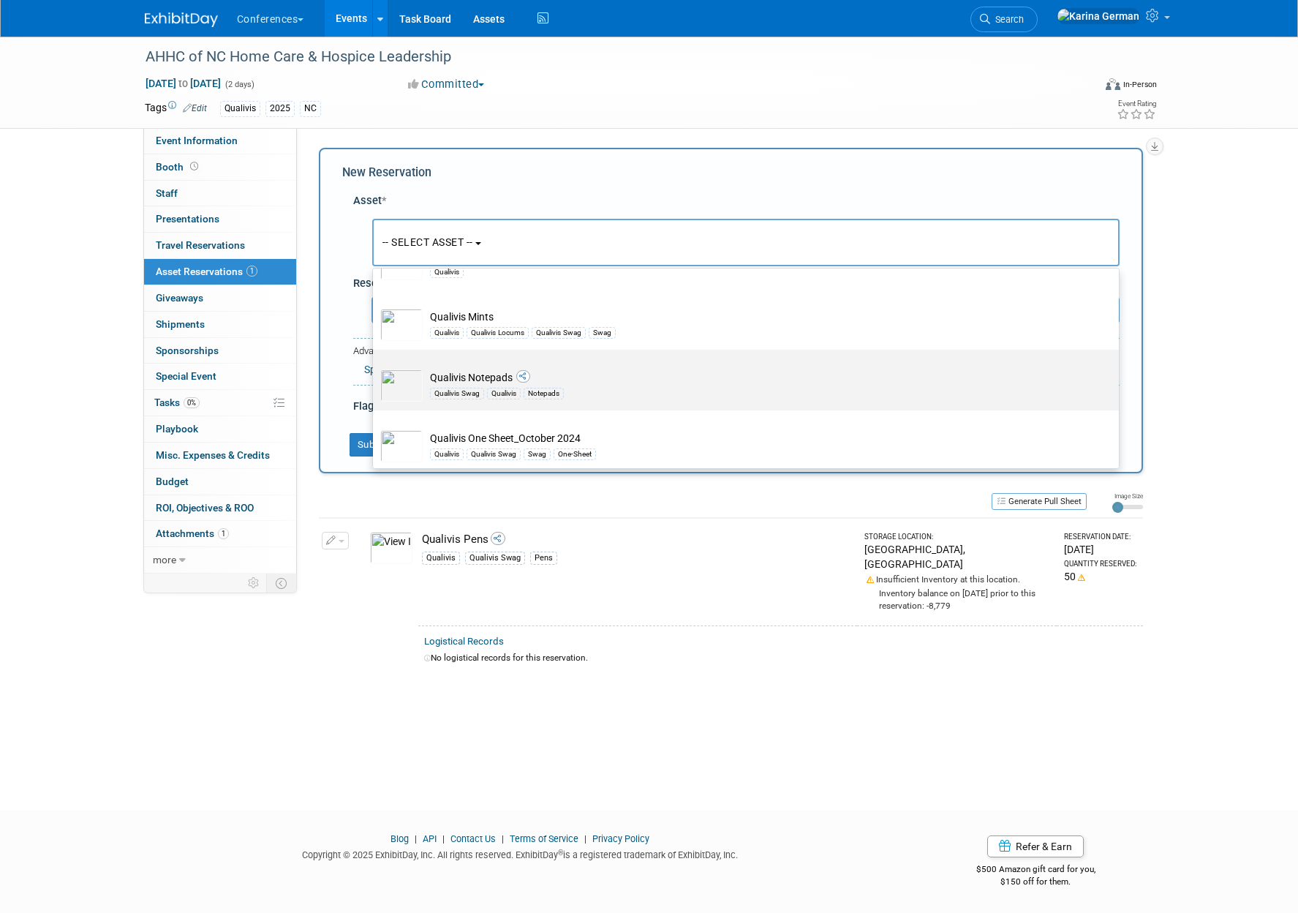
select select "9"
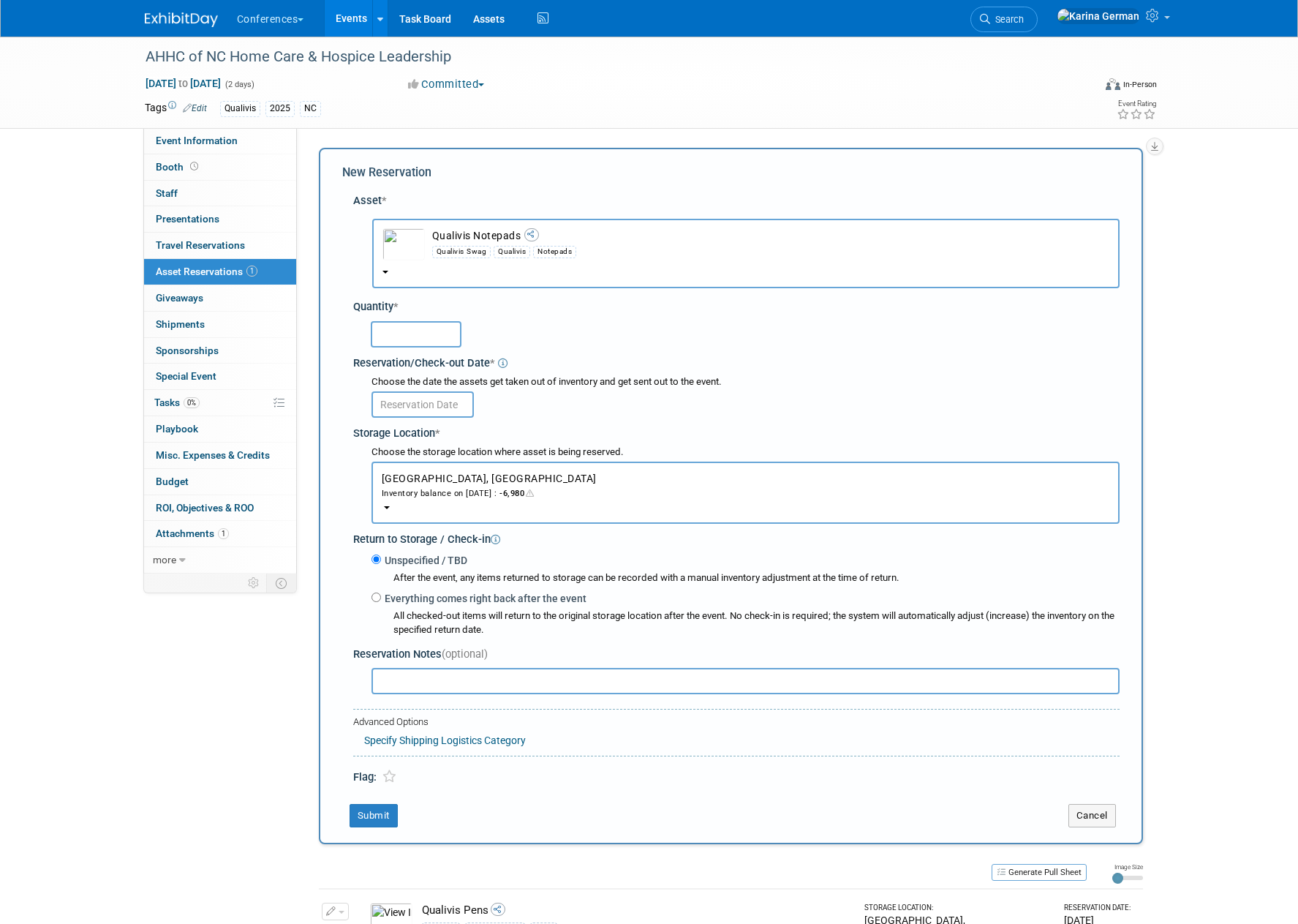
click at [428, 329] on input "text" at bounding box center [416, 334] width 91 height 26
type input "50"
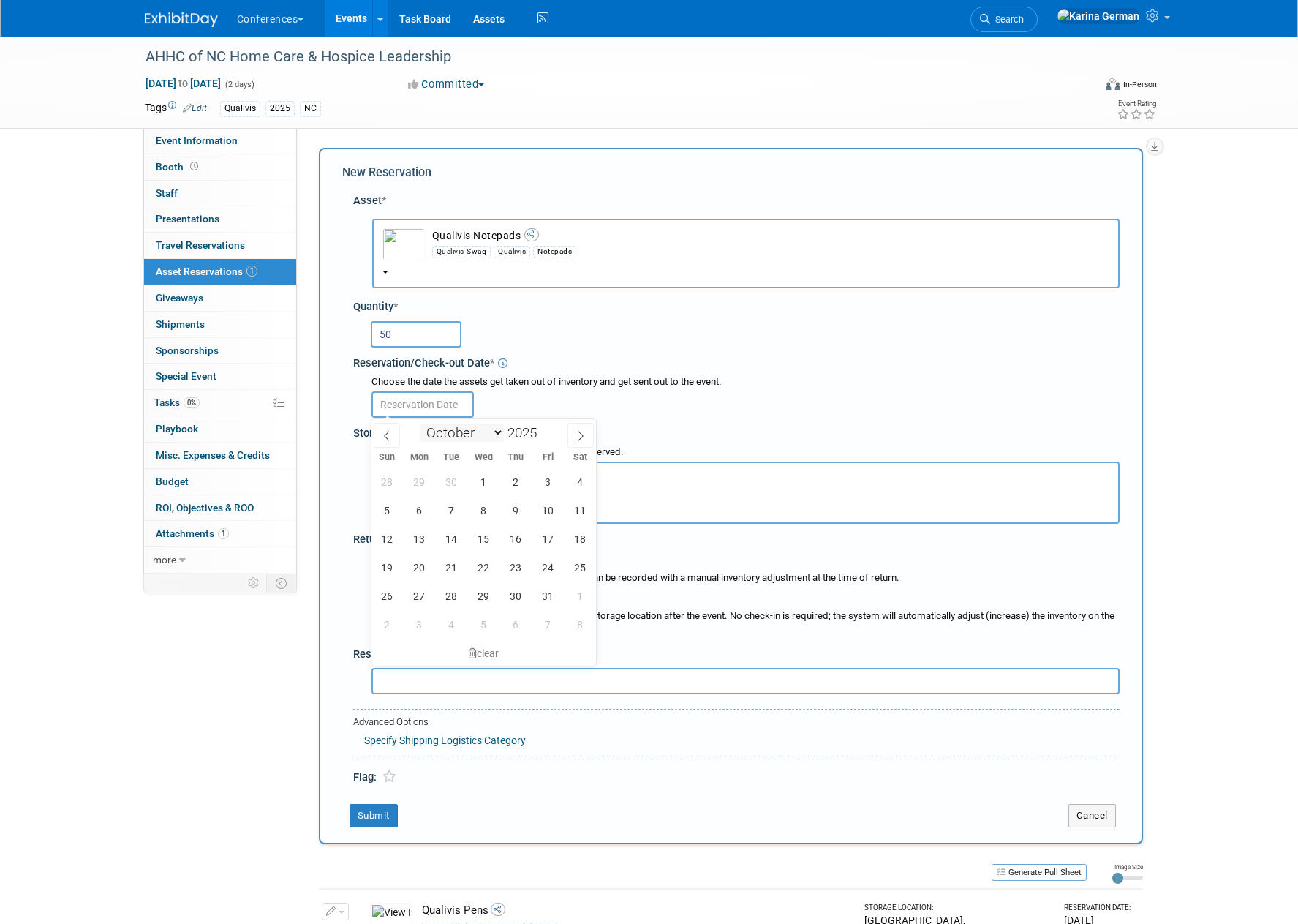
drag, startPoint x: 416, startPoint y: 399, endPoint x: 419, endPoint y: 425, distance: 26.2
click at [416, 399] on input "text" at bounding box center [423, 404] width 102 height 26
click at [414, 483] on span "29" at bounding box center [419, 481] width 29 height 29
type input "Sep 29, 2025"
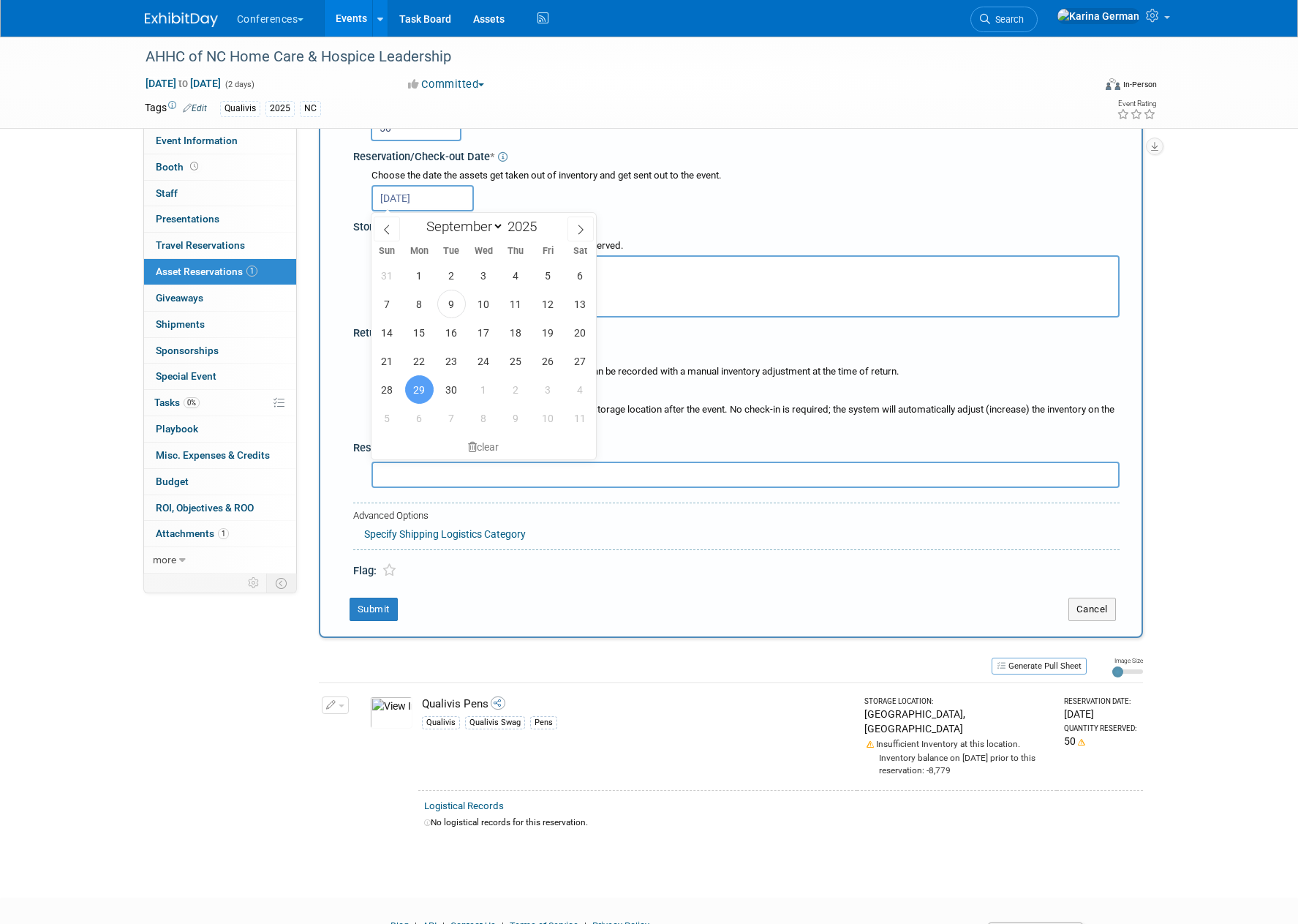
scroll to position [192, 0]
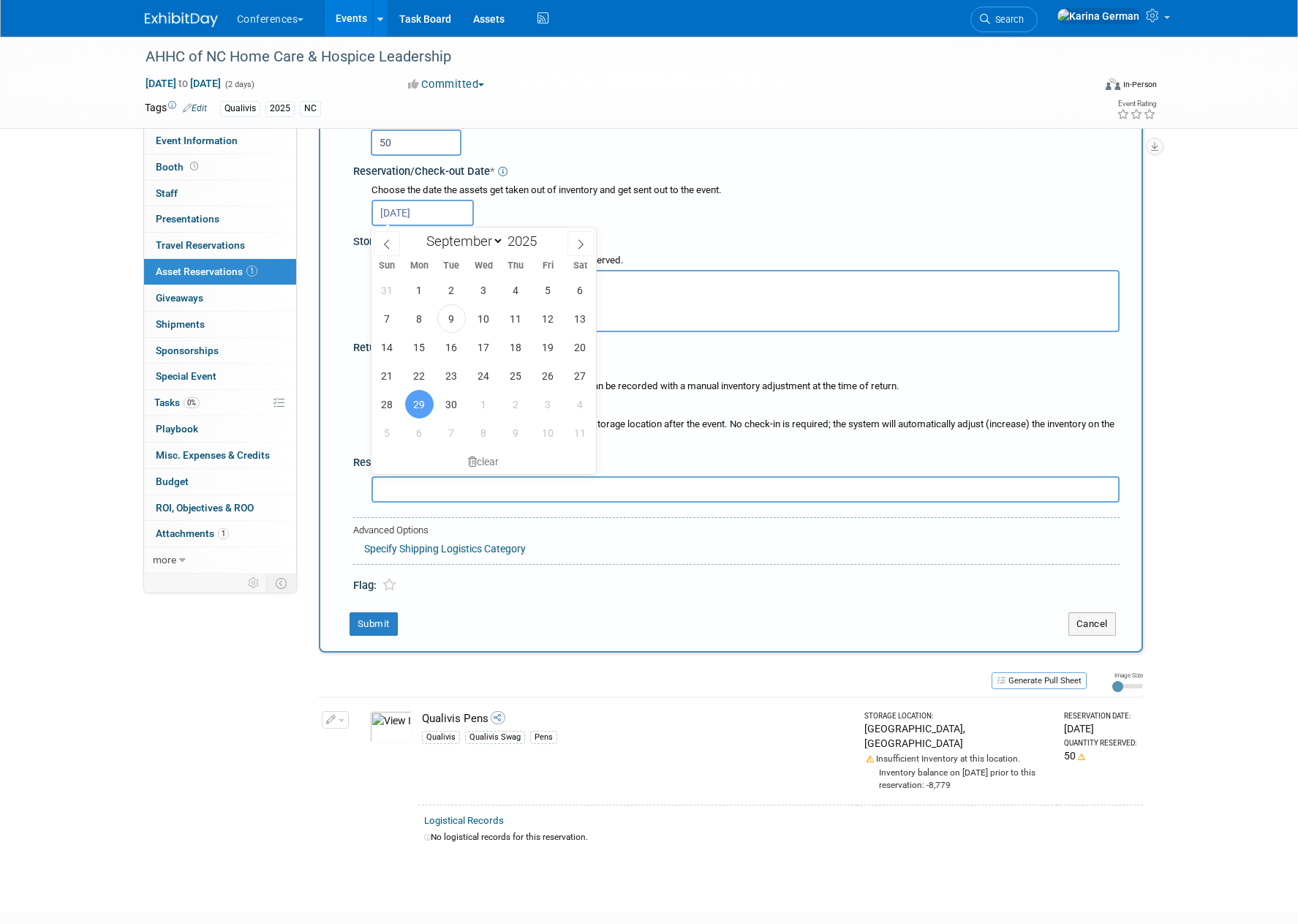
click at [699, 425] on div "All checked-out items will return to the original storage location after the ev…" at bounding box center [757, 432] width 726 height 28
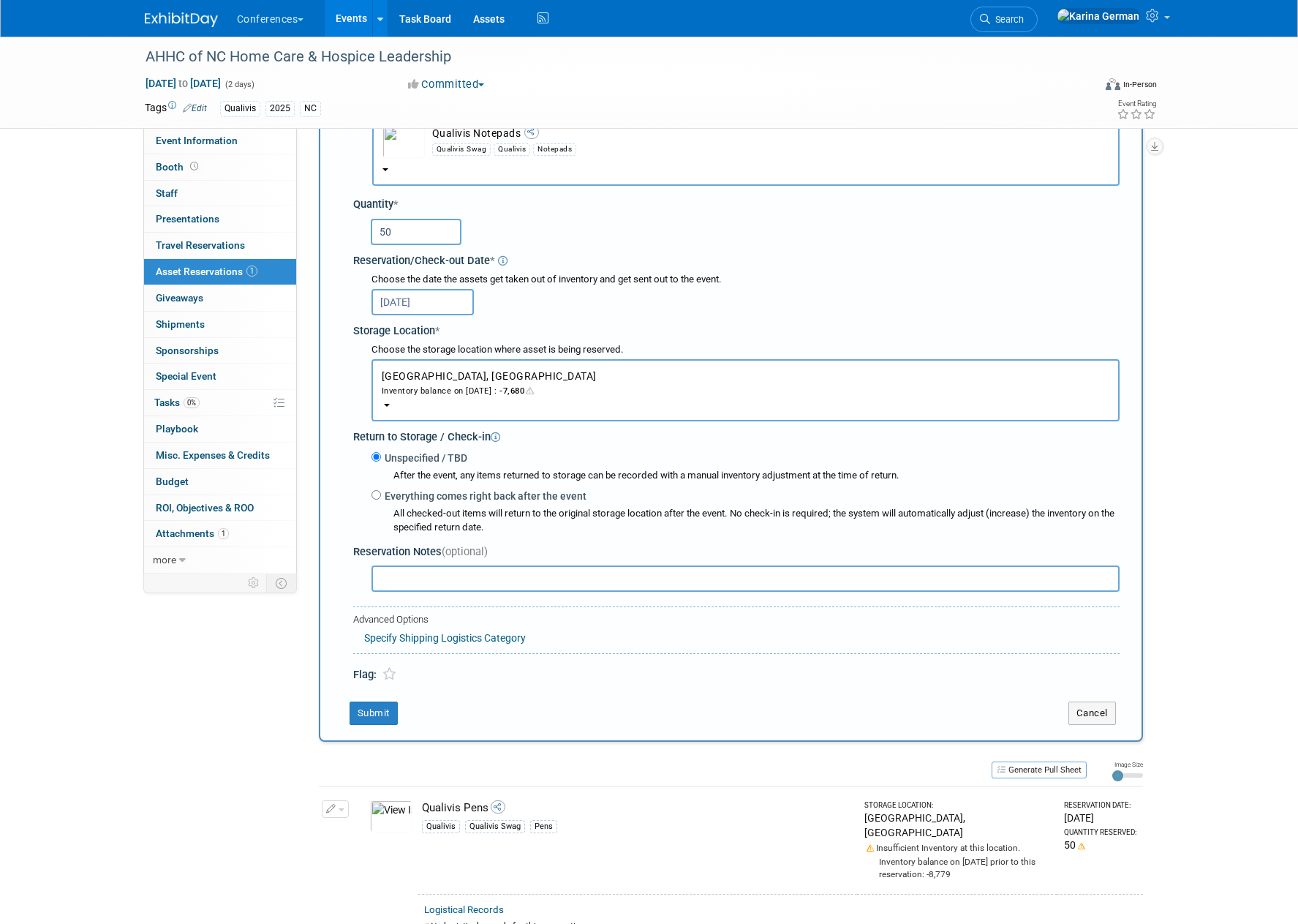
scroll to position [101, 0]
click at [387, 719] on button "Submit" at bounding box center [373, 714] width 49 height 24
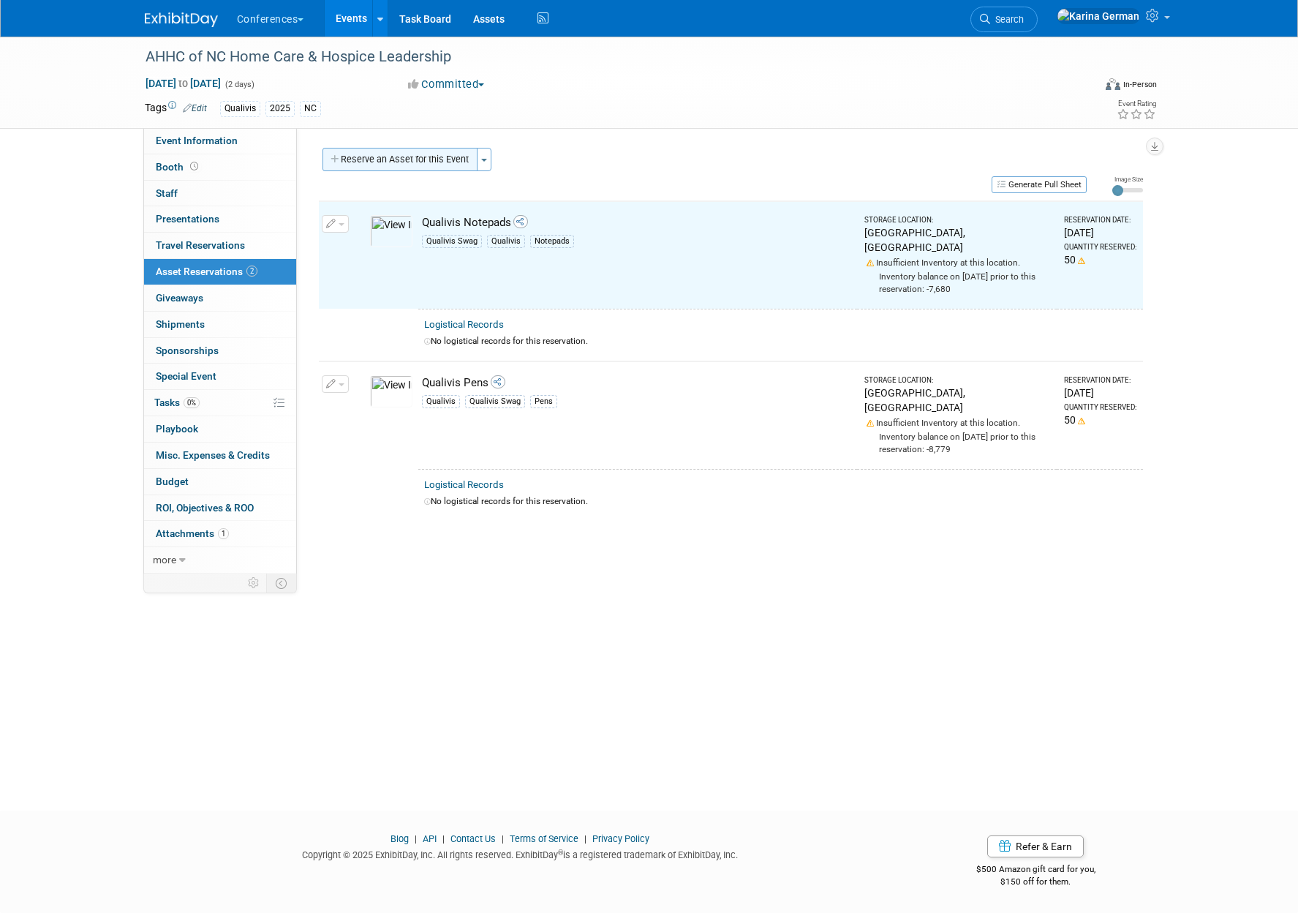
click at [426, 155] on button "Reserve an Asset for this Event" at bounding box center [400, 160] width 155 height 24
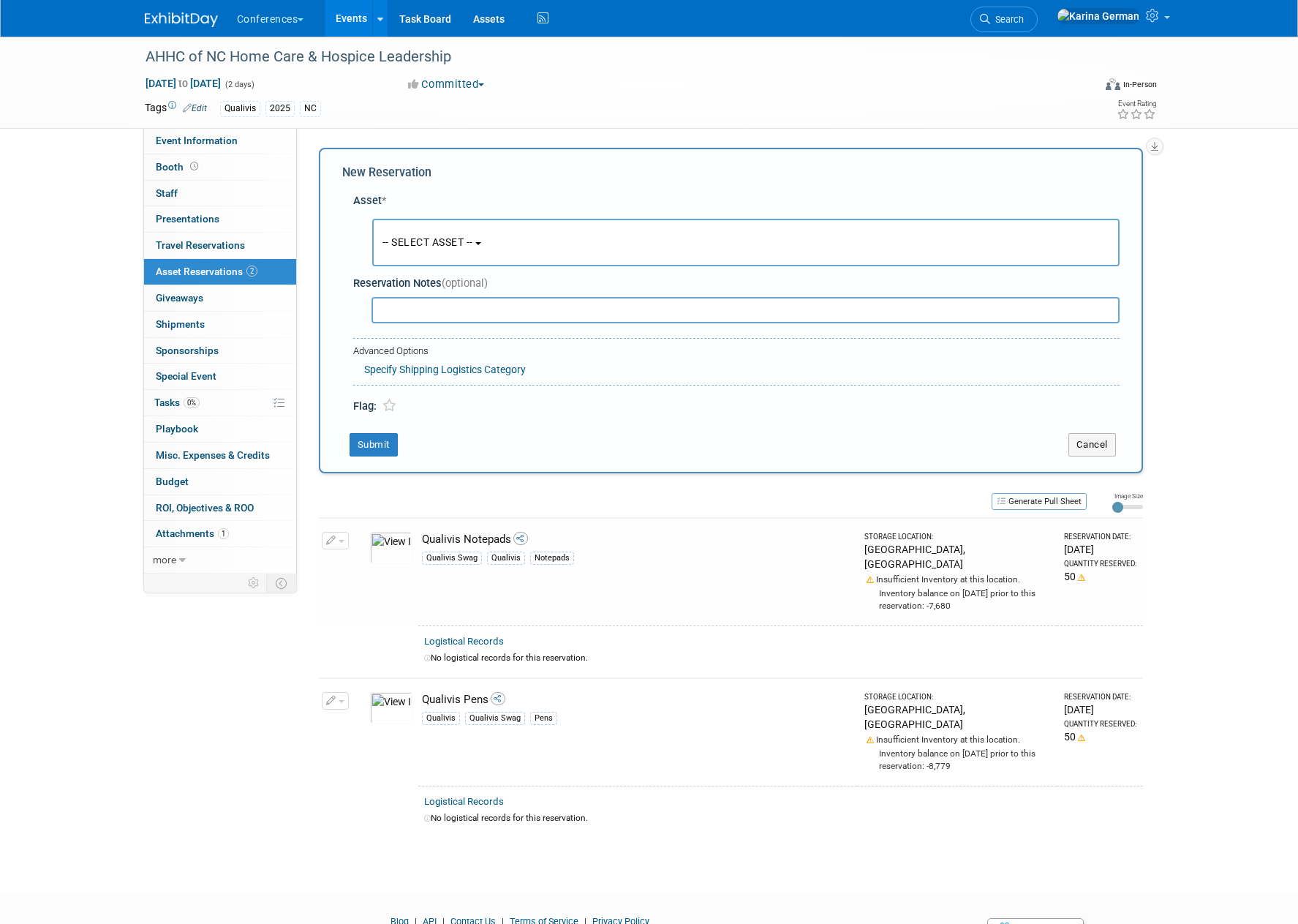
scroll to position [14, 0]
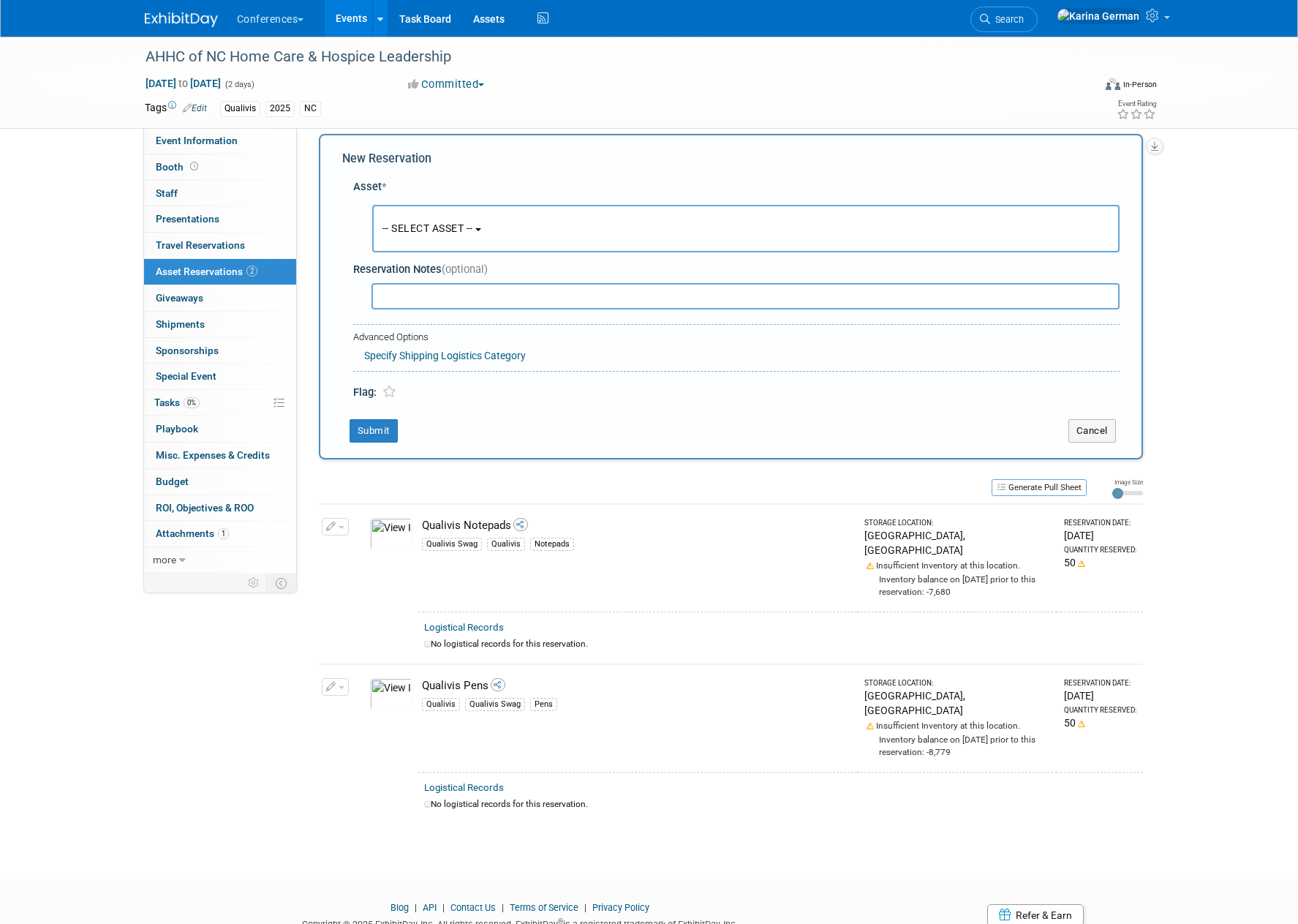
click at [469, 224] on span "-- SELECT ASSET --" at bounding box center [428, 229] width 91 height 12
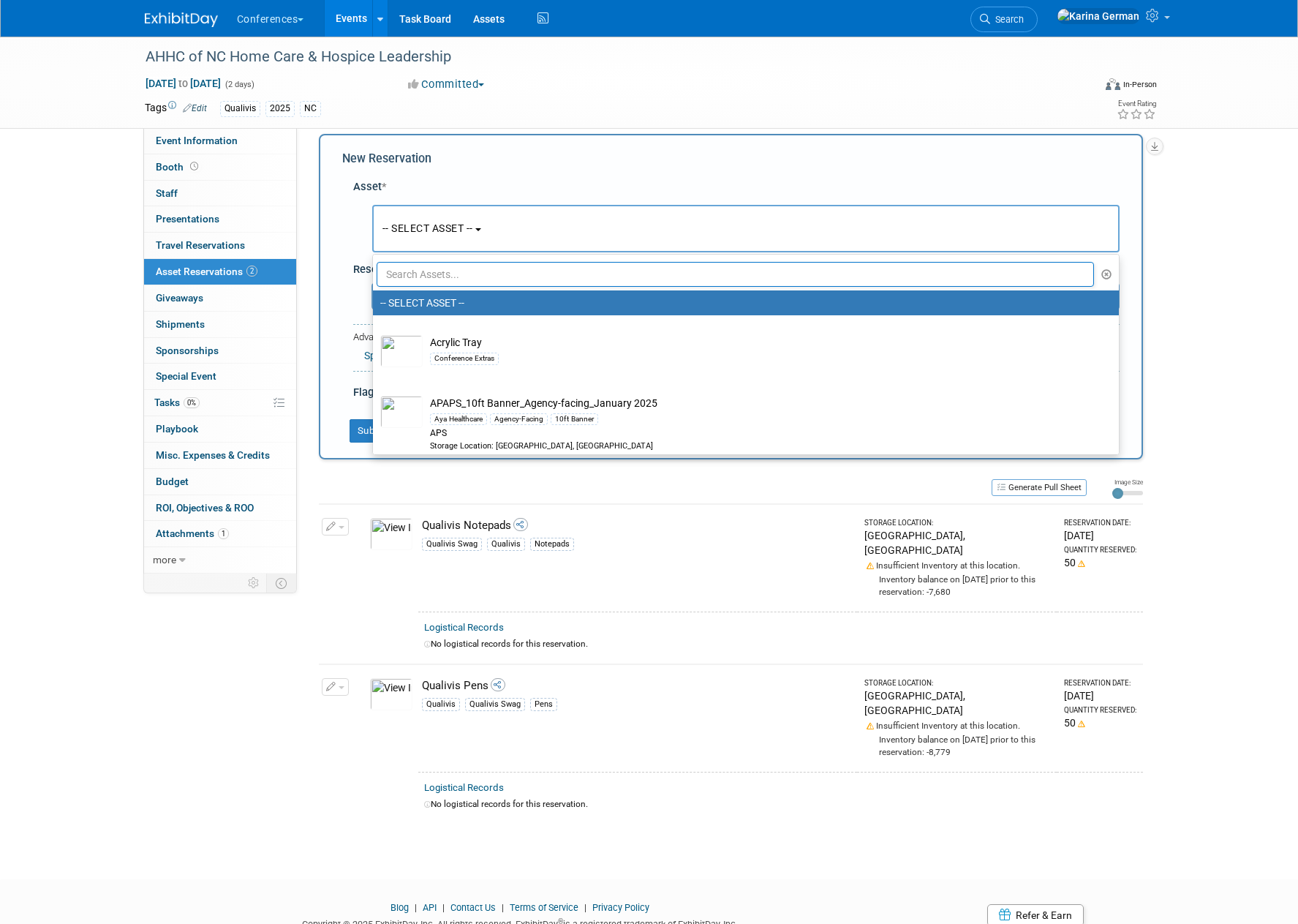
click at [466, 277] on input "text" at bounding box center [736, 274] width 718 height 25
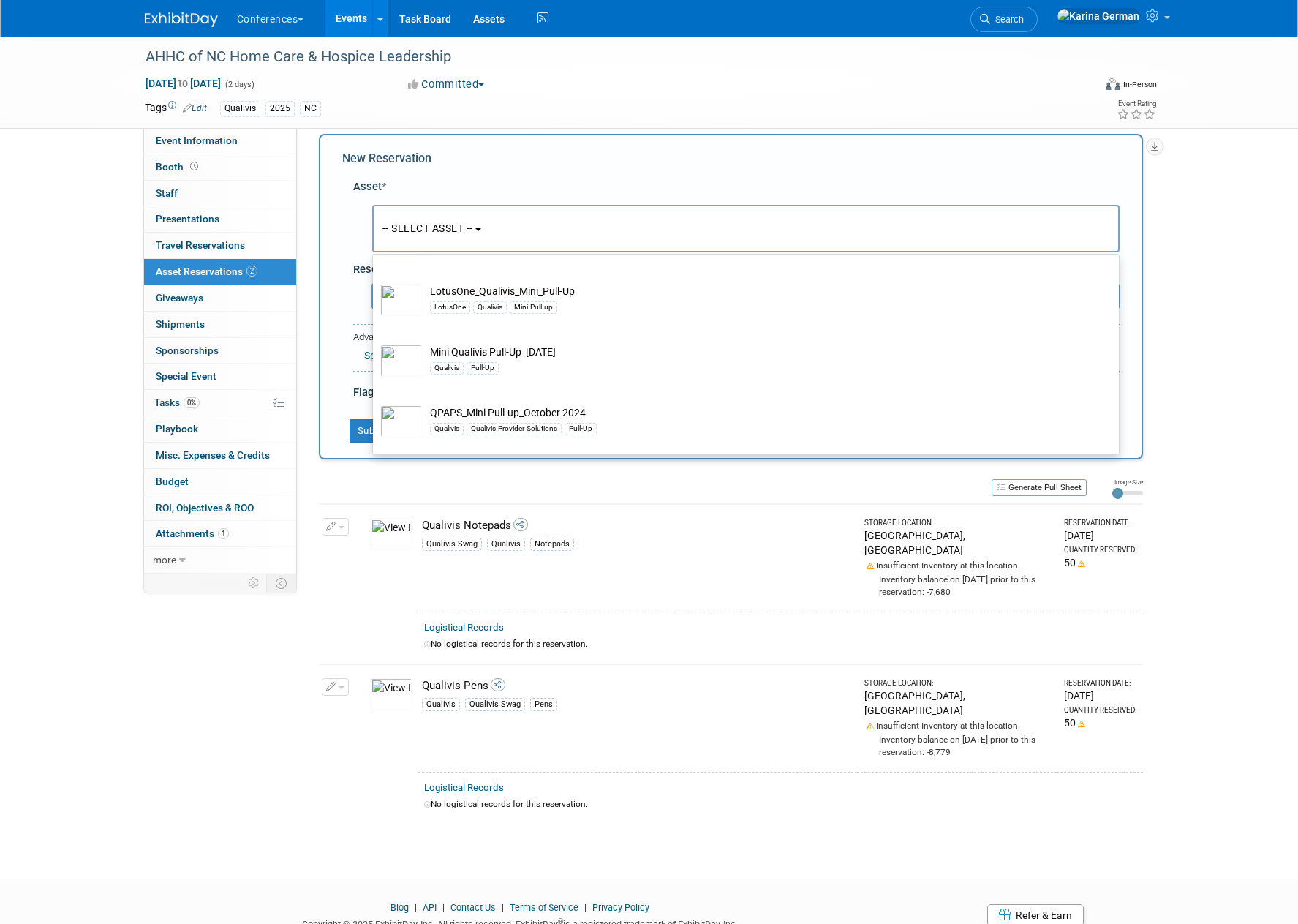
scroll to position [209, 0]
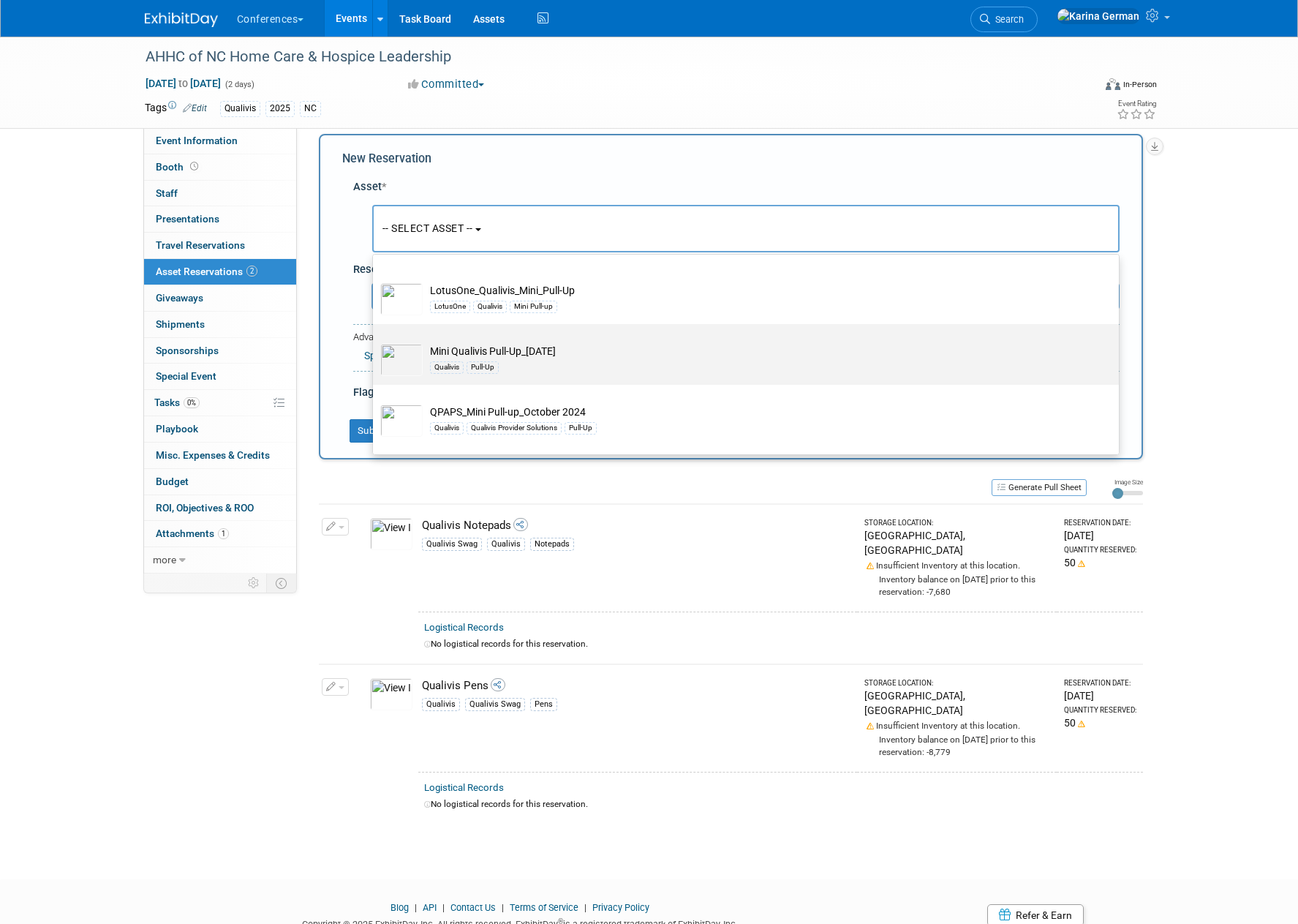
type input "QUALIVIS"
click at [621, 366] on div "Qualivis Pull-Up" at bounding box center [759, 366] width 659 height 17
click at [375, 341] on input "Mini Qualivis Pull-Up_1.29.24 Qualivis Pull-Up" at bounding box center [371, 337] width 10 height 10
select select "10716544"
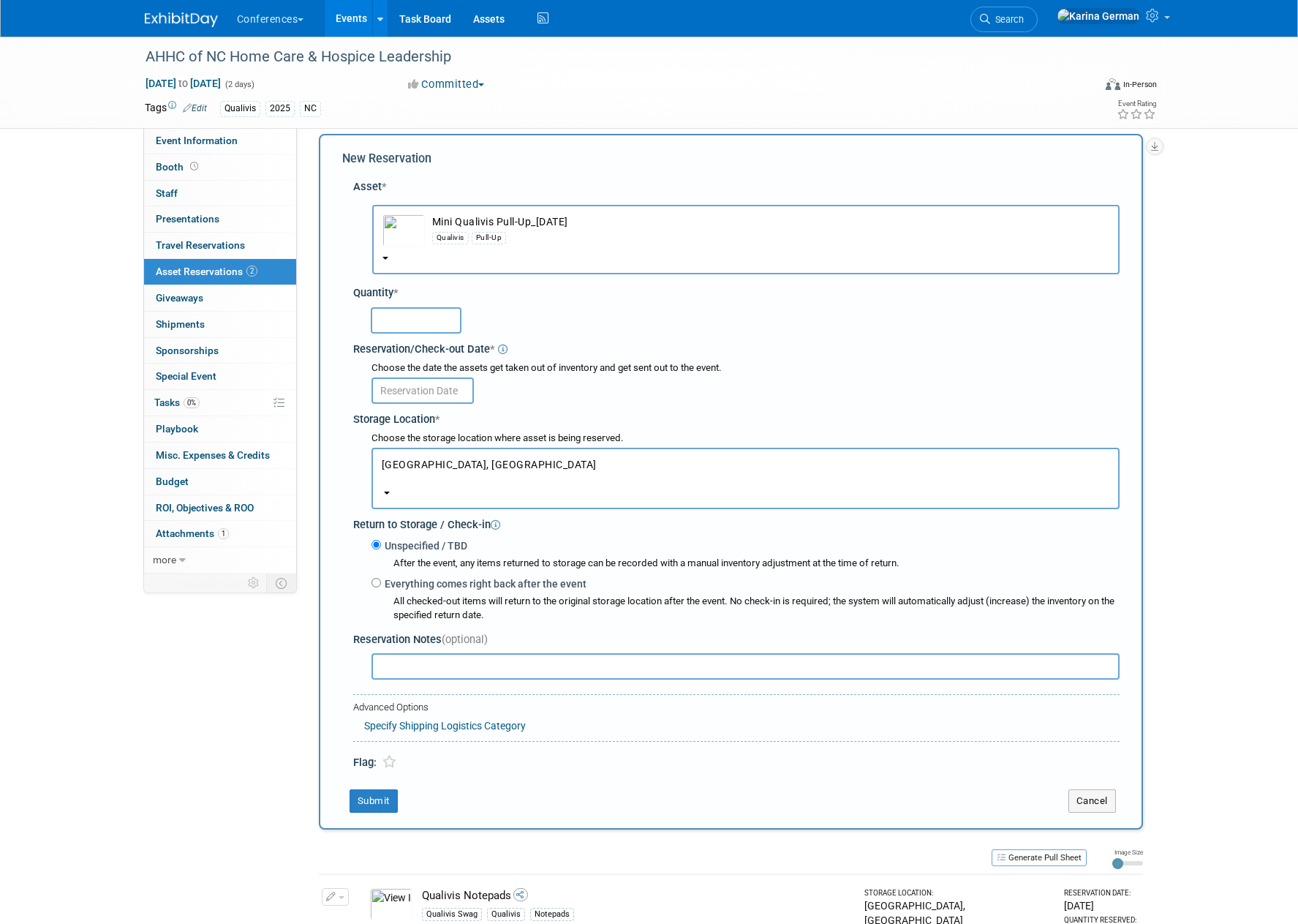
click at [435, 319] on input "text" at bounding box center [416, 320] width 91 height 26
type input "1"
drag, startPoint x: 421, startPoint y: 397, endPoint x: 417, endPoint y: 431, distance: 34.2
click at [421, 397] on body "Conferences Explore: My Workspaces 2 Go to Workspace: Conferences Marketing Req…" at bounding box center [649, 448] width 1298 height 924
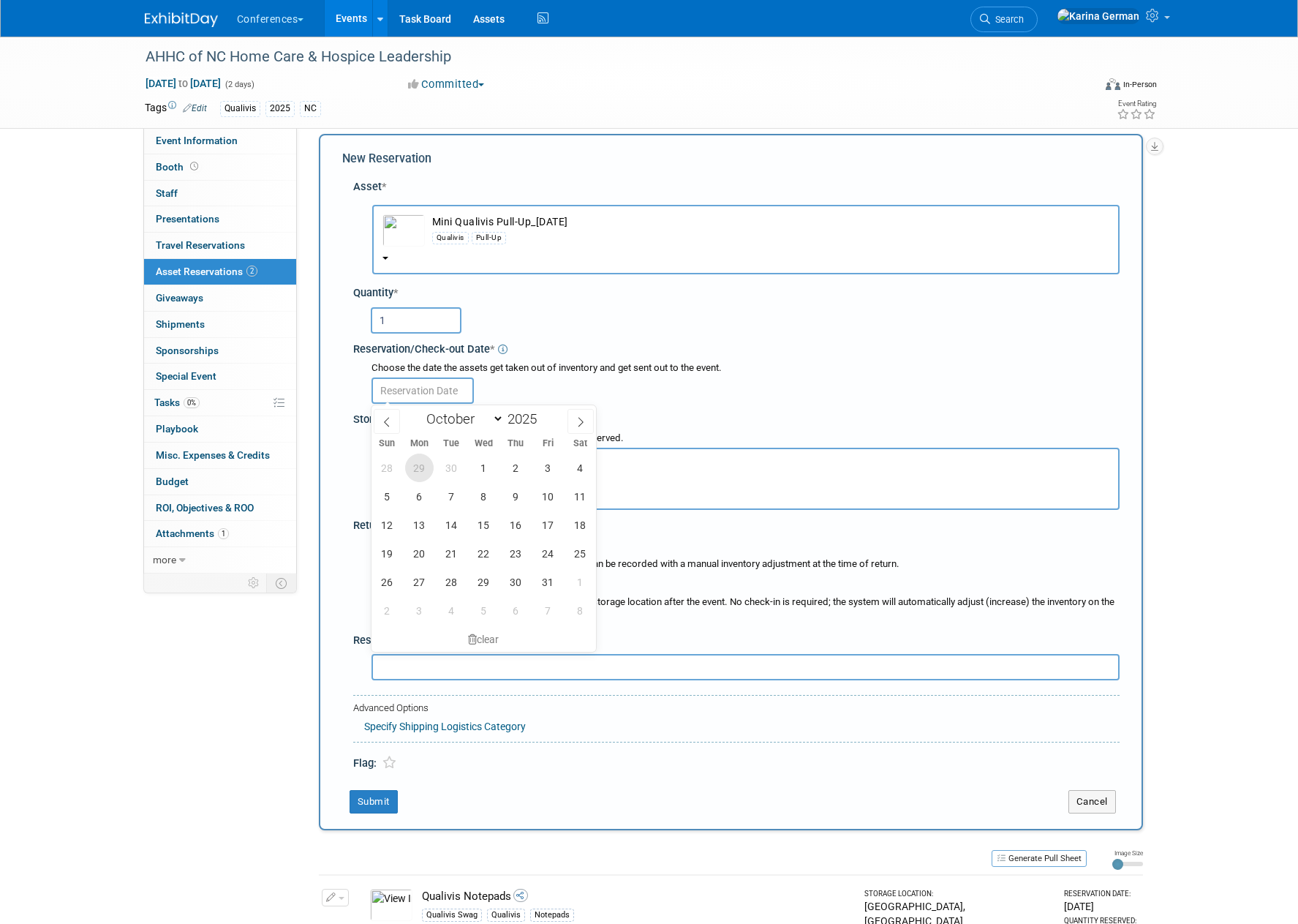
click at [423, 460] on span "29" at bounding box center [419, 467] width 29 height 29
type input "Sep 29, 2025"
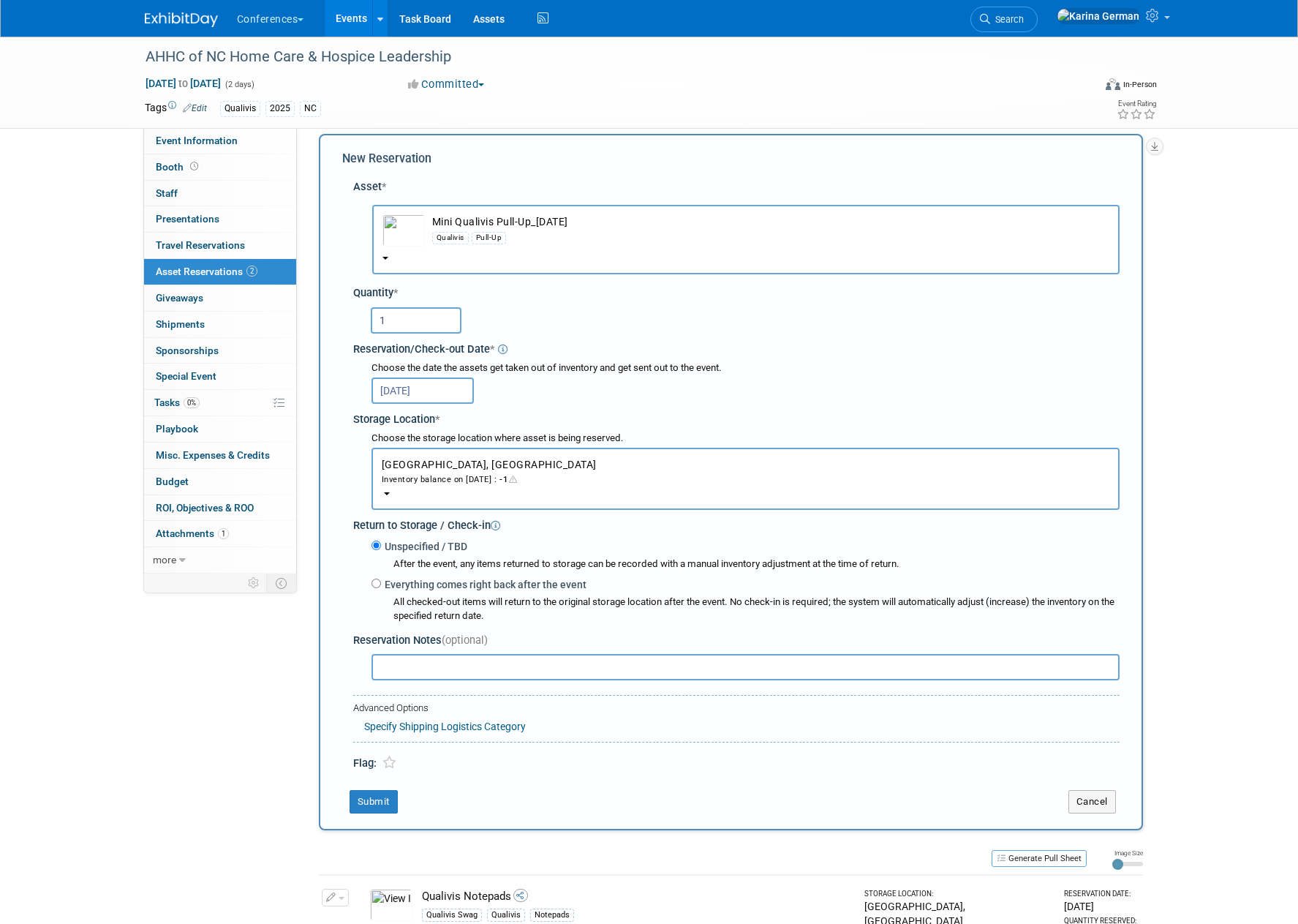
click at [426, 669] on input "text" at bounding box center [746, 666] width 748 height 26
type input "O"
type input "one that asks for your info"
click at [380, 805] on button "Submit" at bounding box center [373, 802] width 49 height 24
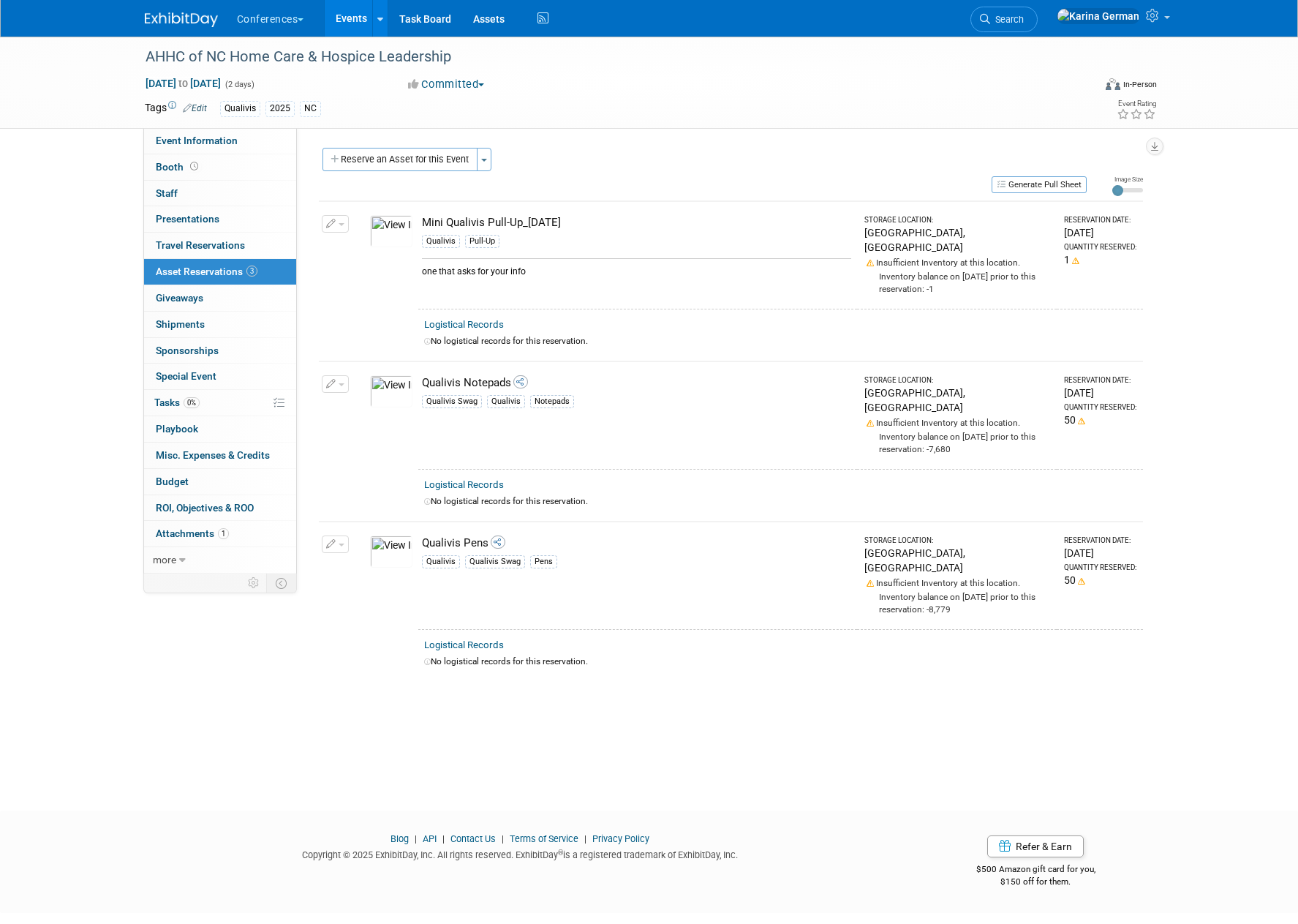
click at [425, 171] on div "Reserve an Asset for this Event Toggle Dropdown New asset reservation Copy asse…" at bounding box center [731, 161] width 825 height 27
click at [427, 164] on button "Reserve an Asset for this Event" at bounding box center [400, 160] width 155 height 24
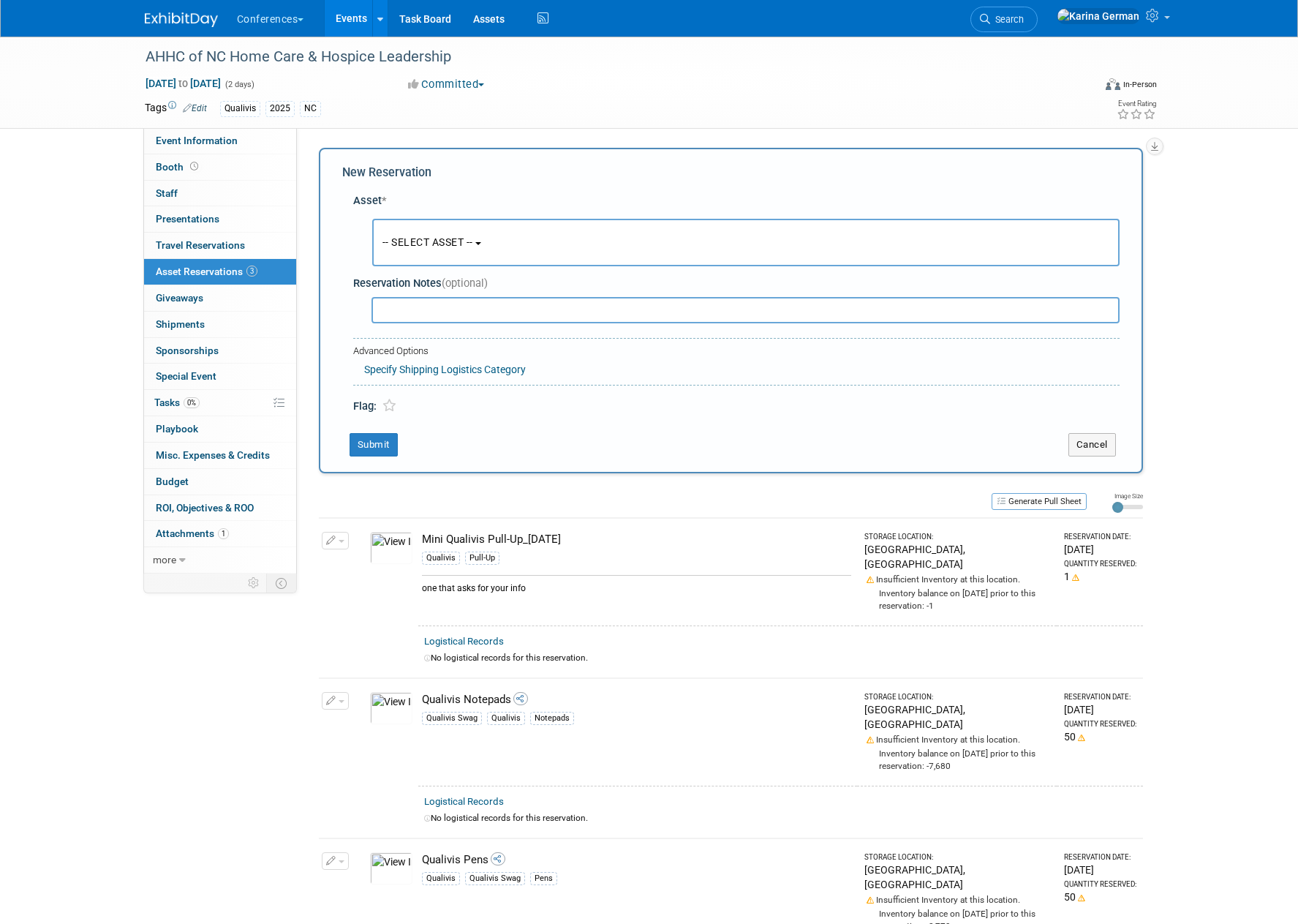
scroll to position [14, 0]
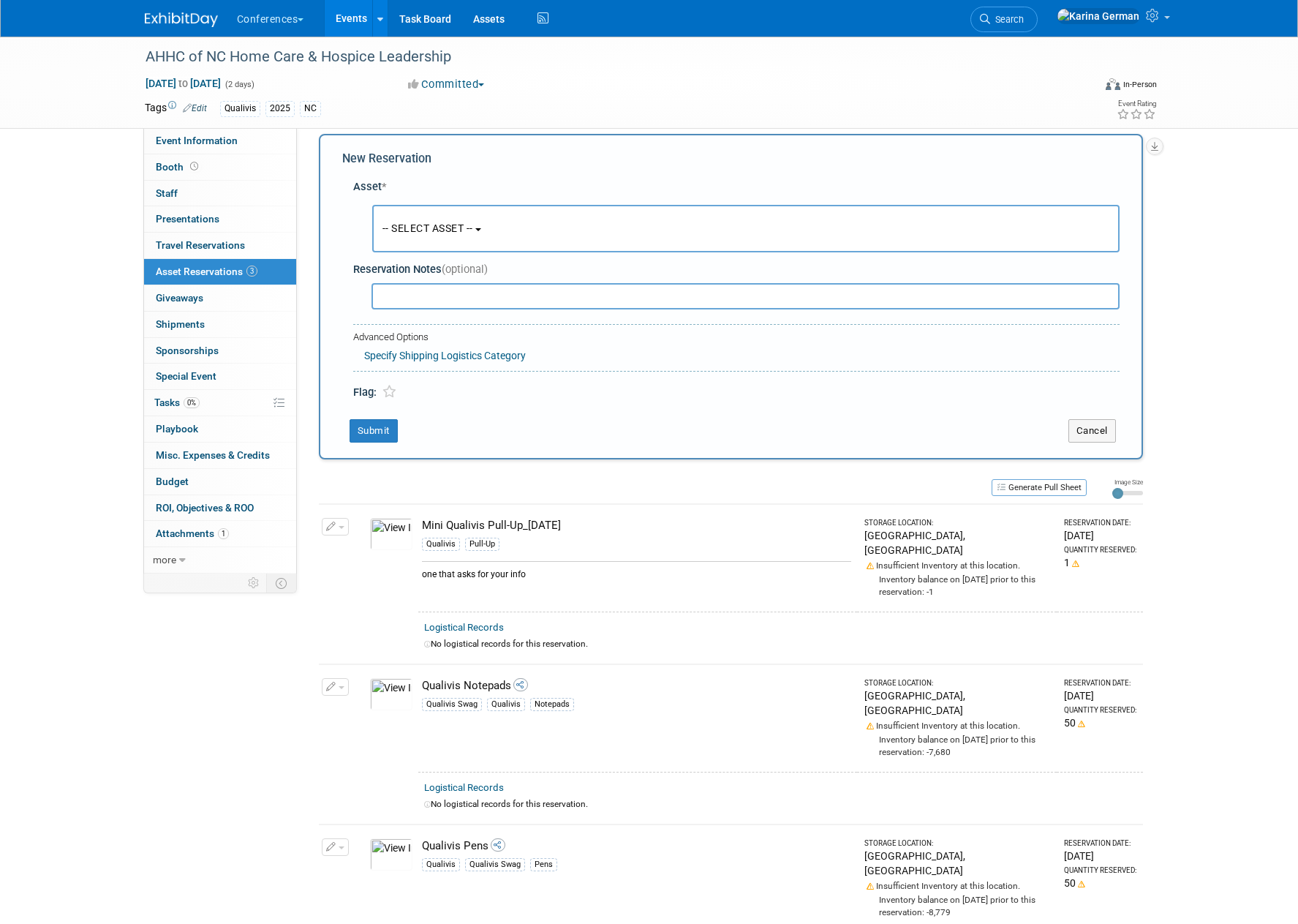
click at [487, 213] on button "-- SELECT ASSET --" at bounding box center [745, 229] width 747 height 48
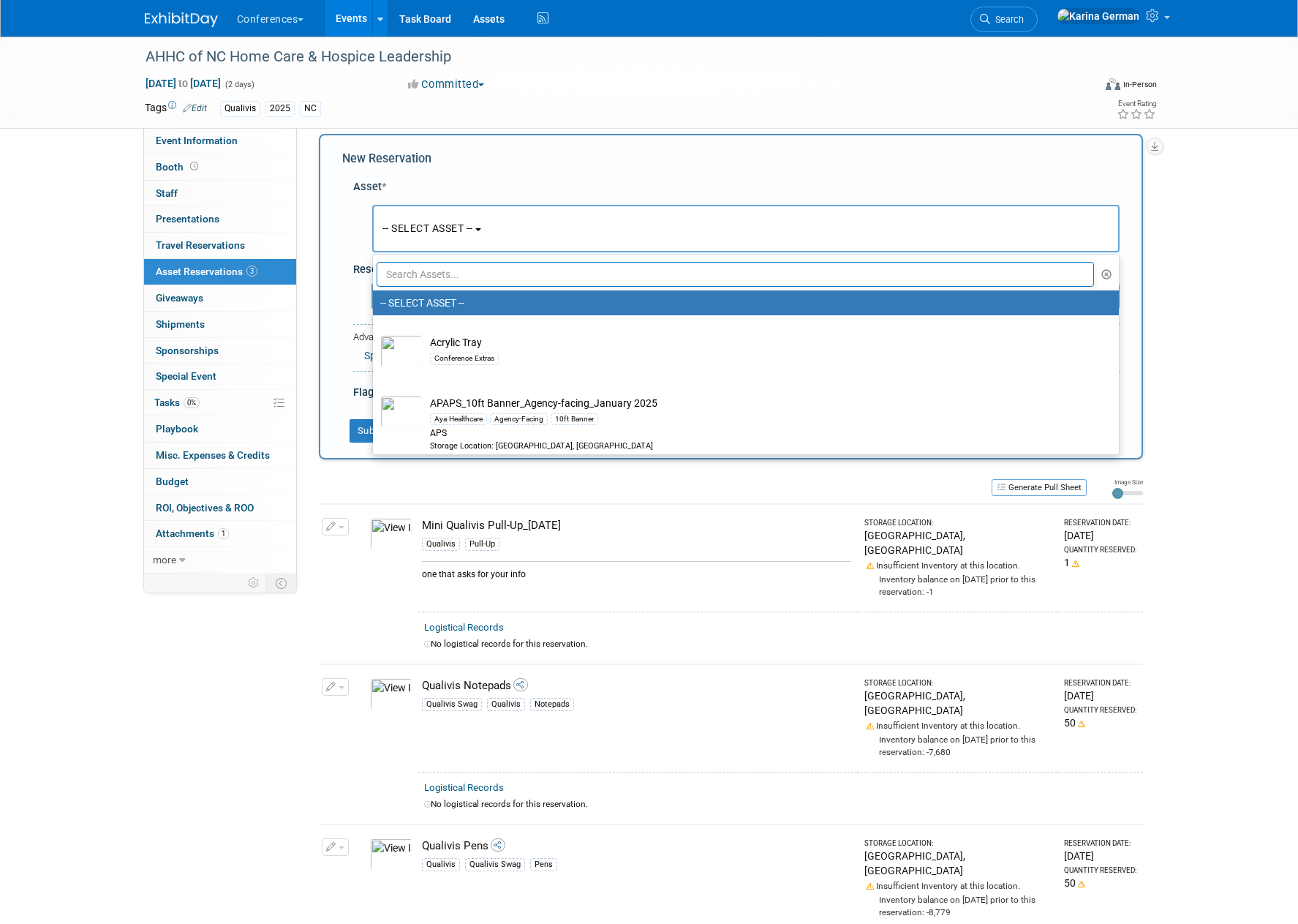
click at [472, 267] on input "text" at bounding box center [736, 274] width 718 height 25
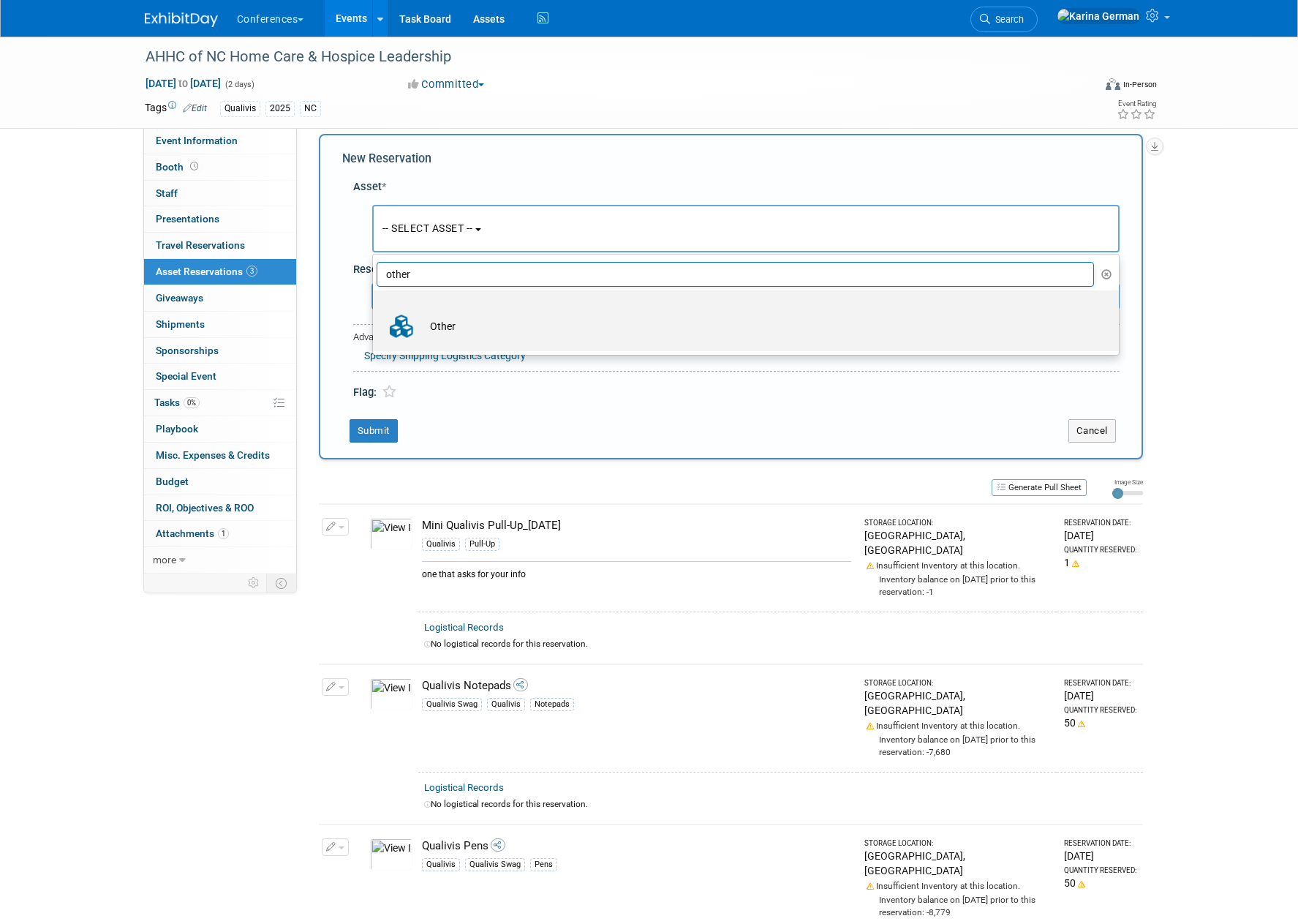
type input "other"
click at [548, 340] on td "Other" at bounding box center [756, 326] width 667 height 32
click at [375, 308] on input "Other" at bounding box center [371, 303] width 10 height 10
select select "10711726"
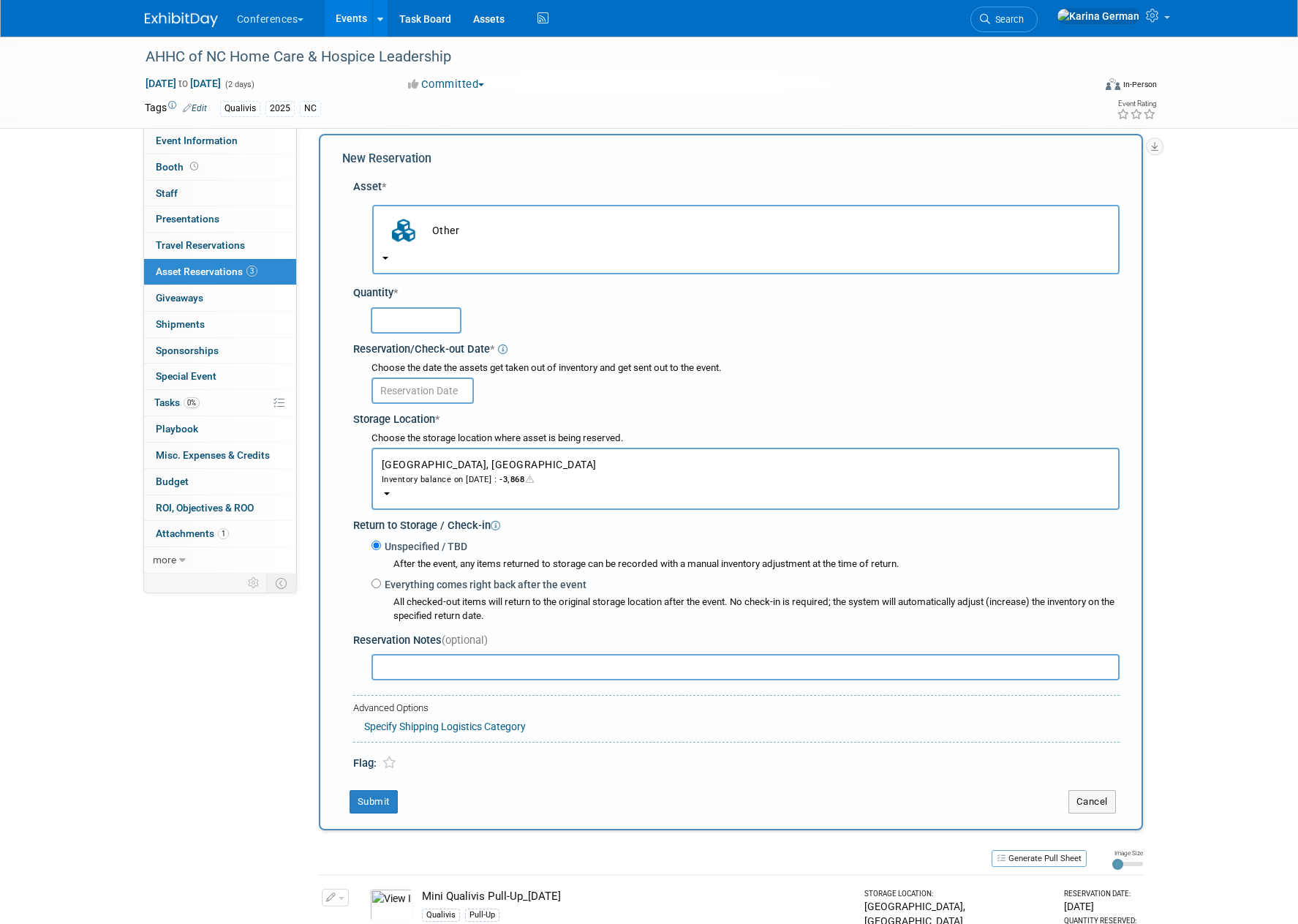
click at [375, 331] on input "text" at bounding box center [416, 320] width 91 height 26
type input "1"
click at [424, 403] on body "Conferences Explore: My Workspaces 2 Go to Workspace: Conferences Marketing Req…" at bounding box center [649, 448] width 1298 height 924
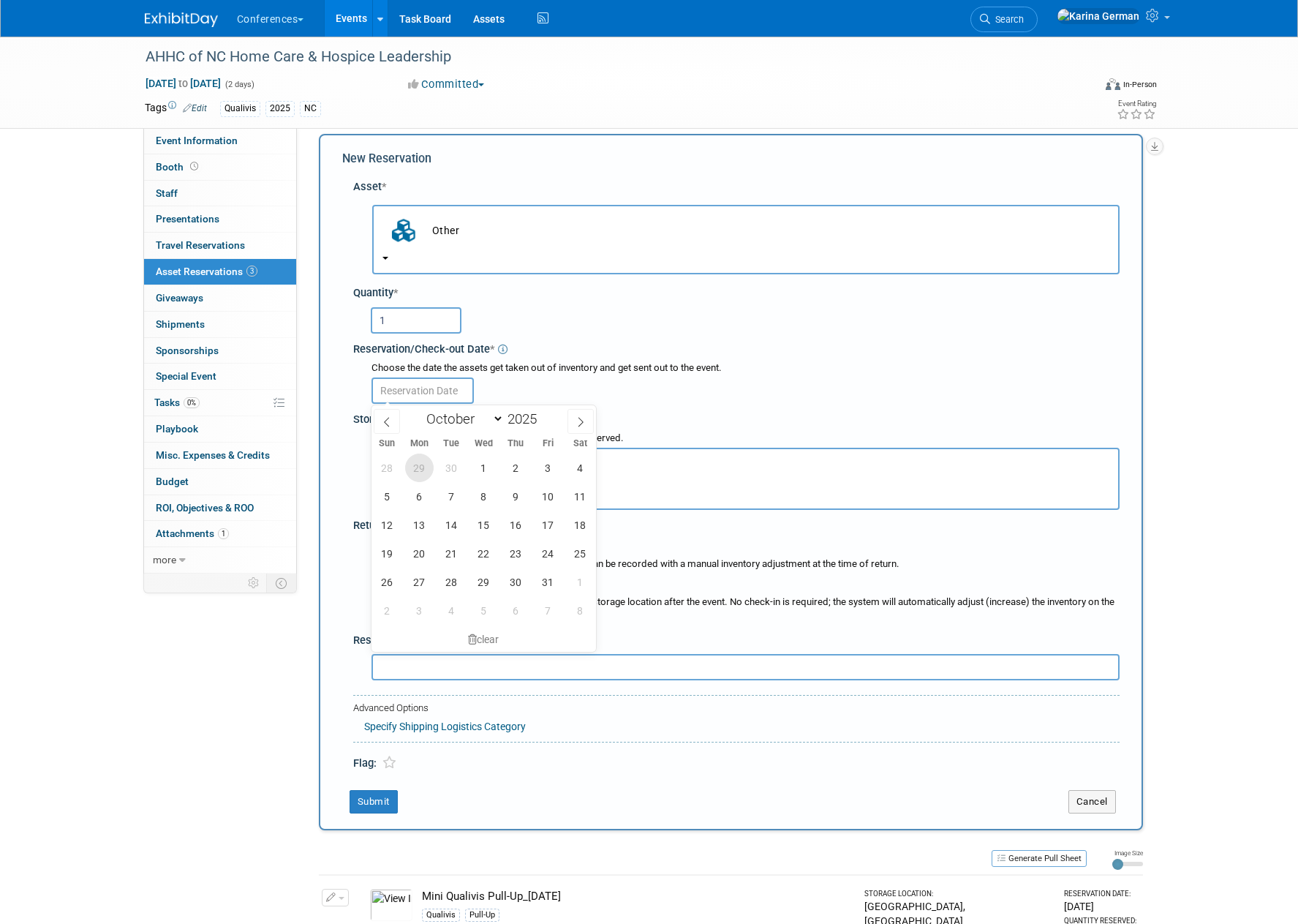
click at [414, 468] on span "29" at bounding box center [419, 467] width 29 height 29
type input "Sep 29, 2025"
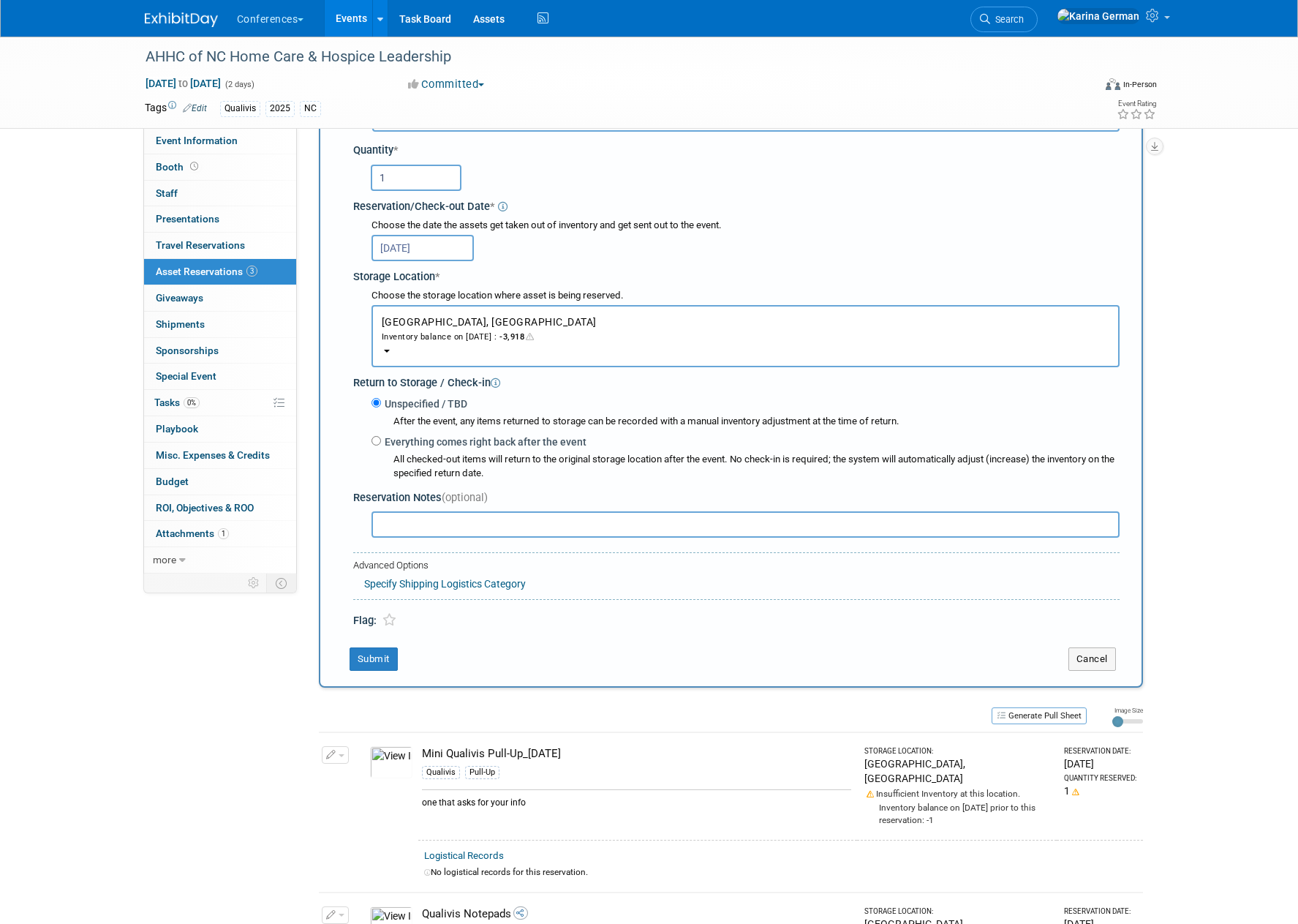
scroll to position [179, 0]
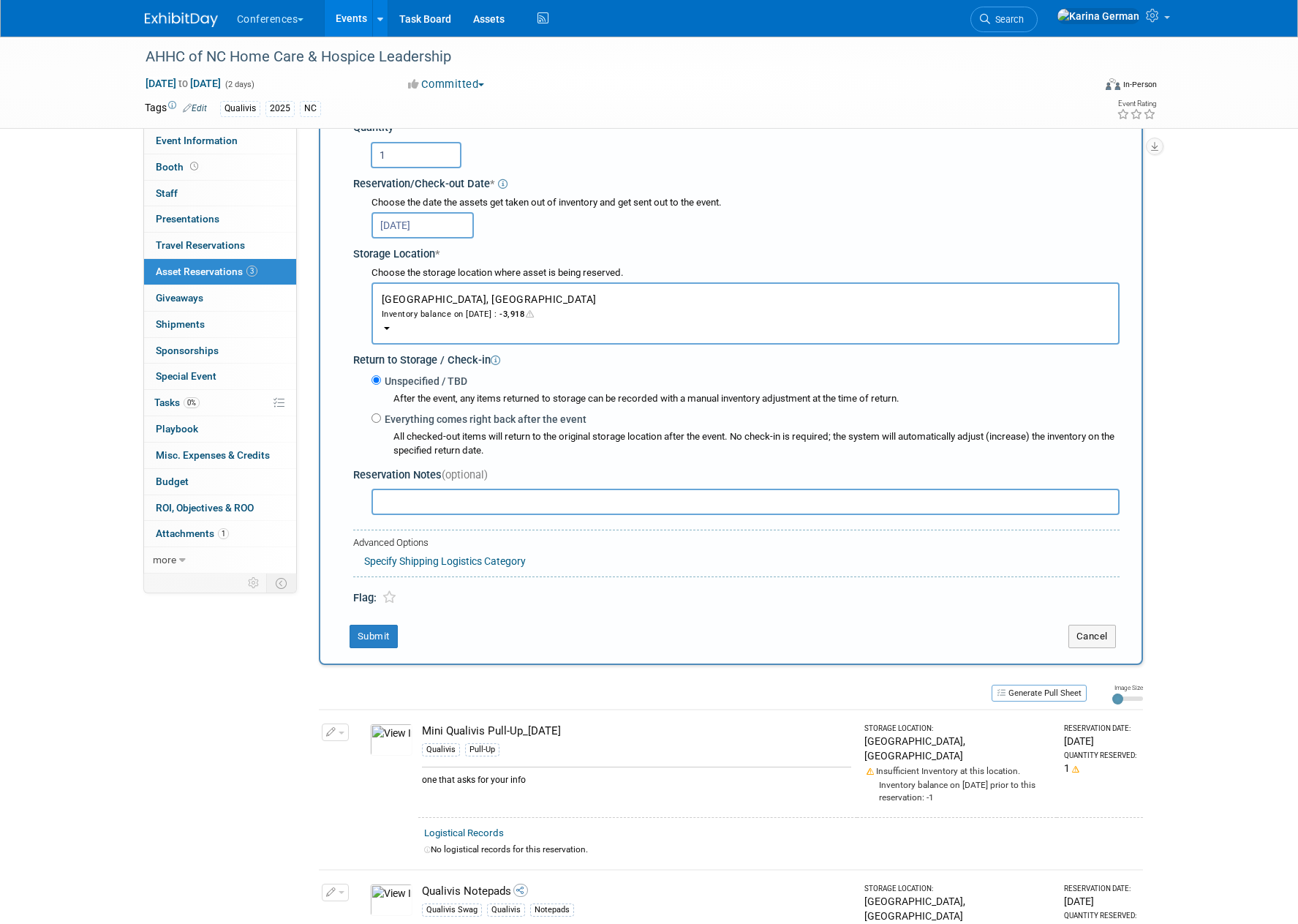
click at [424, 498] on input "text" at bounding box center [746, 501] width 748 height 26
type input "$250 Visa giftcard"
click at [380, 639] on button "Submit" at bounding box center [373, 637] width 49 height 24
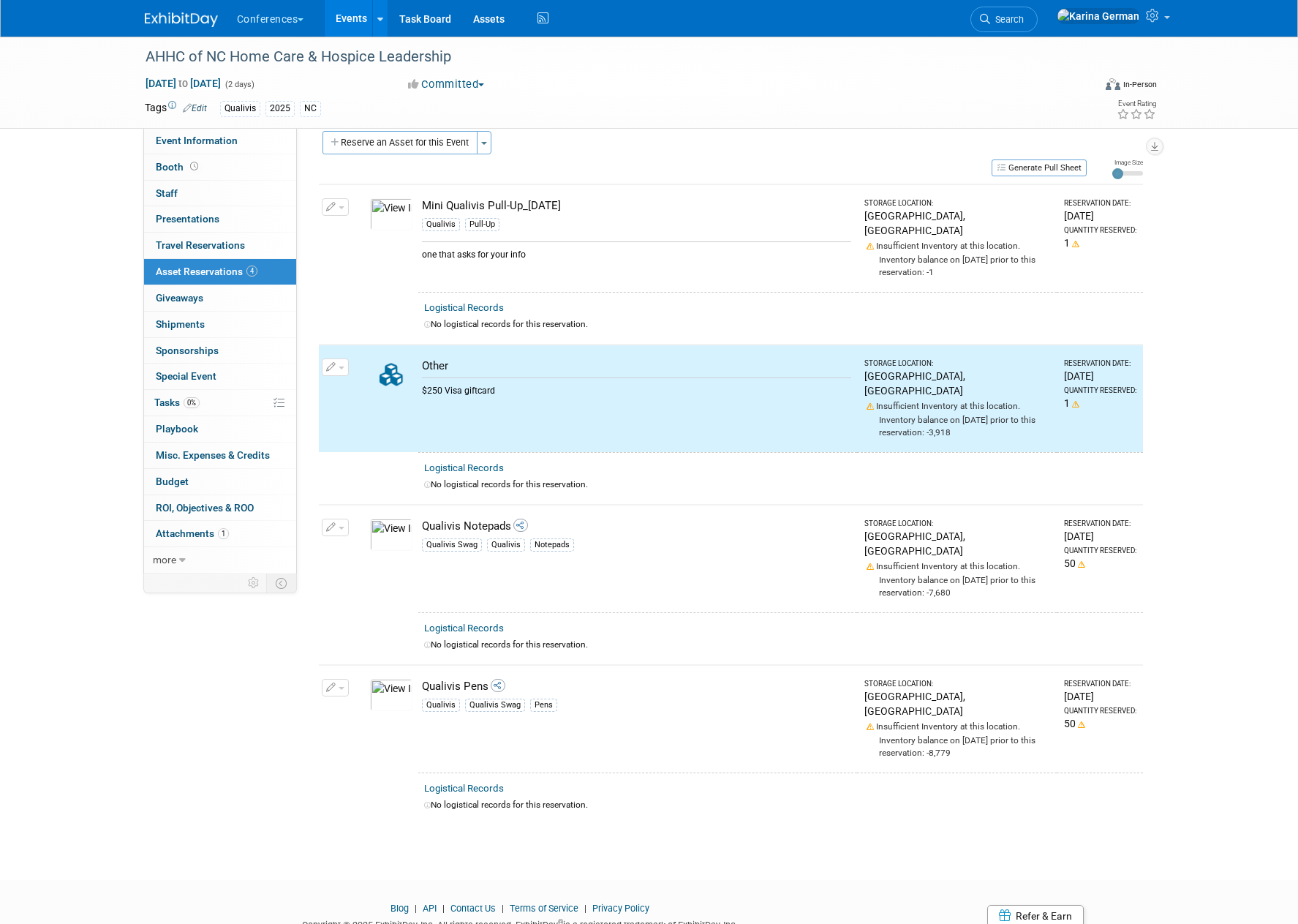
scroll to position [0, 0]
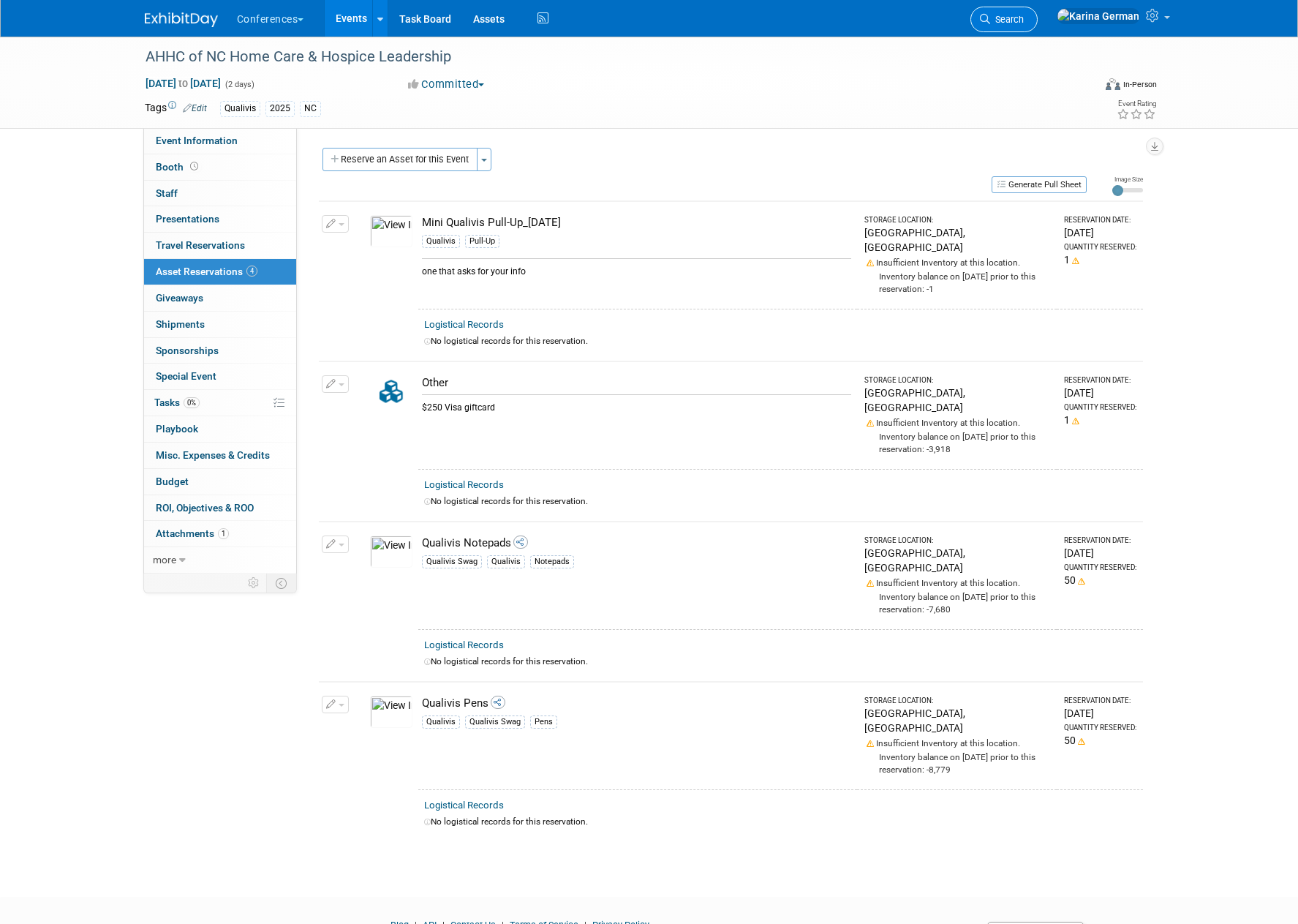
click at [1023, 21] on span "Search" at bounding box center [1008, 19] width 34 height 11
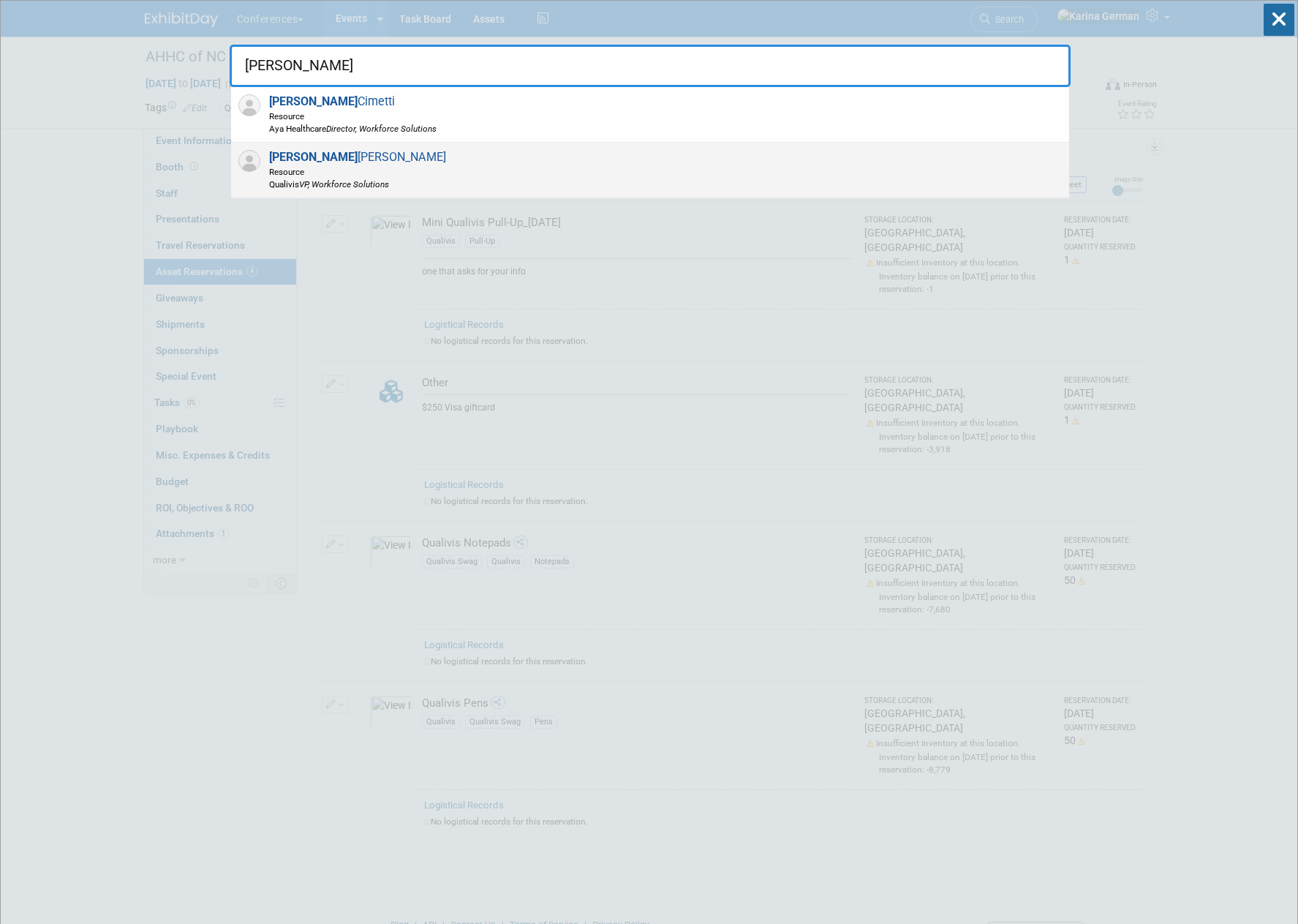
type input "joe"
click at [438, 181] on div "Joe Dunmire Resource Qualivis VP, Workforce Solutions" at bounding box center [649, 170] width 838 height 56
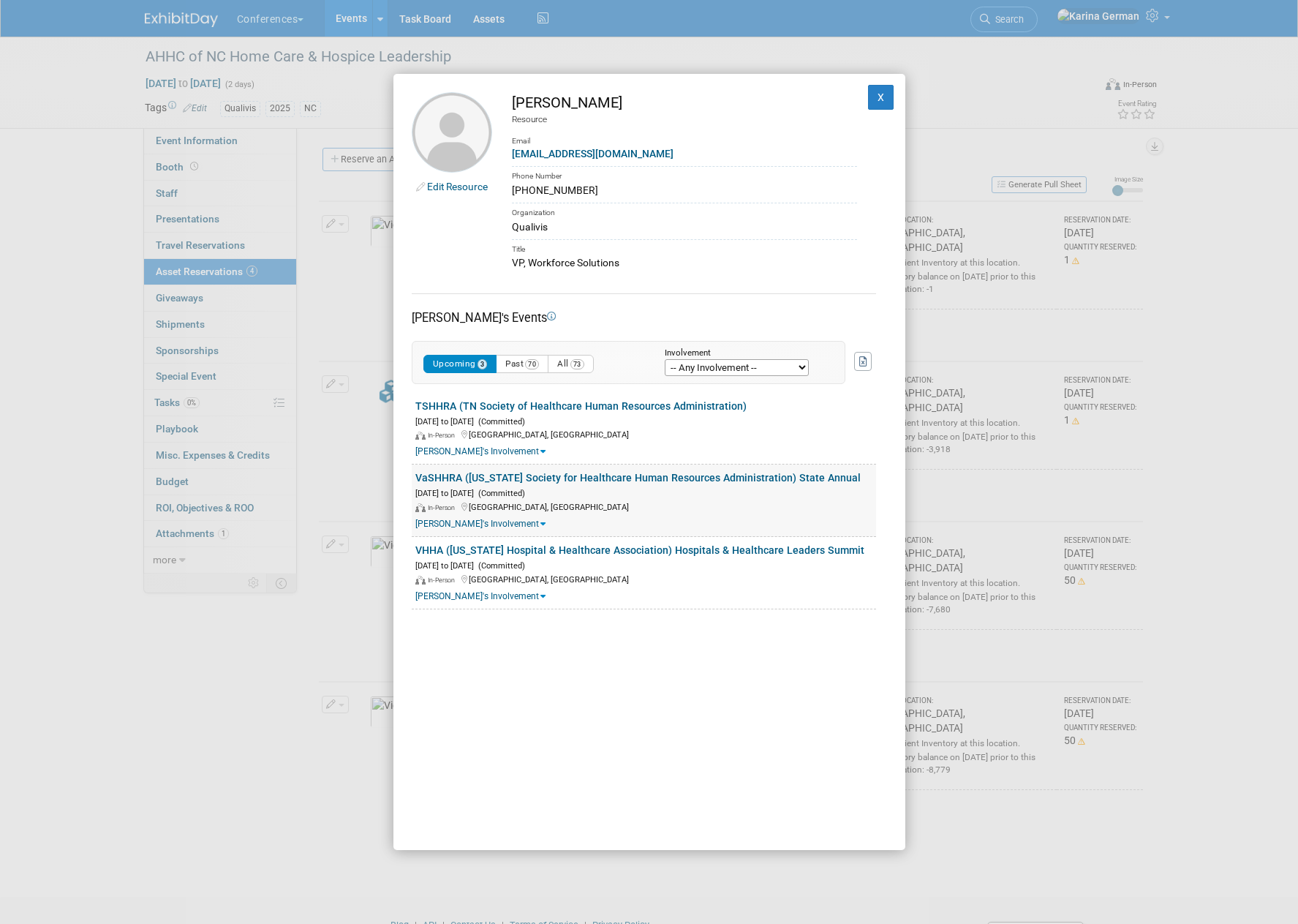
click at [609, 479] on link "VaSHHRA ([US_STATE] Society for Healthcare Human Resources Administration) Stat…" at bounding box center [639, 477] width 446 height 12
click at [881, 95] on button "X" at bounding box center [881, 96] width 26 height 25
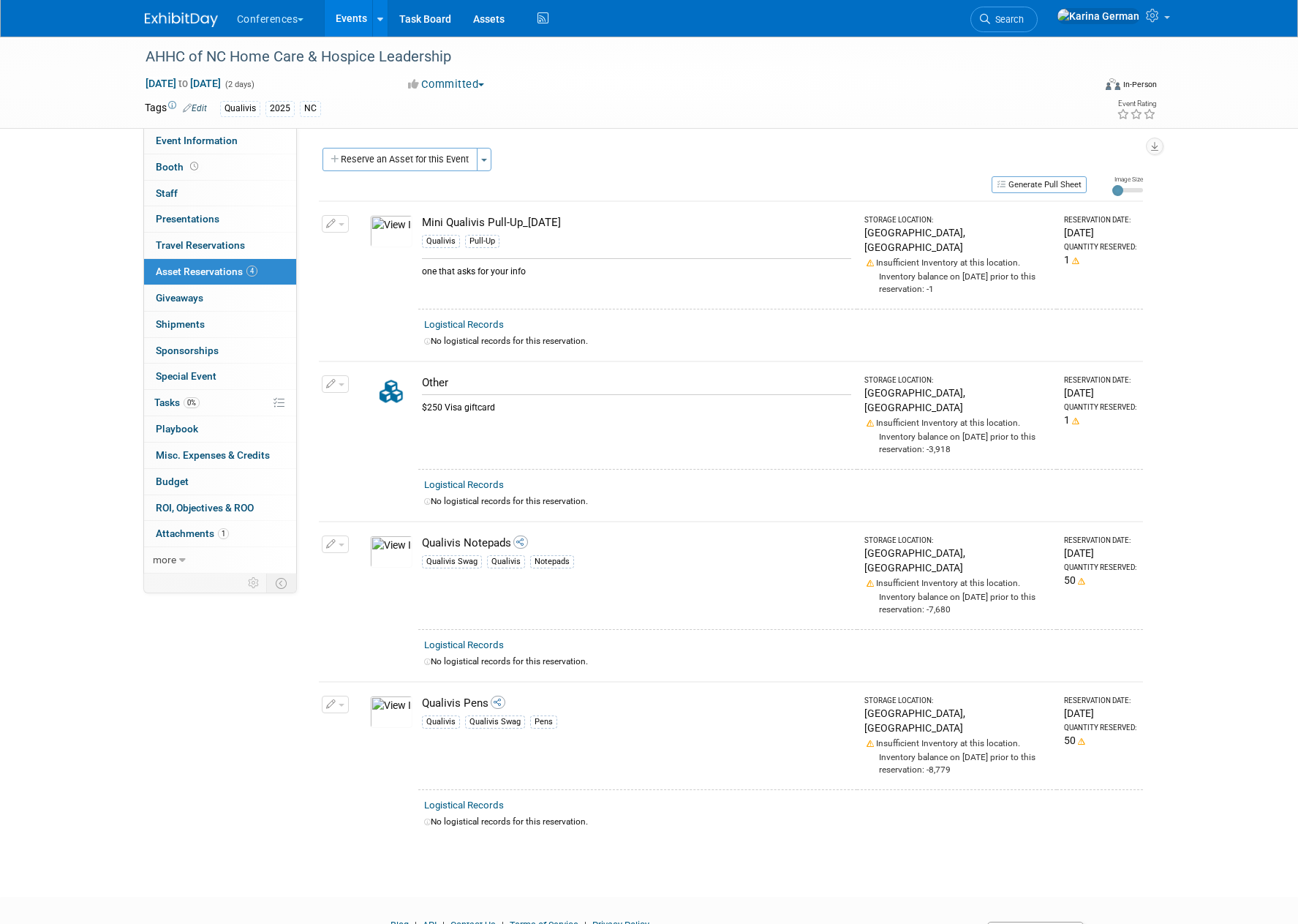
click at [616, 476] on div "Logistical Records" at bounding box center [780, 483] width 713 height 15
click at [417, 166] on button "Reserve an Asset for this Event" at bounding box center [400, 160] width 155 height 24
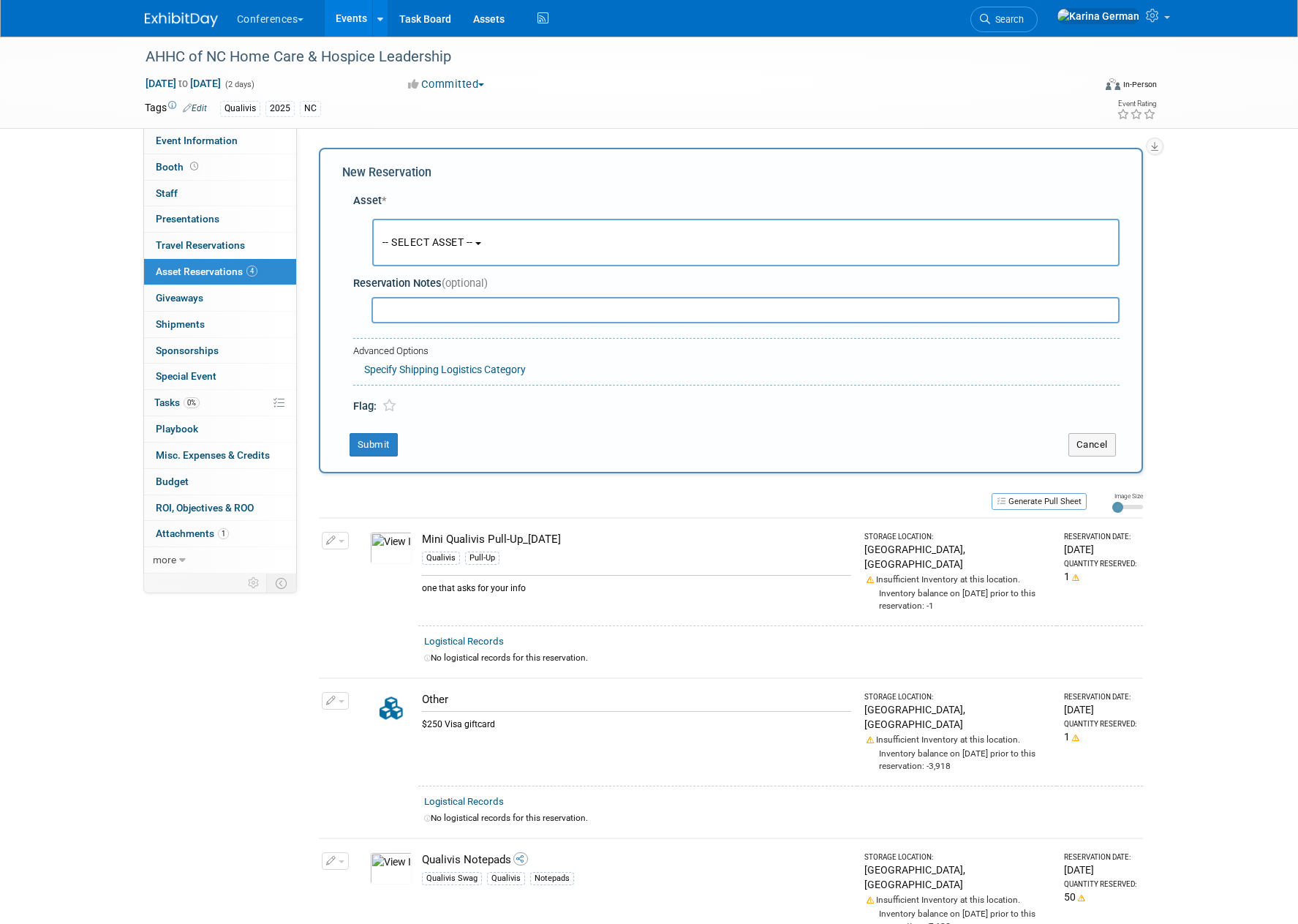
scroll to position [14, 0]
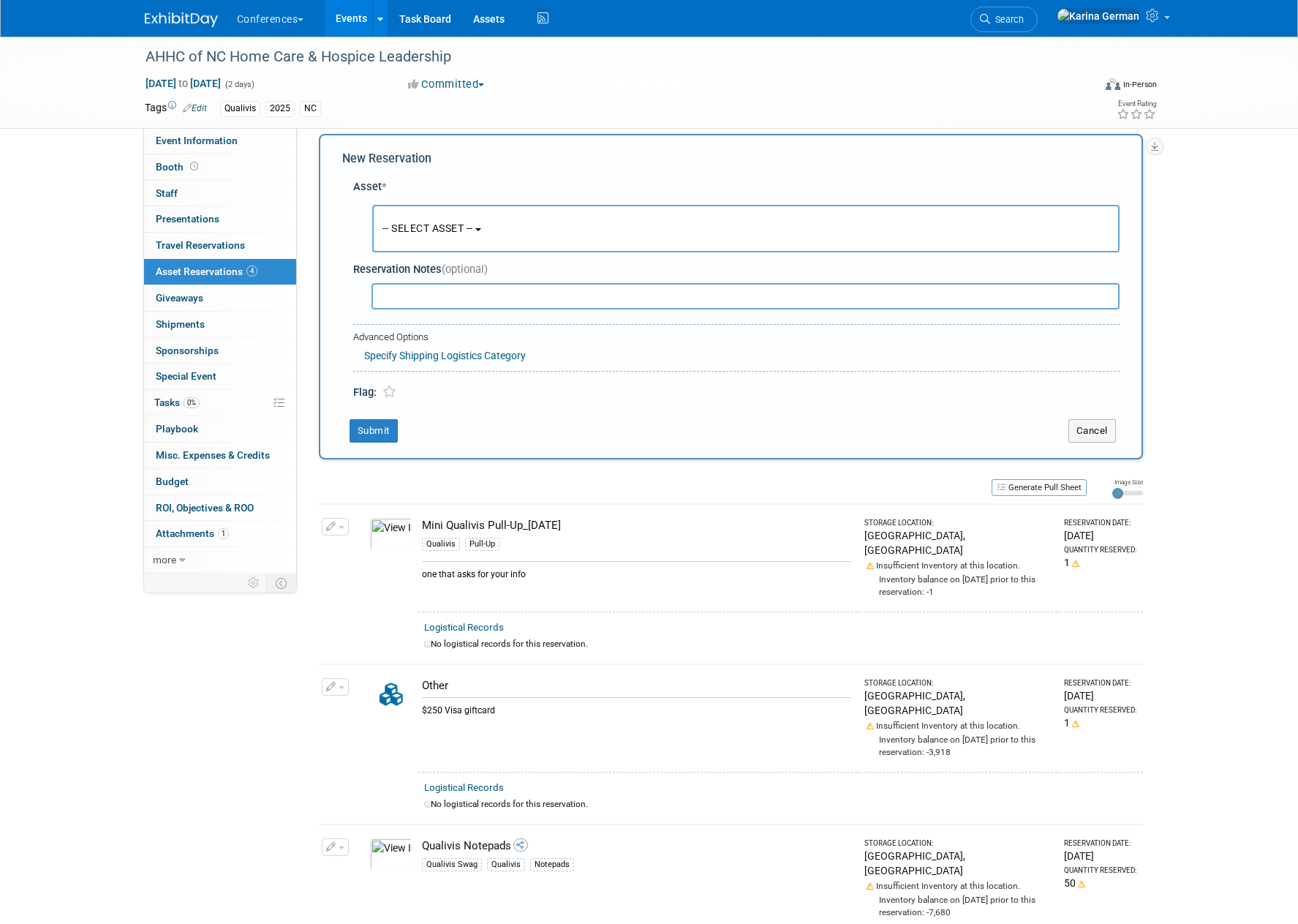
click at [463, 240] on button "-- SELECT ASSET --" at bounding box center [745, 229] width 747 height 48
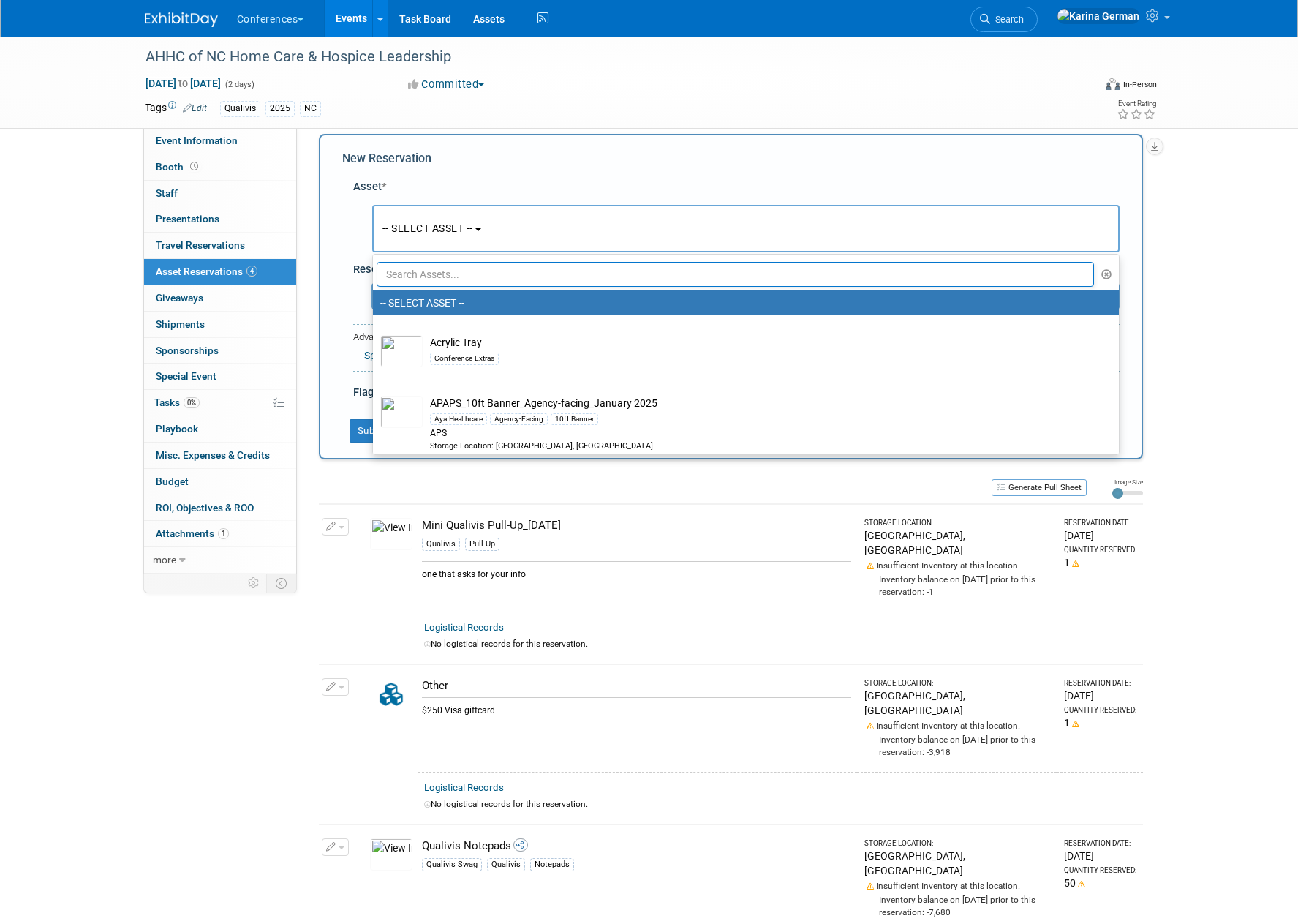
click at [456, 281] on input "text" at bounding box center [736, 274] width 718 height 25
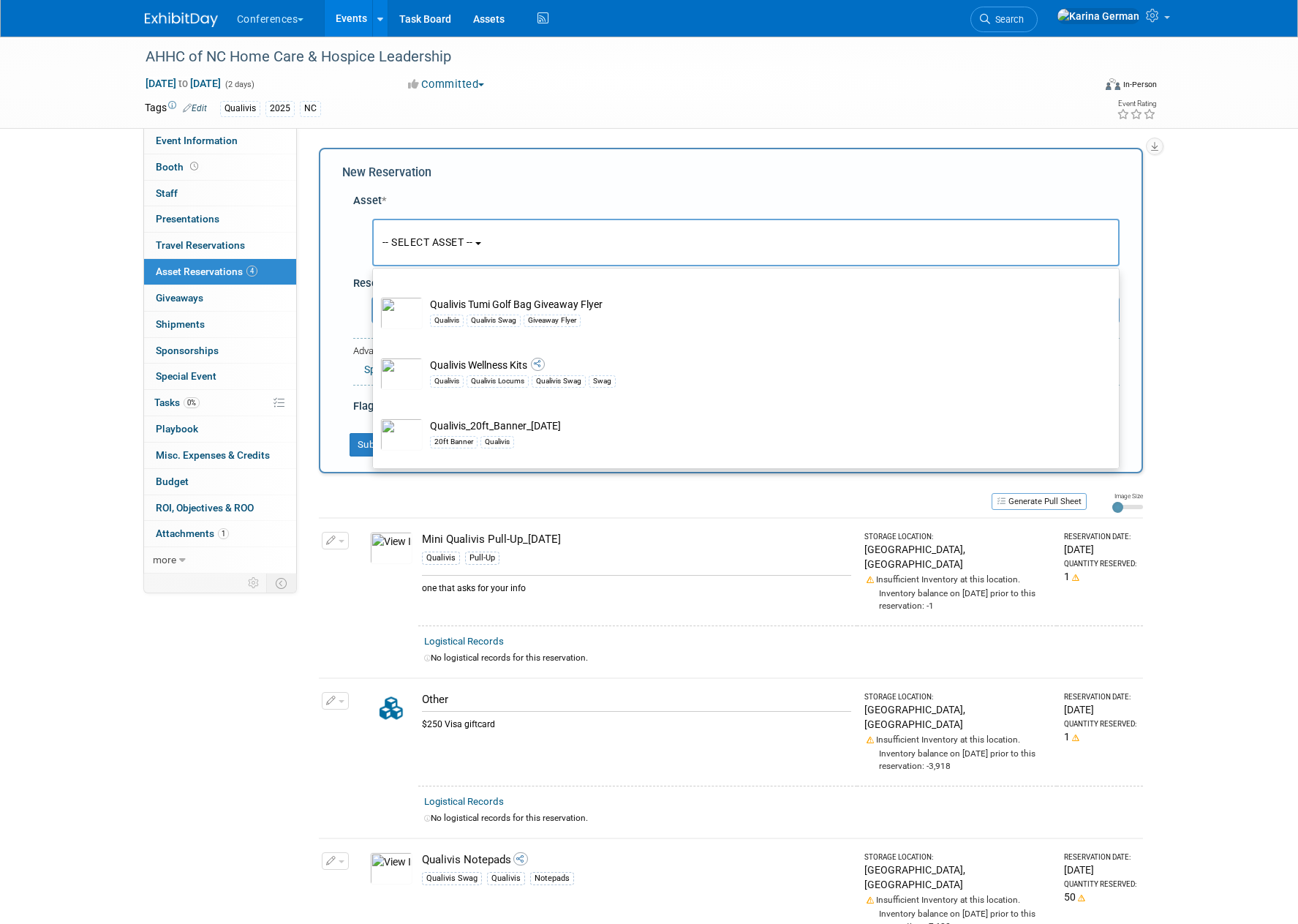
scroll to position [2285, 0]
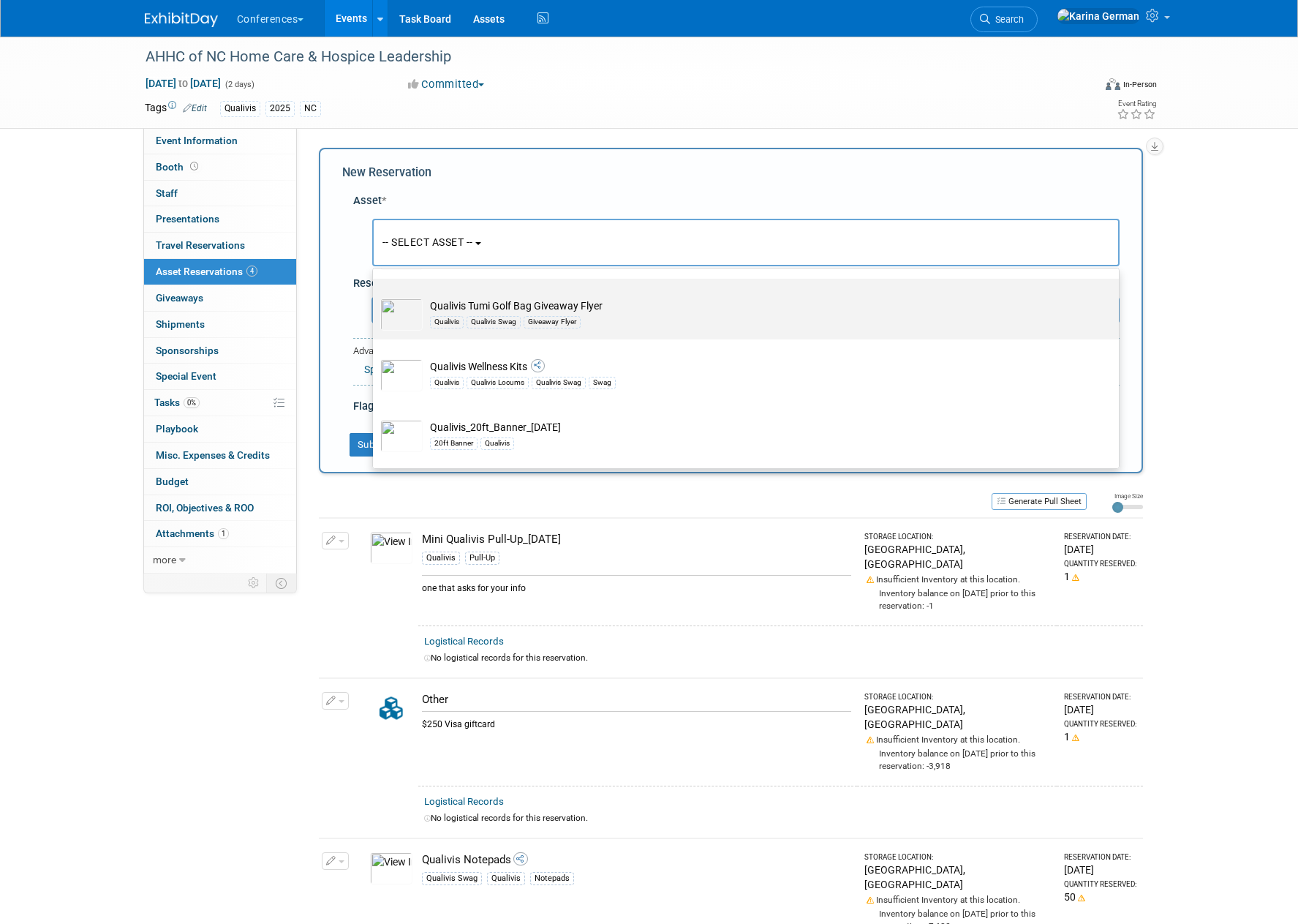
type input "qualivis"
click at [581, 316] on div "Giveaway Flyer" at bounding box center [551, 322] width 57 height 12
click at [375, 296] on input "Qualivis Tumi Golf Bag Giveaway Flyer Qualivis Qualivis Swag Giveaway Flyer" at bounding box center [371, 291] width 10 height 10
select select "10723218"
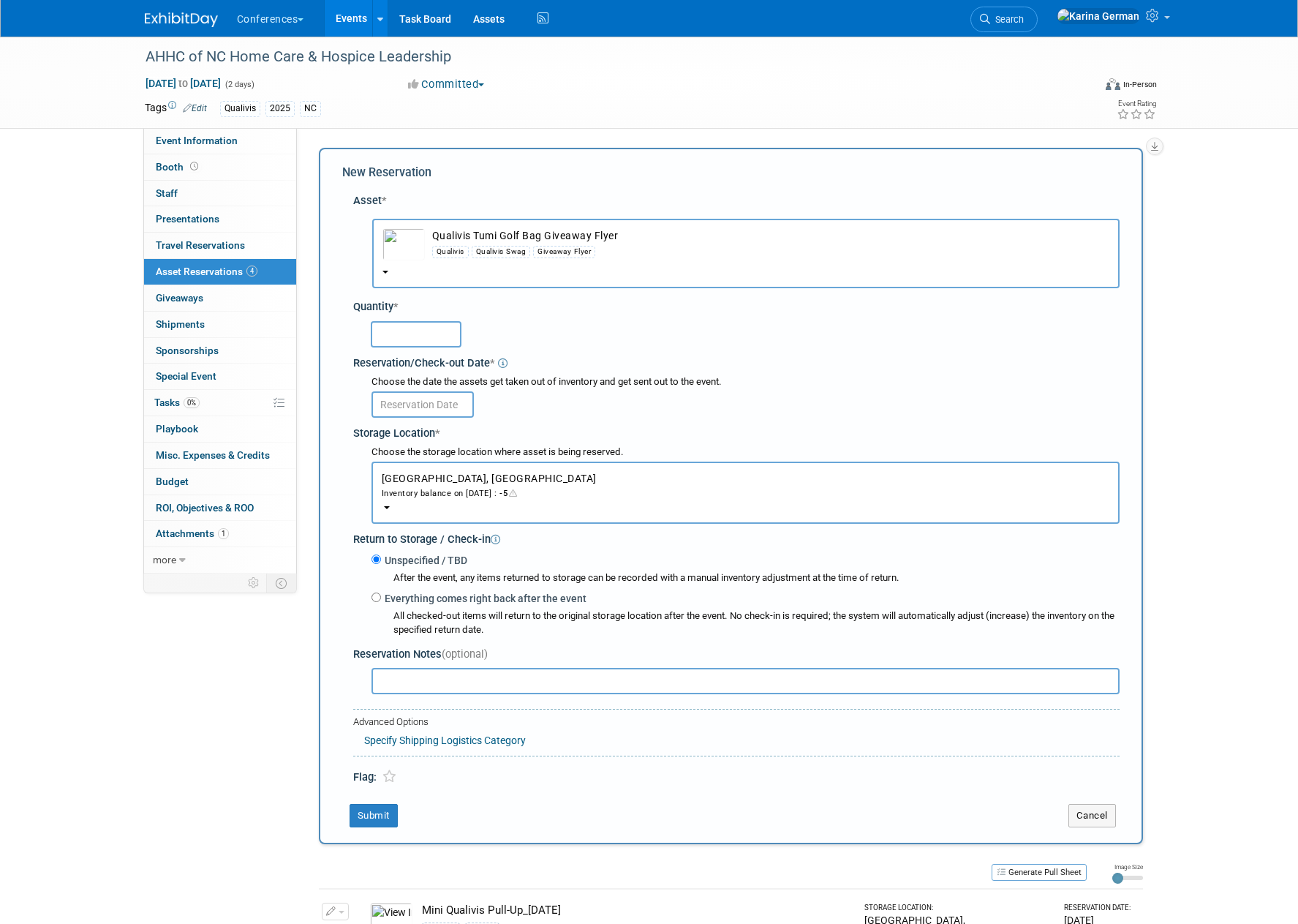
click at [400, 324] on input "text" at bounding box center [416, 334] width 91 height 26
type input "1"
click at [408, 398] on input "text" at bounding box center [423, 404] width 102 height 26
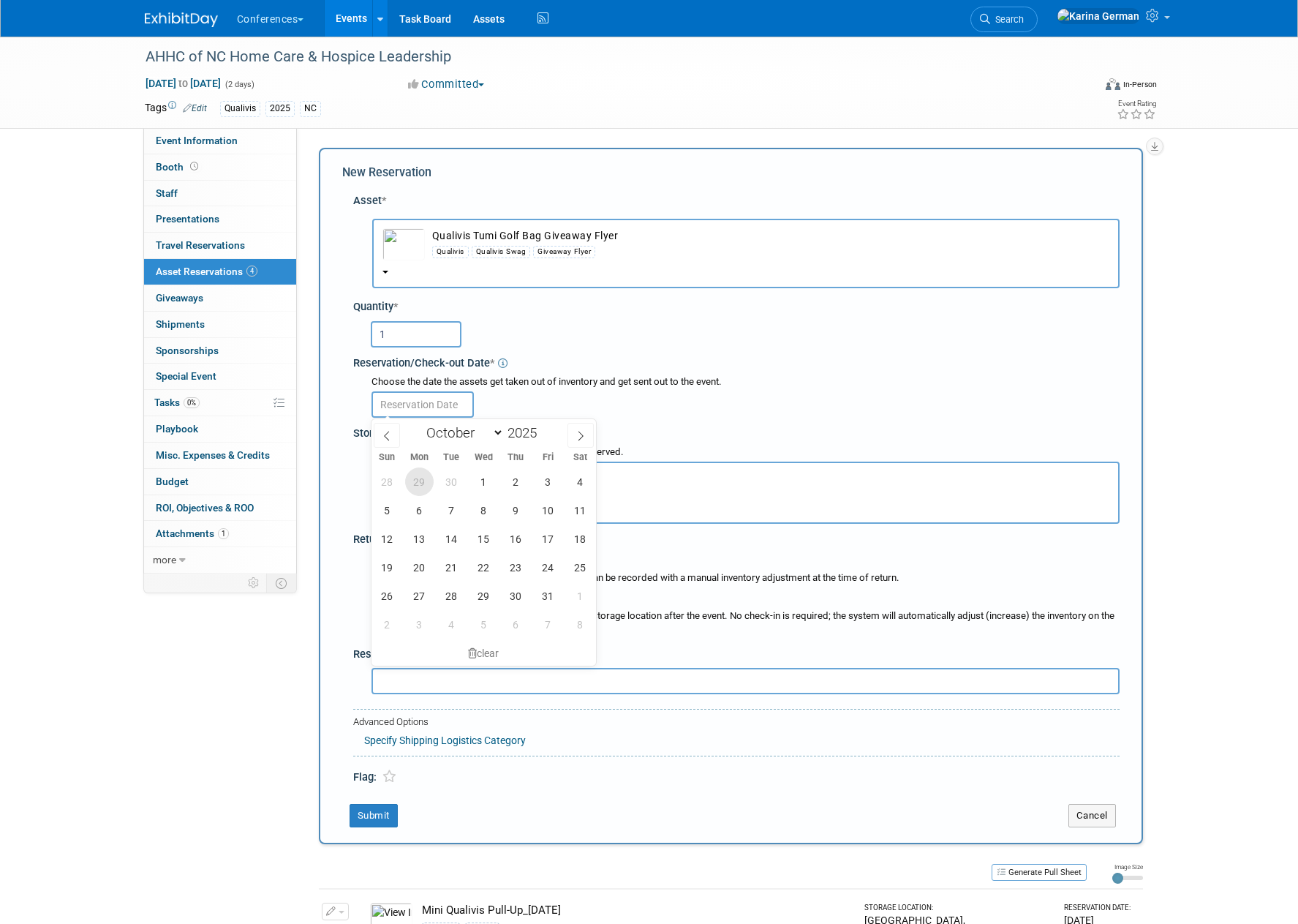
click at [426, 491] on span "29" at bounding box center [419, 481] width 29 height 29
type input "Sep 29, 2025"
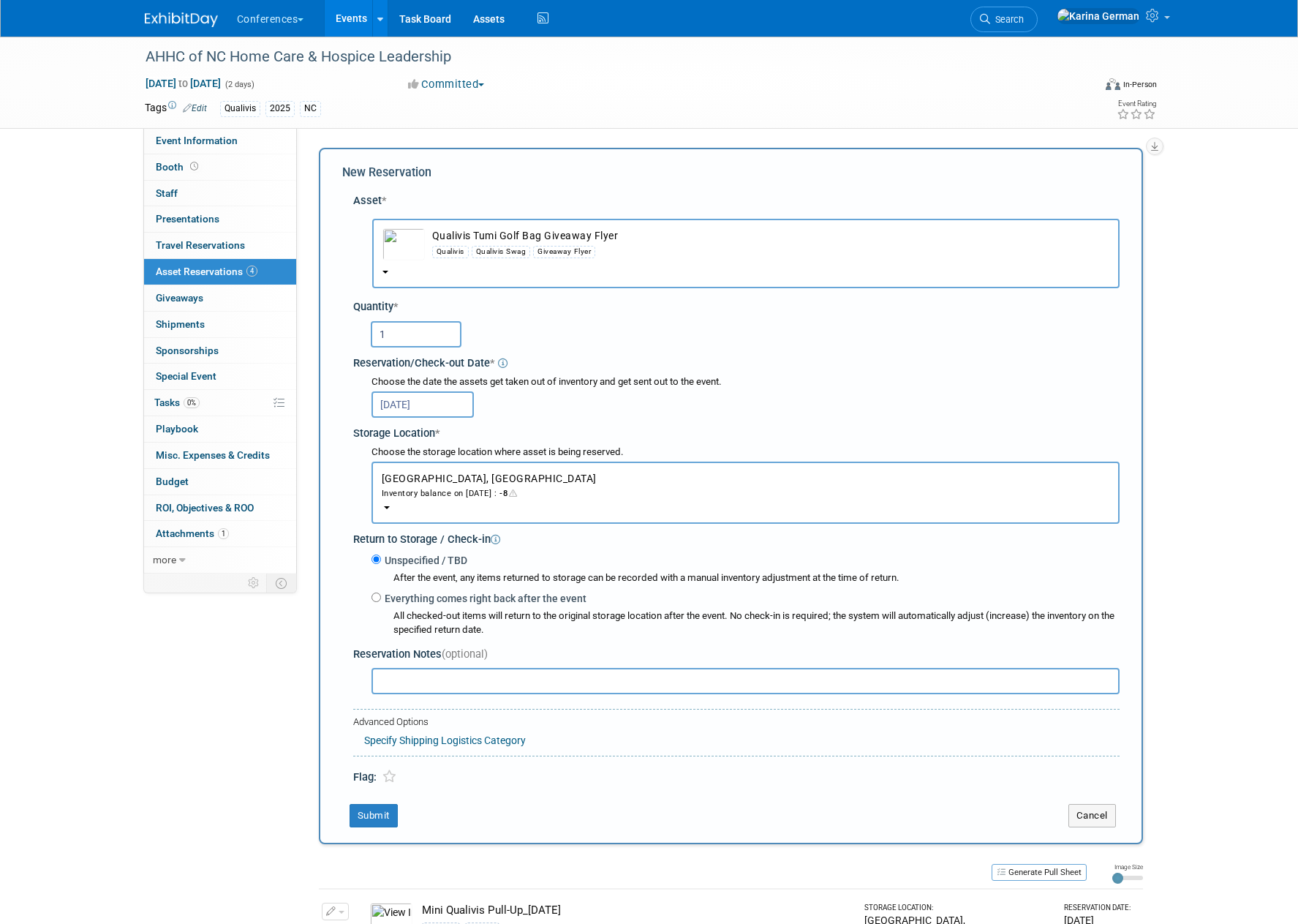
click at [464, 686] on input "text" at bounding box center [746, 680] width 748 height 26
type input "different giveaway sign - attached it to shipping task"
click at [365, 825] on button "Submit" at bounding box center [373, 816] width 49 height 24
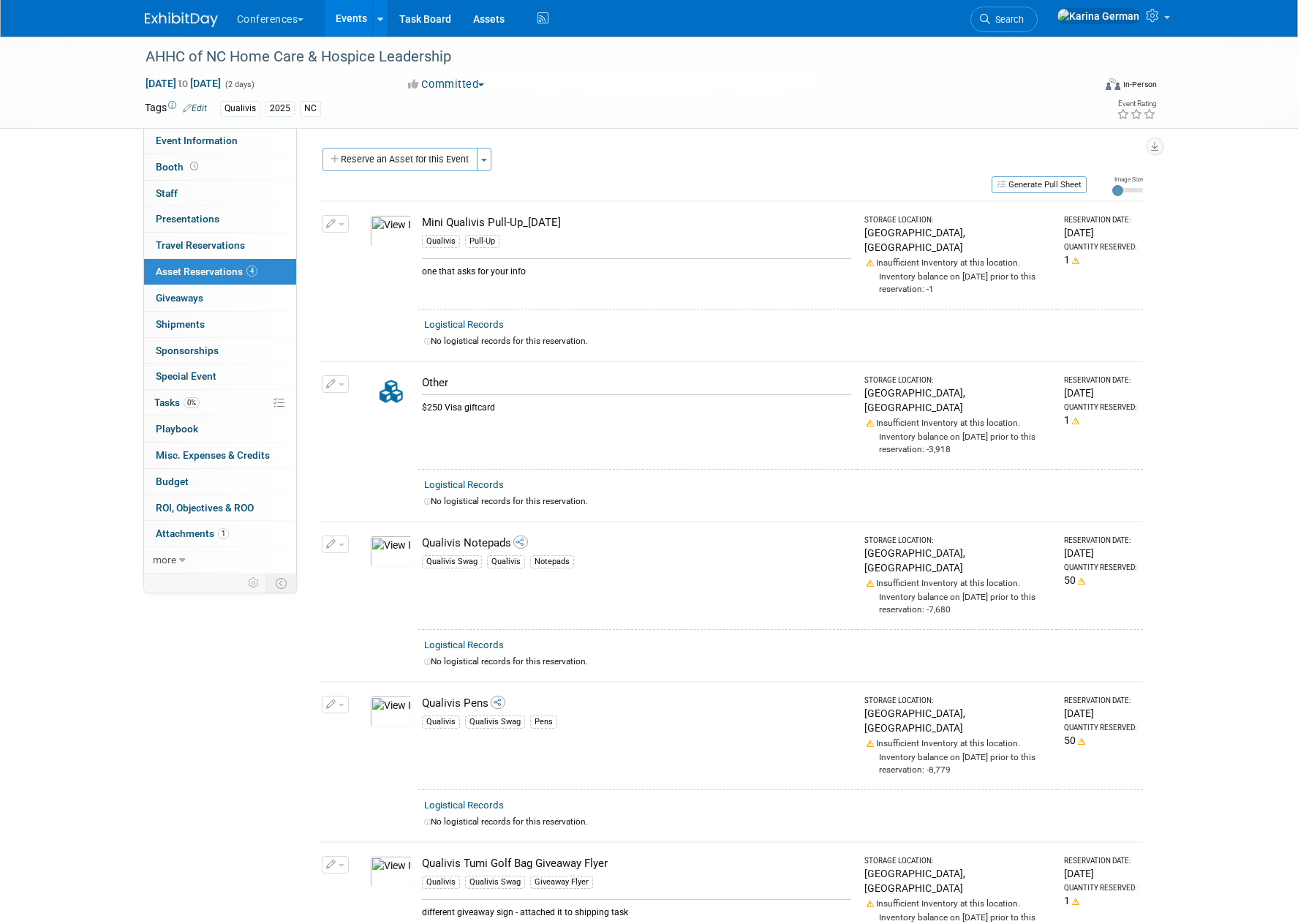
scroll to position [162, 0]
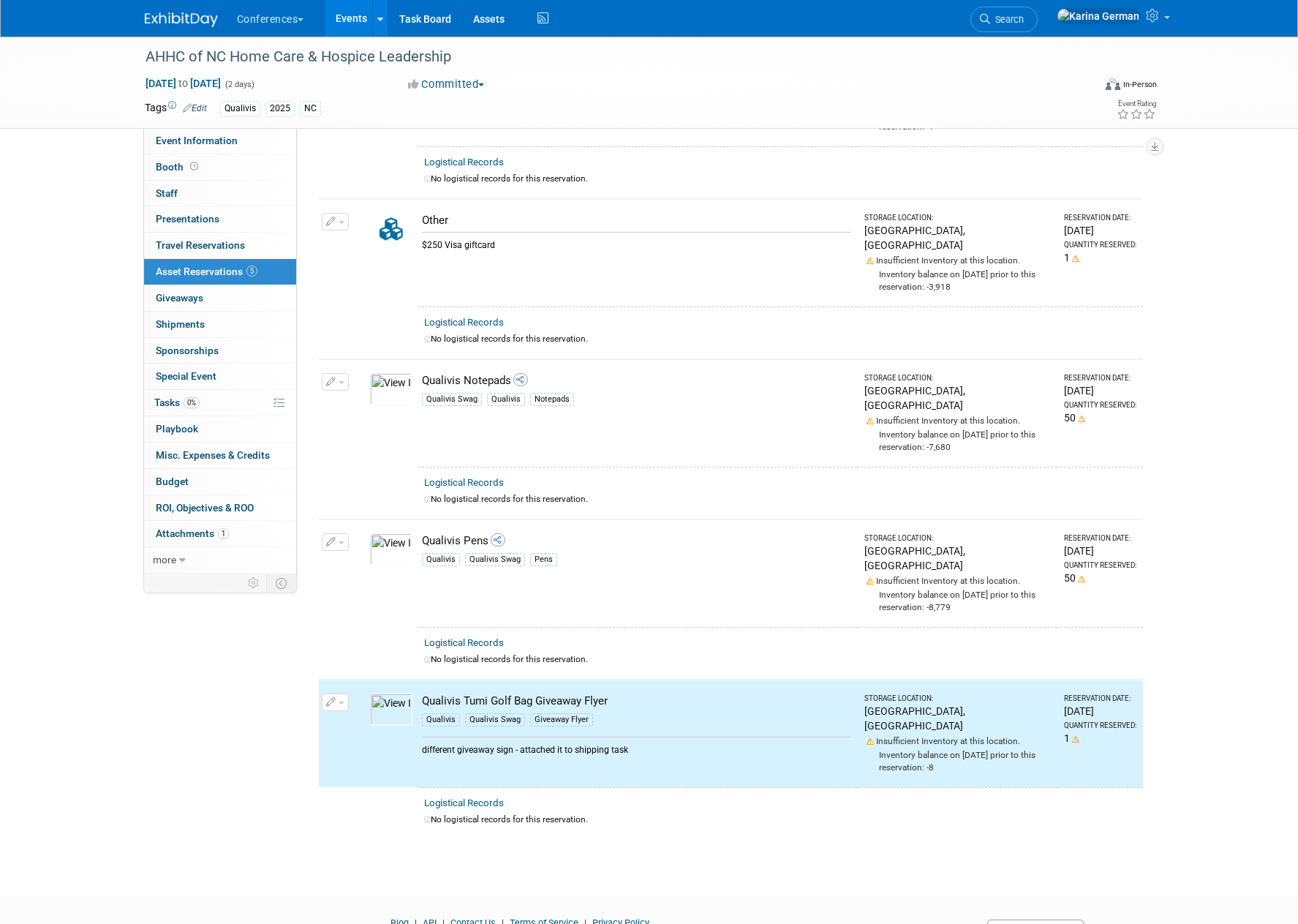
click at [647, 519] on td "Qualivis Pens Qualivis Qualivis Swag Pens" at bounding box center [638, 573] width 439 height 107
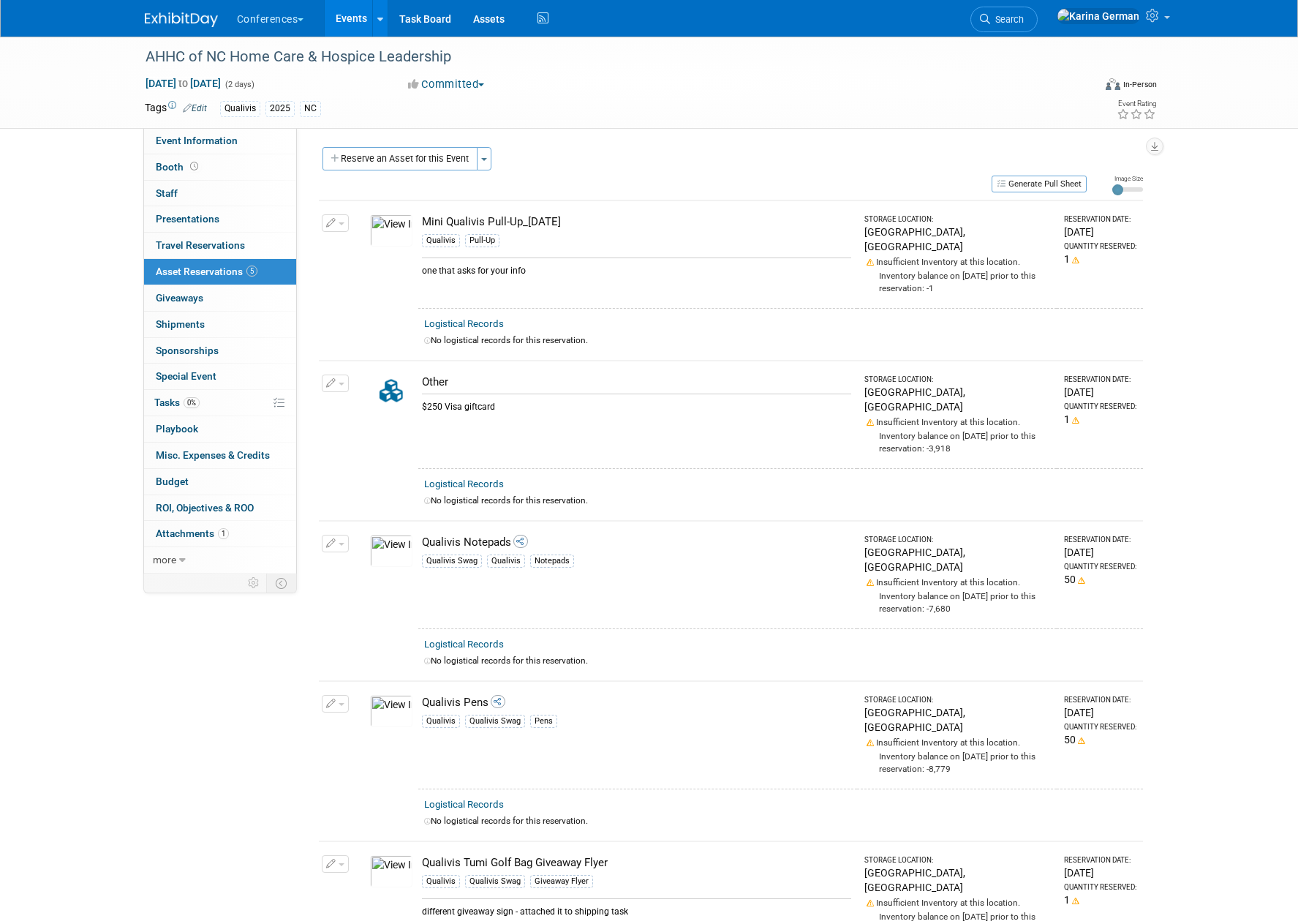
scroll to position [0, 0]
click at [223, 397] on link "0% Tasks 0%" at bounding box center [220, 403] width 152 height 26
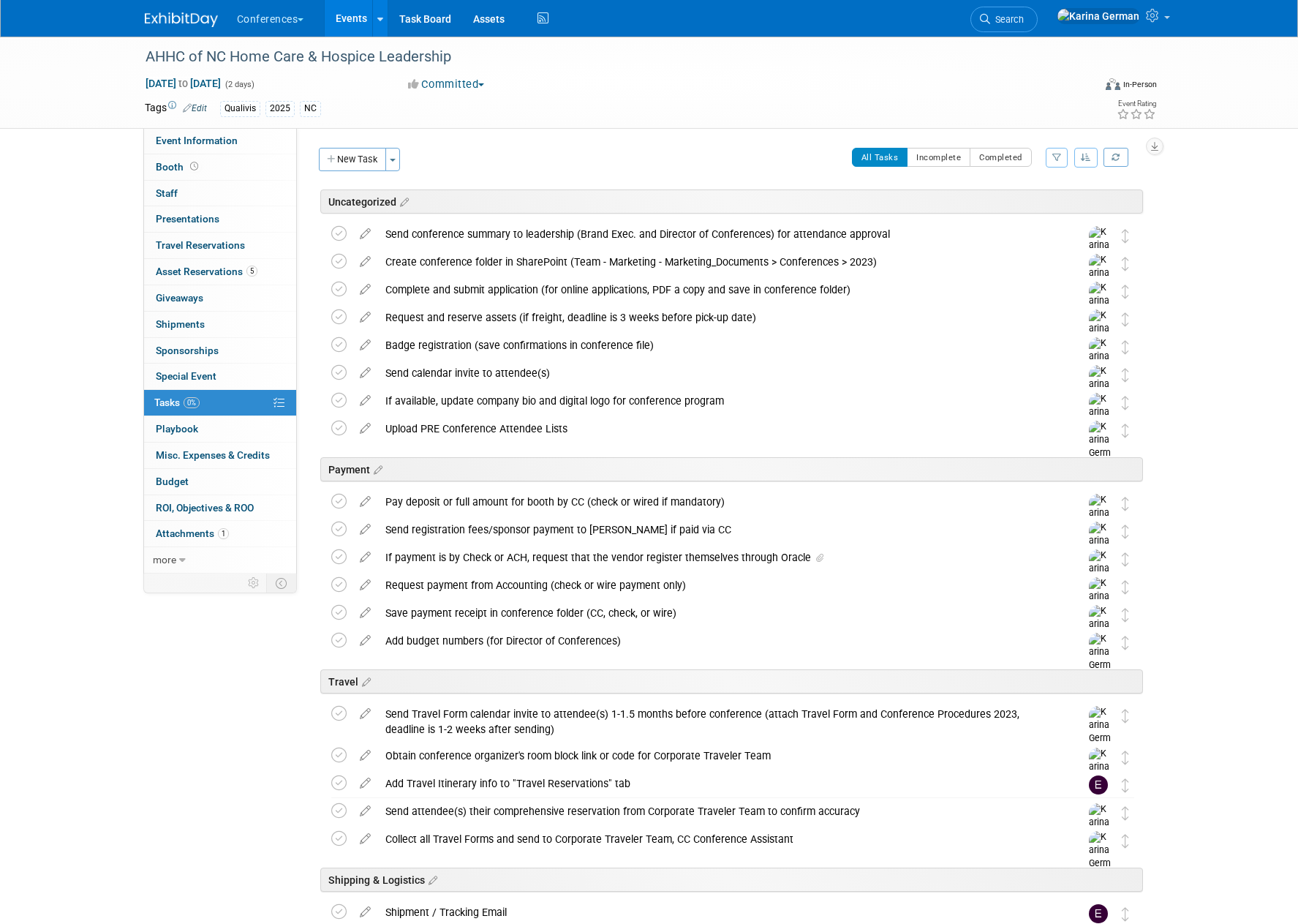
scroll to position [305, 0]
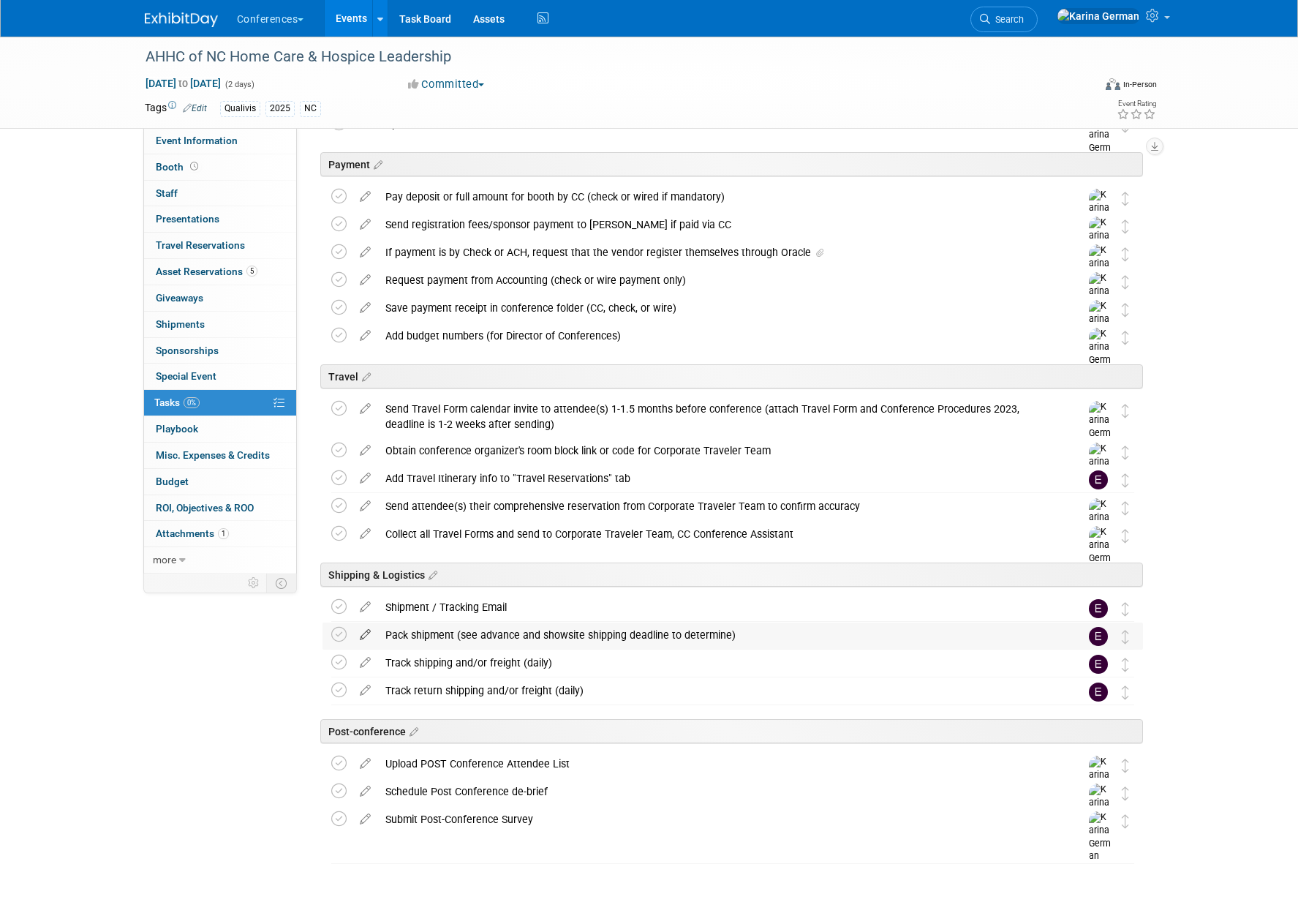
click at [370, 634] on icon at bounding box center [365, 632] width 26 height 18
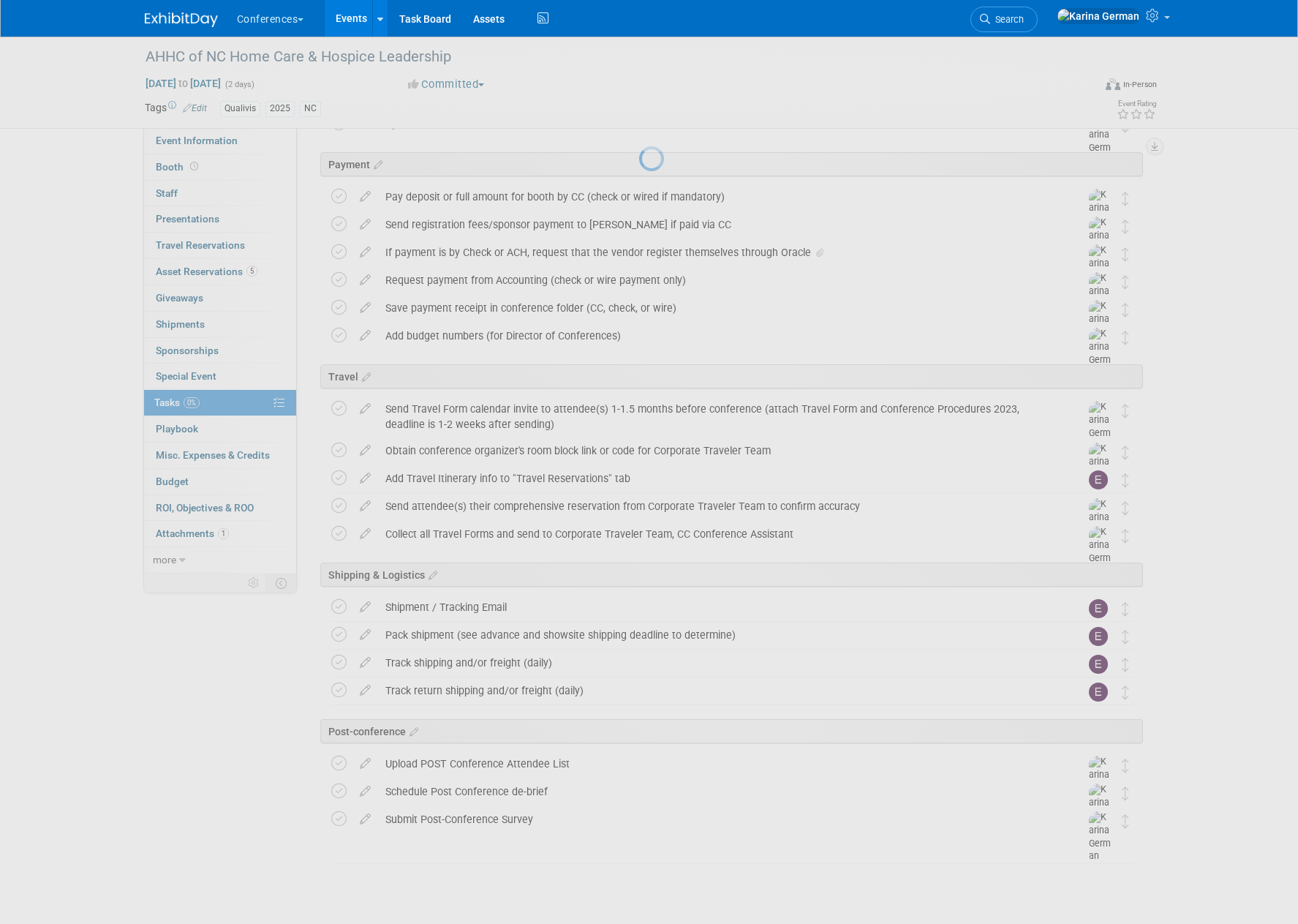
select select "8"
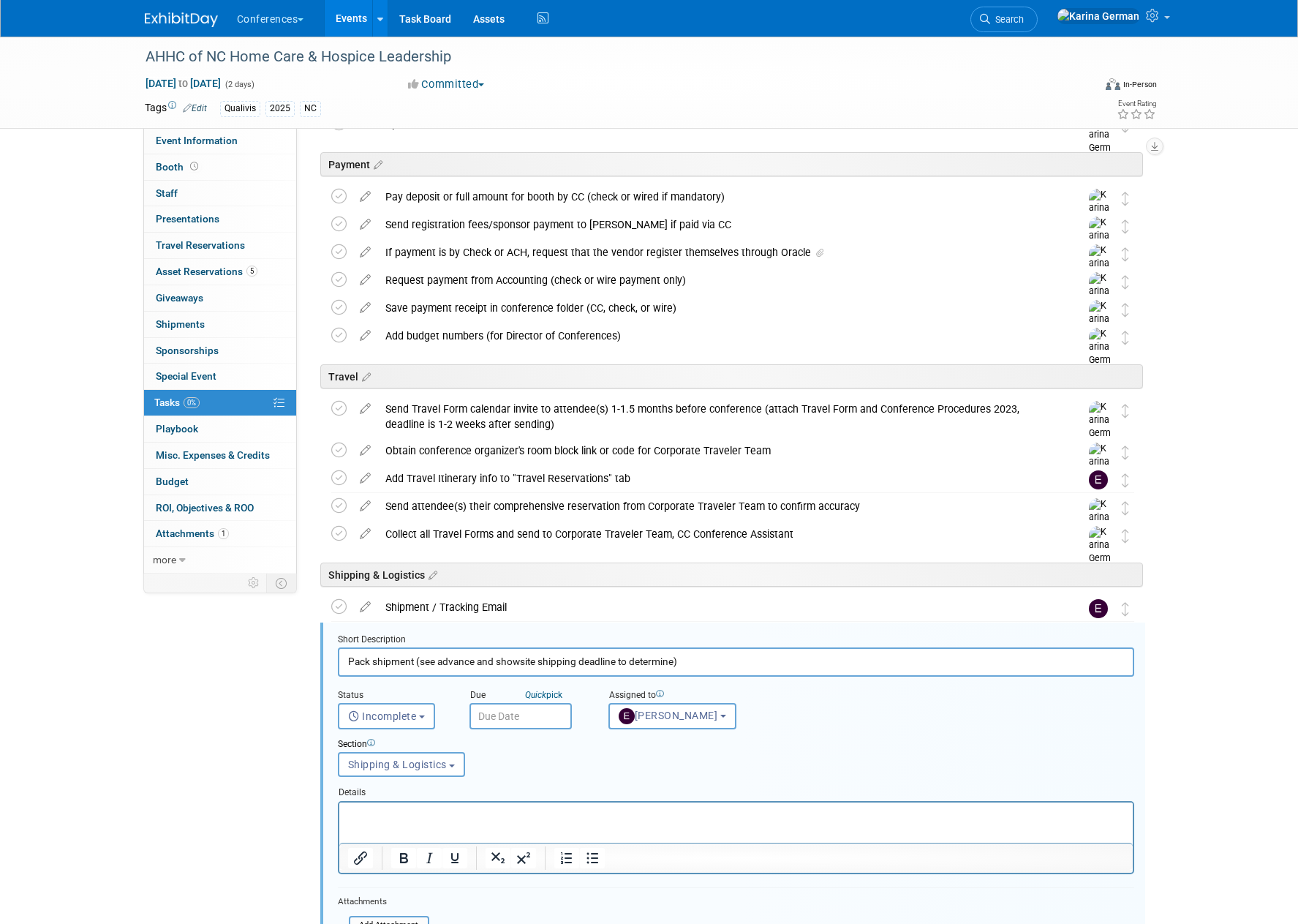
scroll to position [709, 0]
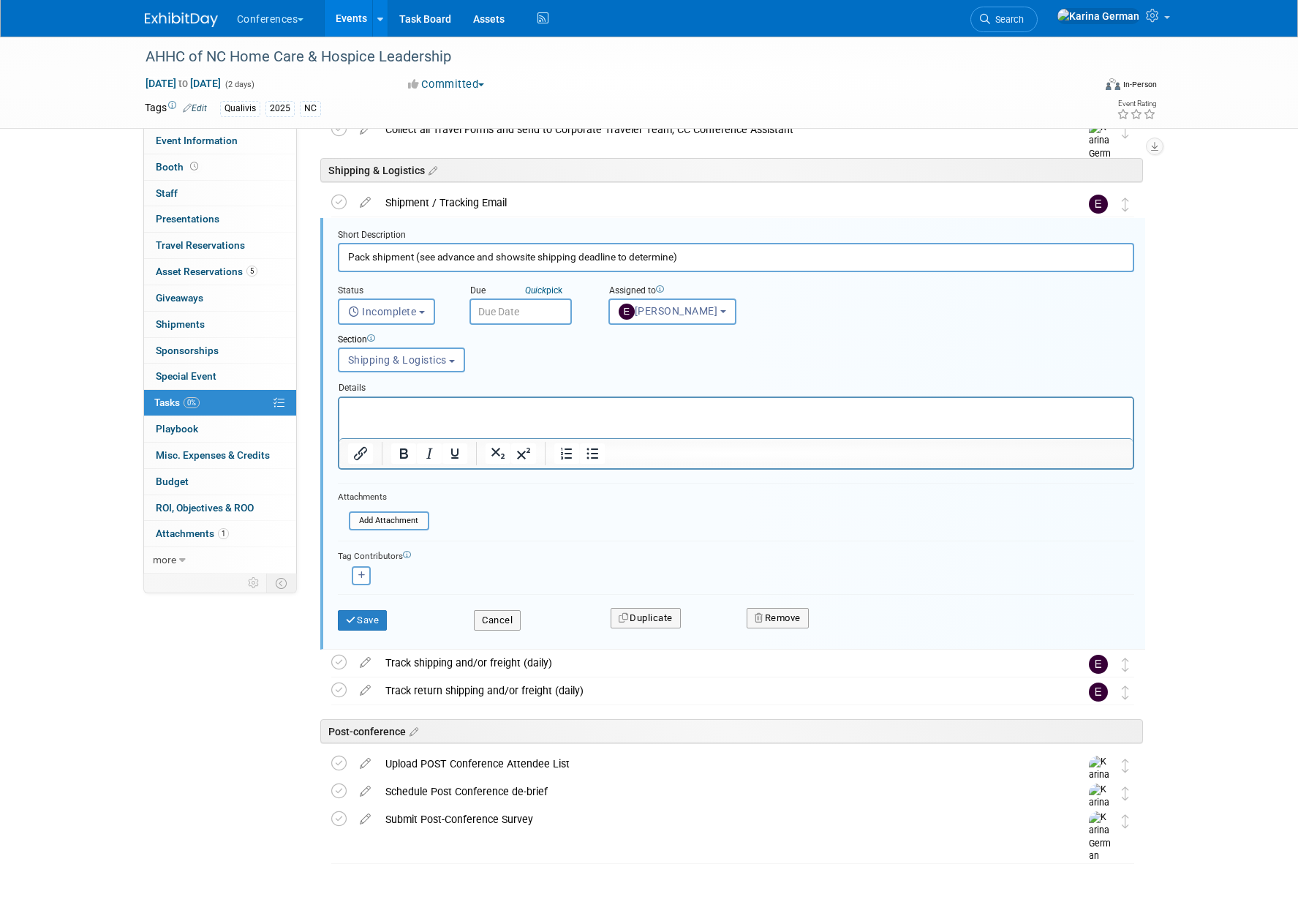
click at [531, 313] on input "text" at bounding box center [520, 311] width 102 height 26
click at [587, 447] on span "17" at bounding box center [582, 446] width 29 height 29
click at [508, 321] on input "Sep 17, 2025" at bounding box center [520, 311] width 102 height 26
click at [523, 493] on span "29" at bounding box center [517, 502] width 29 height 29
type input "Sep 29, 2025"
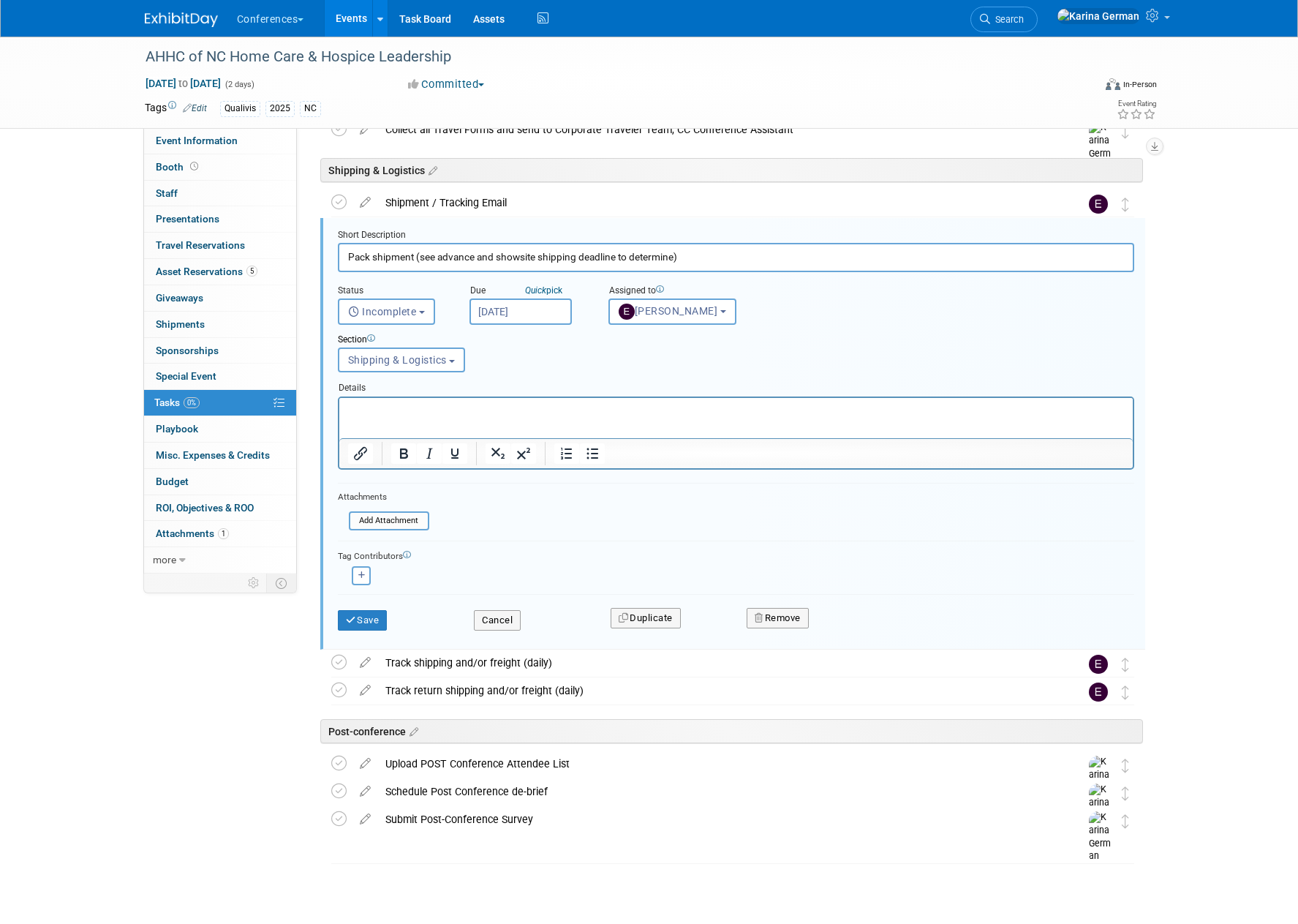
click at [527, 369] on div "Section Uncategorized Payment Travel Shipping & Logistics Post-conference Shipp…" at bounding box center [702, 349] width 750 height 51
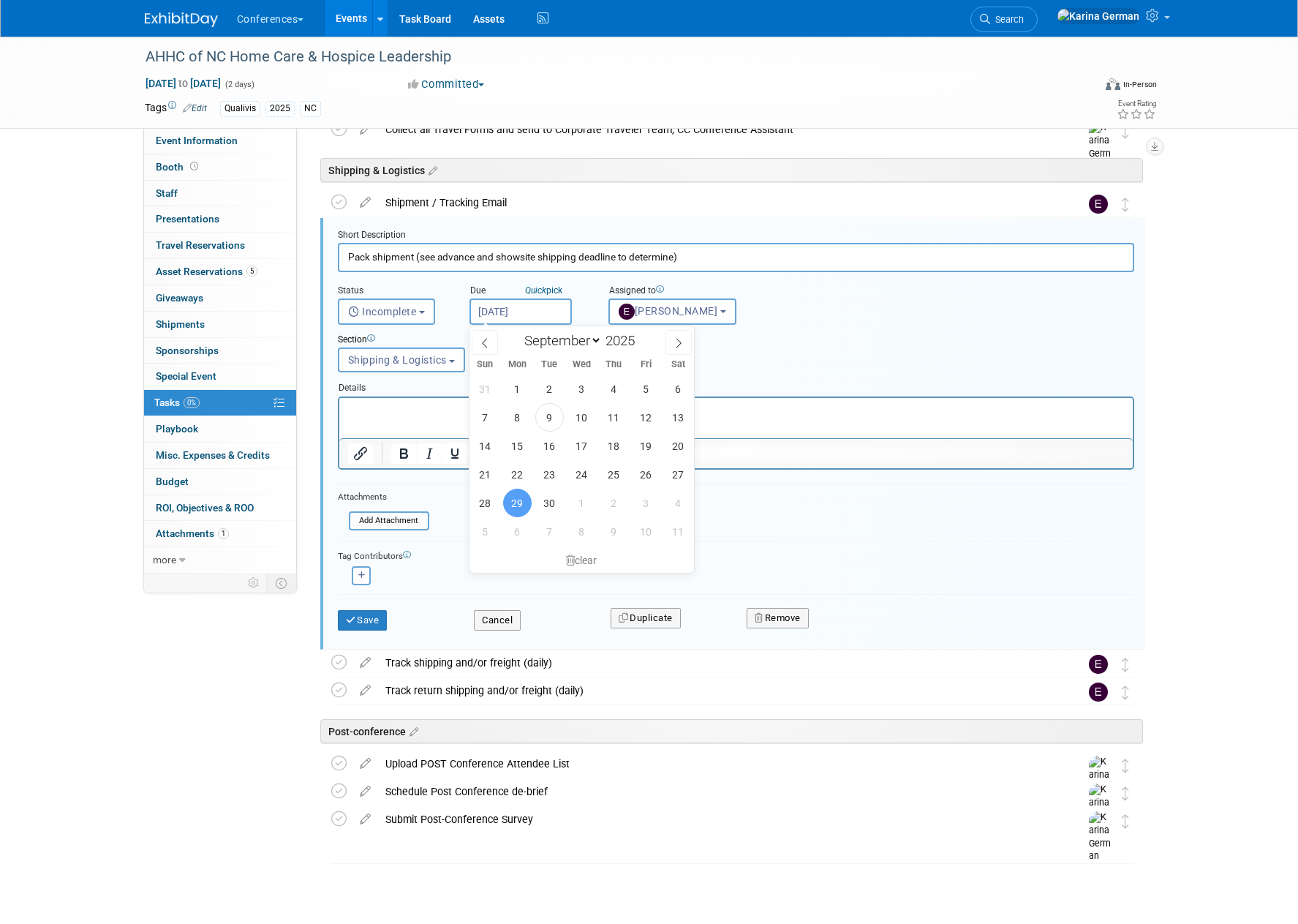
click at [533, 305] on input "Sep 29, 2025" at bounding box center [520, 311] width 102 height 26
click at [507, 307] on input "Sep 29, 2025" at bounding box center [520, 311] width 102 height 26
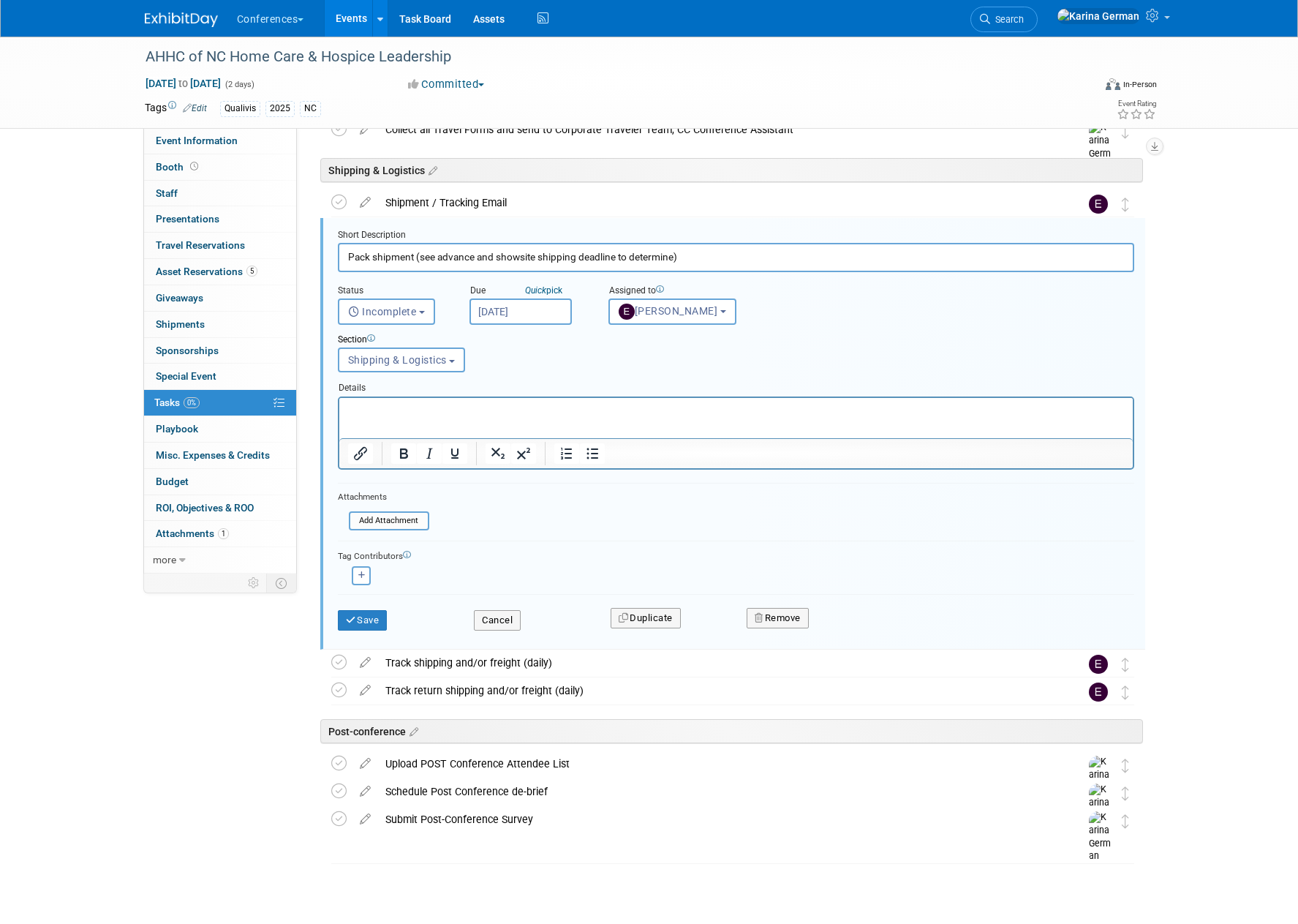
click at [837, 341] on div "Section" at bounding box center [702, 340] width 728 height 14
click at [405, 410] on p "Rich Text Area. Press ALT-0 for help." at bounding box center [735, 410] width 777 height 14
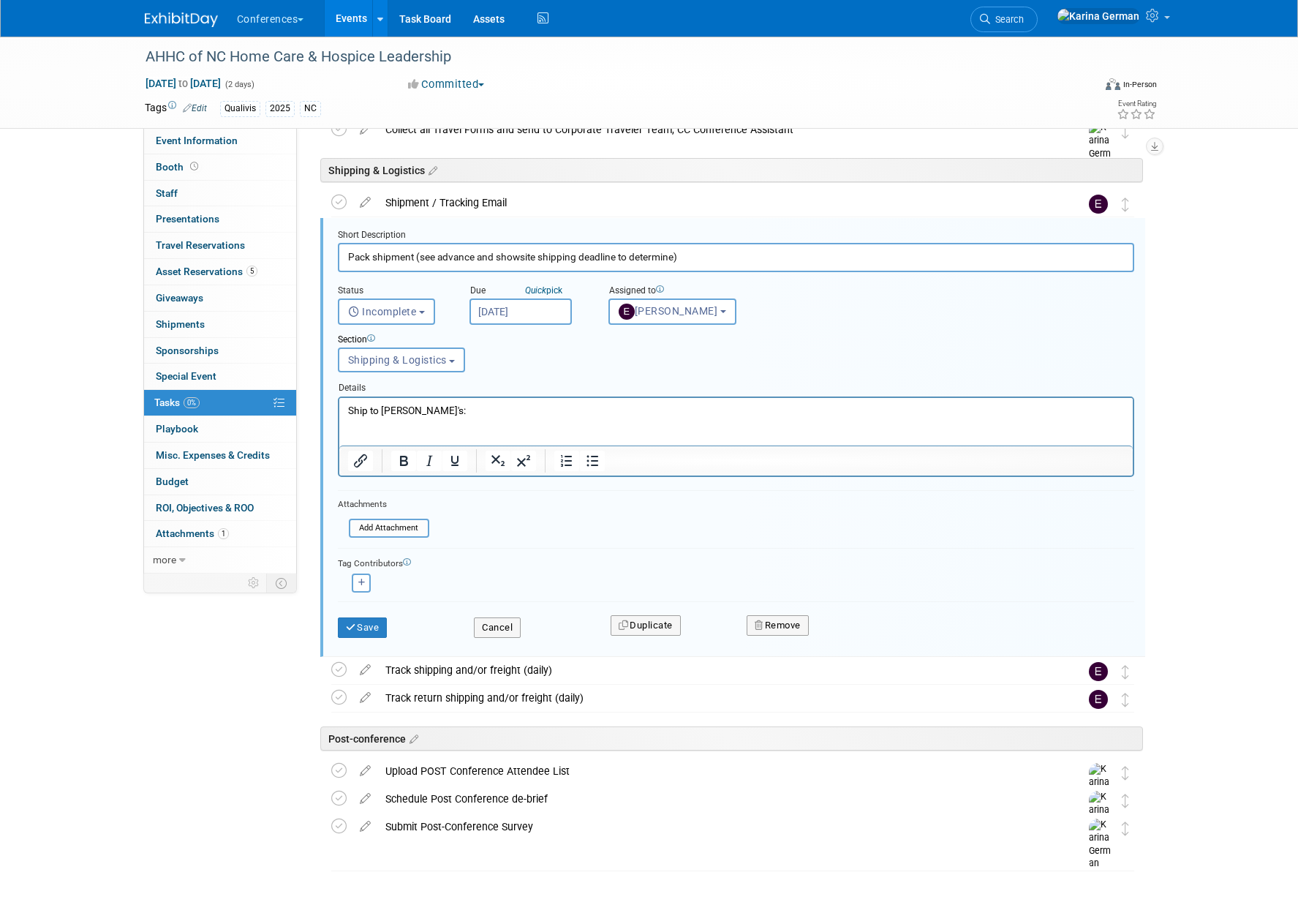
click at [380, 428] on p "Rich Text Area. Press ALT-0 for help." at bounding box center [735, 424] width 777 height 14
click at [358, 424] on p "Rich Text Area. Press ALT-0 for help." at bounding box center [735, 424] width 777 height 14
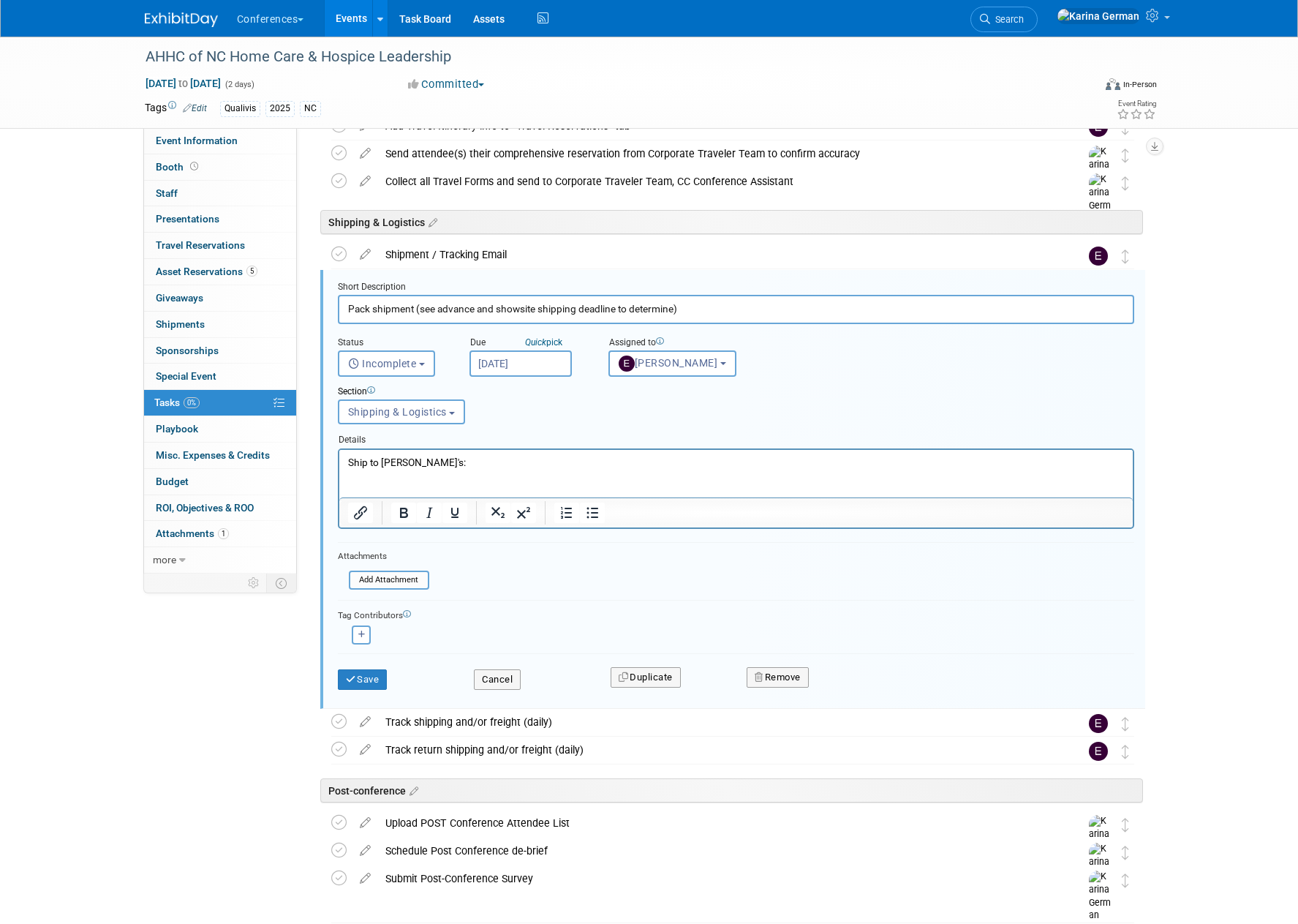
scroll to position [656, 0]
click at [402, 461] on p "Ship to Joe's:" at bounding box center [735, 463] width 777 height 14
click at [434, 478] on p "Rich Text Area. Press ALT-0 for help." at bounding box center [735, 477] width 777 height 14
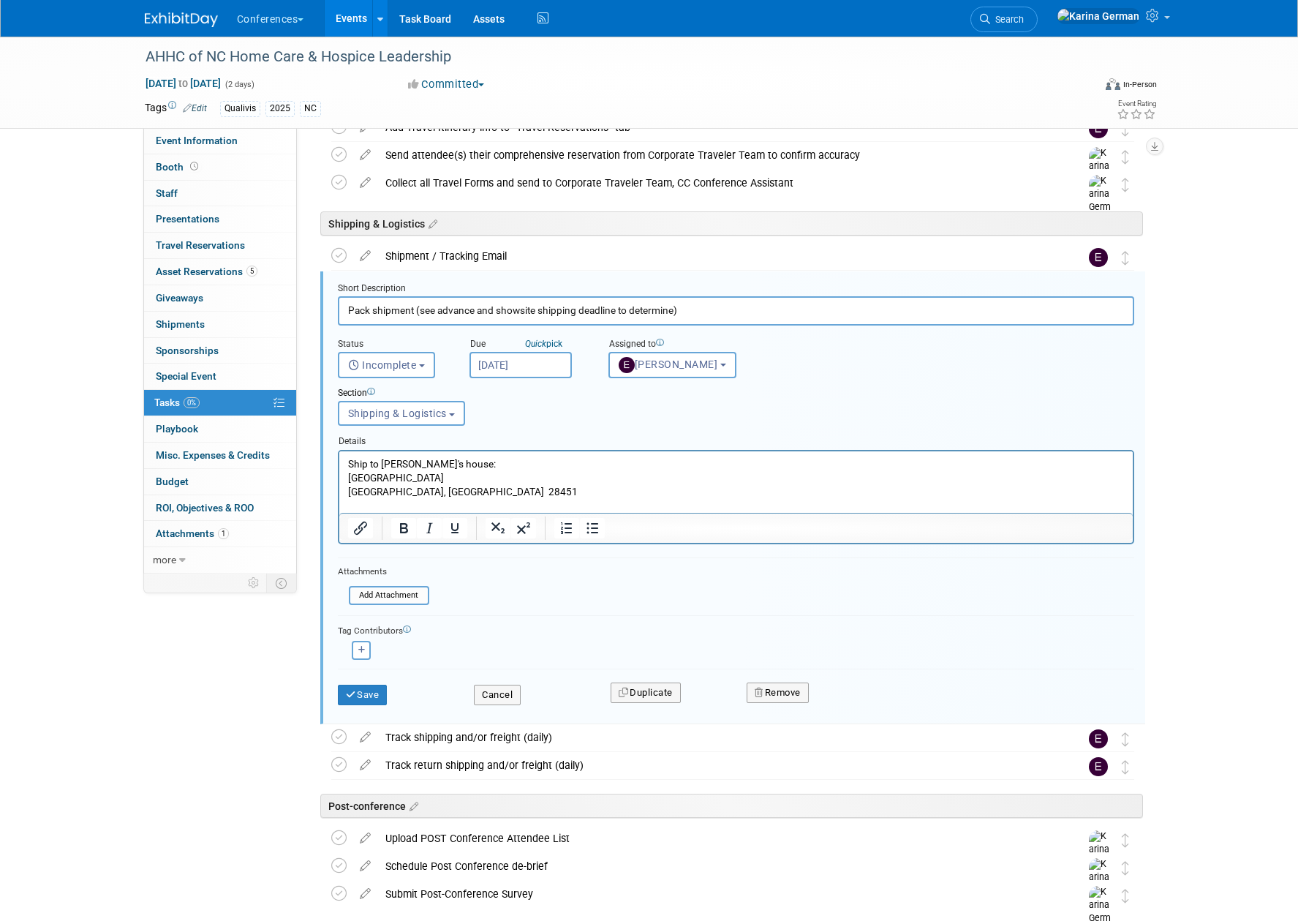
click at [449, 462] on p "Ship to Joe's house:" at bounding box center [735, 463] width 777 height 14
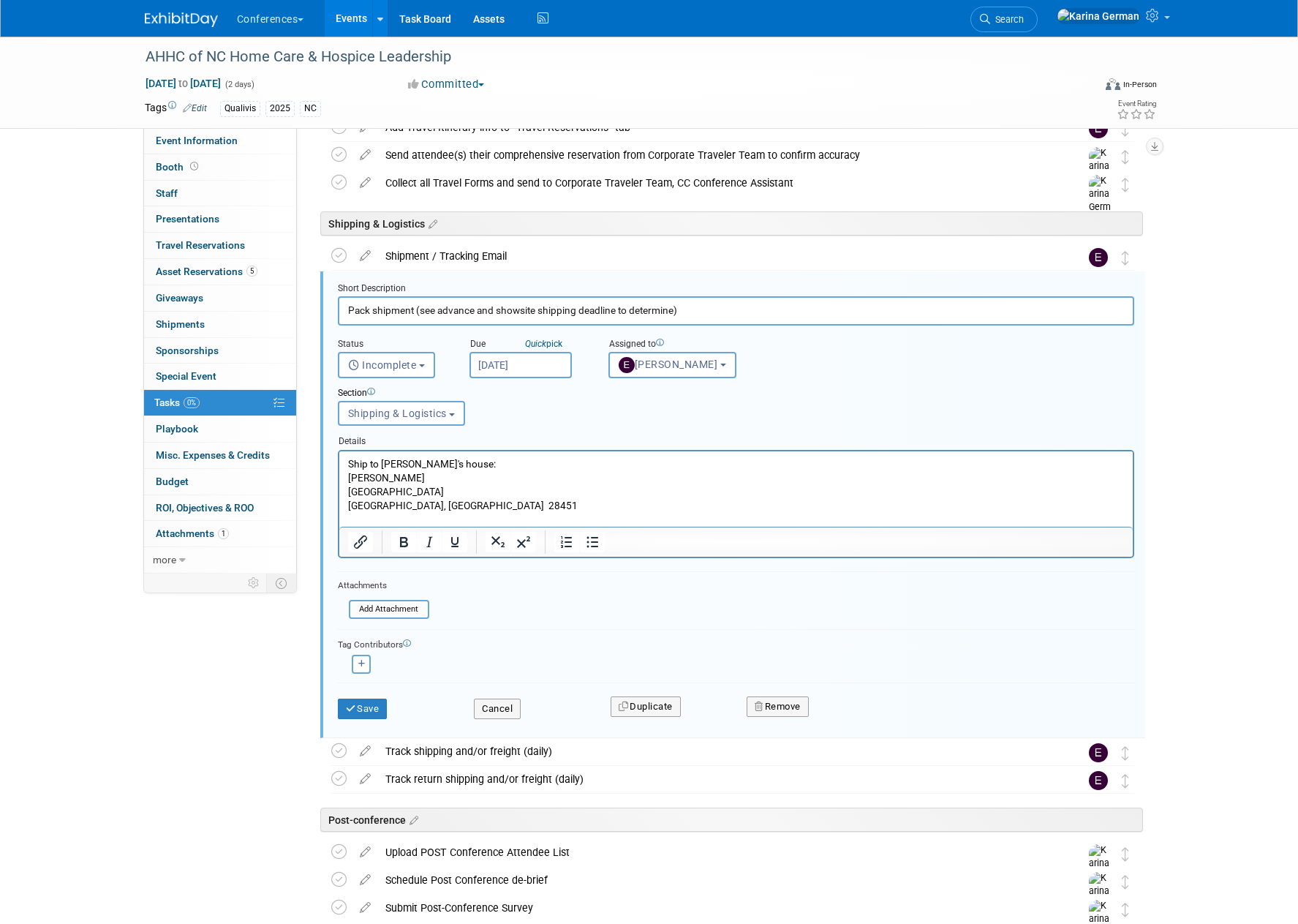
click at [449, 509] on p "Leland, NC 28451" at bounding box center [735, 505] width 777 height 14
click at [426, 462] on p "Ship to Joe's house:" at bounding box center [735, 463] width 777 height 14
click at [408, 540] on icon "Bold" at bounding box center [404, 542] width 18 height 18
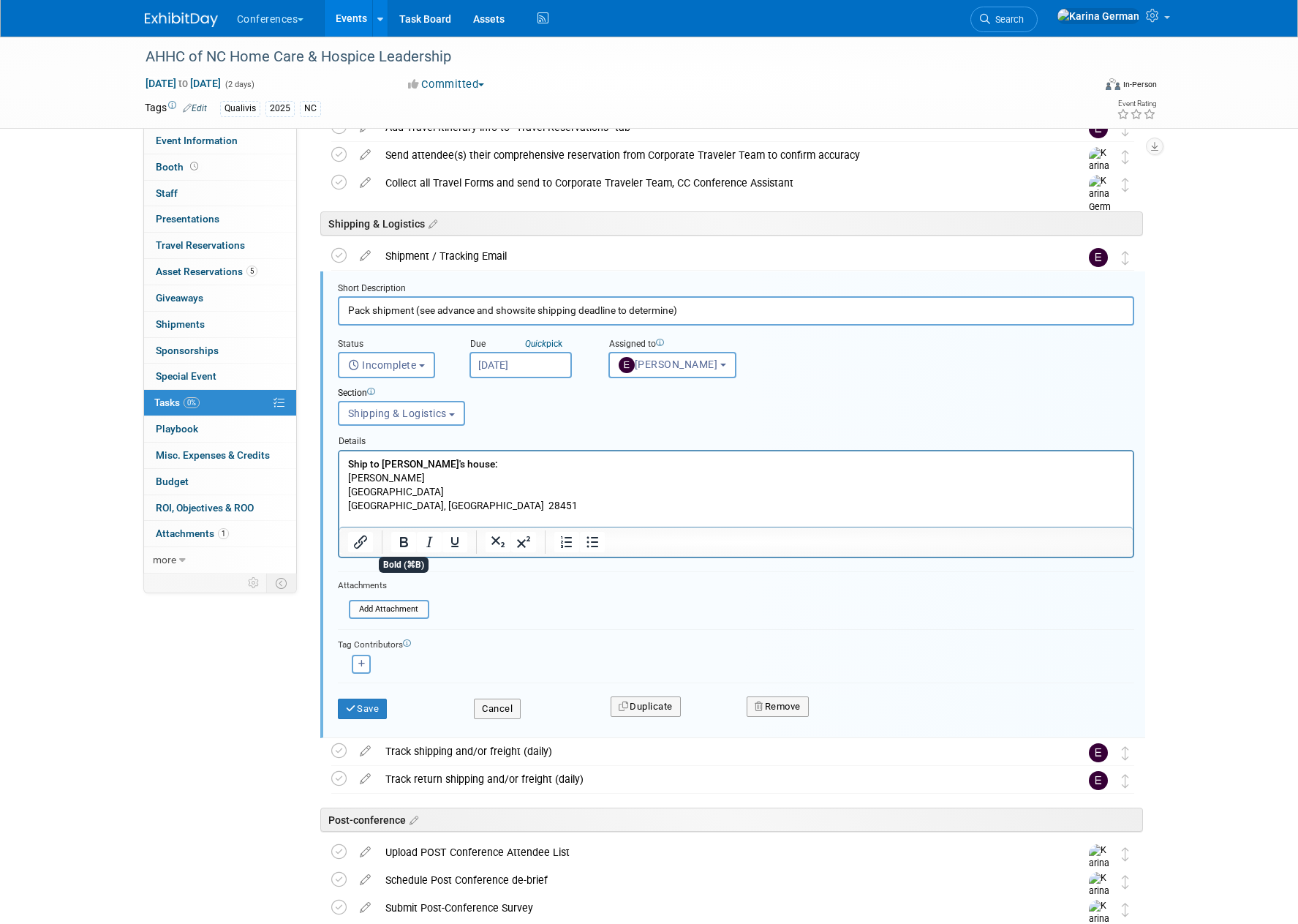
click at [490, 503] on p "Leland, NC 28451" at bounding box center [735, 505] width 777 height 14
click at [404, 623] on form "Short Description Pack shipment (see advance and showsite shipping deadline to …" at bounding box center [736, 508] width 819 height 452
click at [403, 601] on div "Add Attachment" at bounding box center [389, 609] width 81 height 19
click at [400, 606] on input "file" at bounding box center [353, 609] width 149 height 16
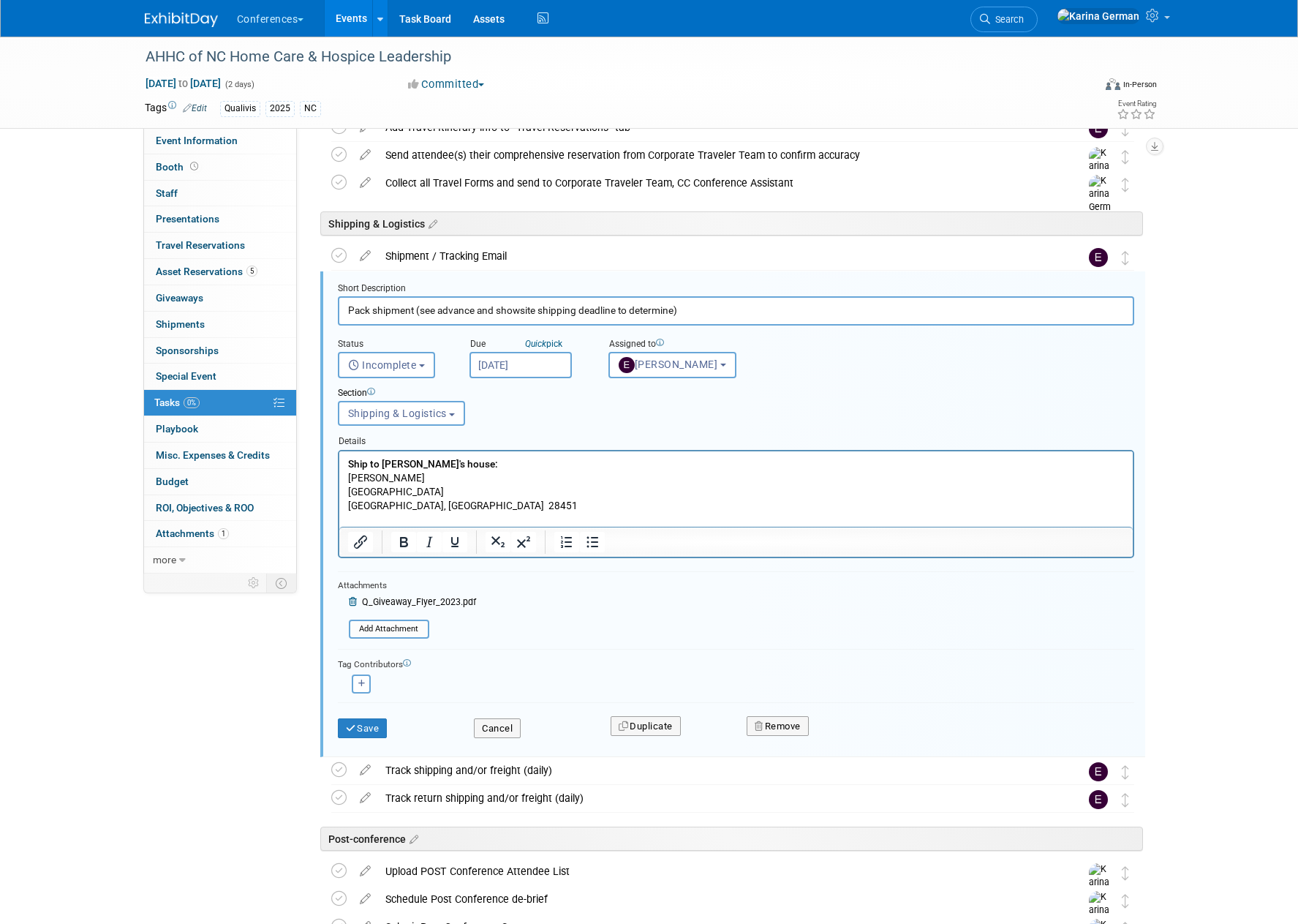
scroll to position [664, 0]
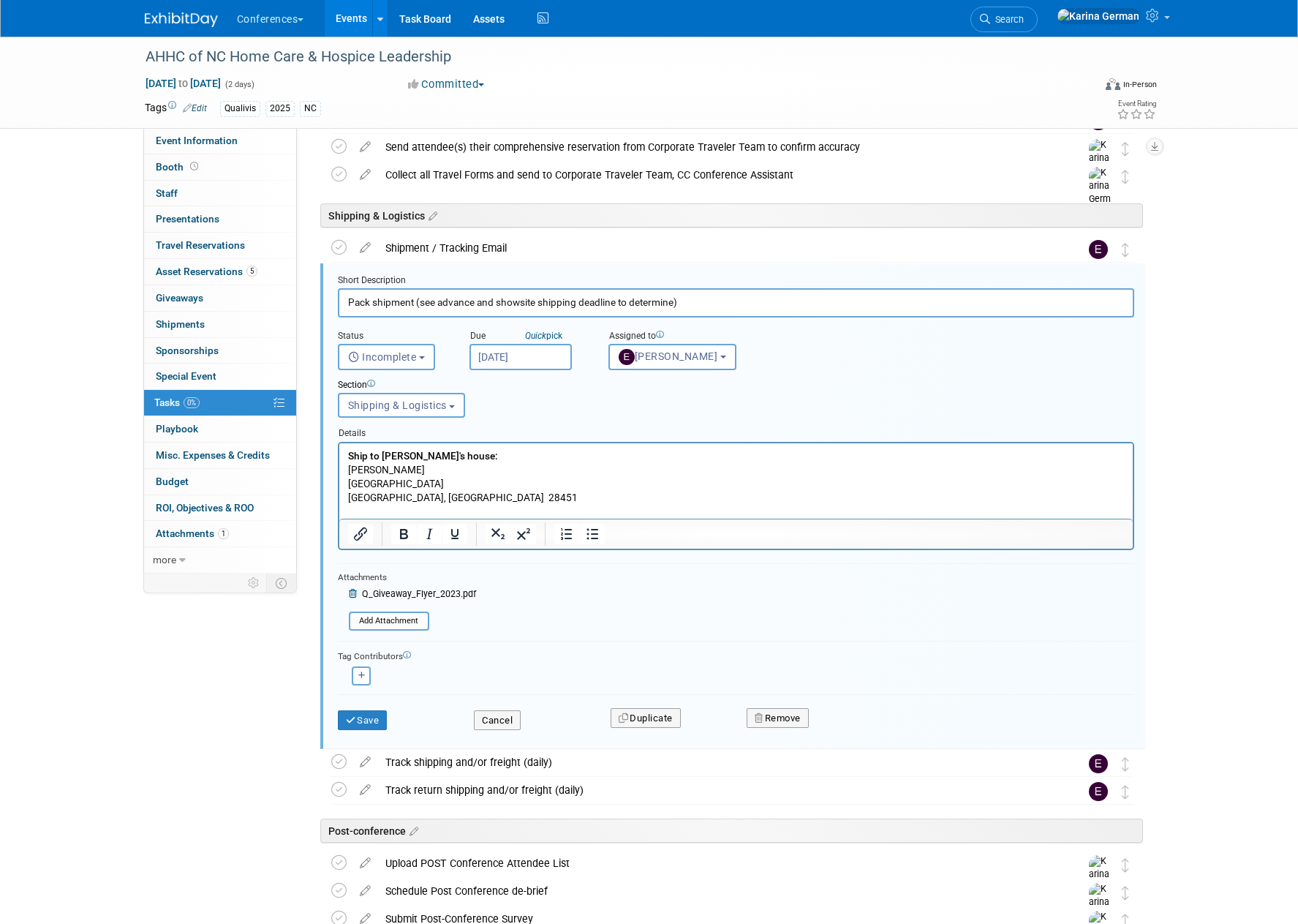
click at [468, 486] on p "1008 Tallgrass Lane" at bounding box center [735, 483] width 777 height 14
click at [451, 492] on p "Leland, NC 28451" at bounding box center [735, 497] width 777 height 14
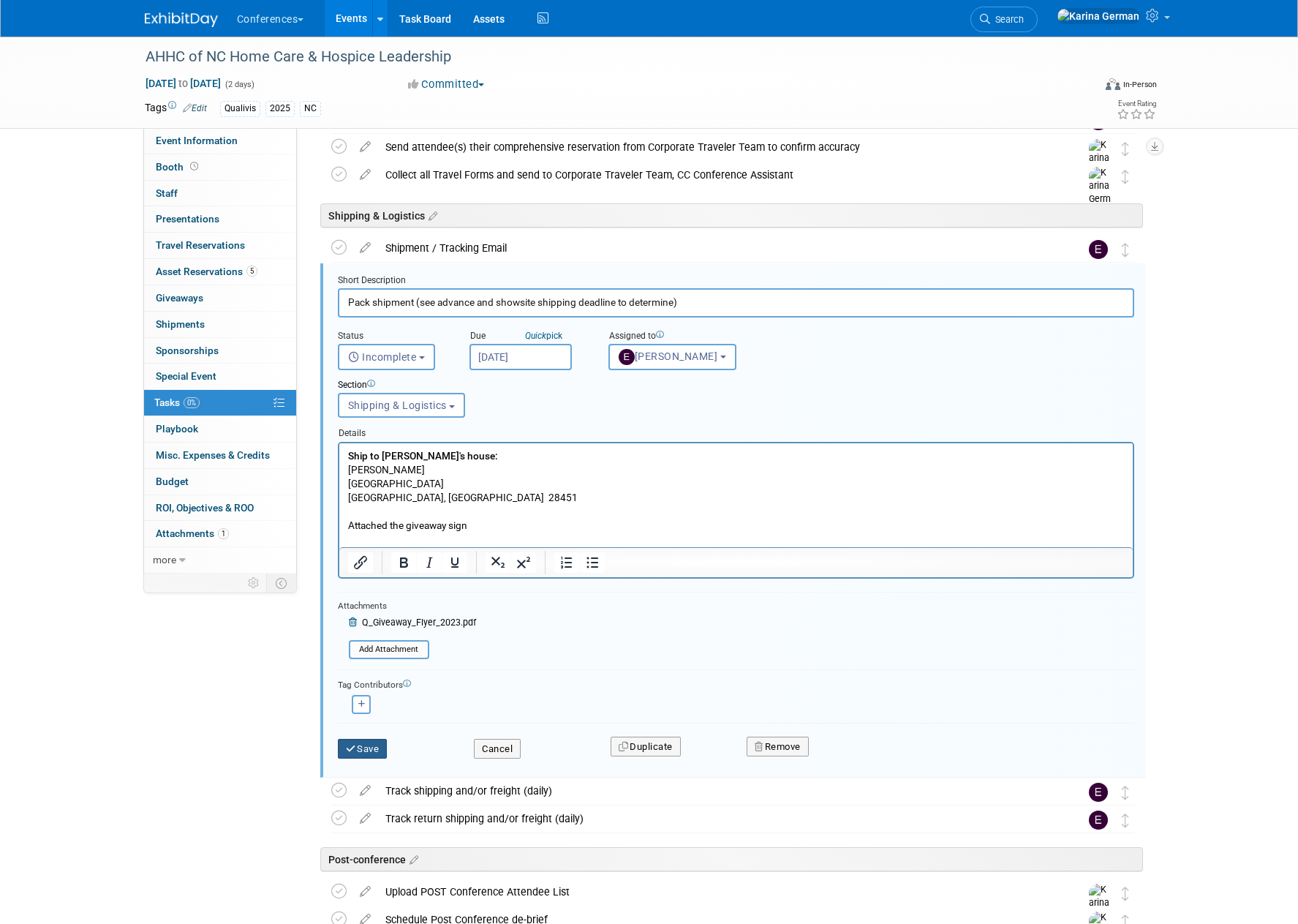
click at [362, 745] on button "Save" at bounding box center [363, 749] width 50 height 21
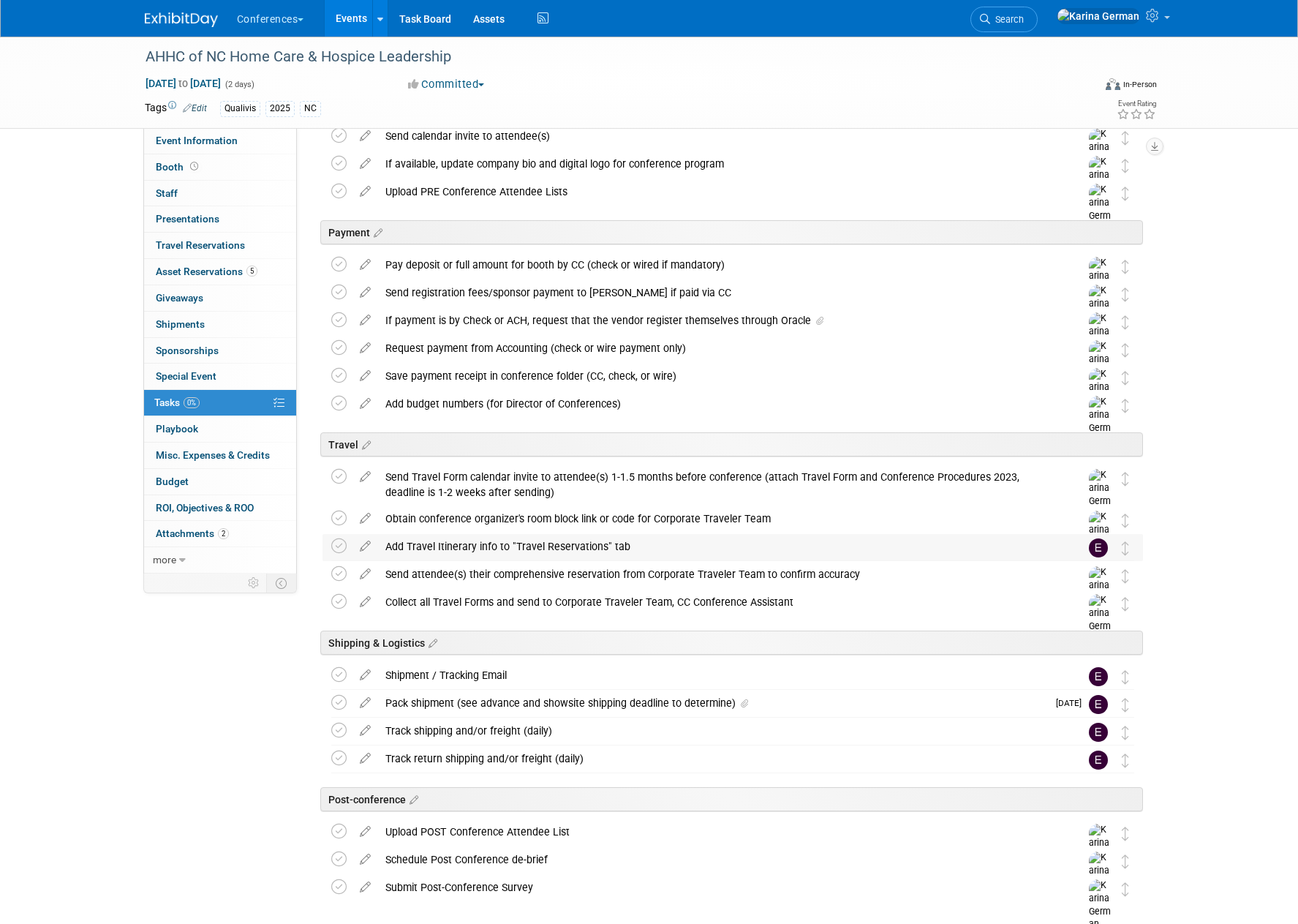
scroll to position [291, 0]
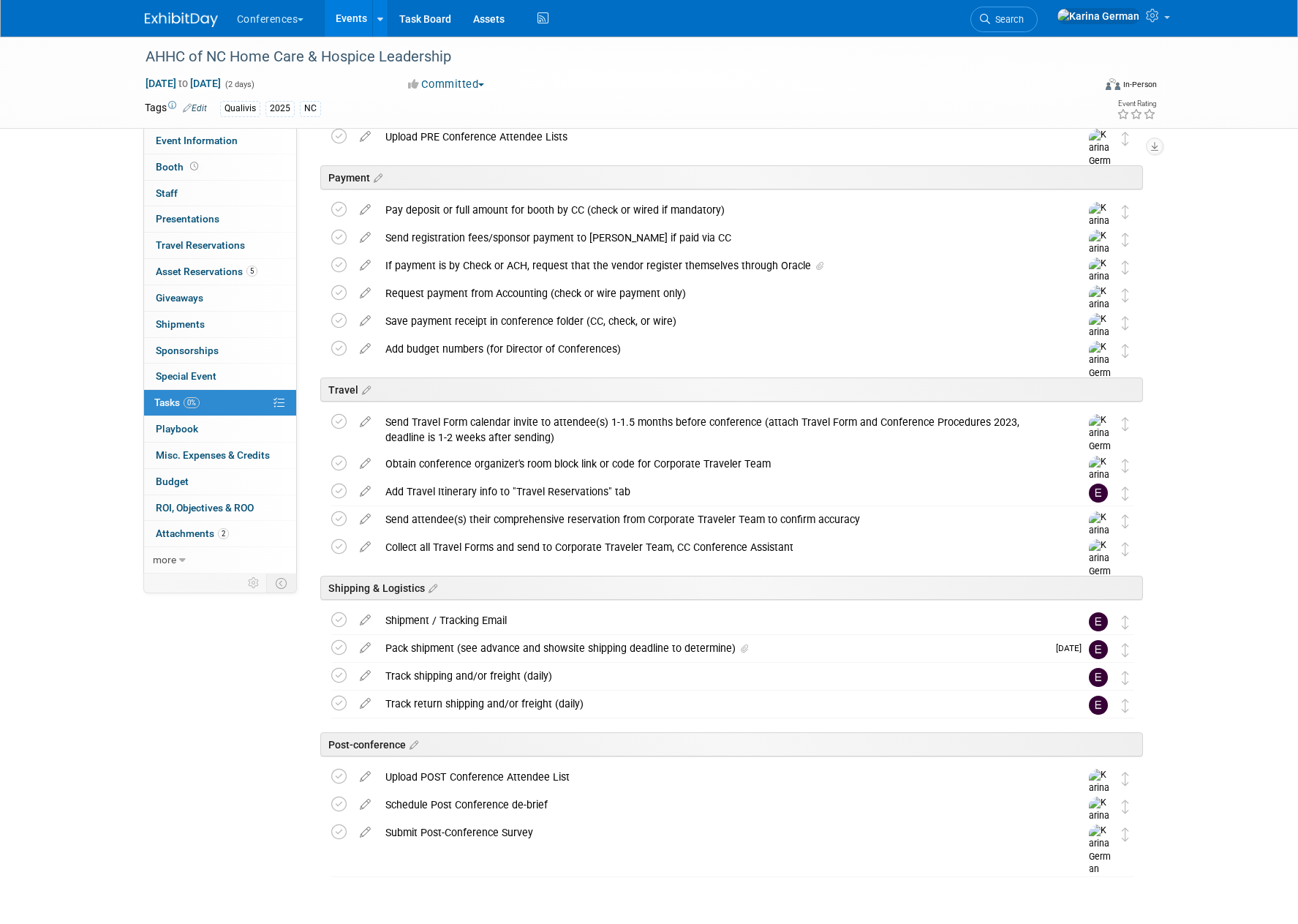
click at [458, 649] on div "Pack shipment (see advance and showsite shipping deadline to determine)" at bounding box center [712, 647] width 669 height 25
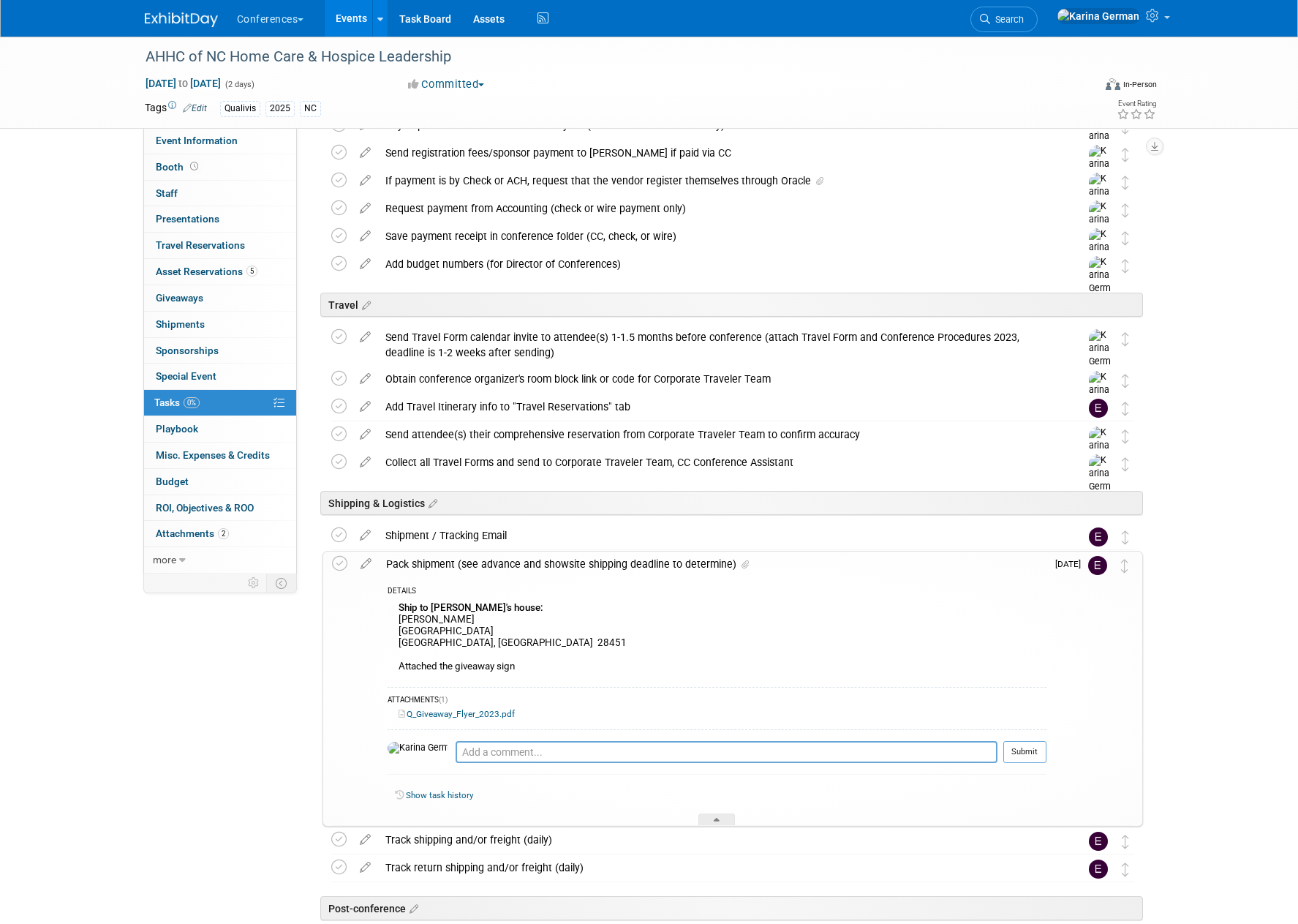
scroll to position [376, 0]
click at [484, 564] on div "Pack shipment (see advance and showsite shipping deadline to determine)" at bounding box center [712, 564] width 667 height 25
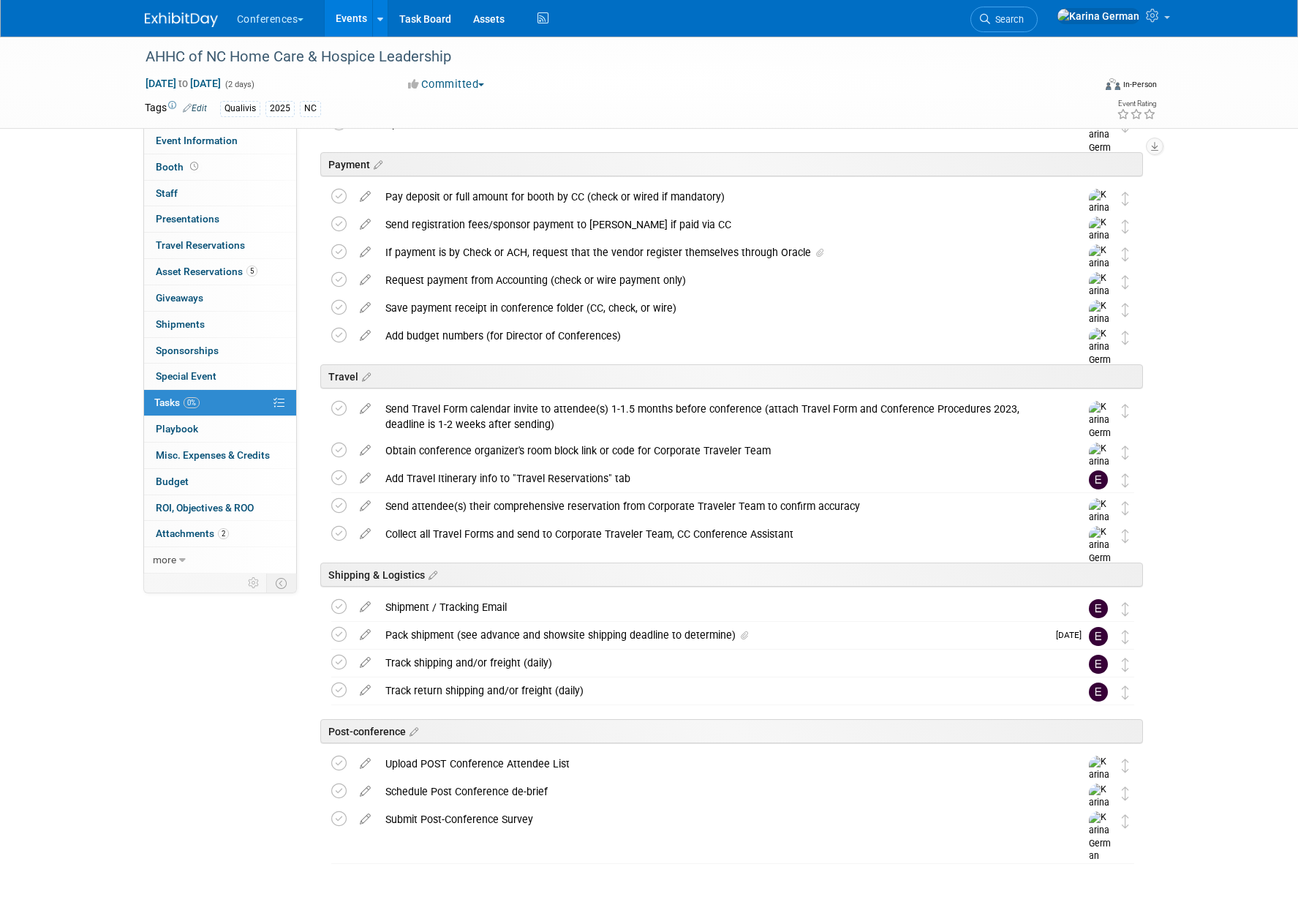
scroll to position [305, 0]
click at [395, 57] on div "AHHC of NC Home Care & Hospice Leadership" at bounding box center [606, 57] width 931 height 26
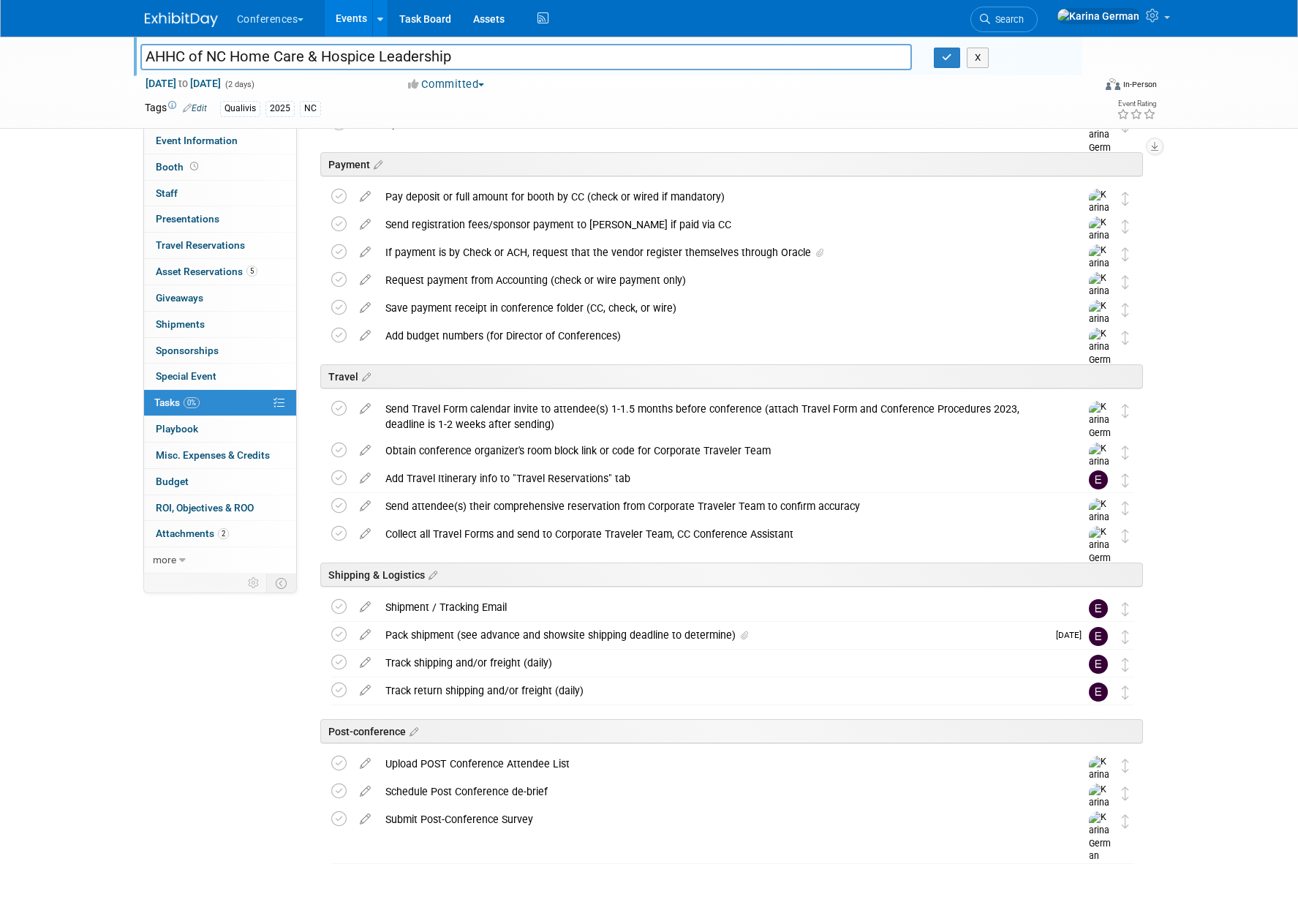
click at [395, 57] on input "AHHC of NC Home Care & Hospice Leadership" at bounding box center [526, 57] width 772 height 26
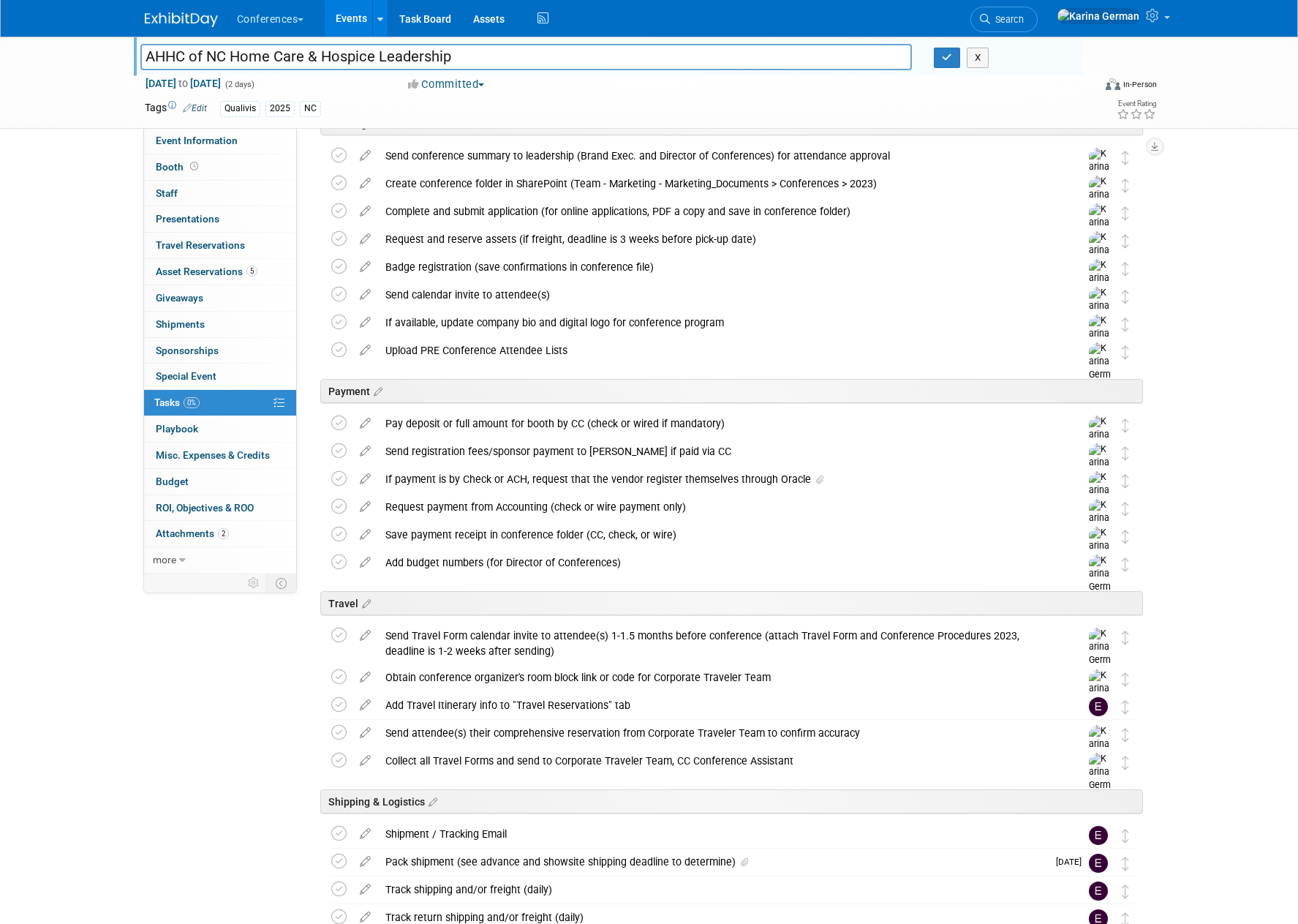
scroll to position [0, 0]
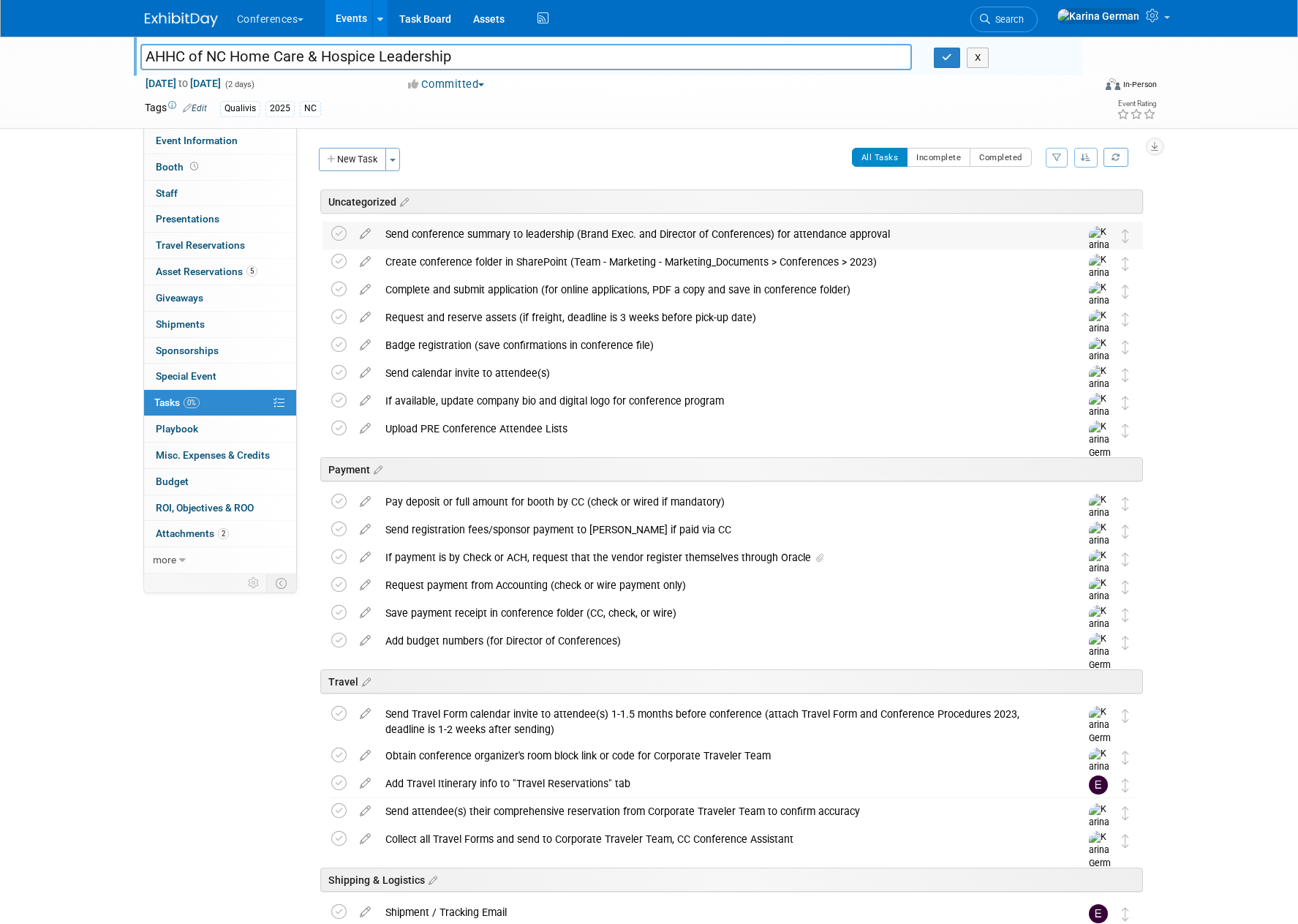
click at [338, 224] on td at bounding box center [341, 250] width 21 height 57
click at [338, 237] on icon at bounding box center [338, 233] width 15 height 15
click at [461, 225] on div "Send conference summary to leadership (Brand Exec. and Director of Conferences)…" at bounding box center [718, 234] width 681 height 25
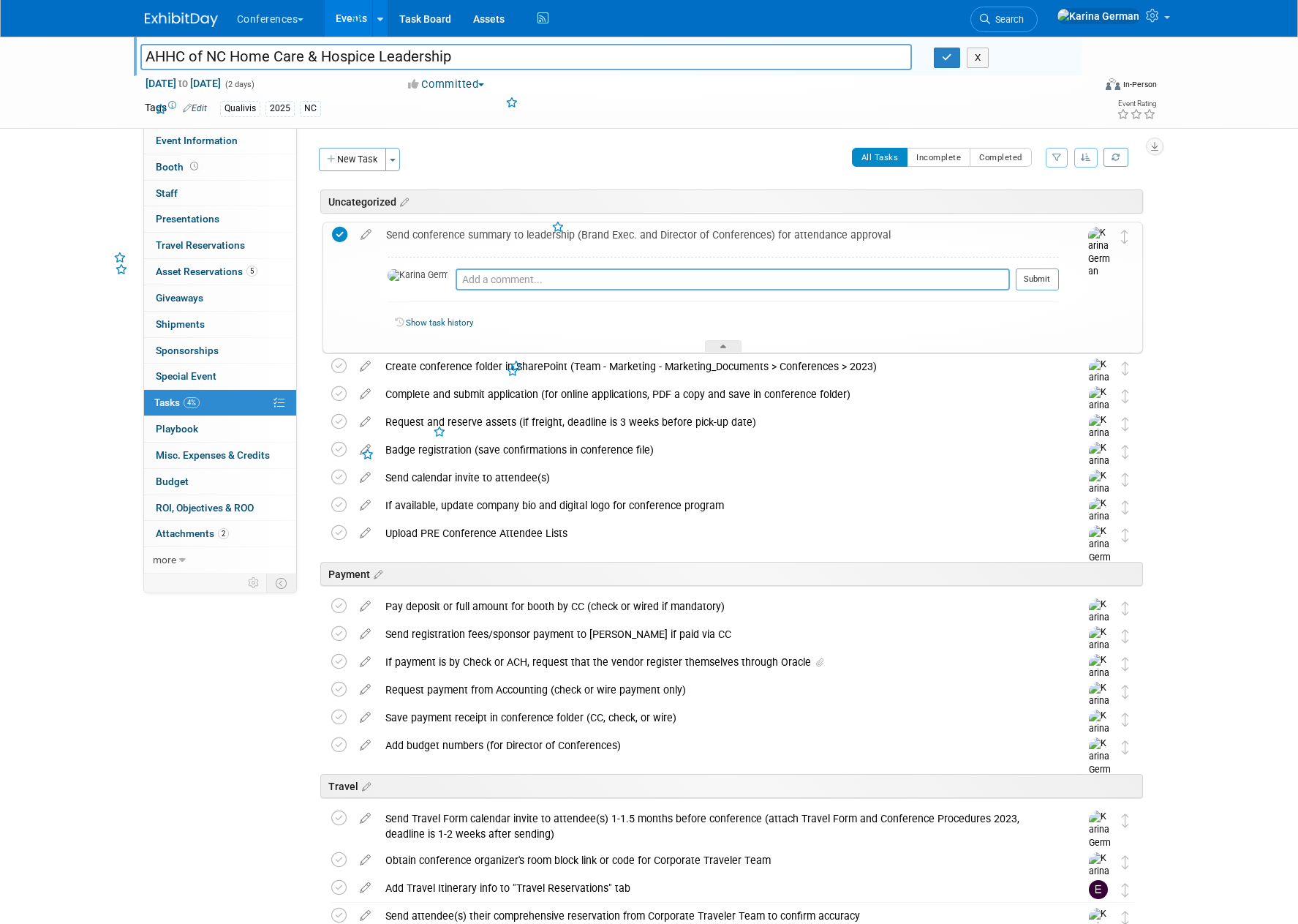
click at [463, 281] on textarea at bounding box center [732, 279] width 554 height 22
type textarea "Kelly and Sonya approved Joe to attend"
click at [1055, 283] on button "Submit" at bounding box center [1036, 279] width 43 height 22
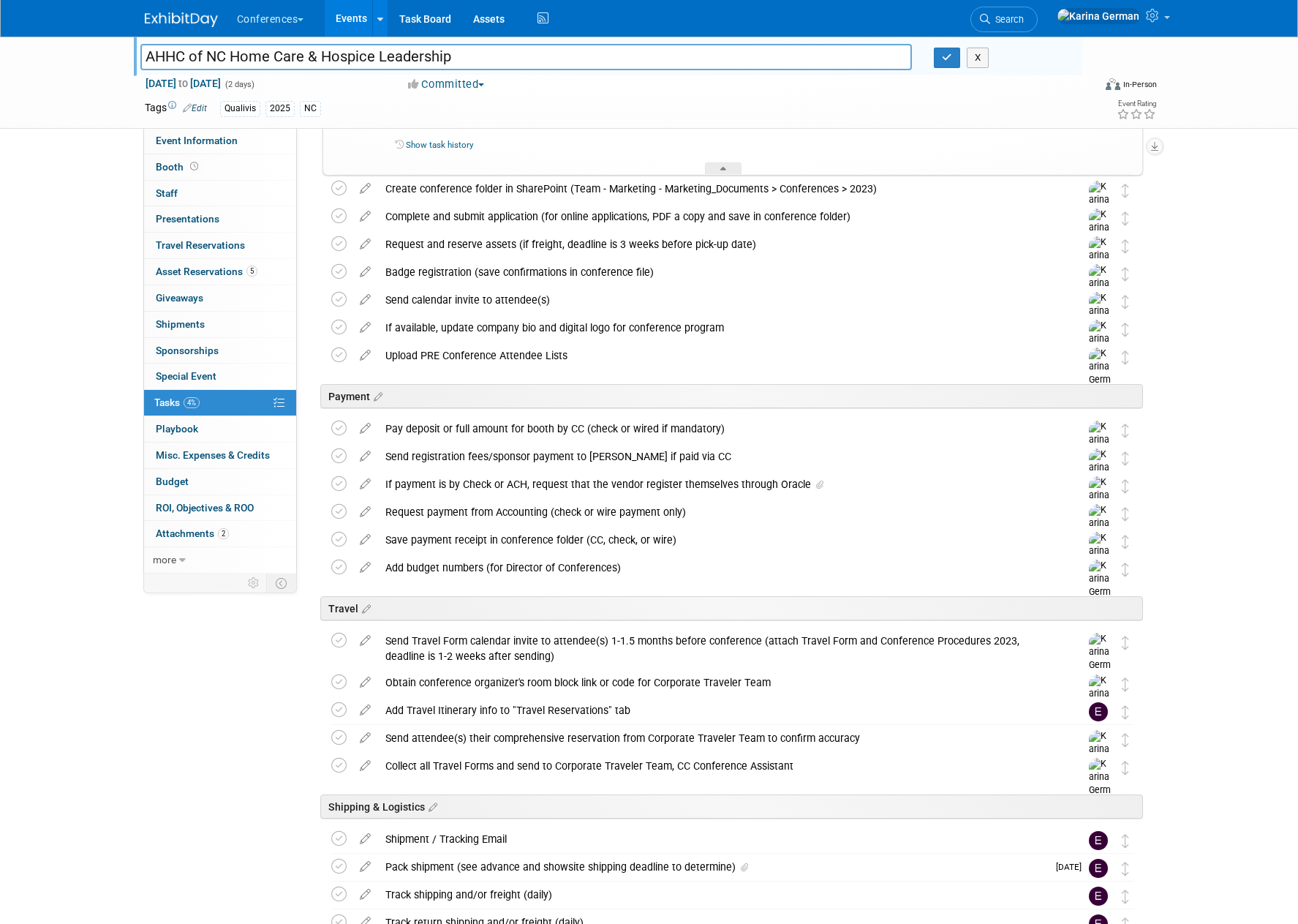
scroll to position [473, 0]
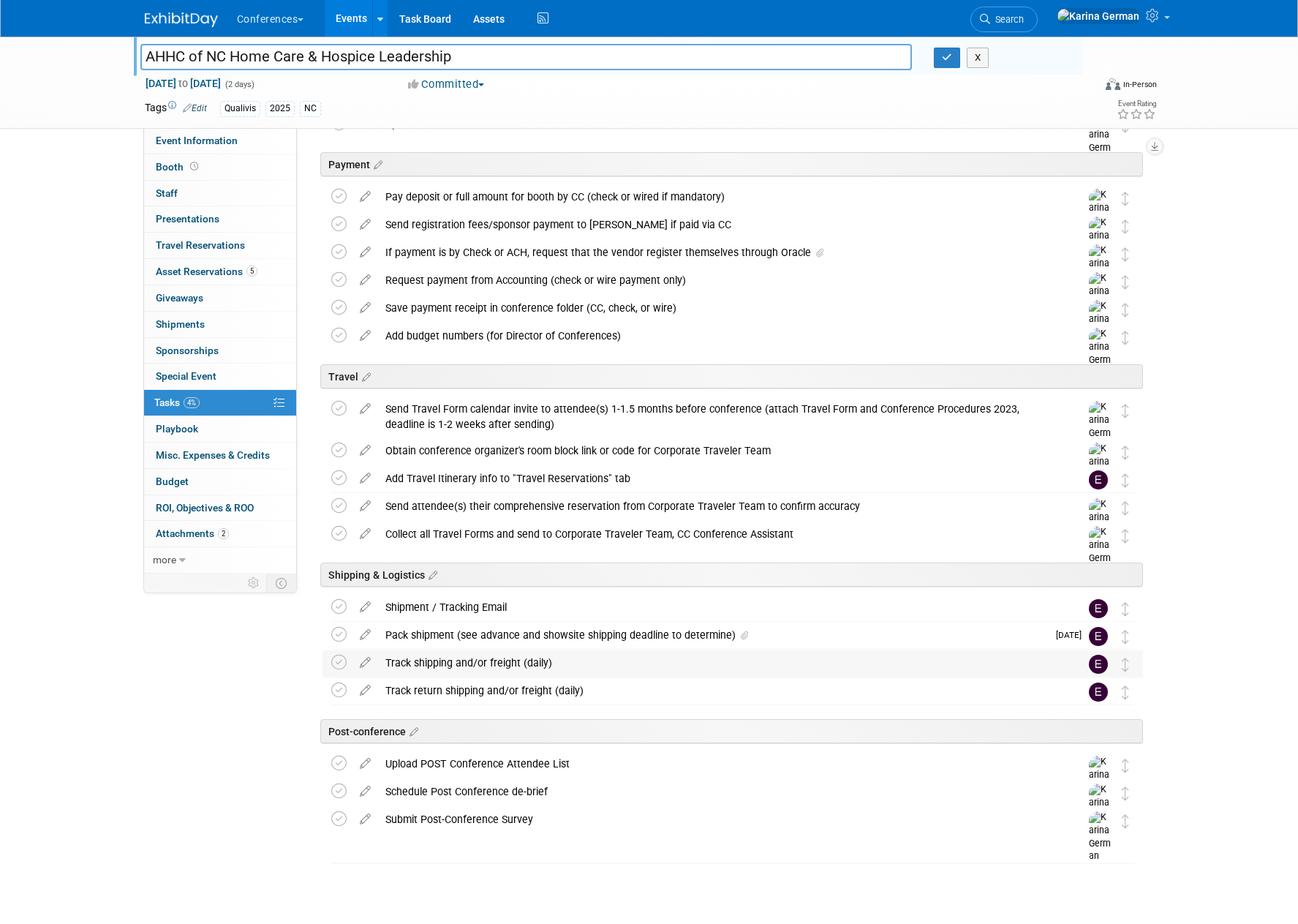
click at [455, 661] on div "Track shipping and/or freight (daily)" at bounding box center [718, 662] width 681 height 25
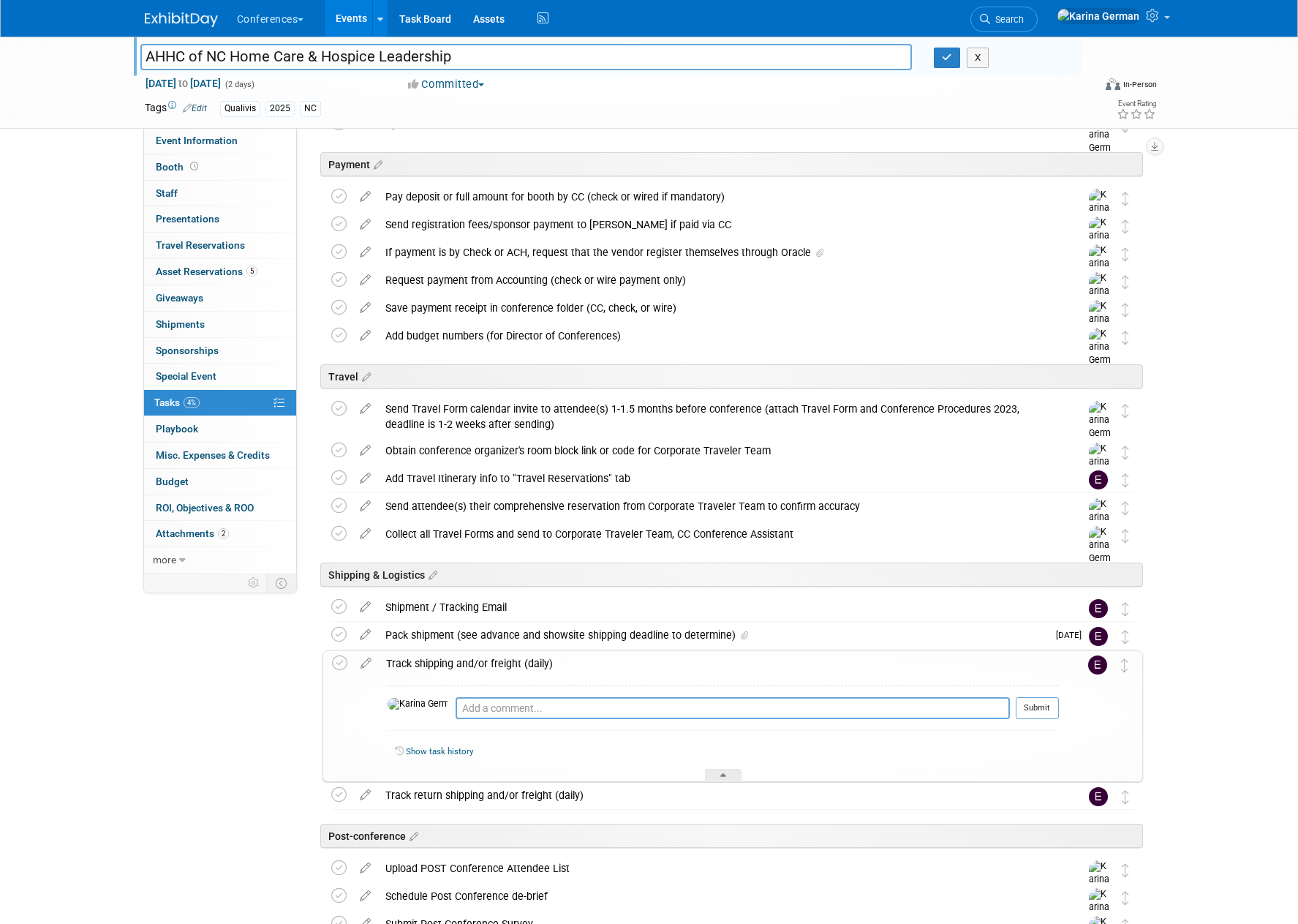
click at [459, 642] on div "Pack shipment (see advance and showsite shipping deadline to determine)" at bounding box center [712, 635] width 669 height 25
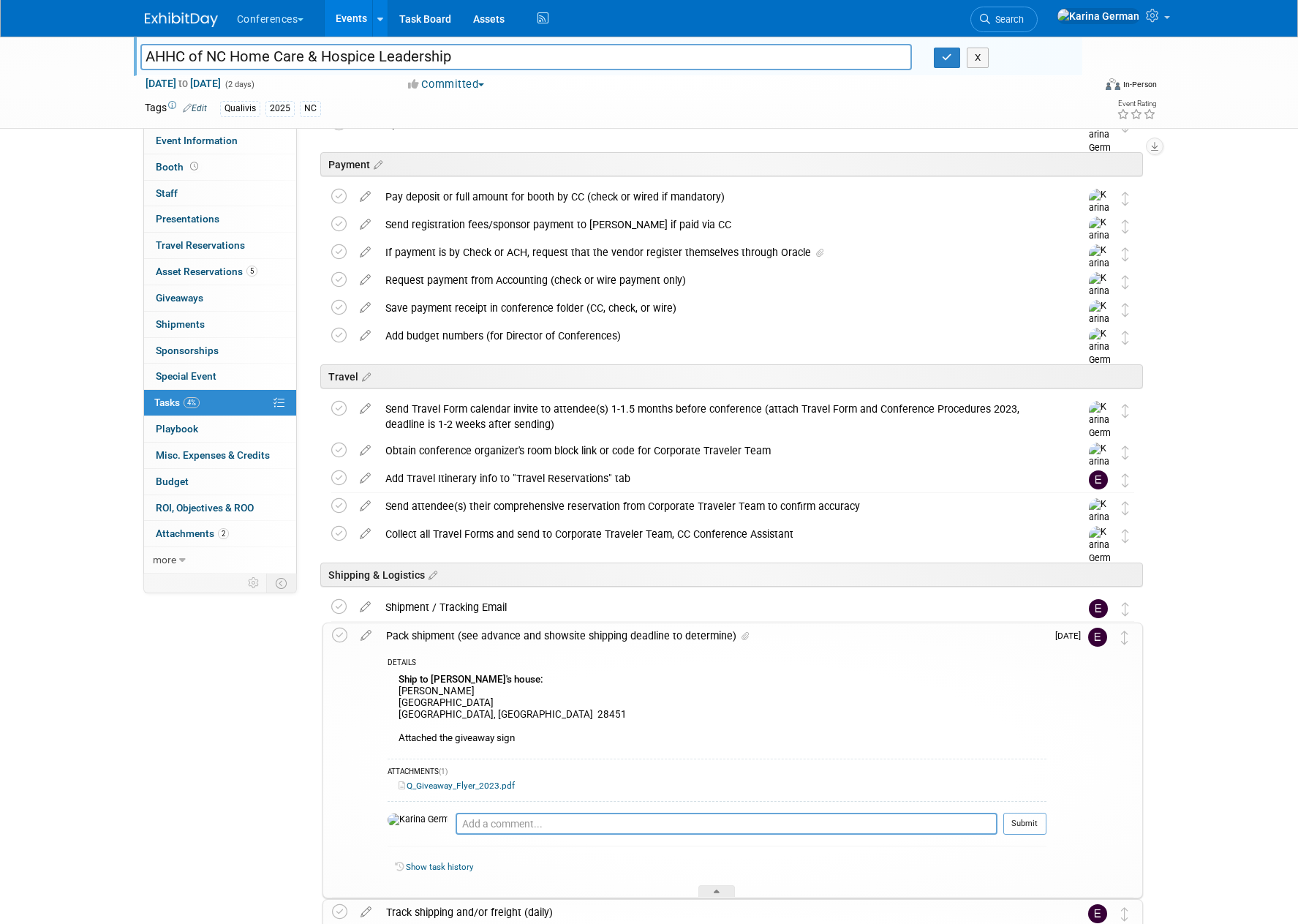
click at [459, 642] on div "Pack shipment (see advance and showsite shipping deadline to determine)" at bounding box center [712, 635] width 667 height 25
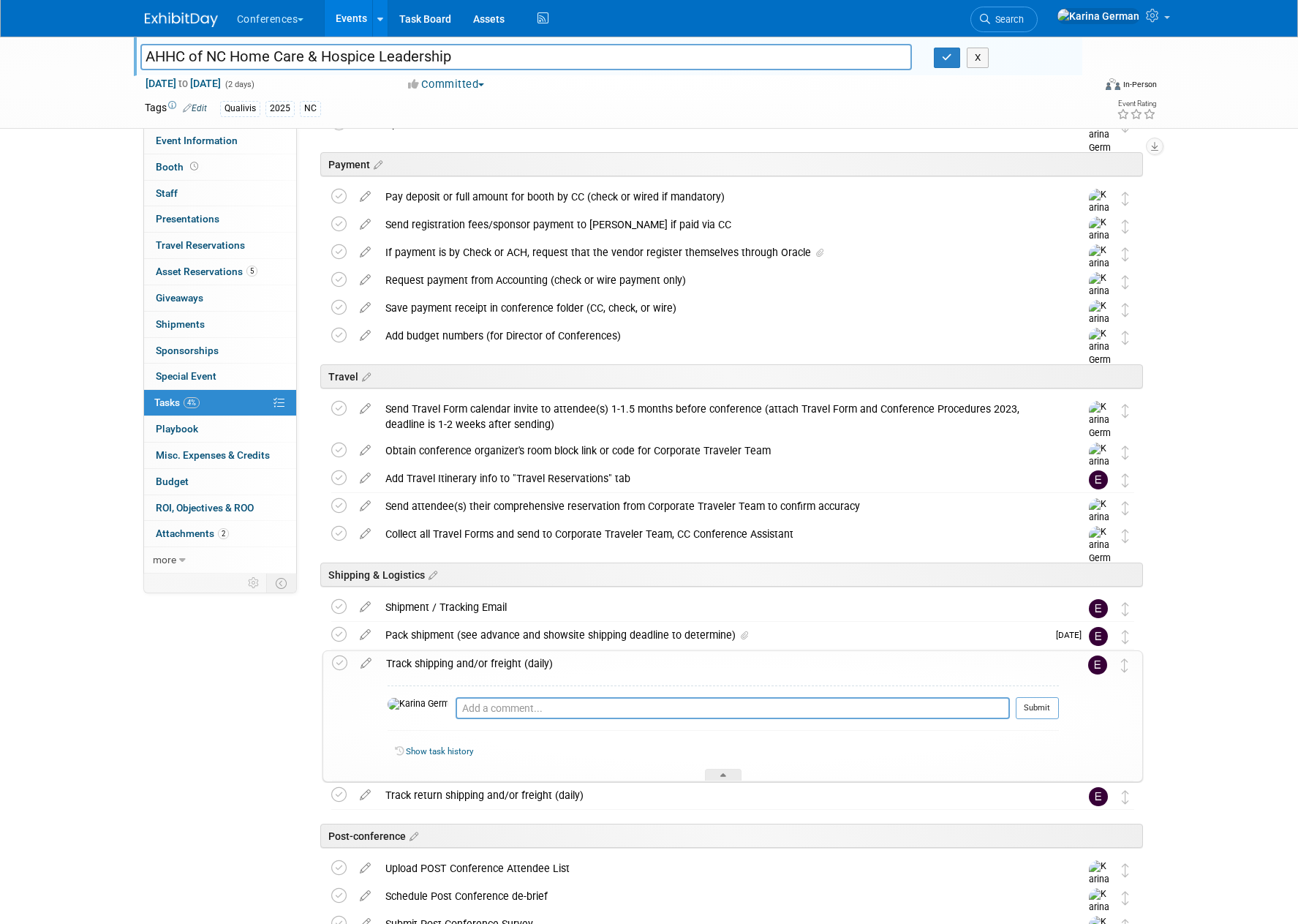
click at [464, 658] on div "Track shipping and/or freight (daily)" at bounding box center [719, 662] width 680 height 25
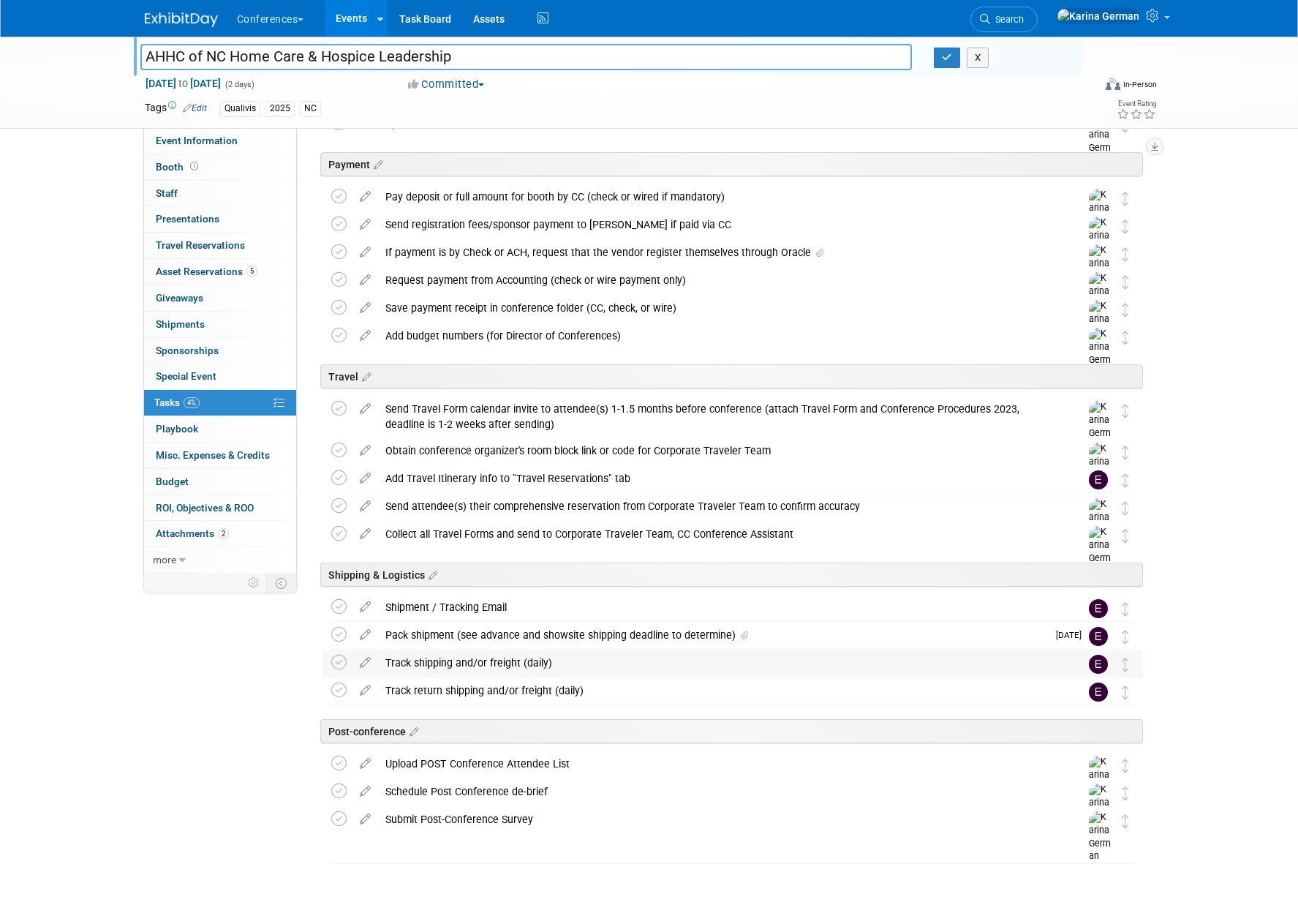
scroll to position [0, 0]
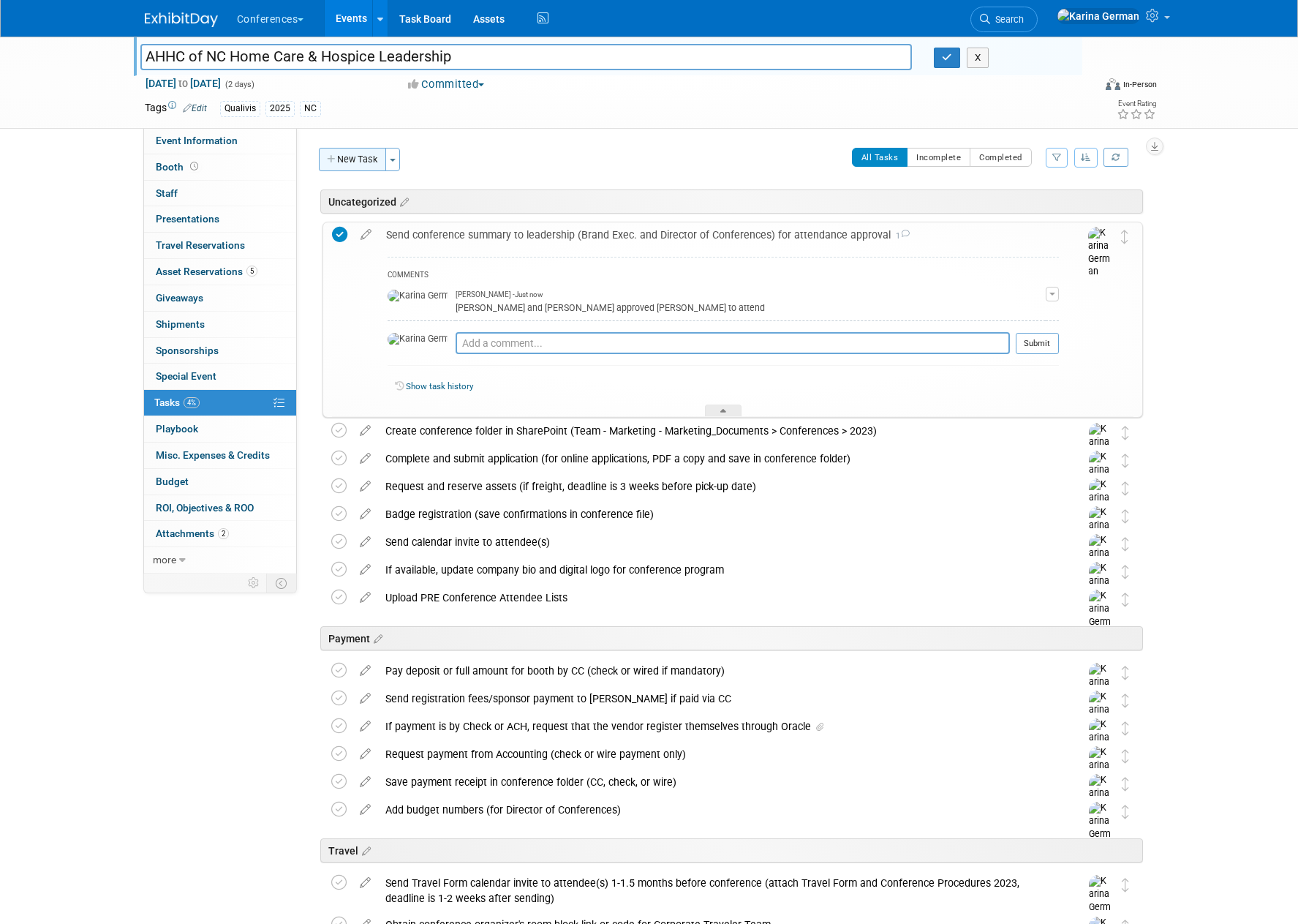
click at [354, 164] on button "New Task" at bounding box center [353, 160] width 68 height 24
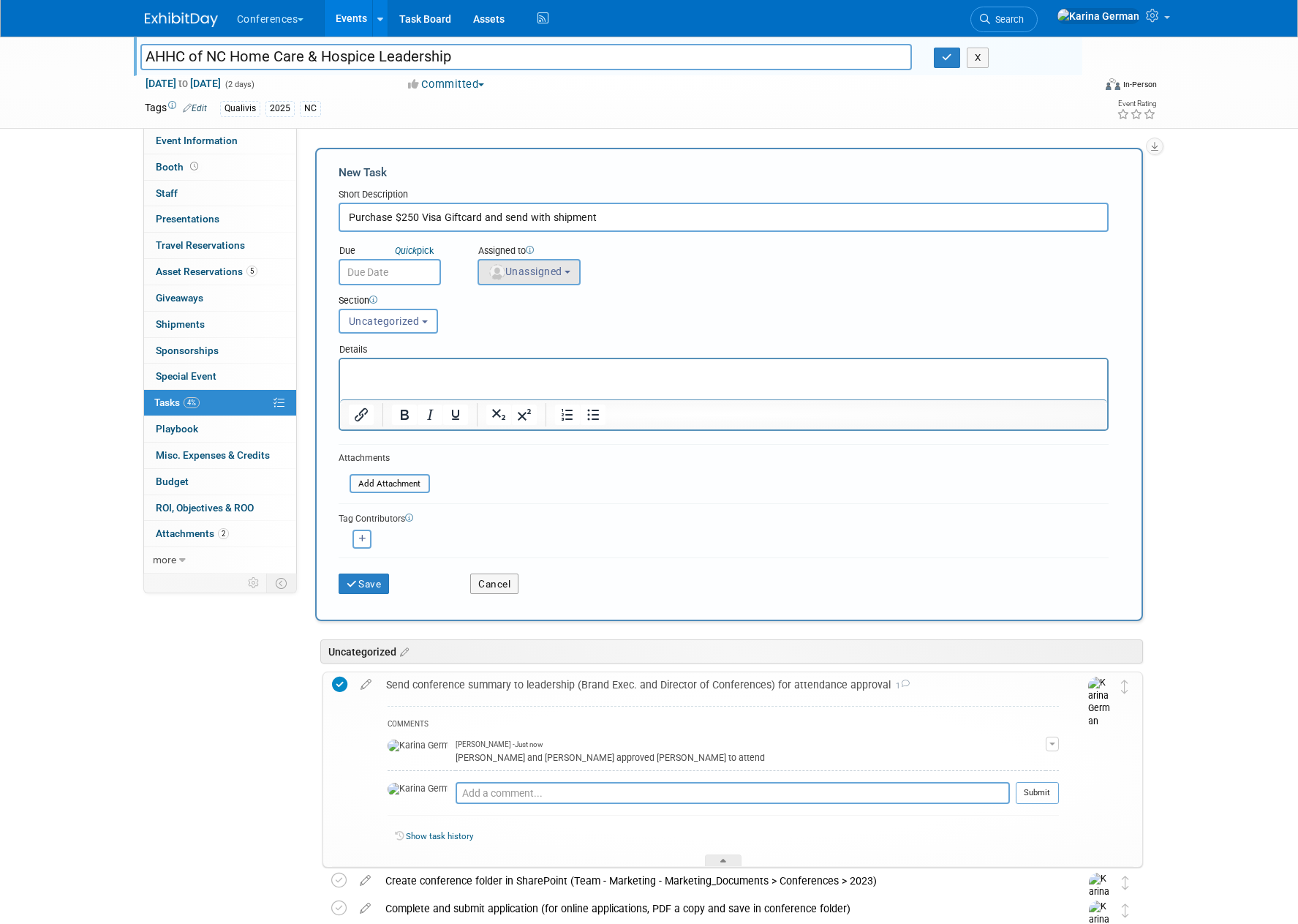
type input "Purchase $250 Visa Giftcard and send with shipment"
click at [540, 275] on span "Unassigned" at bounding box center [524, 272] width 75 height 12
click at [540, 300] on input "text" at bounding box center [555, 306] width 146 height 25
type input "erin"
click at [614, 341] on label "[PERSON_NAME]" at bounding box center [562, 338] width 153 height 24
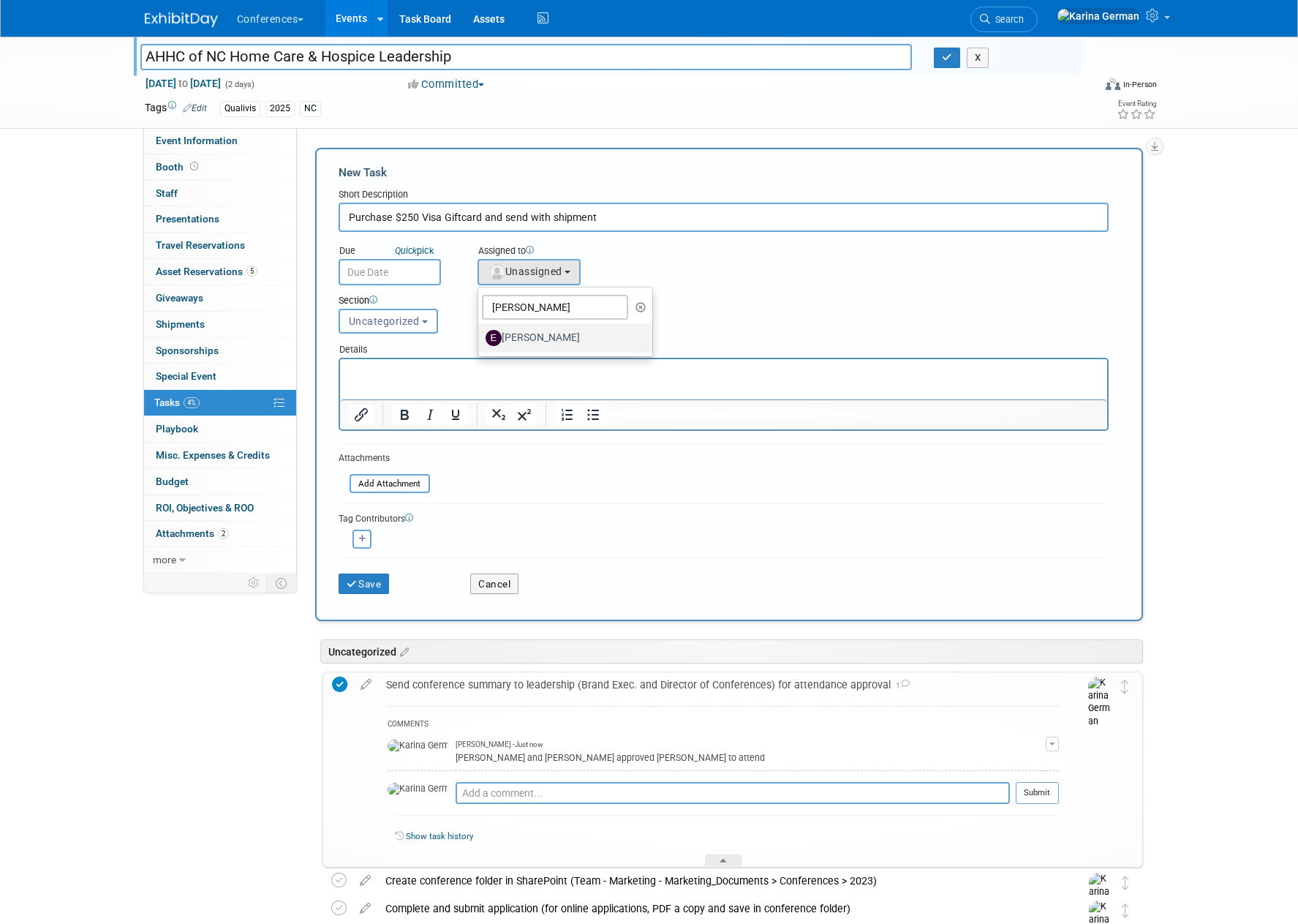
click at [480, 341] on input "[PERSON_NAME]" at bounding box center [476, 336] width 10 height 10
select select "05738ff0-bddb-4e68-890b-b446aa749597"
click at [343, 288] on div "Section Uncategorized Payment Travel Shipping & Logistics Post-conference Uncat…" at bounding box center [690, 310] width 726 height 51
click at [368, 285] on div "Section Uncategorized Payment Travel Shipping & Logistics Post-conference Uncat…" at bounding box center [690, 310] width 726 height 51
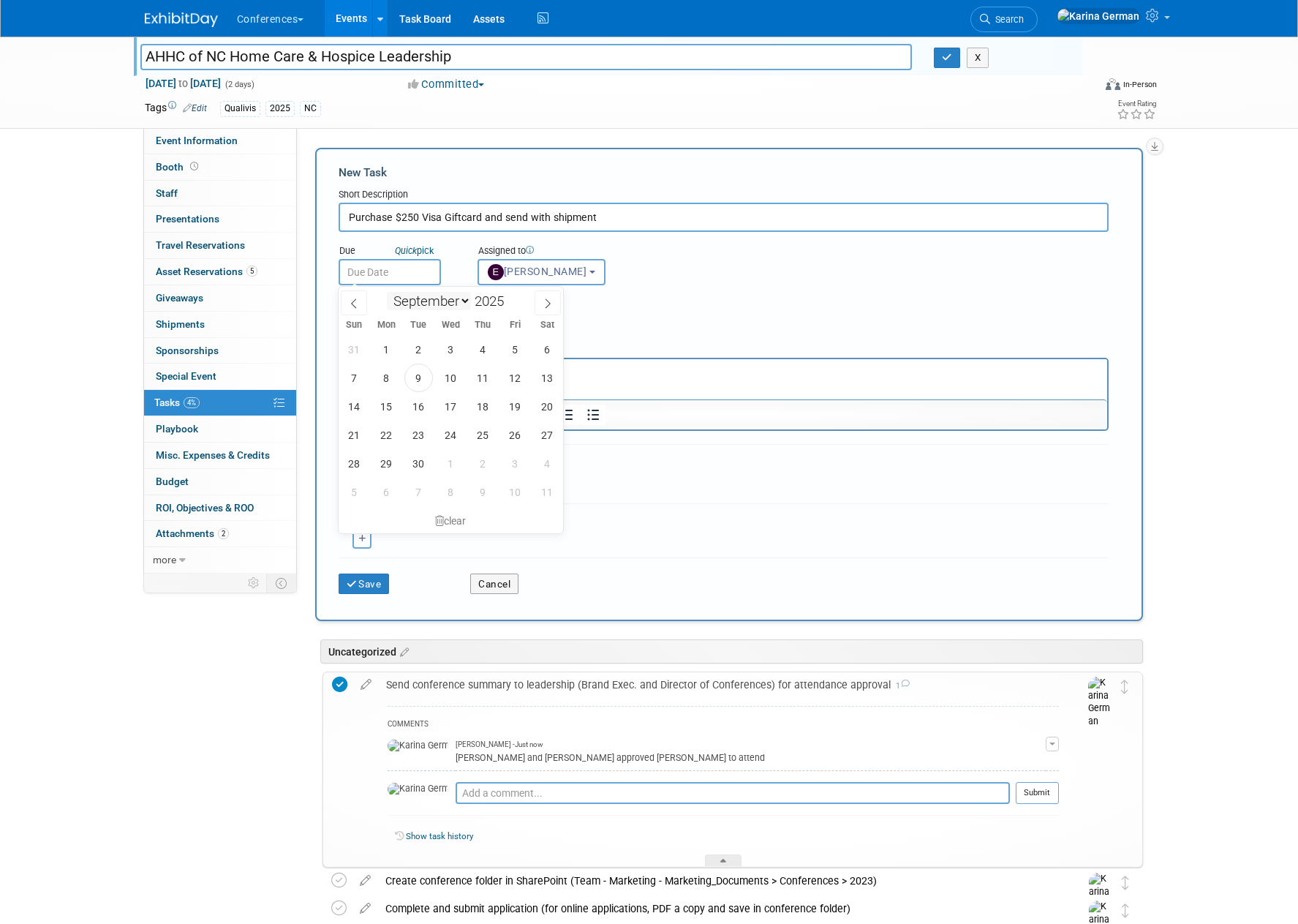
click at [397, 277] on input "text" at bounding box center [389, 272] width 102 height 26
click at [491, 433] on span "25" at bounding box center [482, 435] width 29 height 29
type input "Sep 25, 2025"
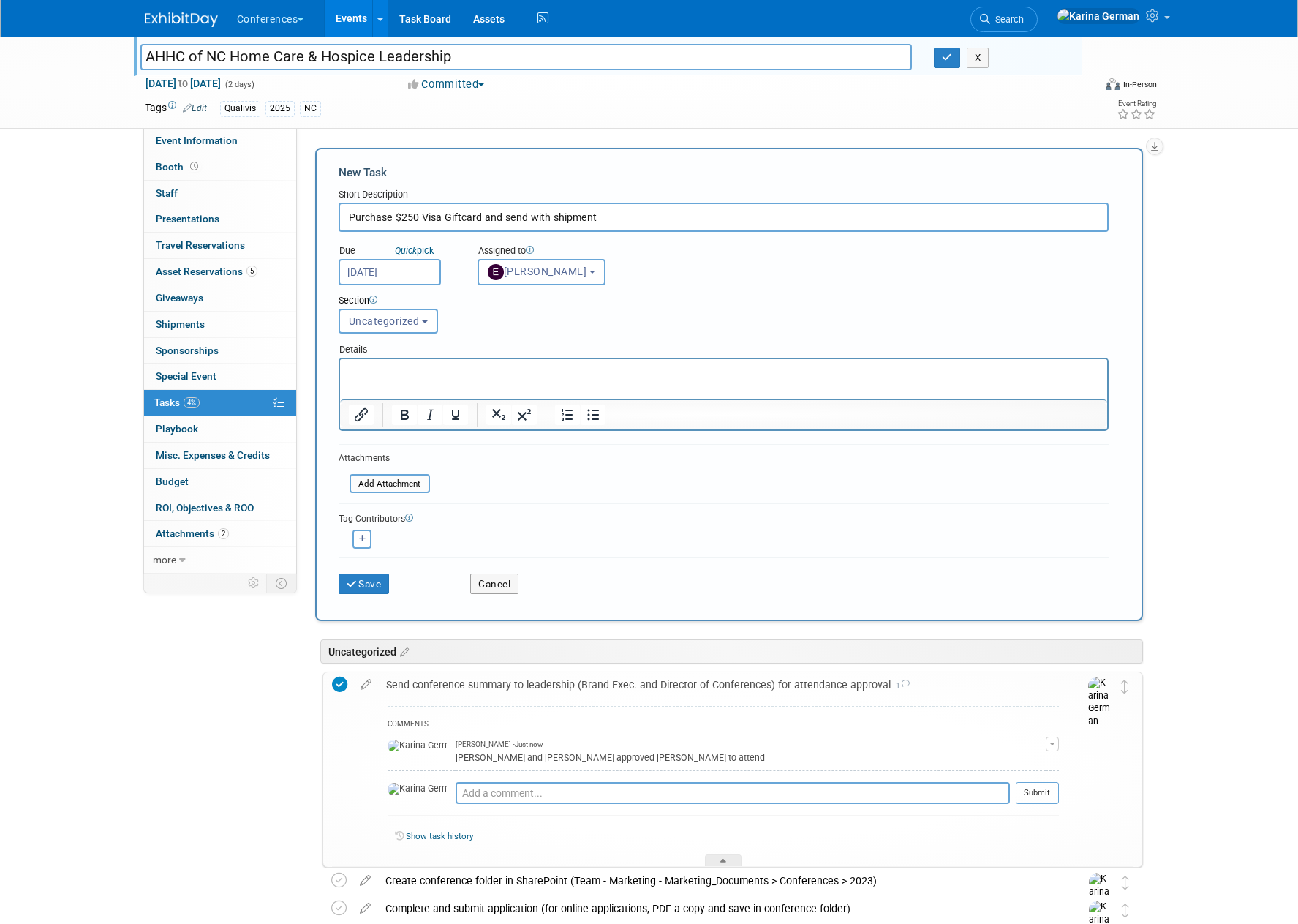
click at [464, 329] on div "Section Uncategorized Payment Travel Shipping & Logistics Post-conference Uncat…" at bounding box center [690, 310] width 726 height 51
drag, startPoint x: 391, startPoint y: 216, endPoint x: 223, endPoint y: 212, distance: 168.0
click at [223, 212] on div "Event Information Event Info Booth Booth 0 Staff 0 Staff 0 Presentations 0 Pres…" at bounding box center [649, 927] width 1031 height 1781
click at [596, 220] on input "Buy $250 Visa Giftcard and send with shipment" at bounding box center [723, 217] width 770 height 29
type input "Buy $250 Visa Giftcard and send with shipment to Joe's house"
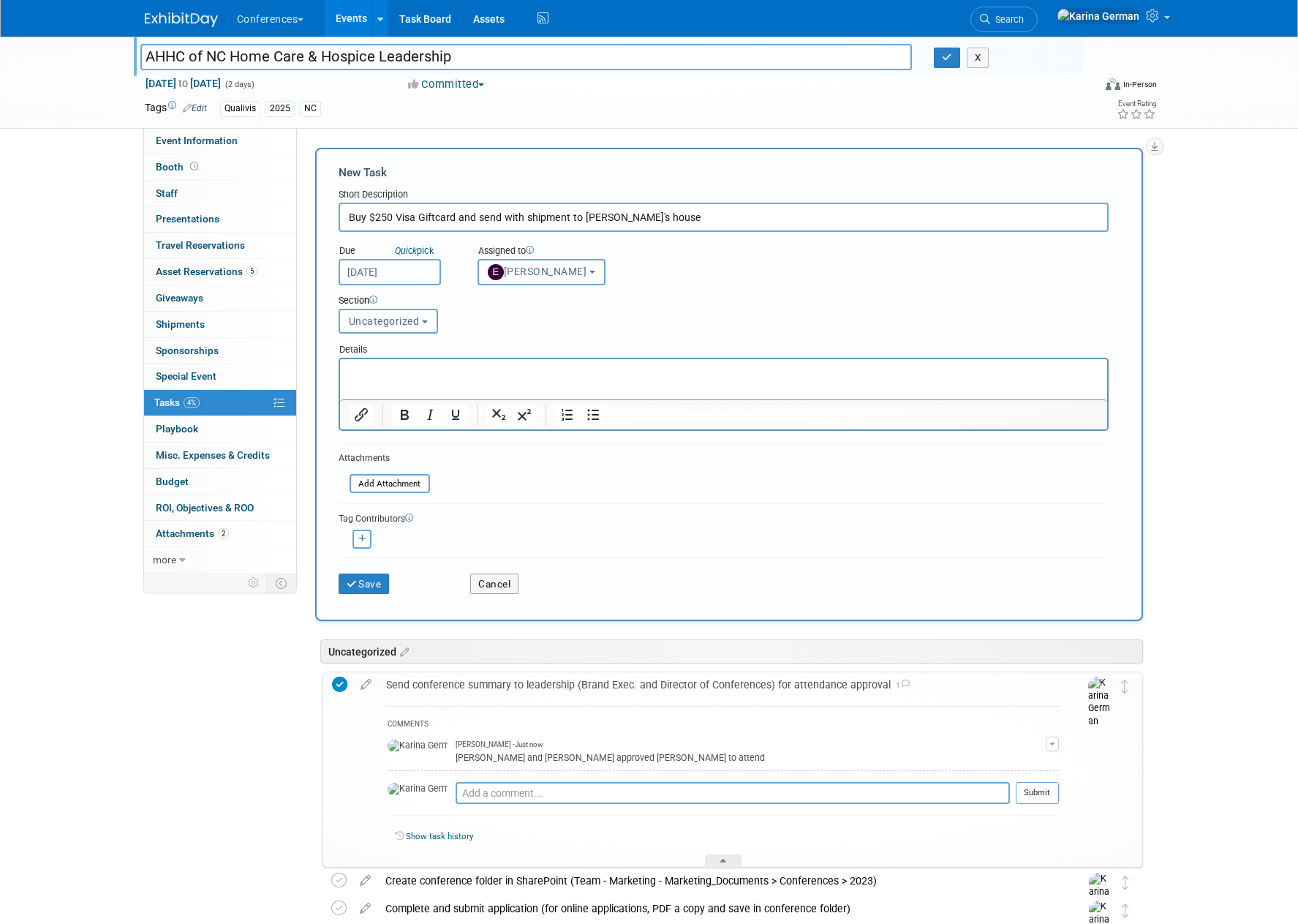
click at [408, 326] on span "Uncategorized" at bounding box center [384, 321] width 71 height 12
click at [398, 424] on label "Shipping & Logistics" at bounding box center [400, 426] width 106 height 19
click at [341, 424] on input "Shipping & Logistics" at bounding box center [337, 427] width 10 height 10
select select "11274618"
click at [377, 583] on button "Save" at bounding box center [363, 583] width 51 height 21
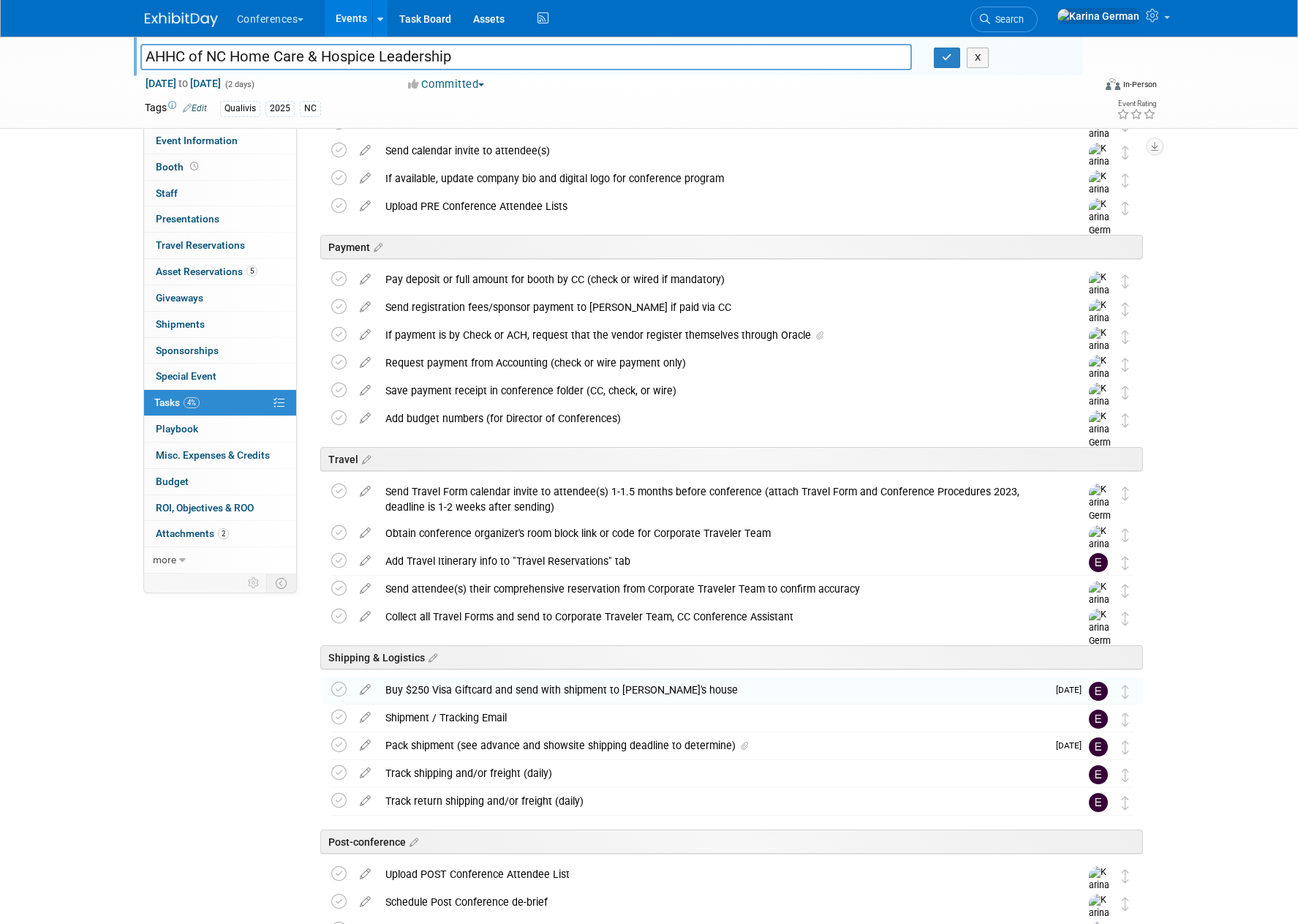
scroll to position [333, 0]
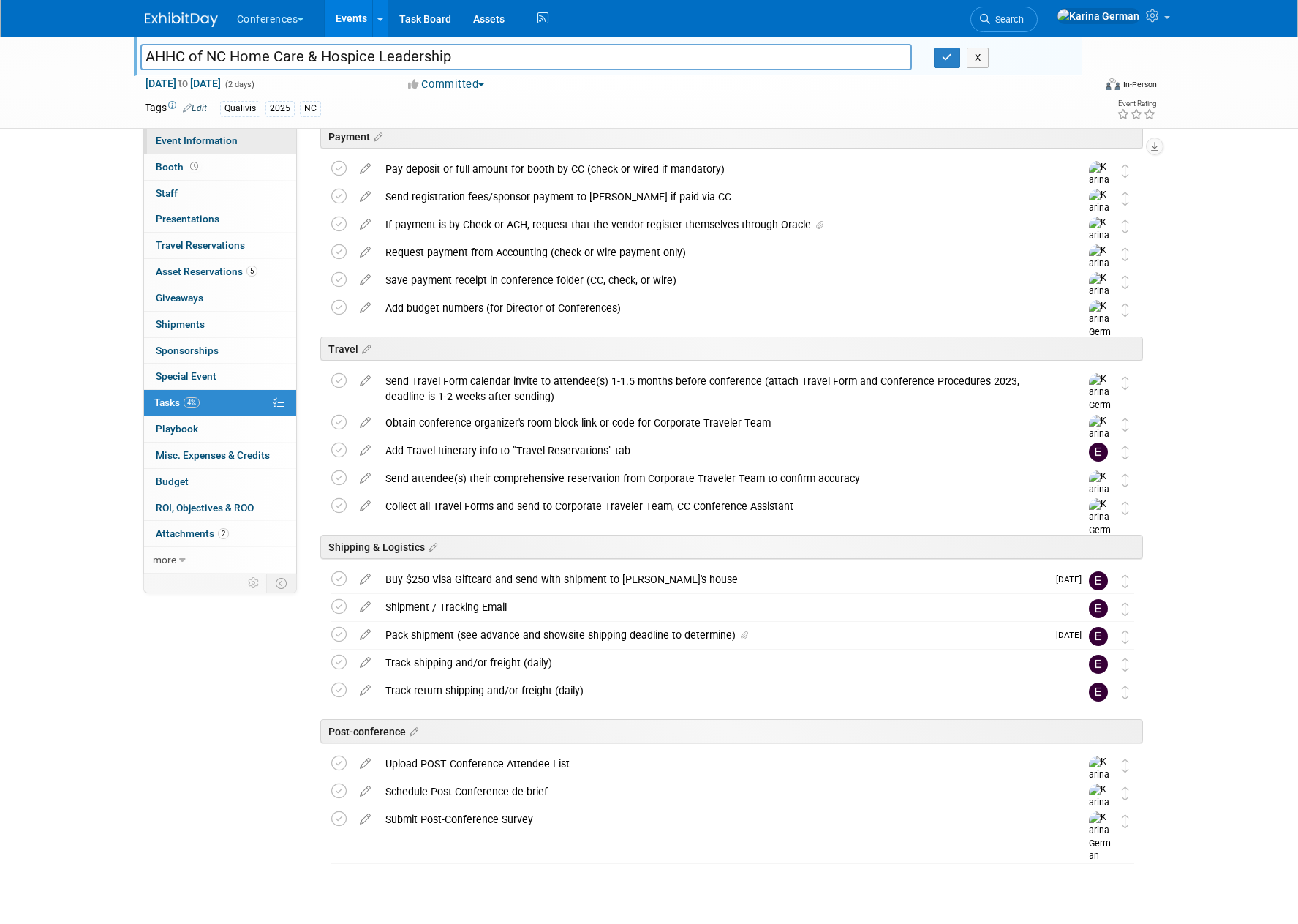
click at [242, 137] on link "Event Information" at bounding box center [220, 141] width 152 height 26
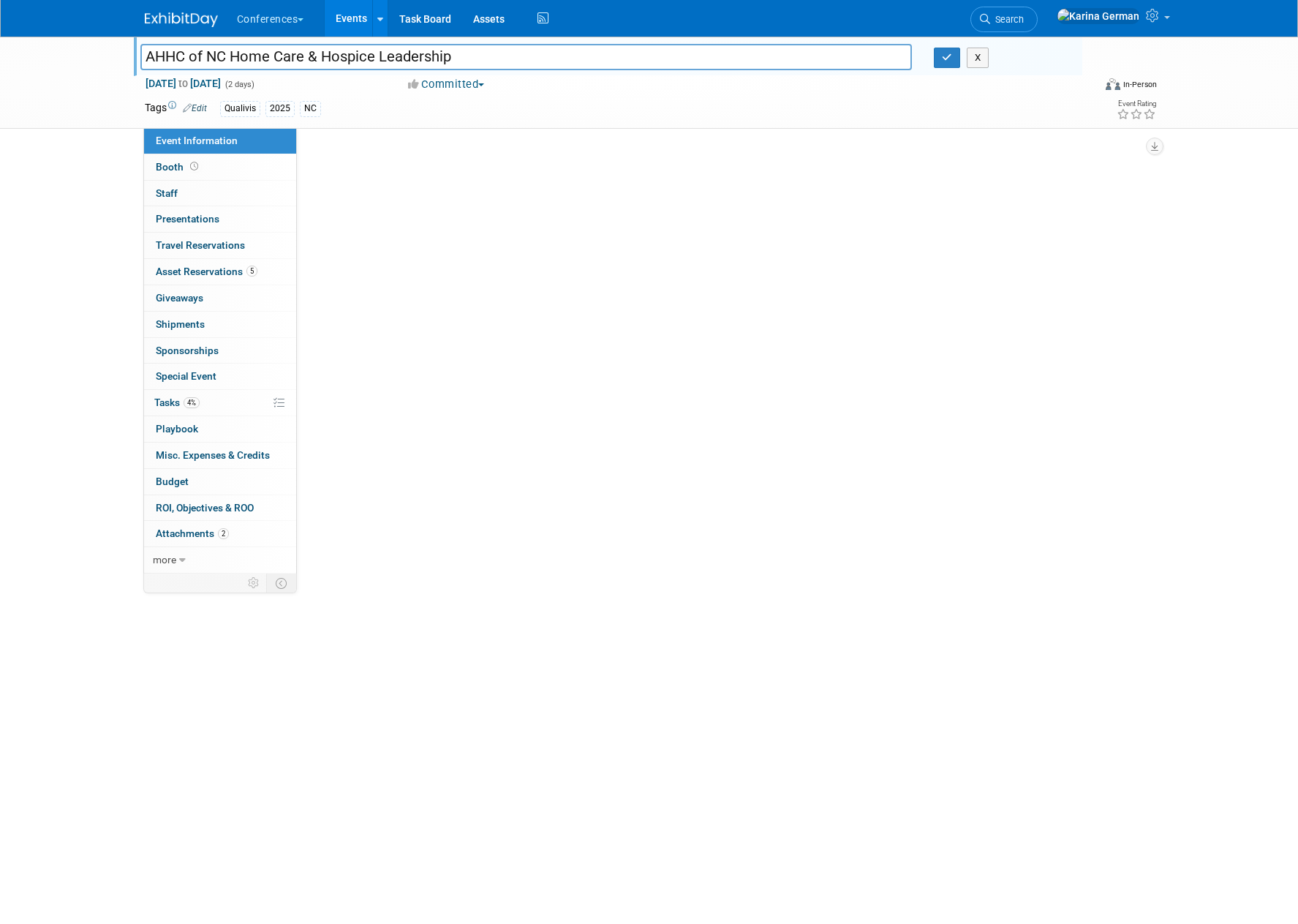
scroll to position [0, 0]
select select "Qualivis"
select select "Karina"
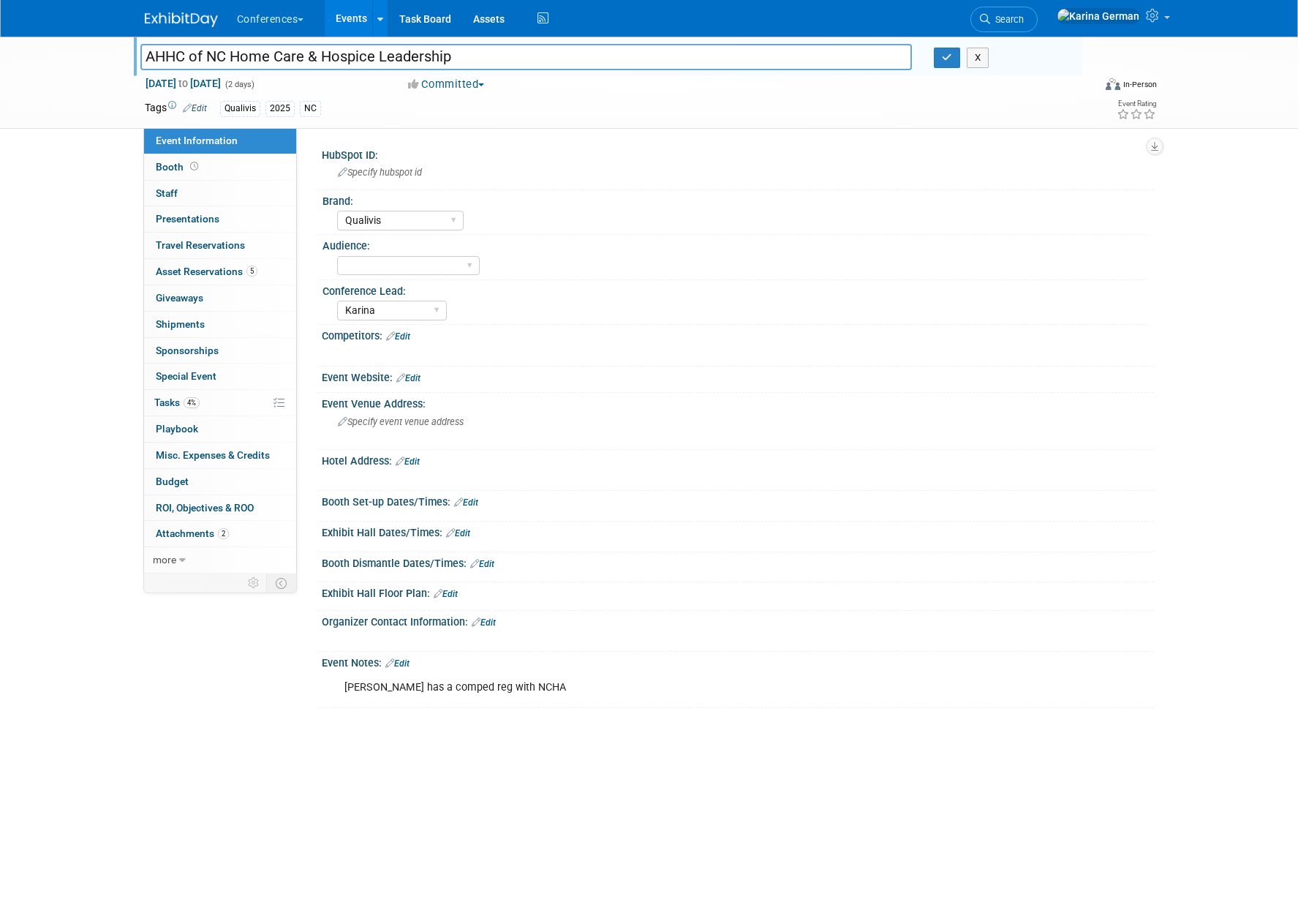
click at [405, 655] on div "Event Notes: Edit" at bounding box center [738, 660] width 833 height 19
click at [405, 658] on link "Edit" at bounding box center [397, 663] width 24 height 10
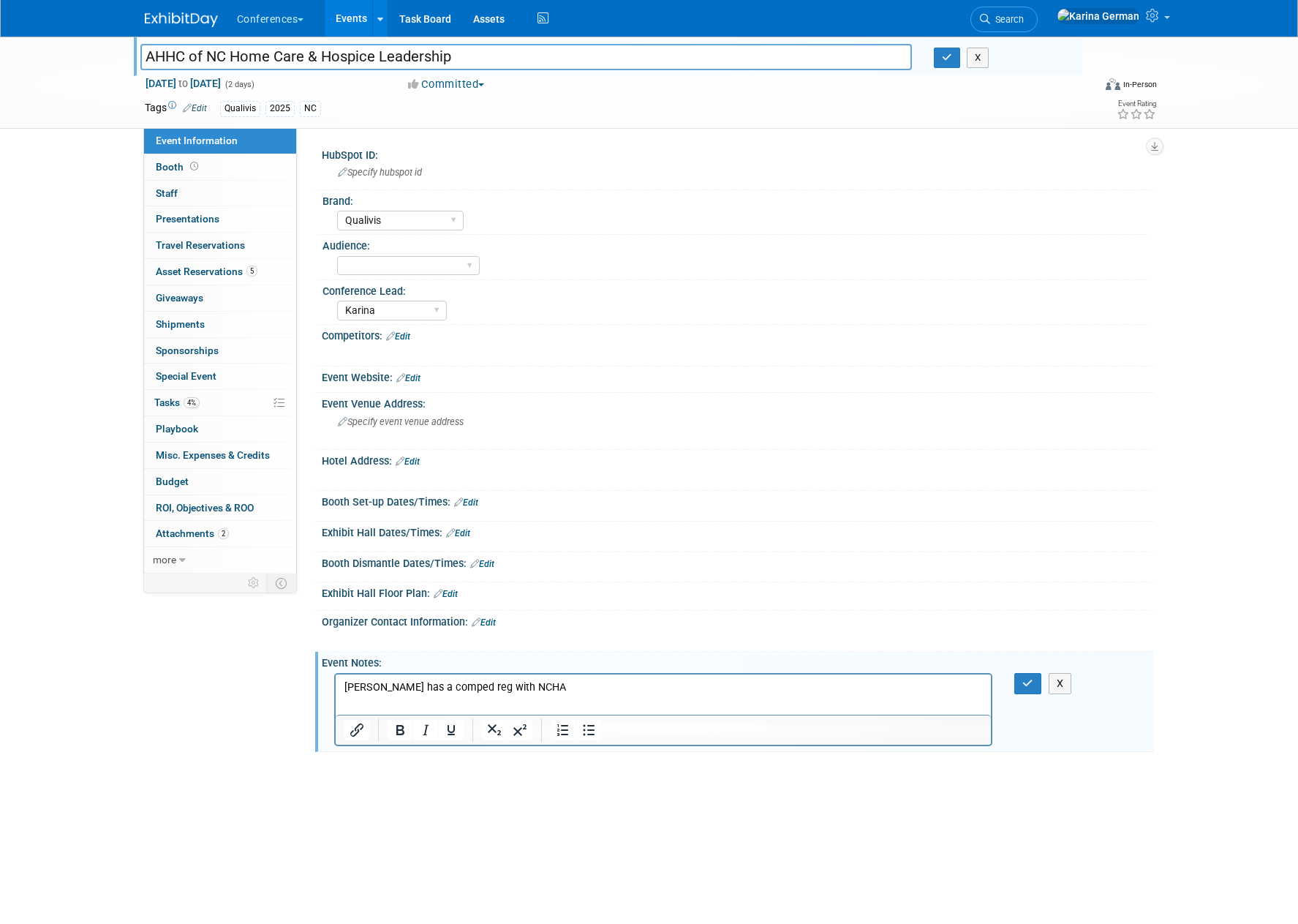
click at [528, 687] on p "Joe has a comped reg with NCHA" at bounding box center [663, 686] width 640 height 15
click at [1034, 682] on button "button" at bounding box center [1027, 682] width 27 height 21
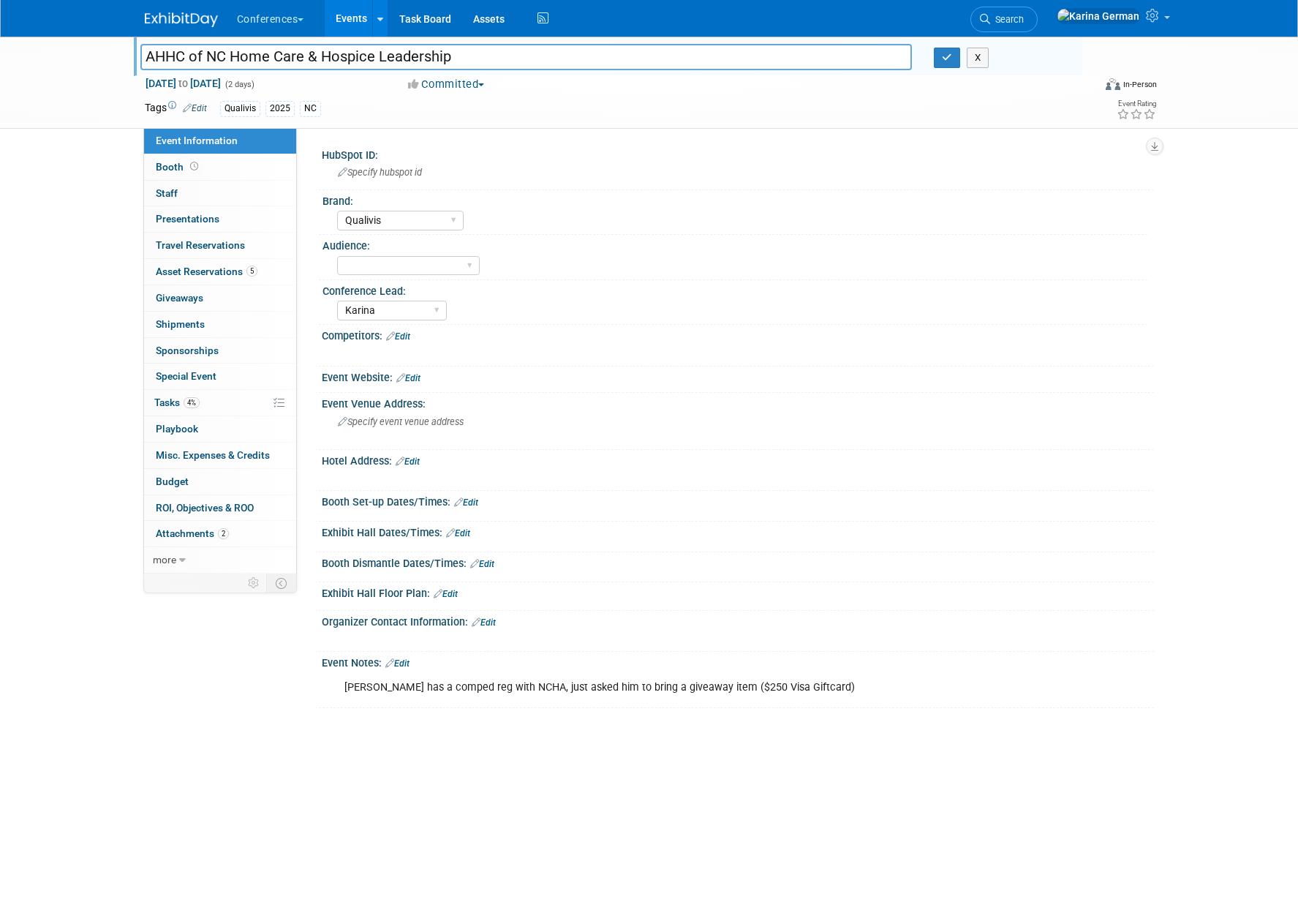
click at [494, 626] on link "Edit" at bounding box center [483, 623] width 24 height 10
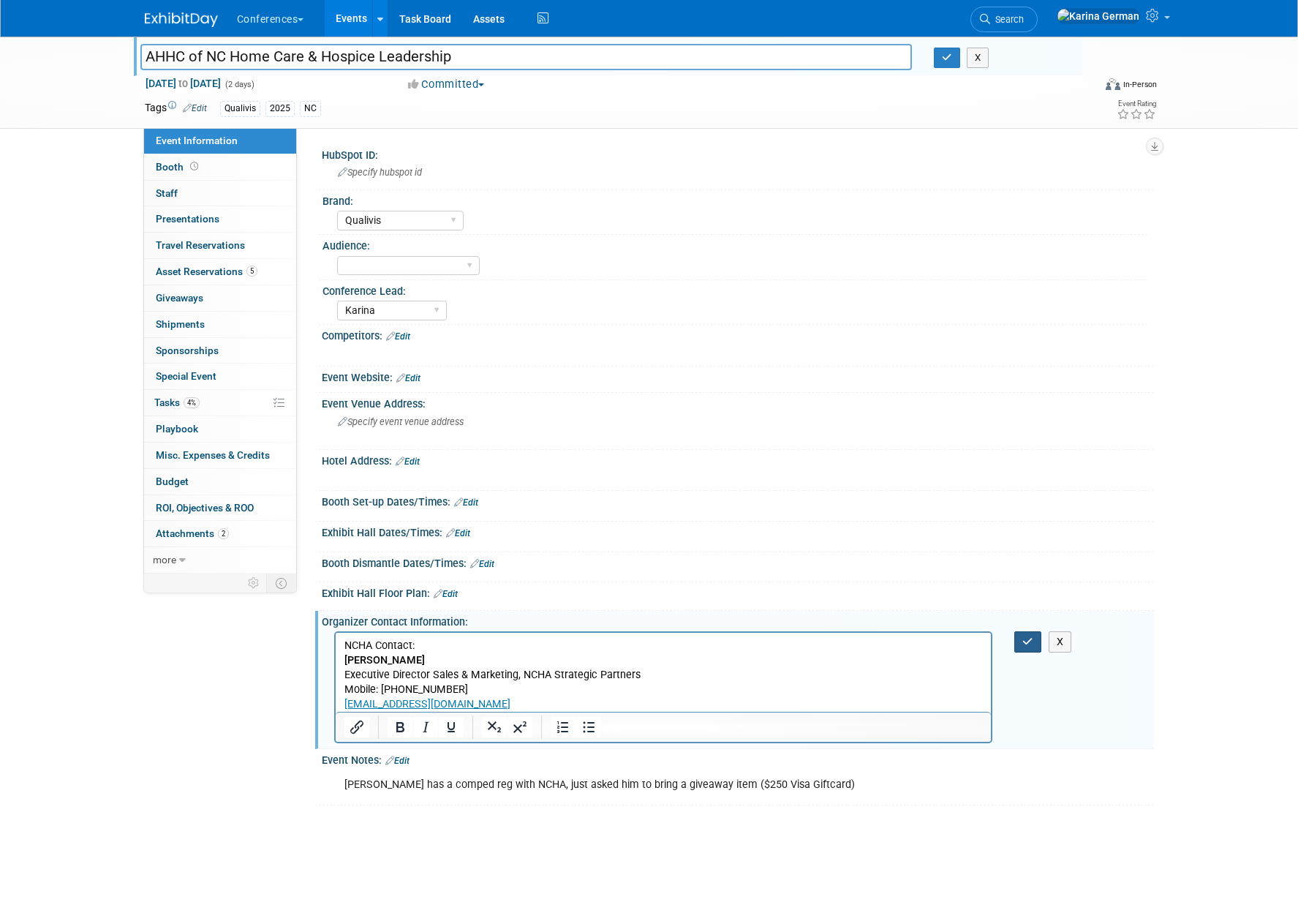
click at [1028, 647] on button "button" at bounding box center [1027, 642] width 27 height 21
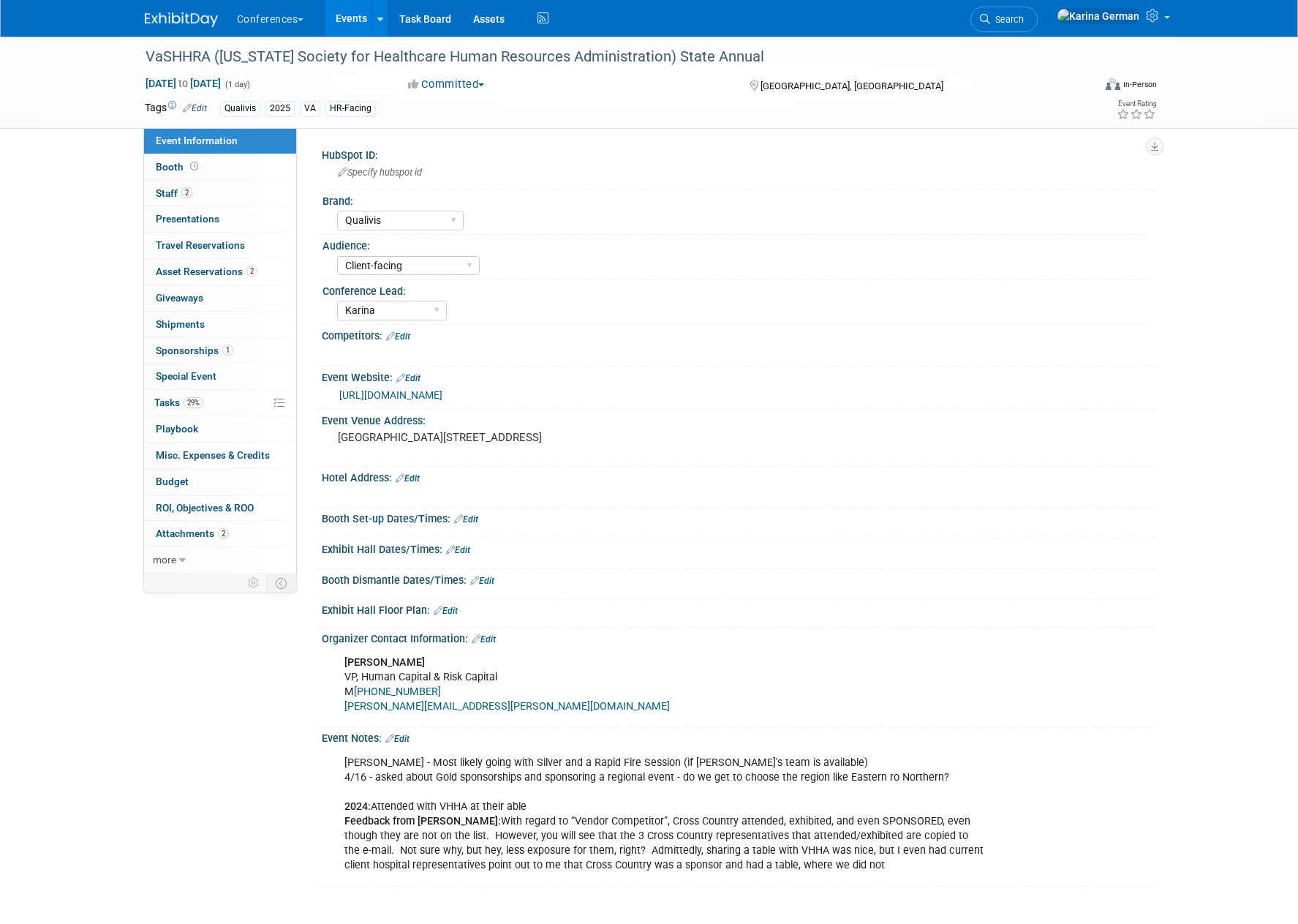
select select "Qualivis"
select select "Client-facing"
select select "Karina"
click at [207, 206] on link "0 Presentations 0" at bounding box center [220, 219] width 152 height 26
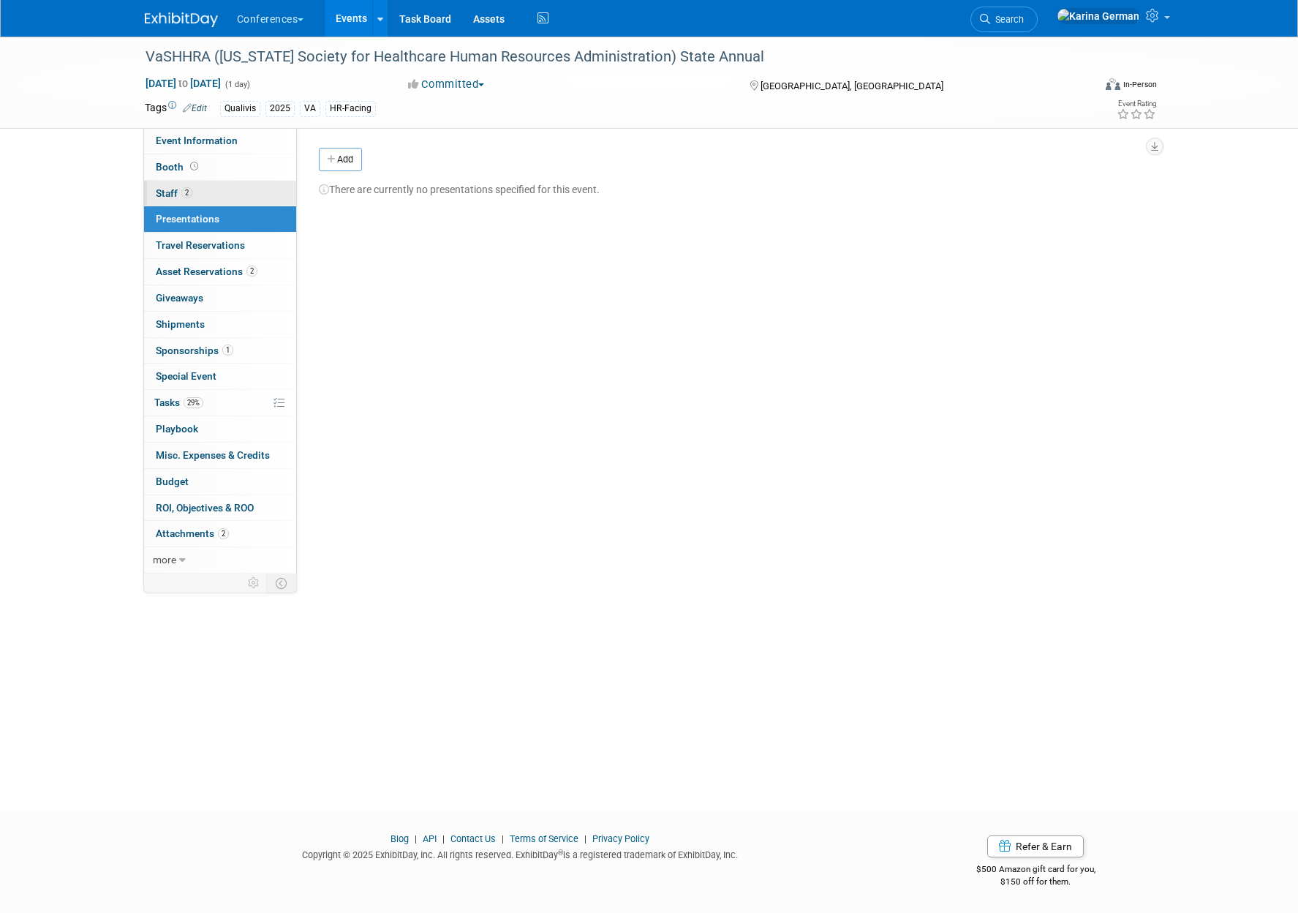
click at [207, 203] on link "2 Staff 2" at bounding box center [220, 194] width 152 height 26
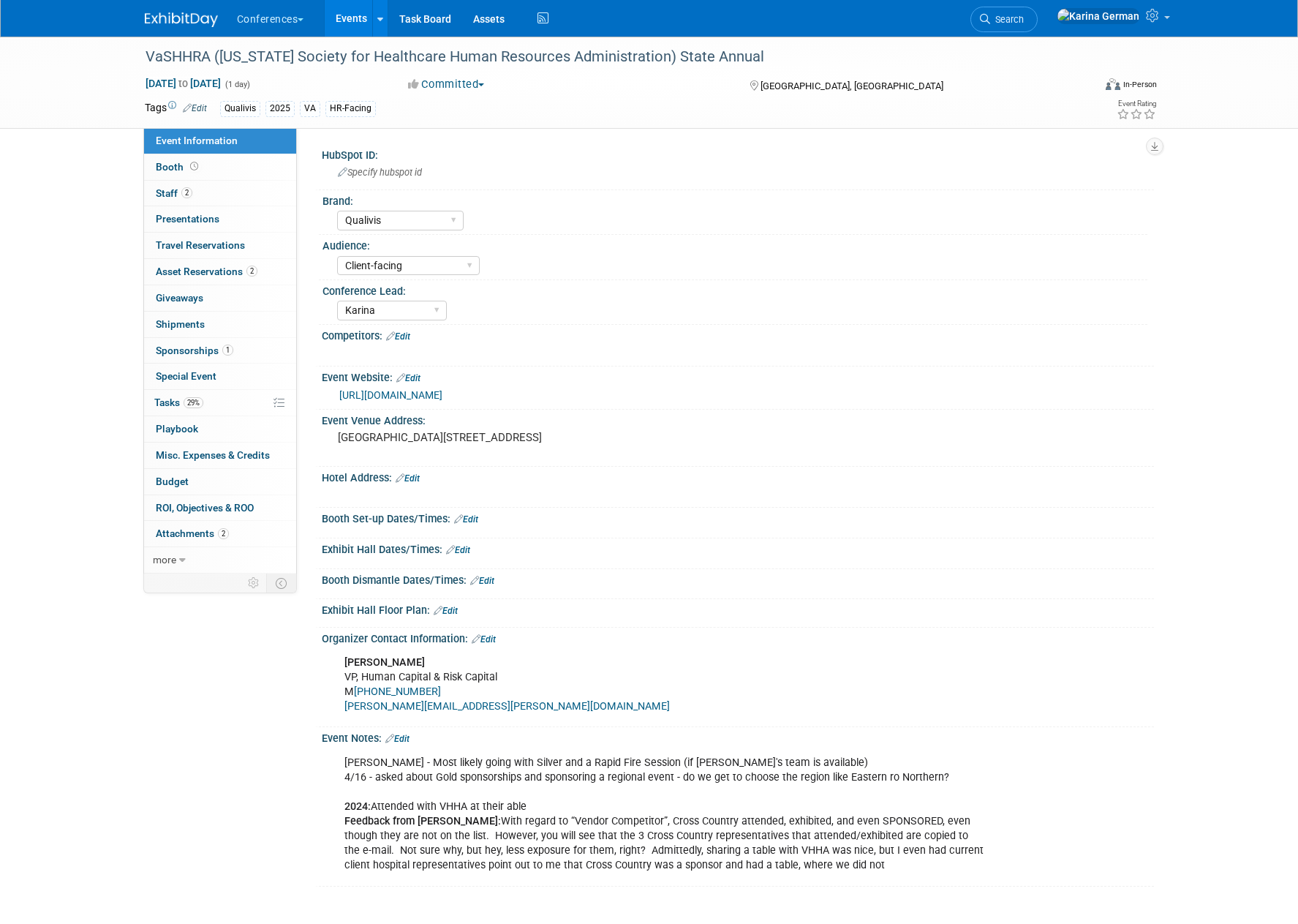
select select "Qualivis"
select select "Client-facing"
select select "Karina"
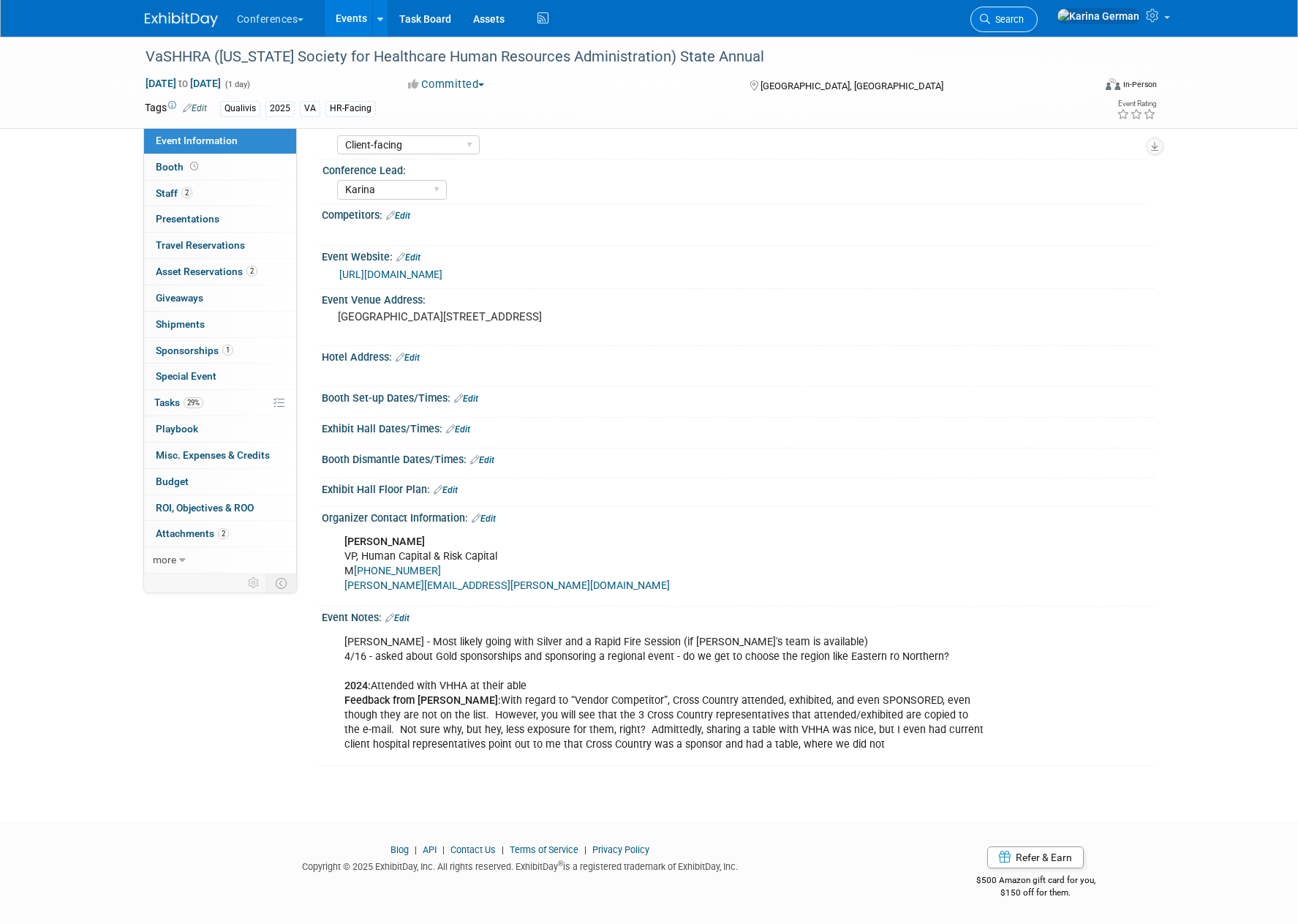
click at [1023, 15] on span "Search" at bounding box center [1008, 19] width 34 height 11
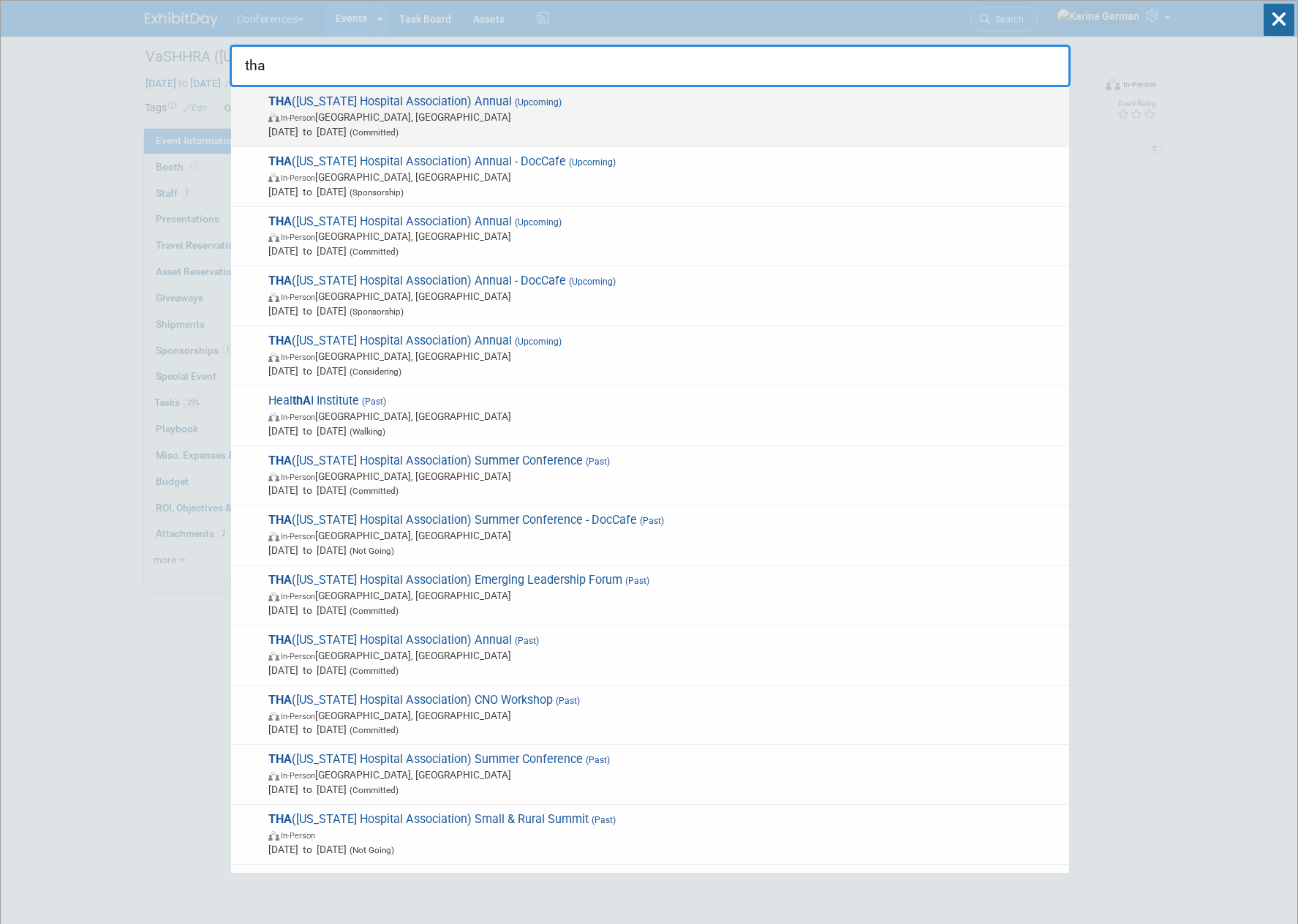
type input "tha"
click at [465, 115] on span "In-Person [GEOGRAPHIC_DATA], [GEOGRAPHIC_DATA]" at bounding box center [665, 116] width 794 height 15
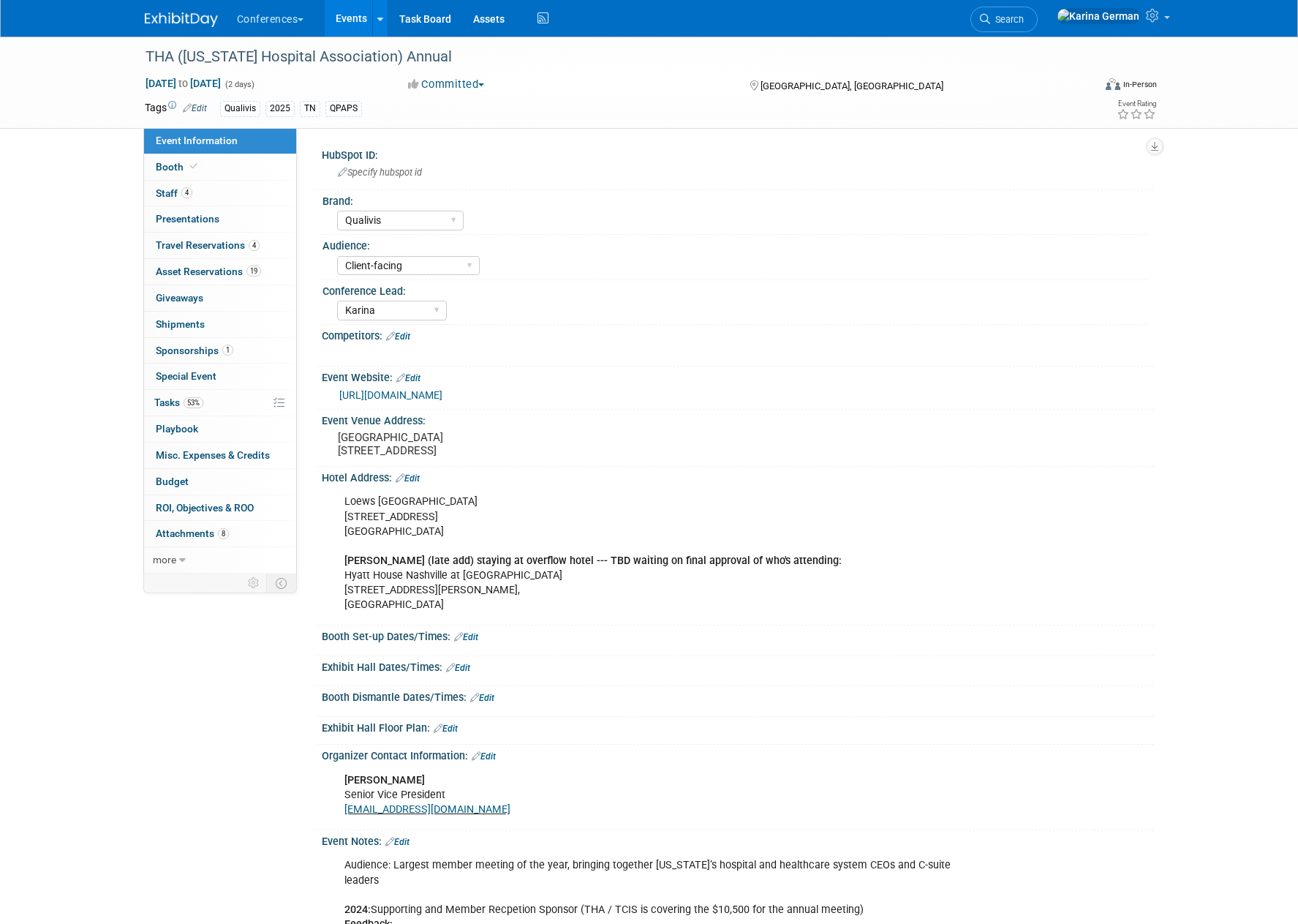
select select "Qualivis"
select select "Client-facing"
select select "Karina"
click at [206, 405] on link "53% Tasks 53%" at bounding box center [220, 403] width 152 height 26
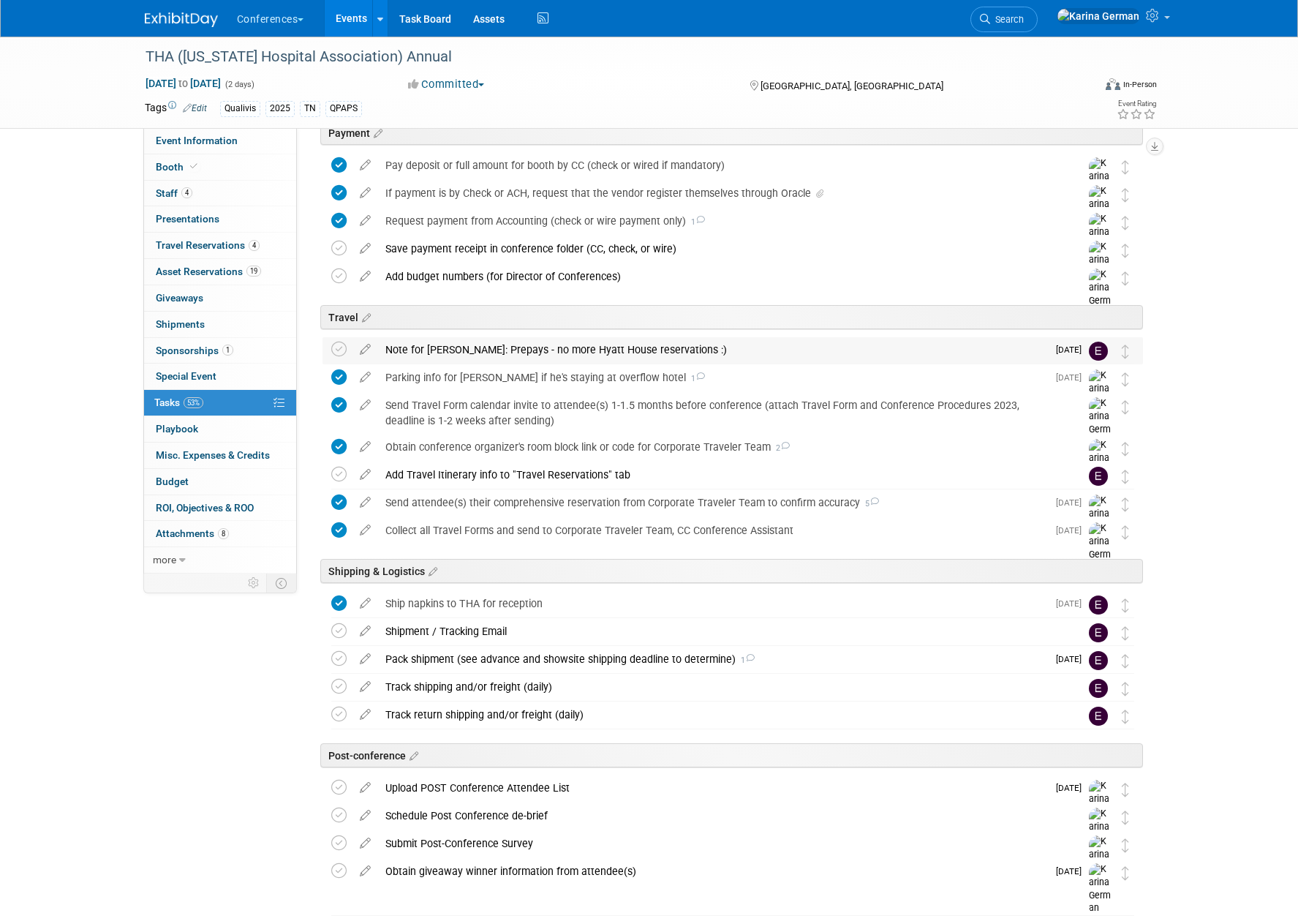
scroll to position [594, 0]
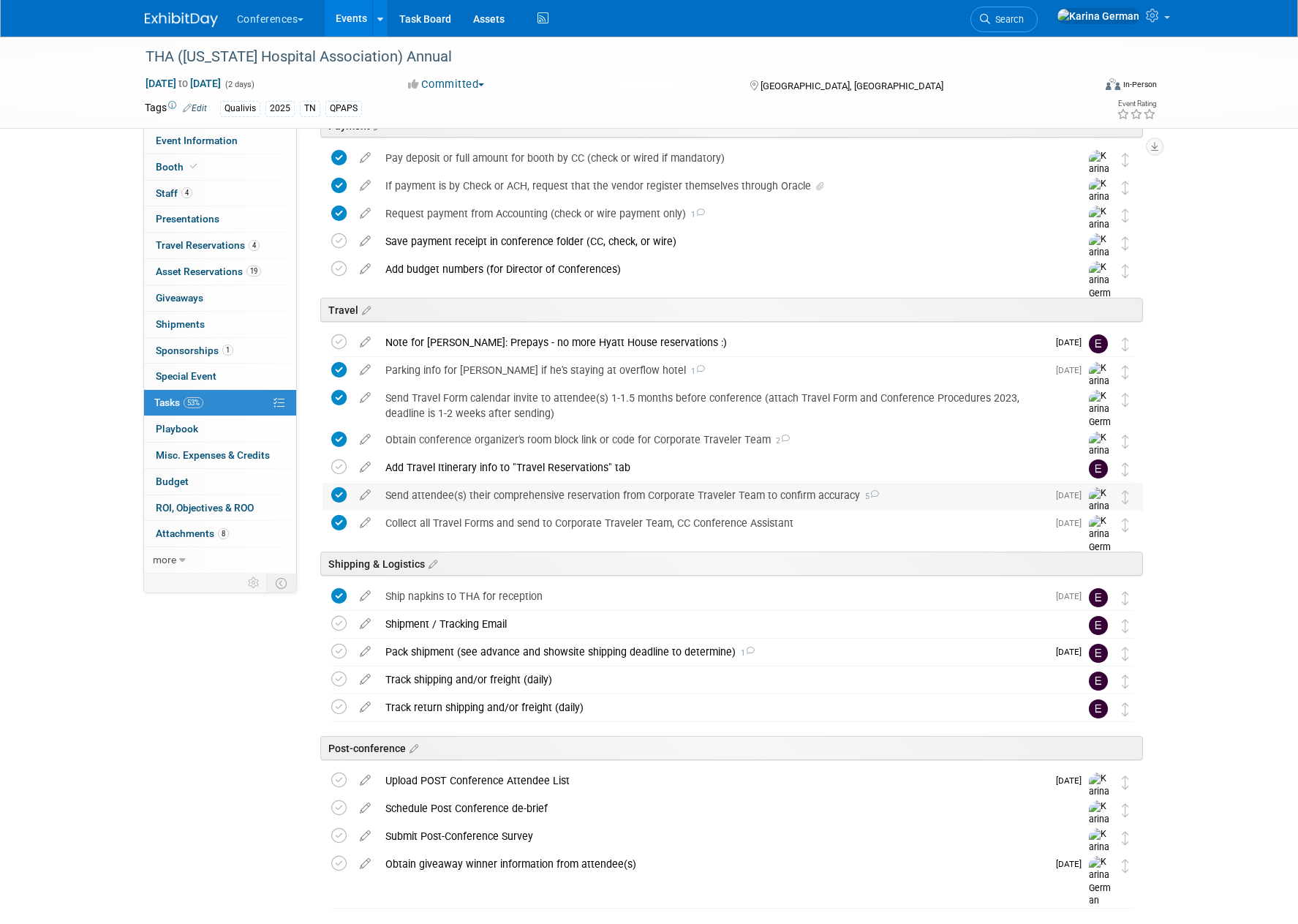
click at [483, 502] on div "Send attendee(s) their comprehensive reservation from Corporate Traveler Team t…" at bounding box center [712, 494] width 669 height 25
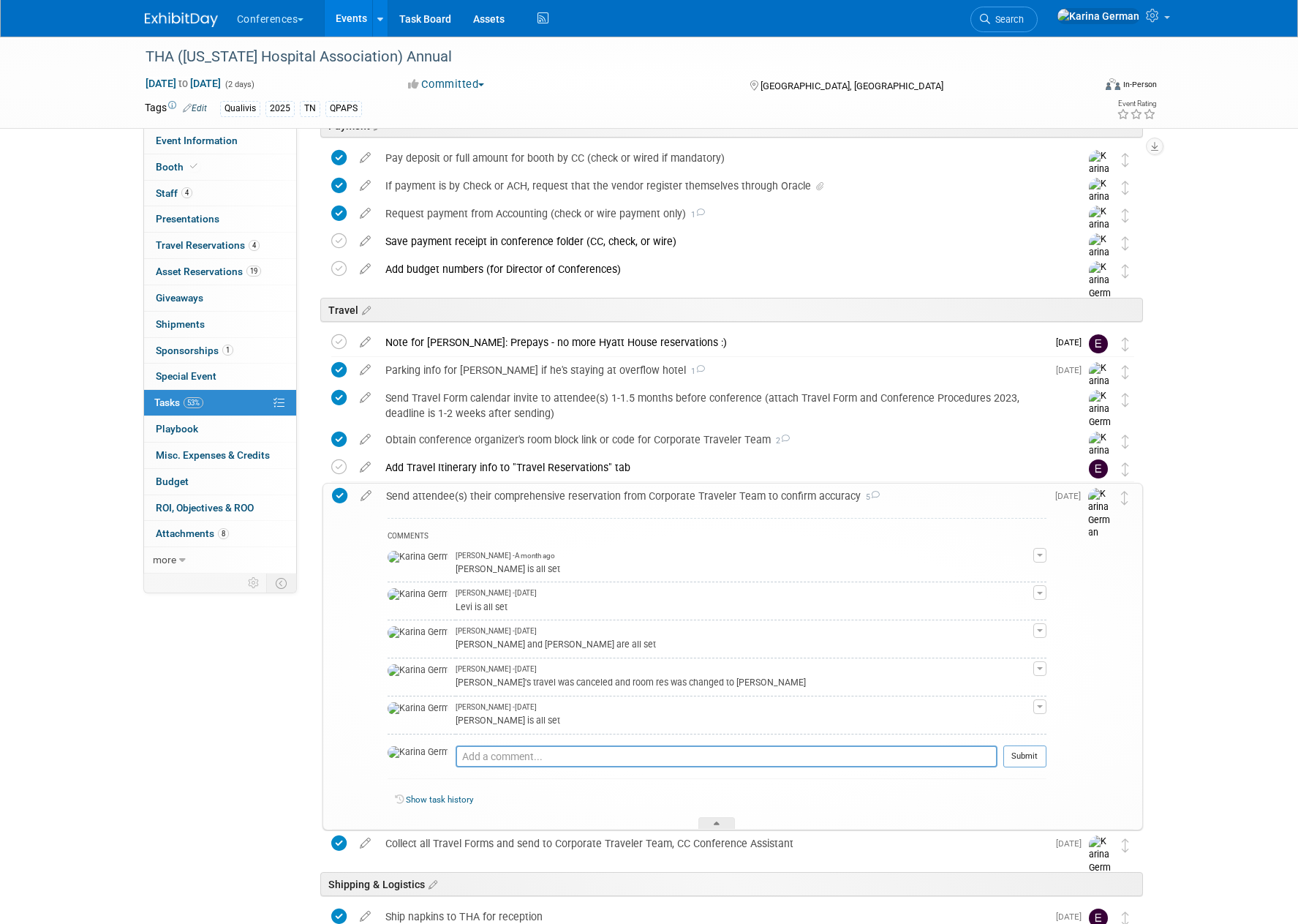
scroll to position [666, 0]
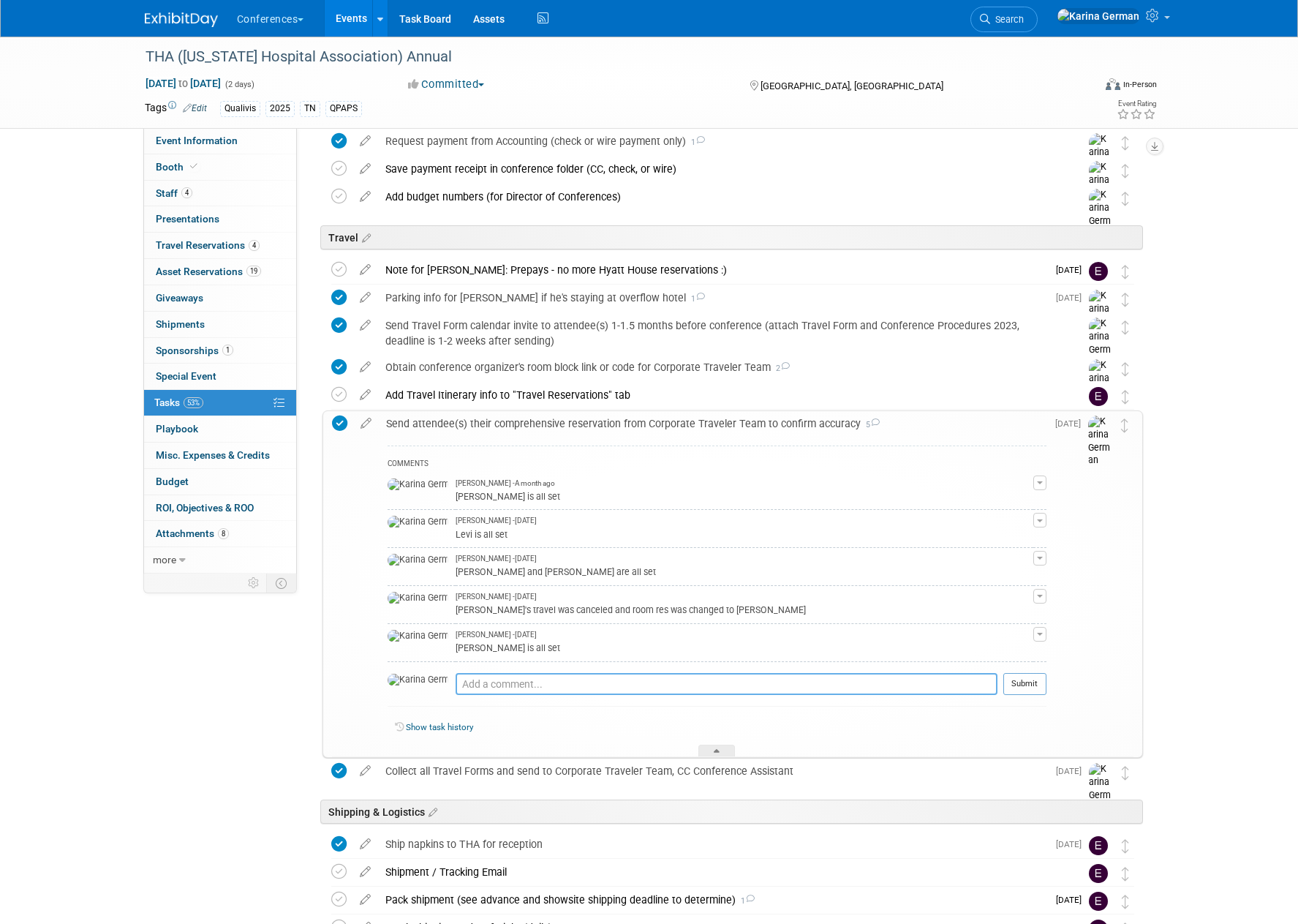
click at [470, 687] on textarea at bounding box center [726, 683] width 542 height 22
type textarea "made an edit to [PERSON_NAME]'s travel, [PERSON_NAME] at THA updated hotel res"
click at [1031, 683] on button "Submit" at bounding box center [1024, 683] width 43 height 22
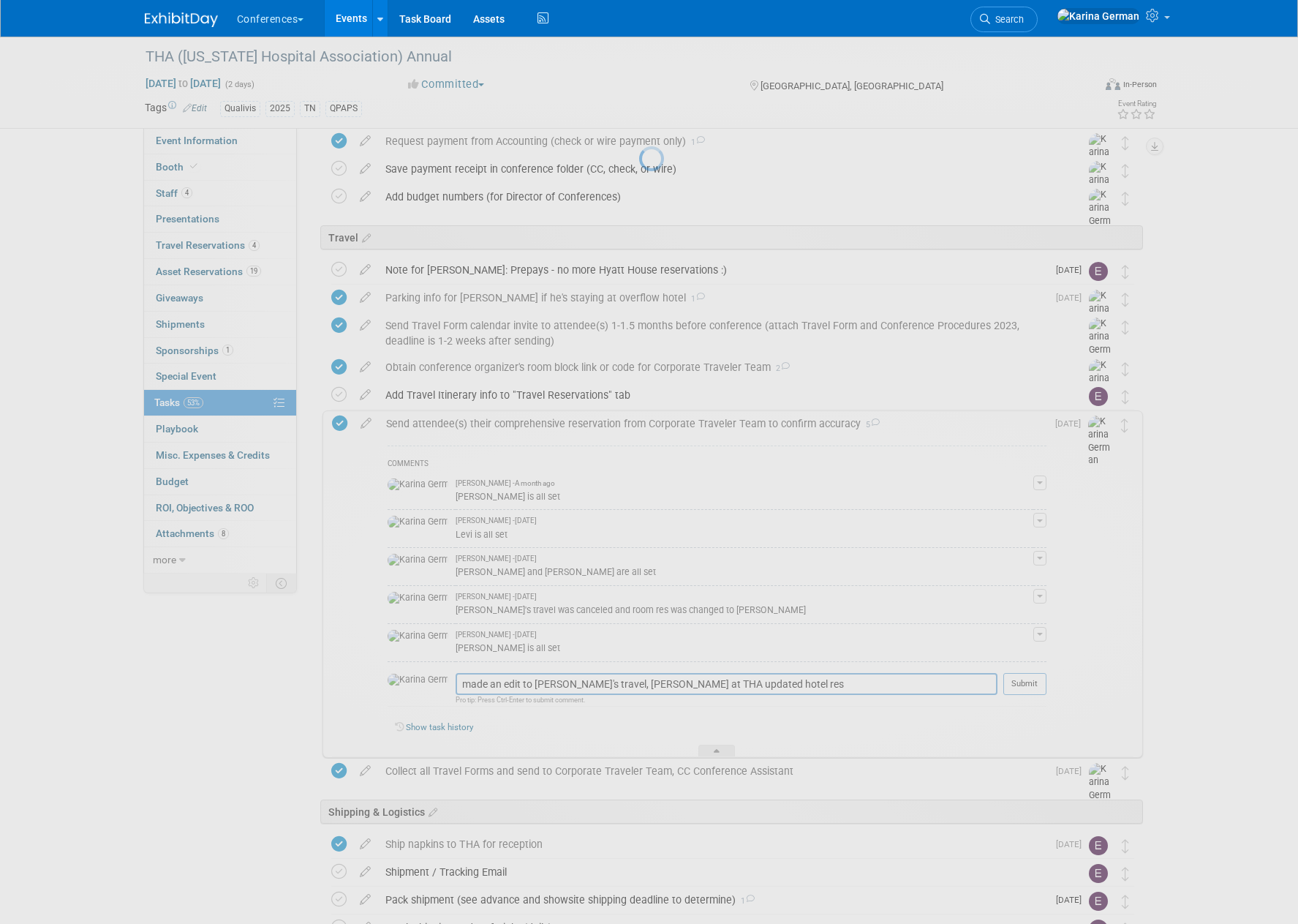
click at [658, 423] on div at bounding box center [649, 462] width 21 height 924
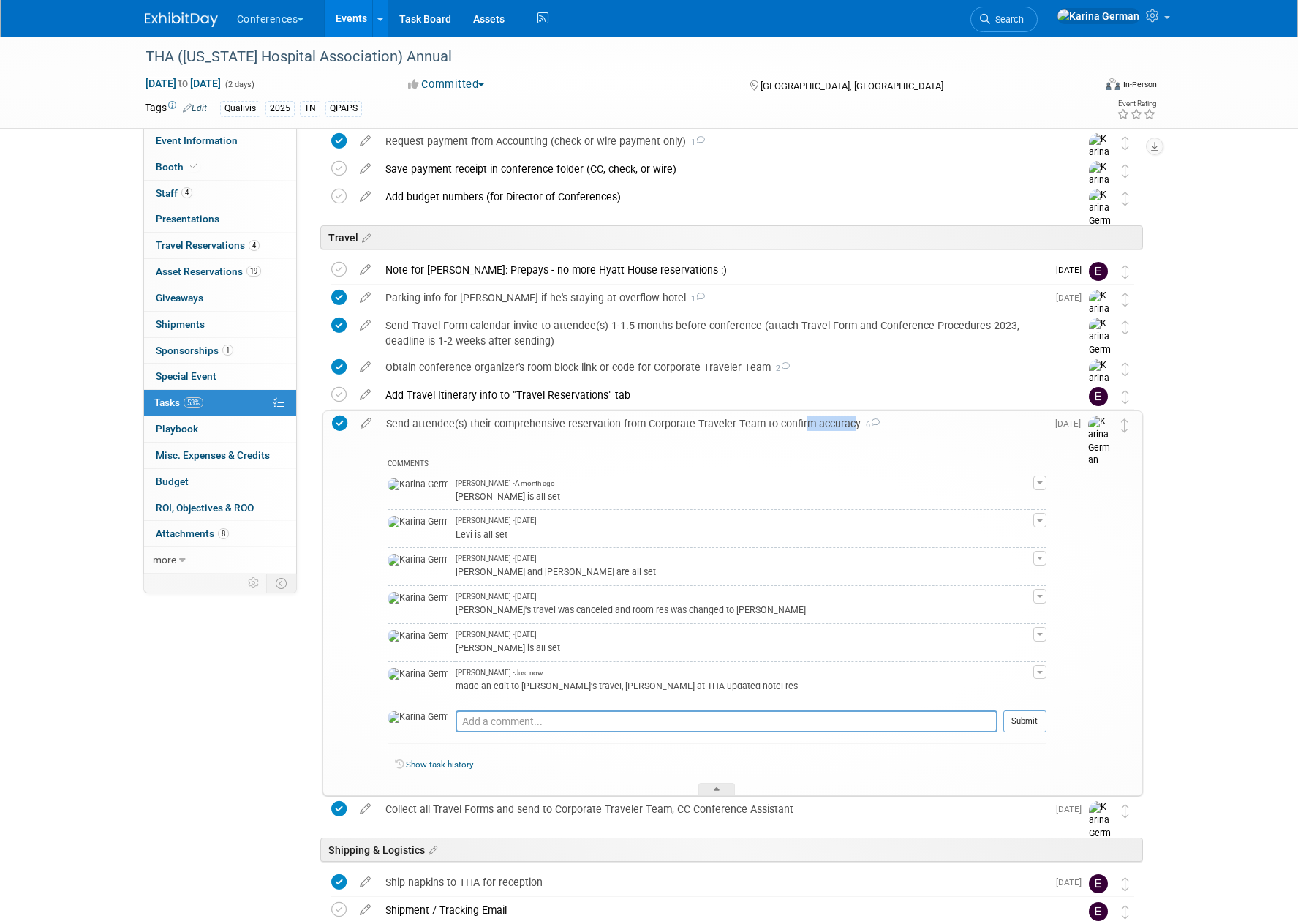
click at [658, 423] on div "Send attendee(s) their comprehensive reservation from Corporate Traveler Team t…" at bounding box center [712, 423] width 667 height 25
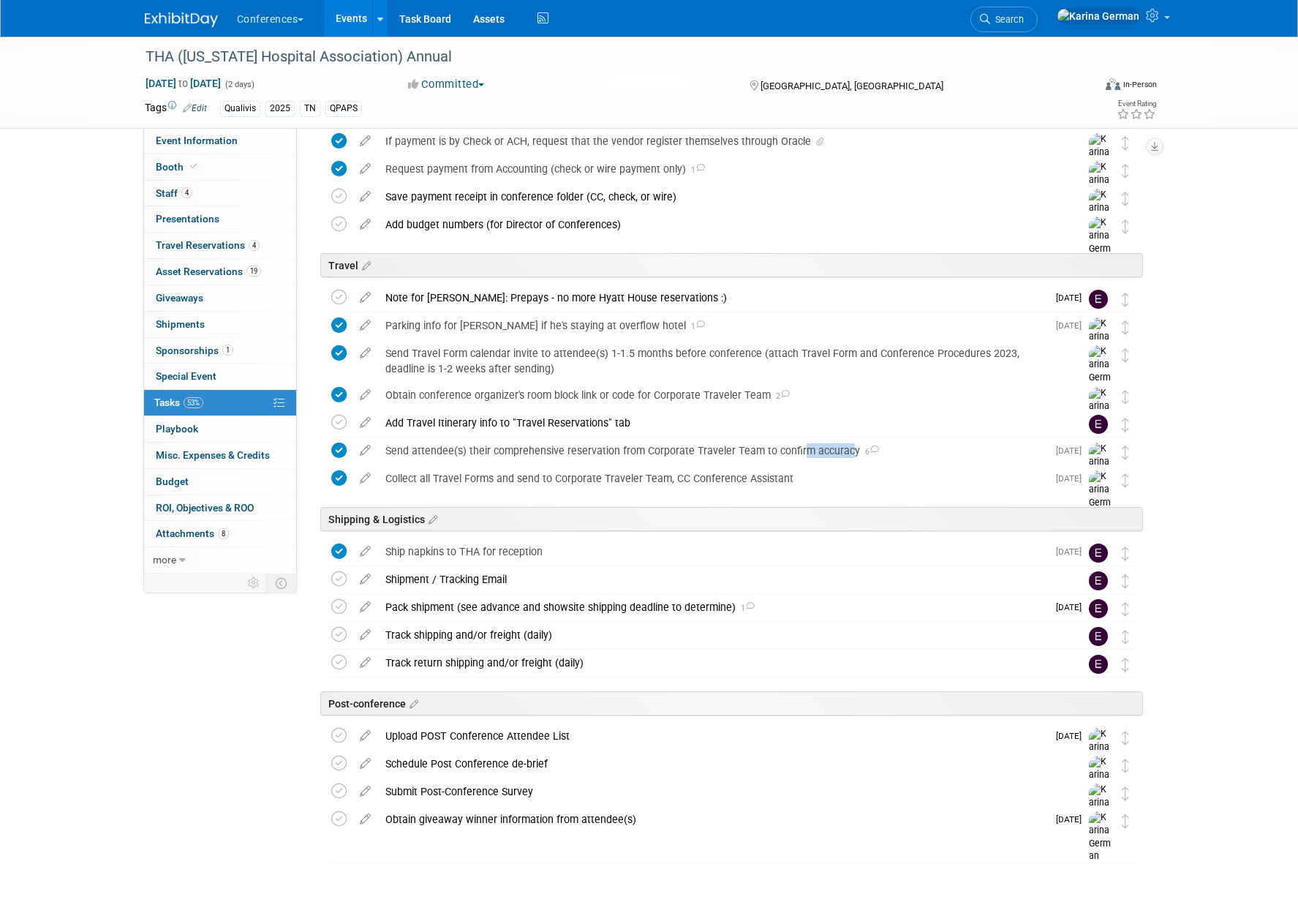
scroll to position [639, 0]
click at [850, 227] on div "Add budget numbers (for Director of Conferences)" at bounding box center [718, 224] width 681 height 25
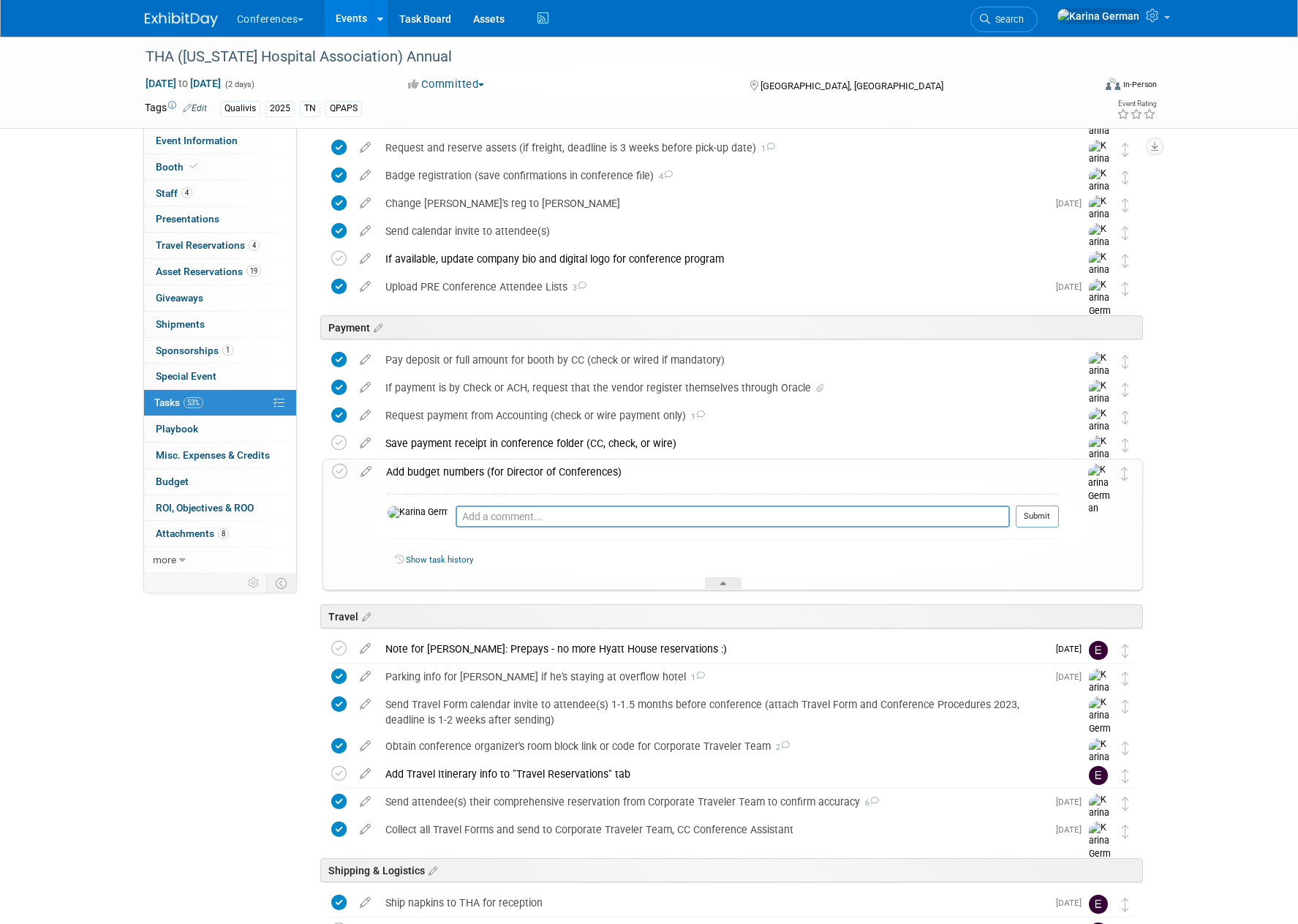
scroll to position [0, 0]
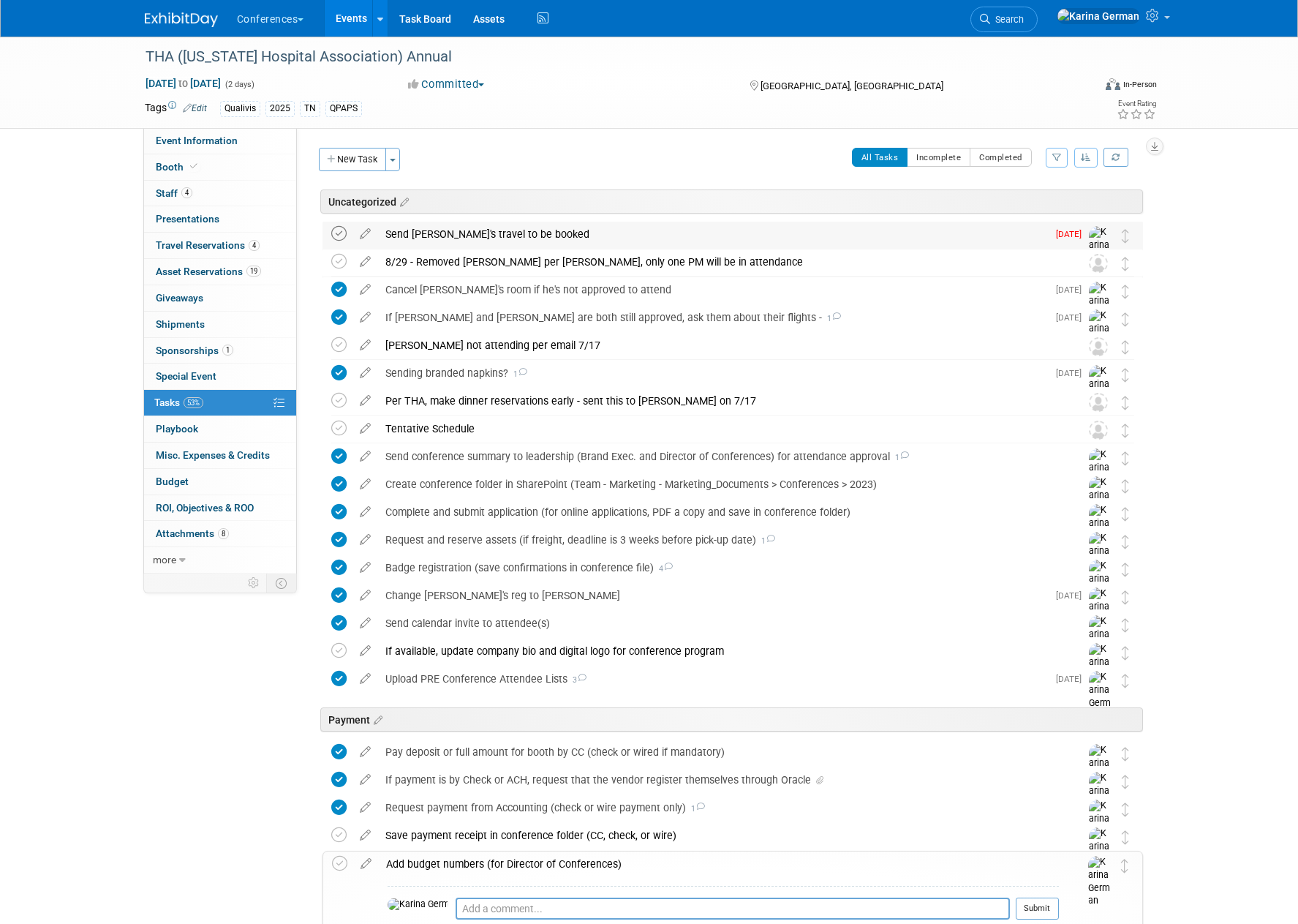
click at [340, 234] on icon at bounding box center [338, 233] width 15 height 15
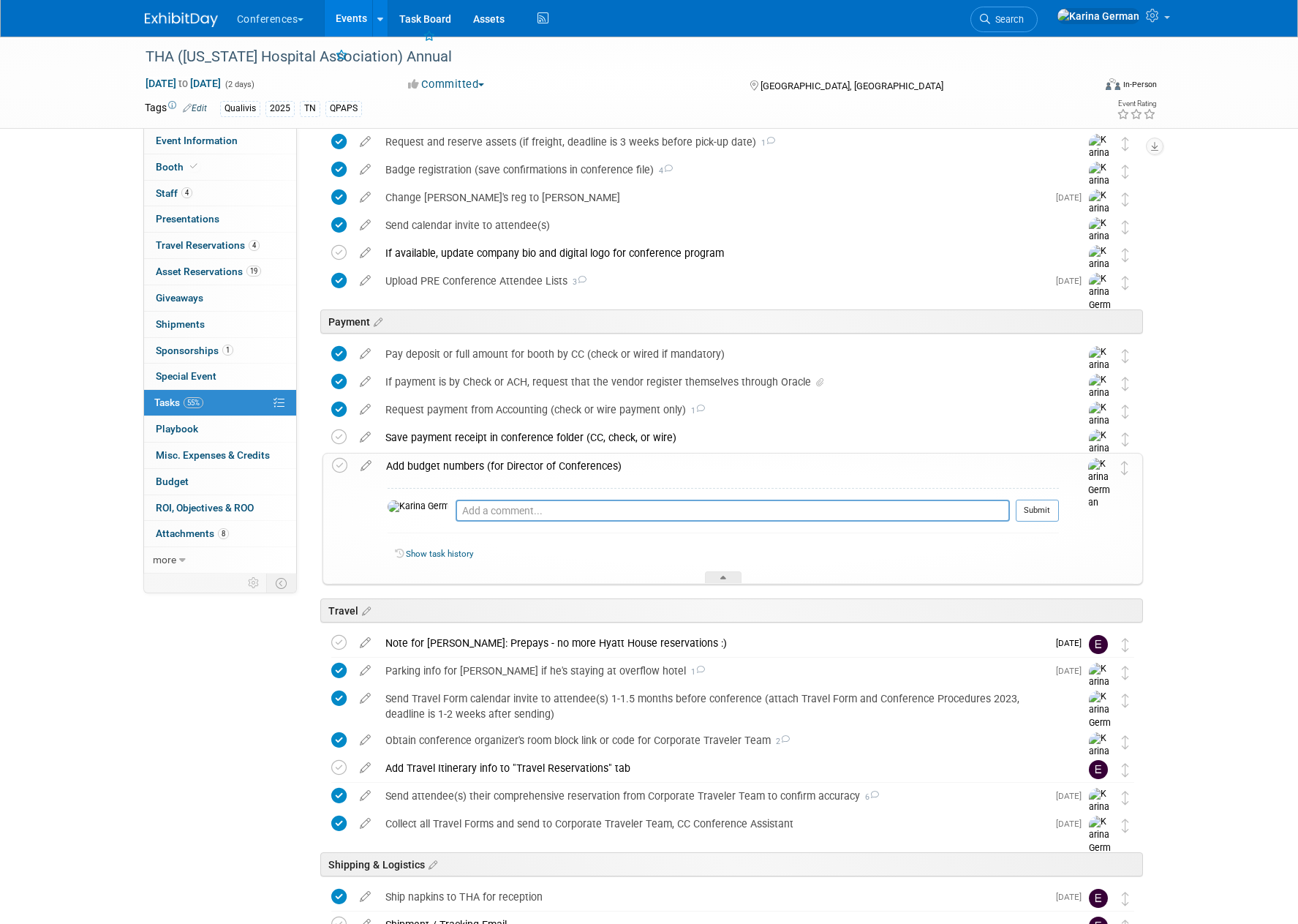
scroll to position [406, 0]
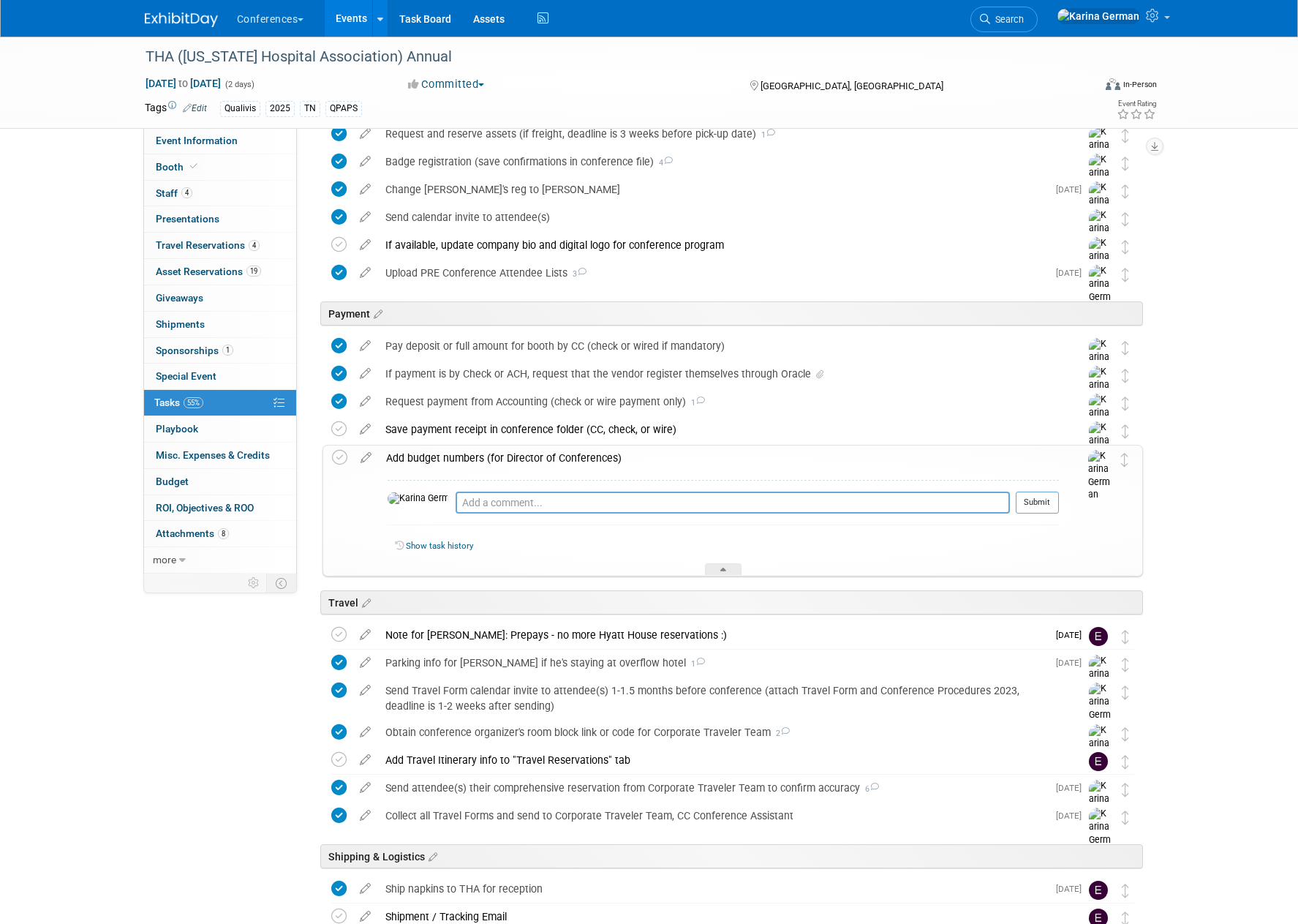
click at [546, 462] on div "Add budget numbers (for Director of Conferences)" at bounding box center [719, 458] width 680 height 25
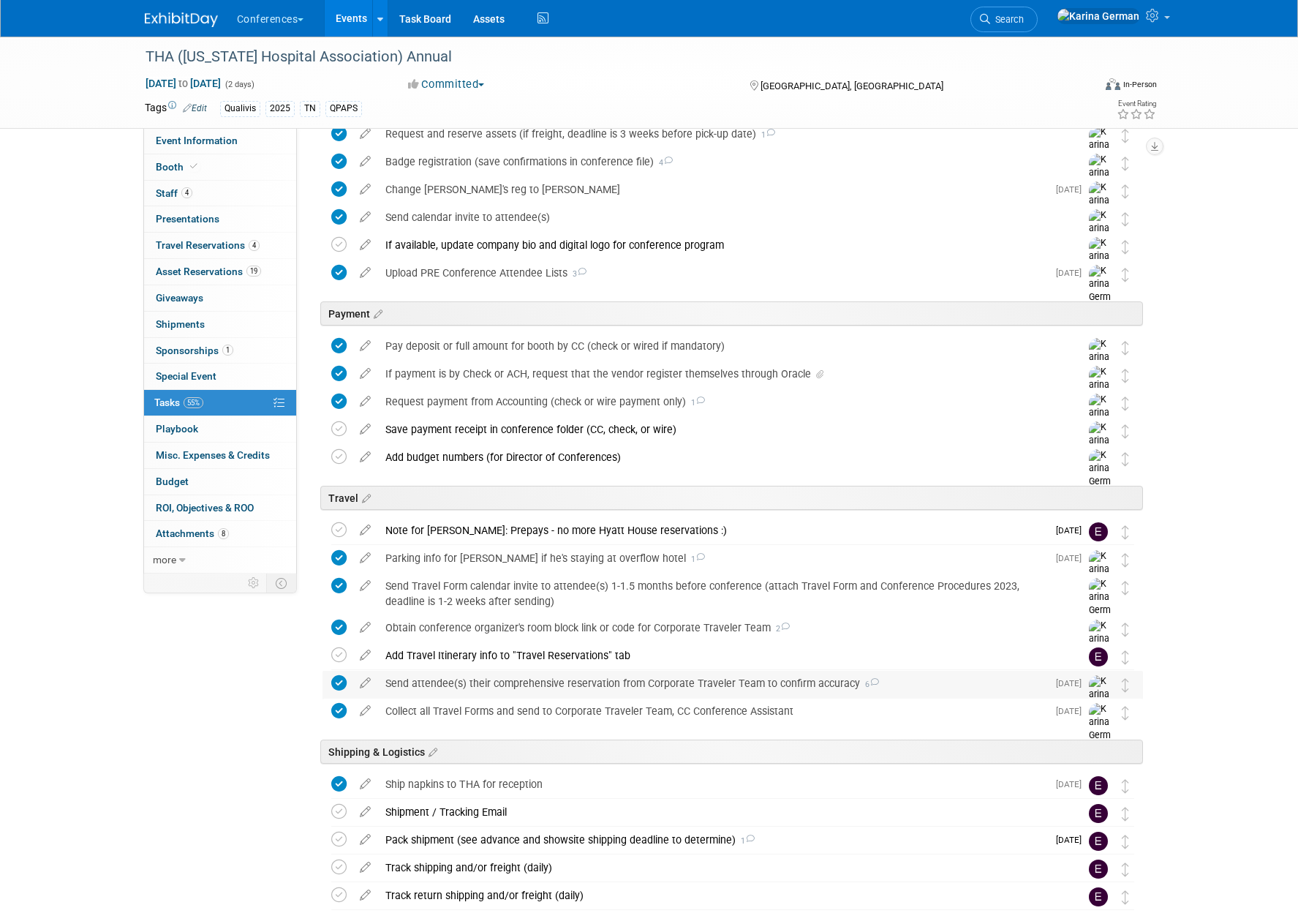
click at [509, 681] on div "Send attendee(s) their comprehensive reservation from Corporate Traveler Team t…" at bounding box center [712, 682] width 669 height 25
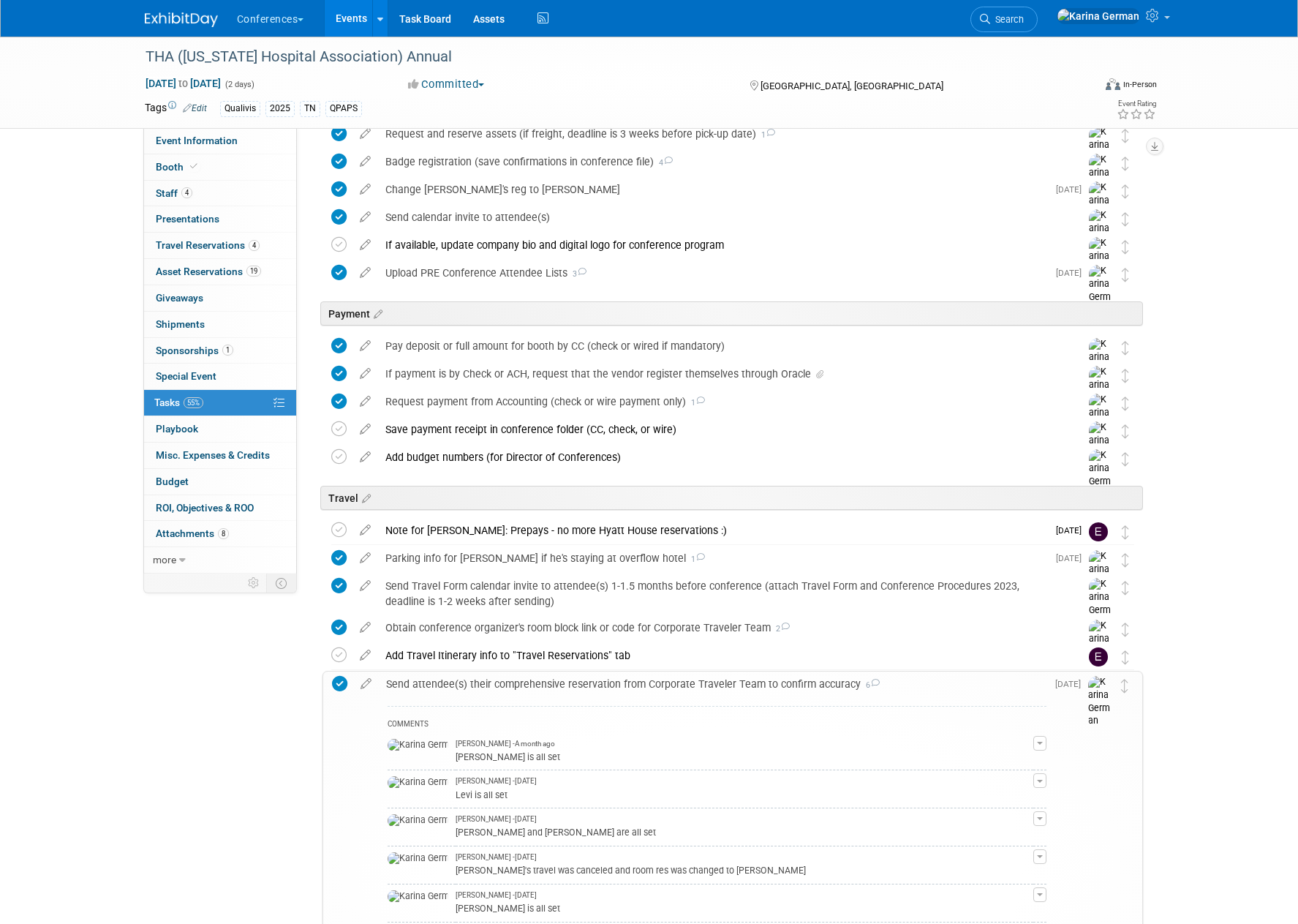
scroll to position [750, 0]
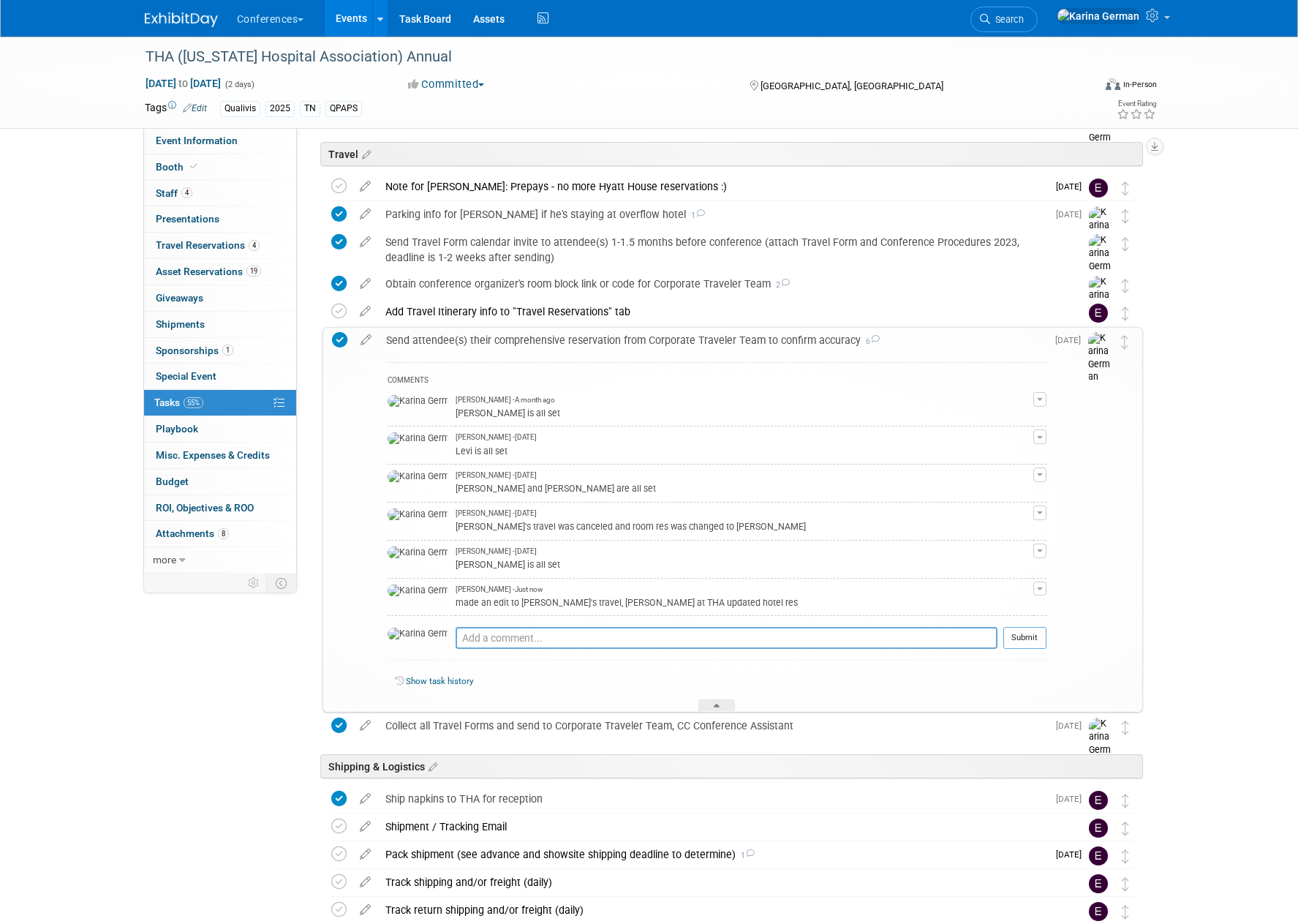
click at [573, 335] on div "Send attendee(s) their comprehensive reservation from Corporate Traveler Team t…" at bounding box center [712, 339] width 667 height 25
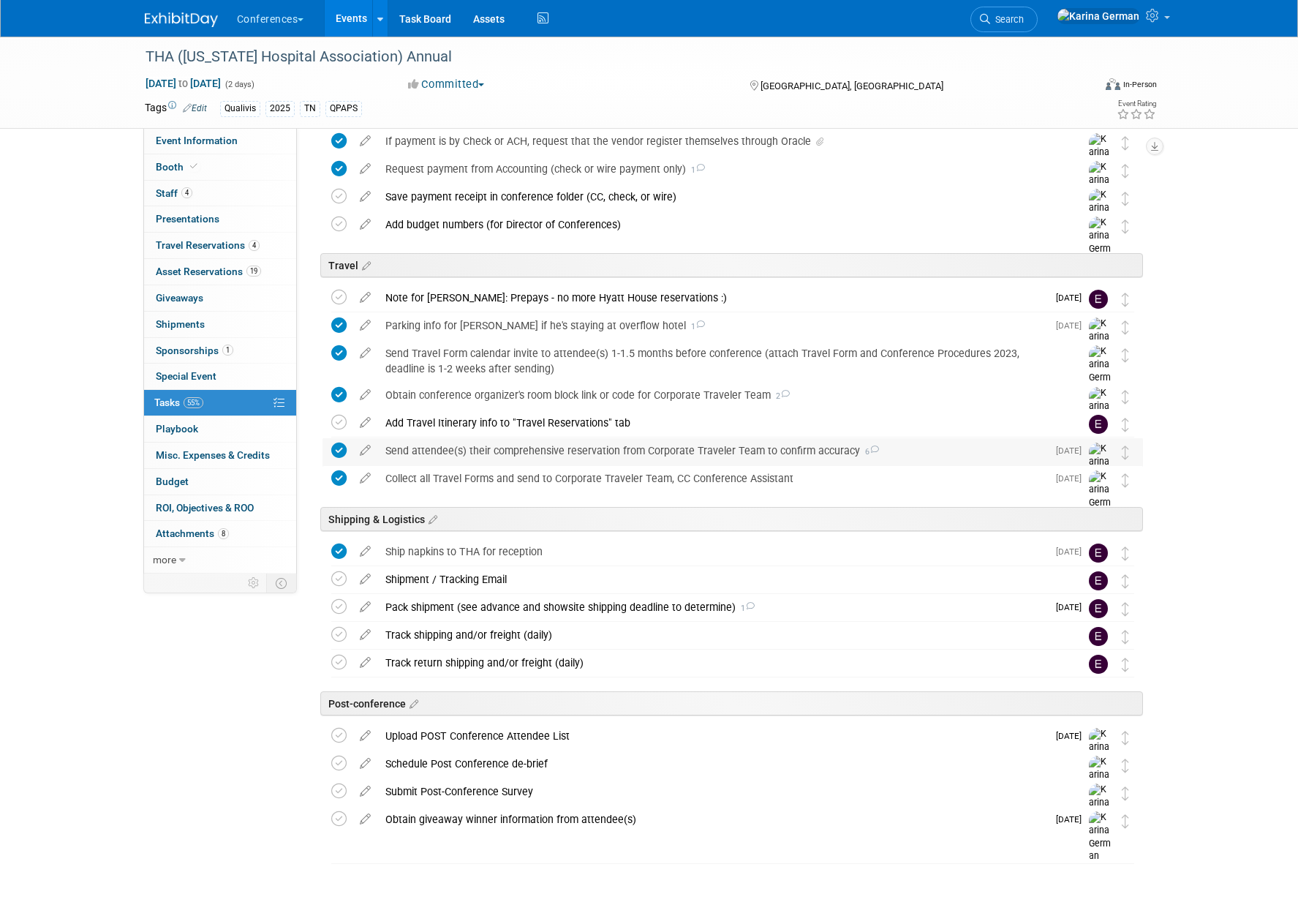
scroll to position [0, 0]
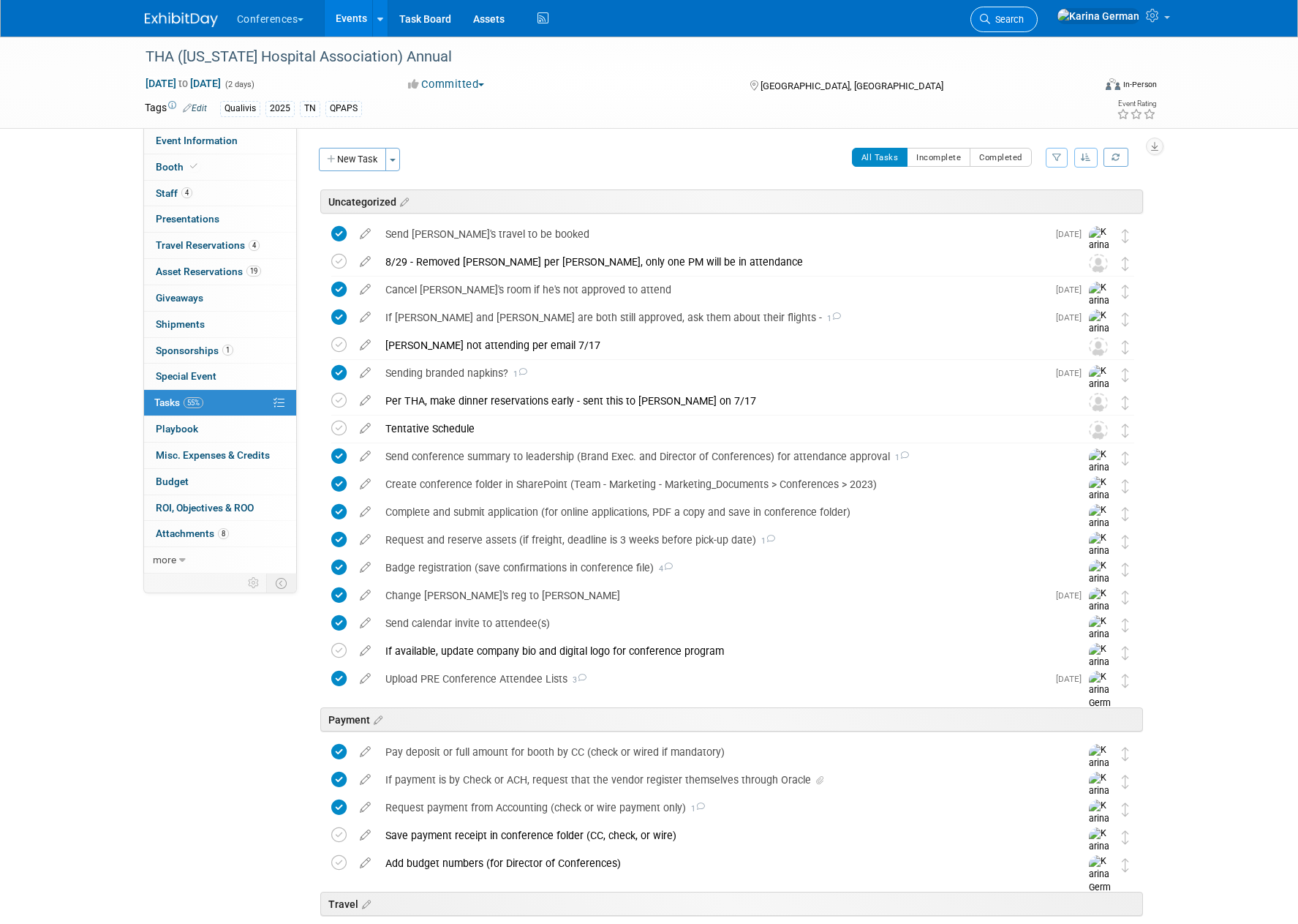
click at [1023, 21] on span "Search" at bounding box center [1008, 19] width 34 height 11
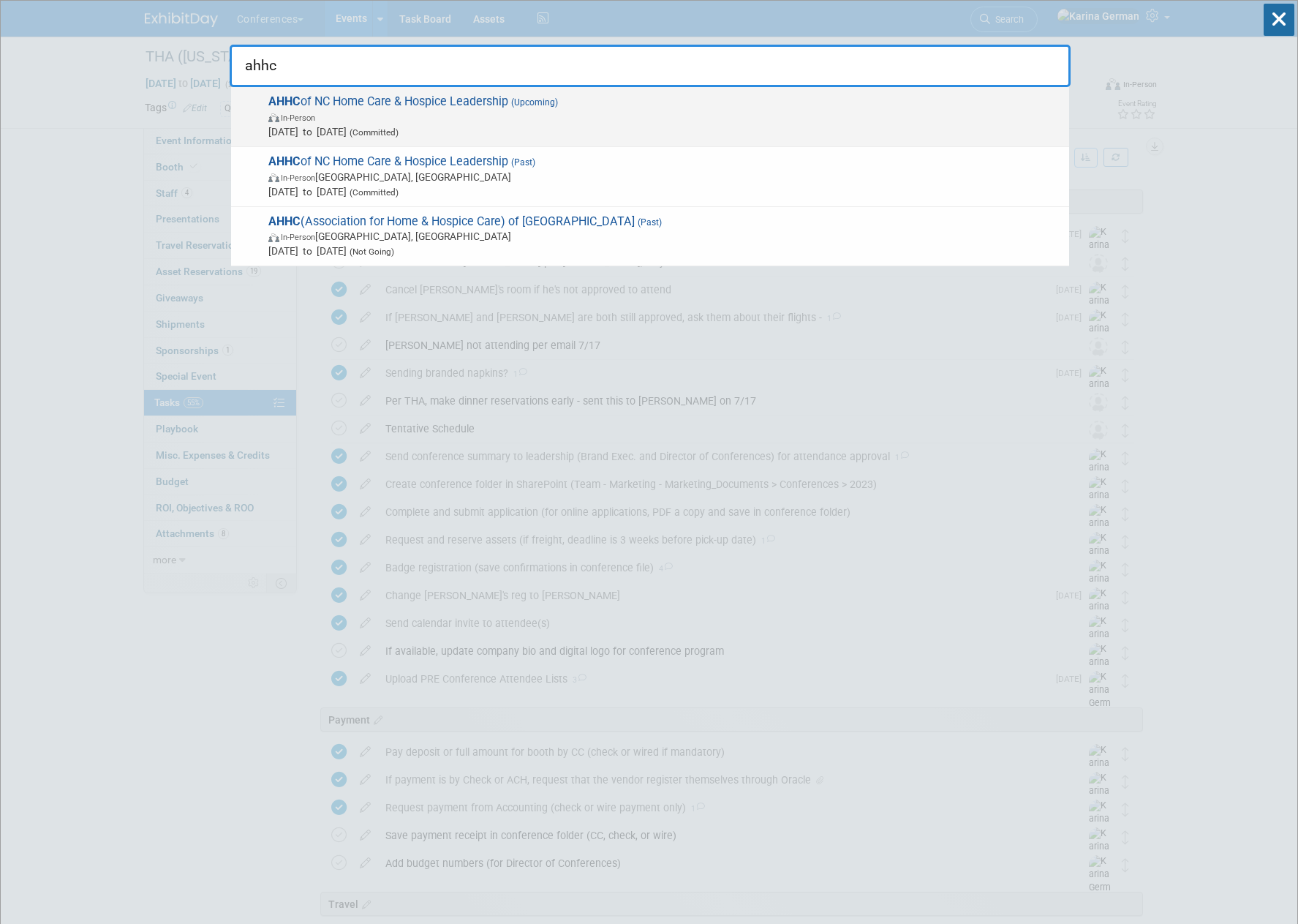
type input "ahhc"
click at [346, 105] on span "AHHC of NC Home Care & Hospice Leadership (Upcoming) In-Person [DATE] to [DATE]…" at bounding box center [662, 116] width 798 height 45
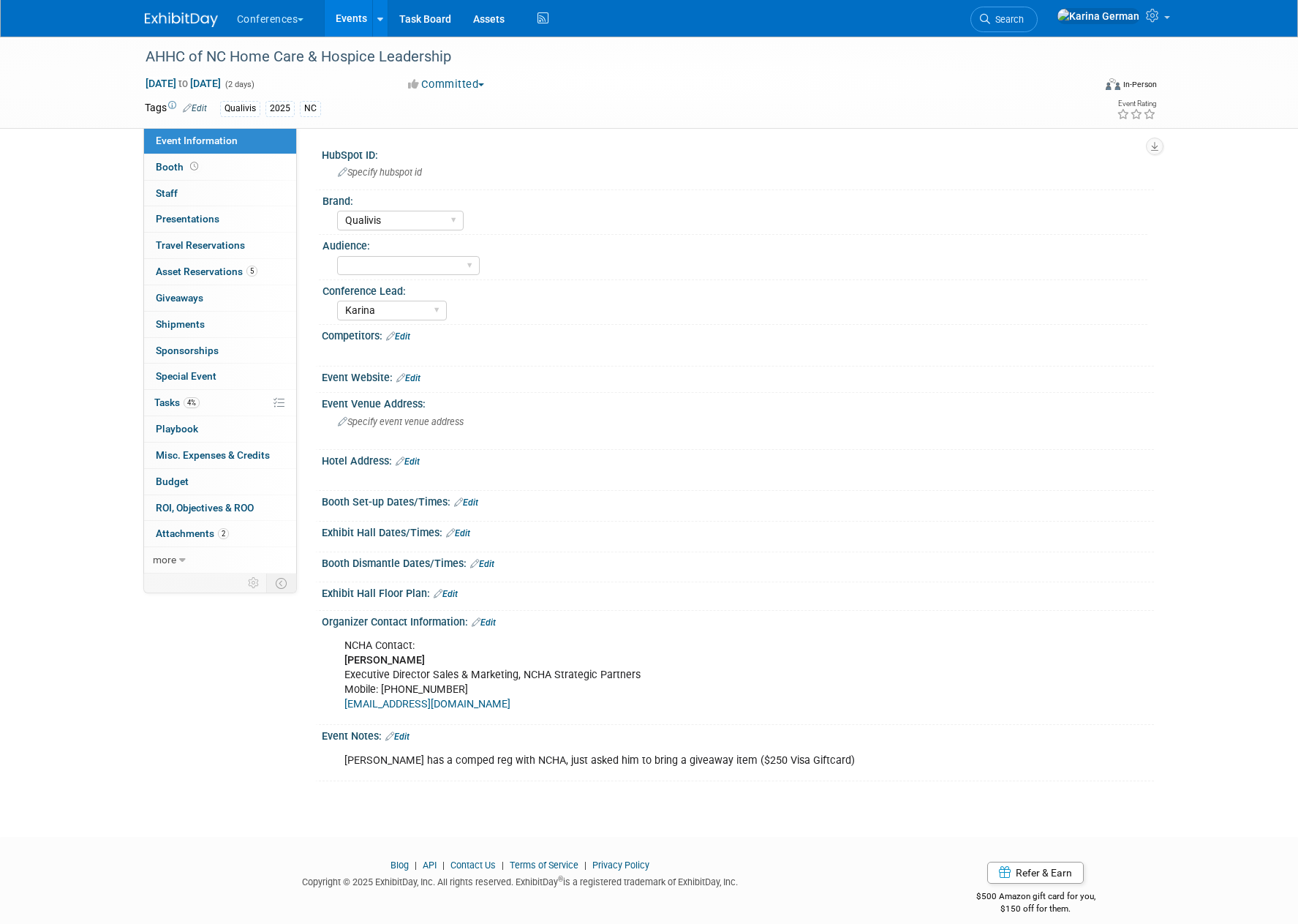
select select "Qualivis"
select select "Karina"
